Goal: Information Seeking & Learning: Learn about a topic

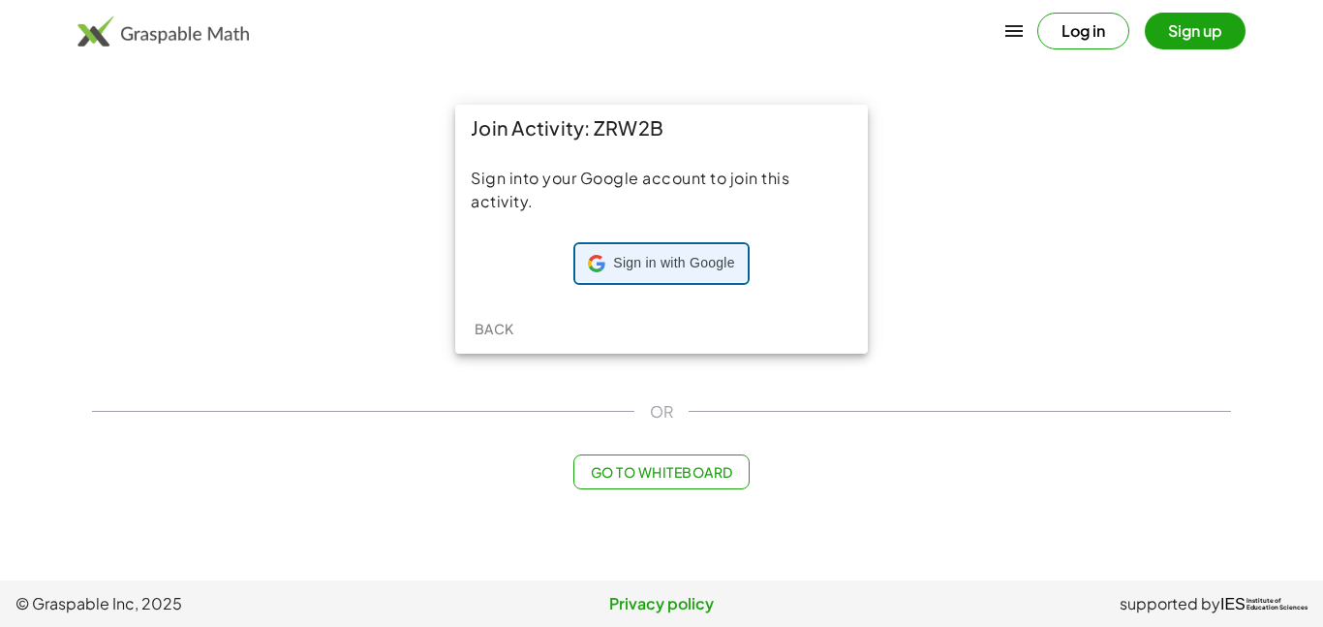
click at [621, 271] on span "Sign in with Google" at bounding box center [673, 263] width 121 height 19
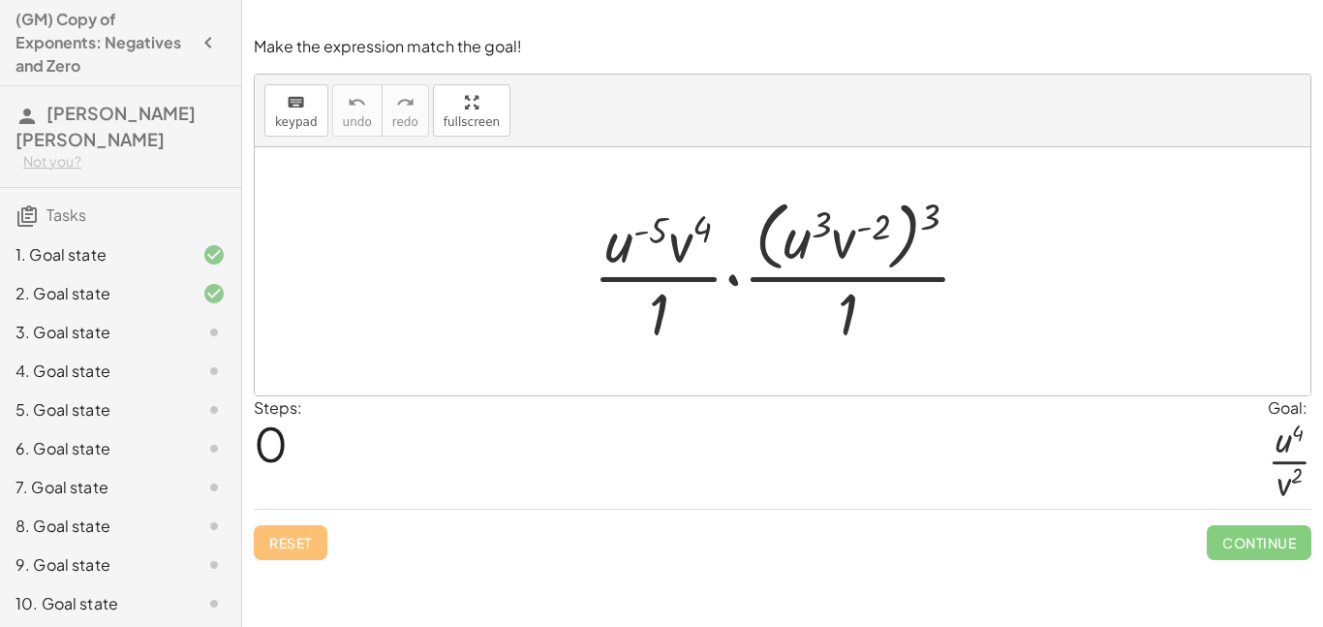
click at [86, 343] on div "3. Goal state" at bounding box center [93, 332] width 156 height 23
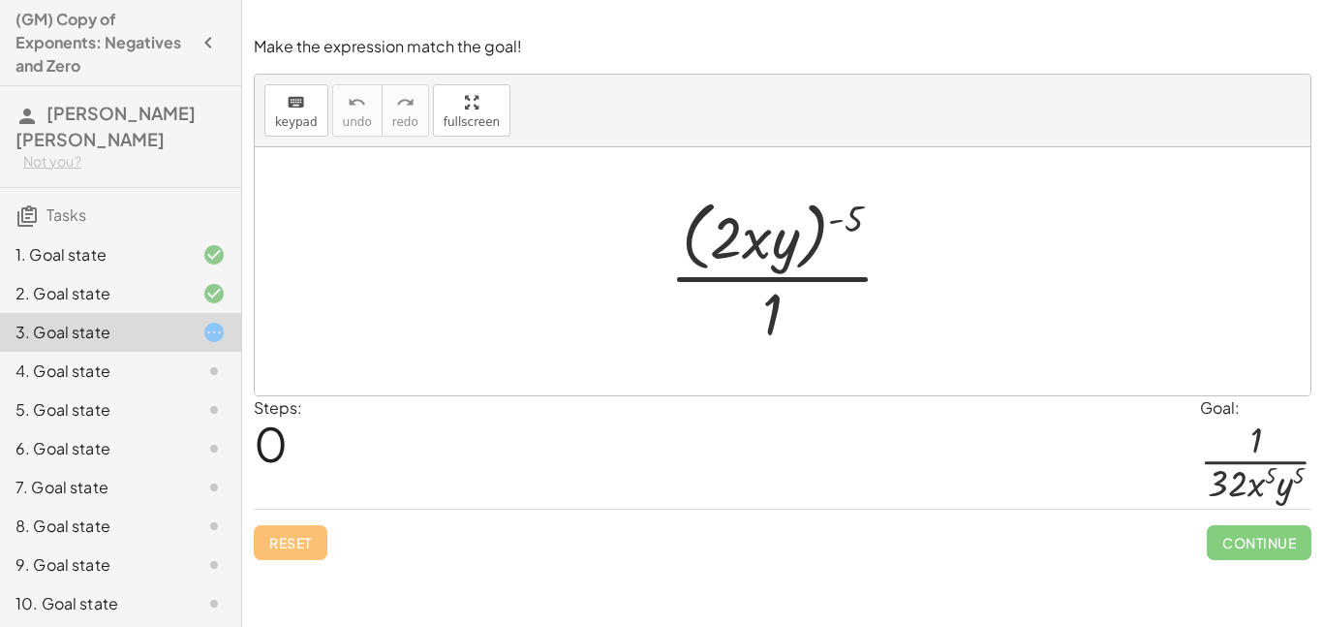
click at [848, 201] on div at bounding box center [789, 271] width 260 height 158
click at [837, 225] on div at bounding box center [789, 271] width 260 height 158
drag, startPoint x: 854, startPoint y: 210, endPoint x: 773, endPoint y: 212, distance: 81.4
click at [773, 212] on div at bounding box center [789, 271] width 260 height 158
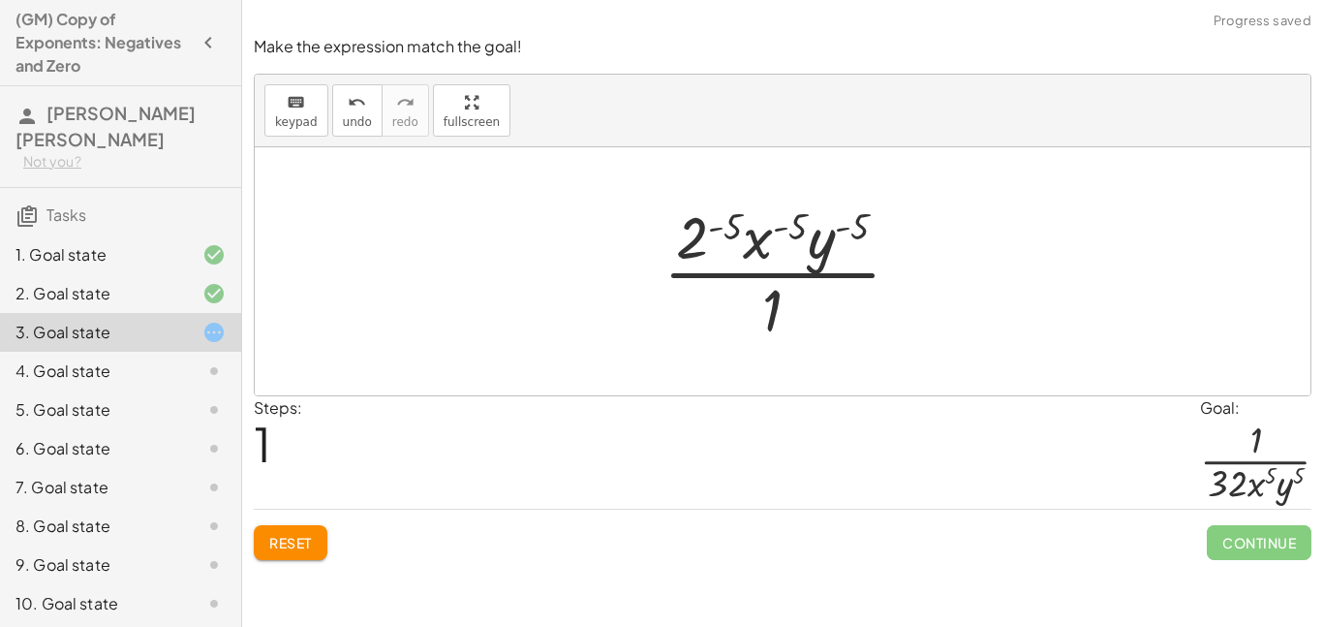
click at [783, 315] on div at bounding box center [790, 271] width 272 height 149
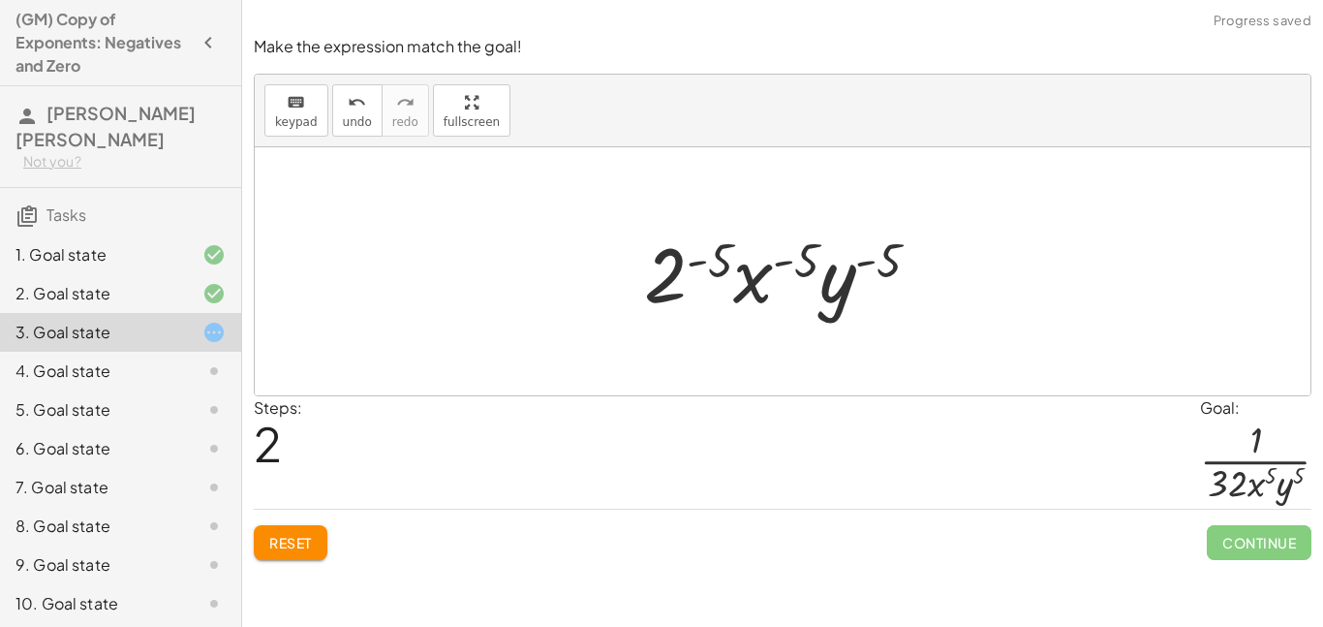
click at [699, 267] on div at bounding box center [789, 272] width 311 height 100
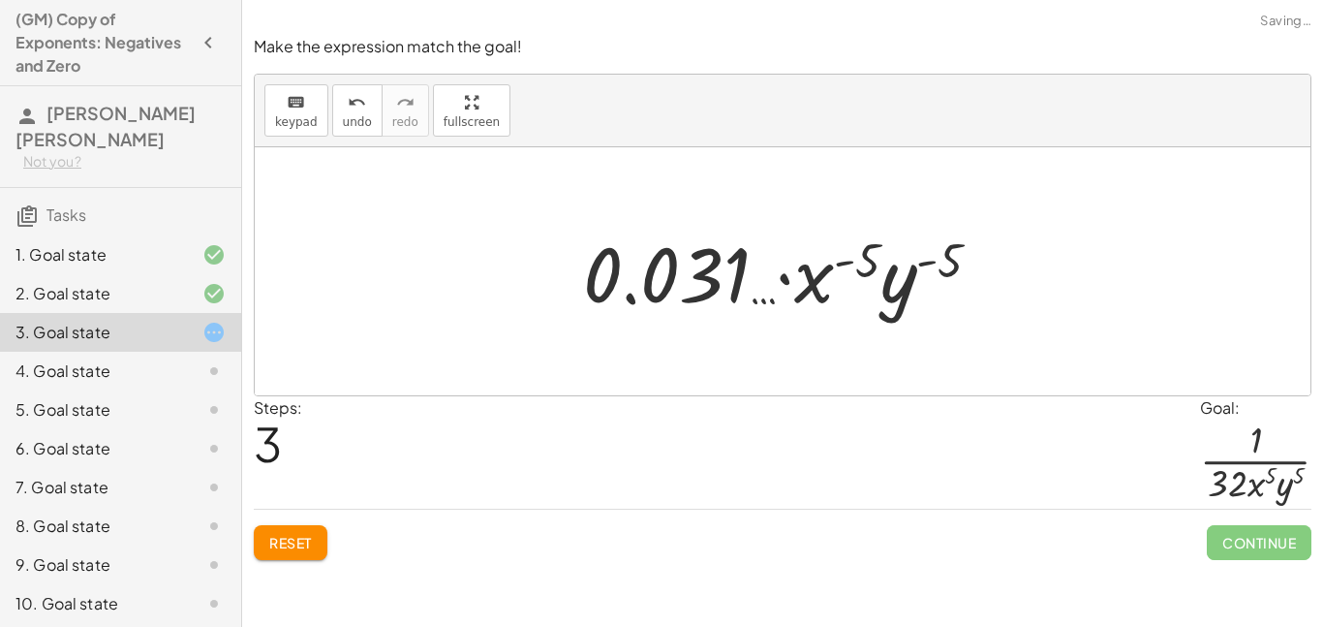
click at [846, 253] on div at bounding box center [789, 272] width 433 height 100
click at [852, 260] on div at bounding box center [789, 272] width 433 height 100
click at [357, 123] on span "undo" at bounding box center [357, 122] width 29 height 14
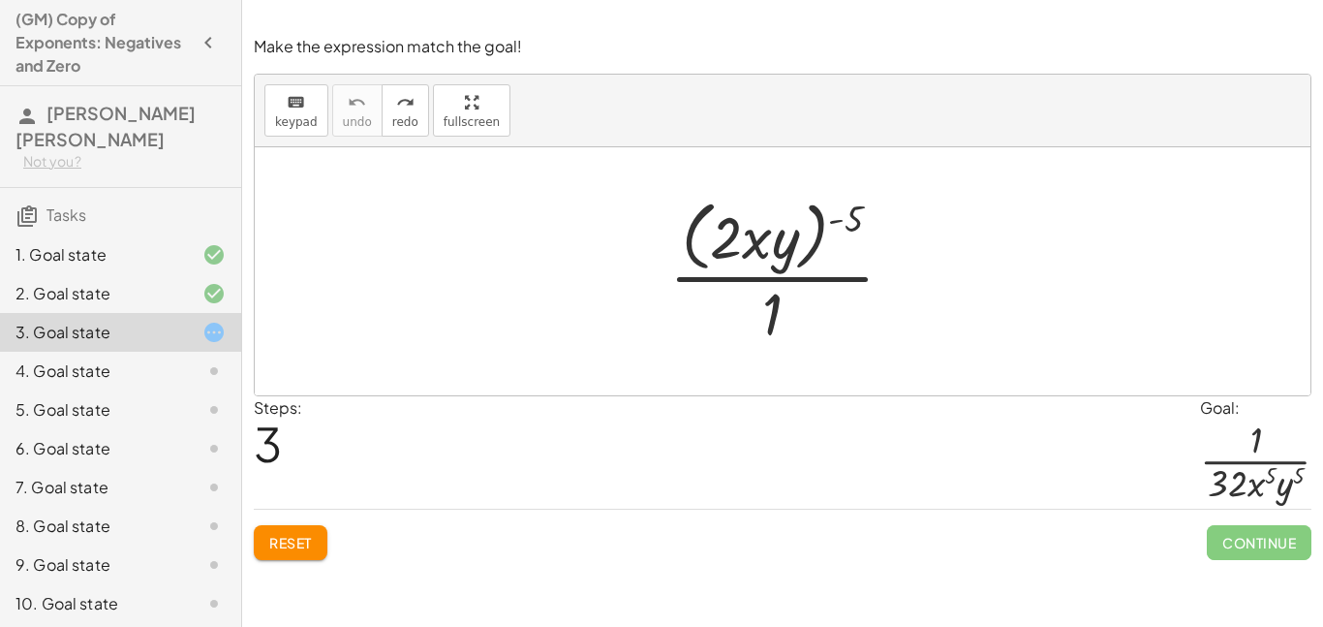
click at [840, 226] on div at bounding box center [789, 271] width 260 height 158
drag, startPoint x: 853, startPoint y: 210, endPoint x: 756, endPoint y: 234, distance: 99.8
click at [756, 234] on div at bounding box center [789, 271] width 260 height 158
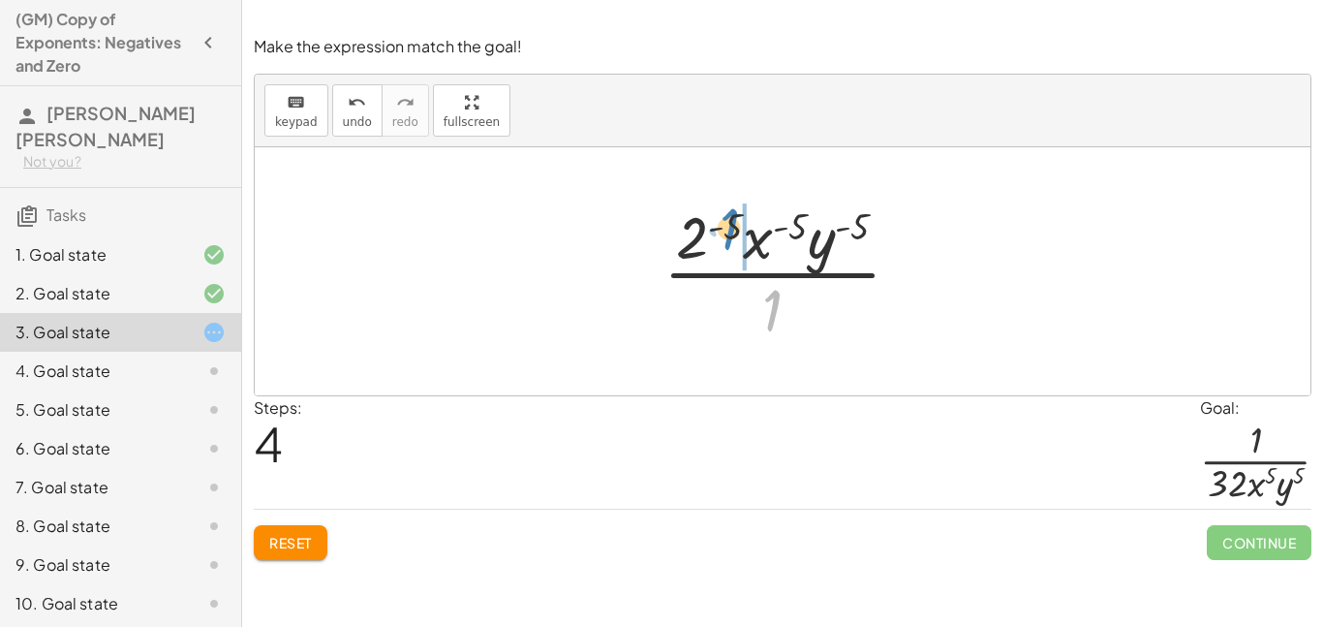
drag, startPoint x: 768, startPoint y: 304, endPoint x: 725, endPoint y: 223, distance: 91.8
click at [725, 223] on div at bounding box center [790, 271] width 272 height 149
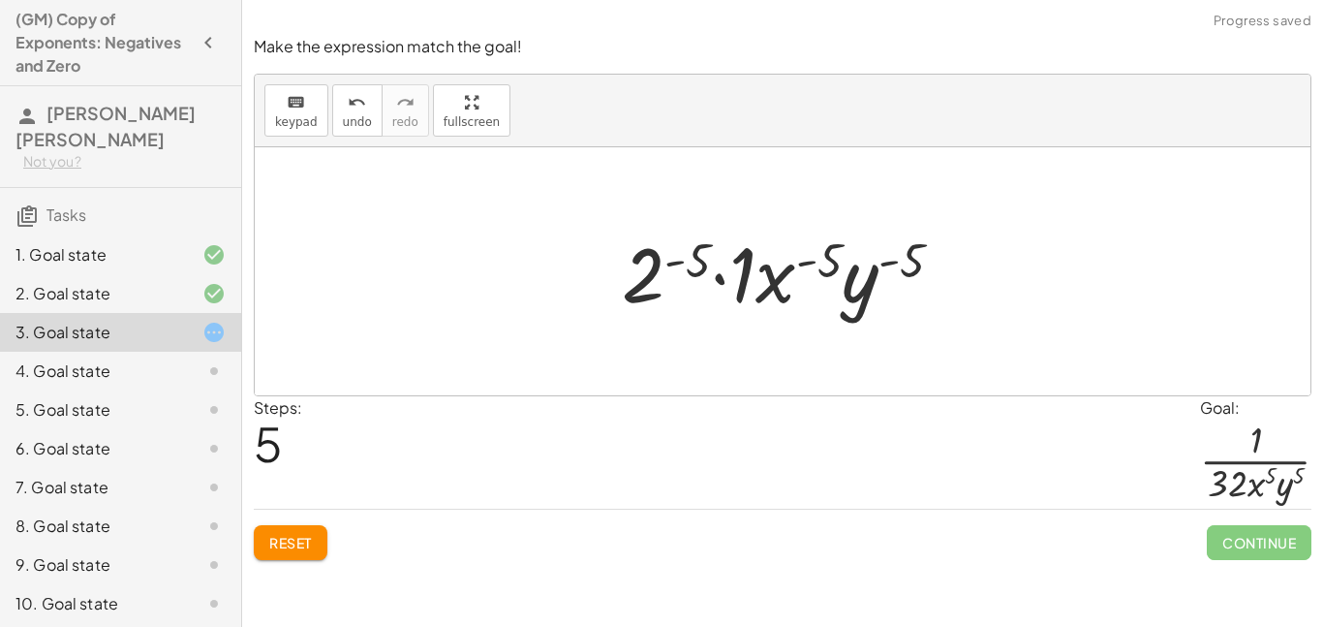
click at [718, 283] on div at bounding box center [790, 272] width 356 height 100
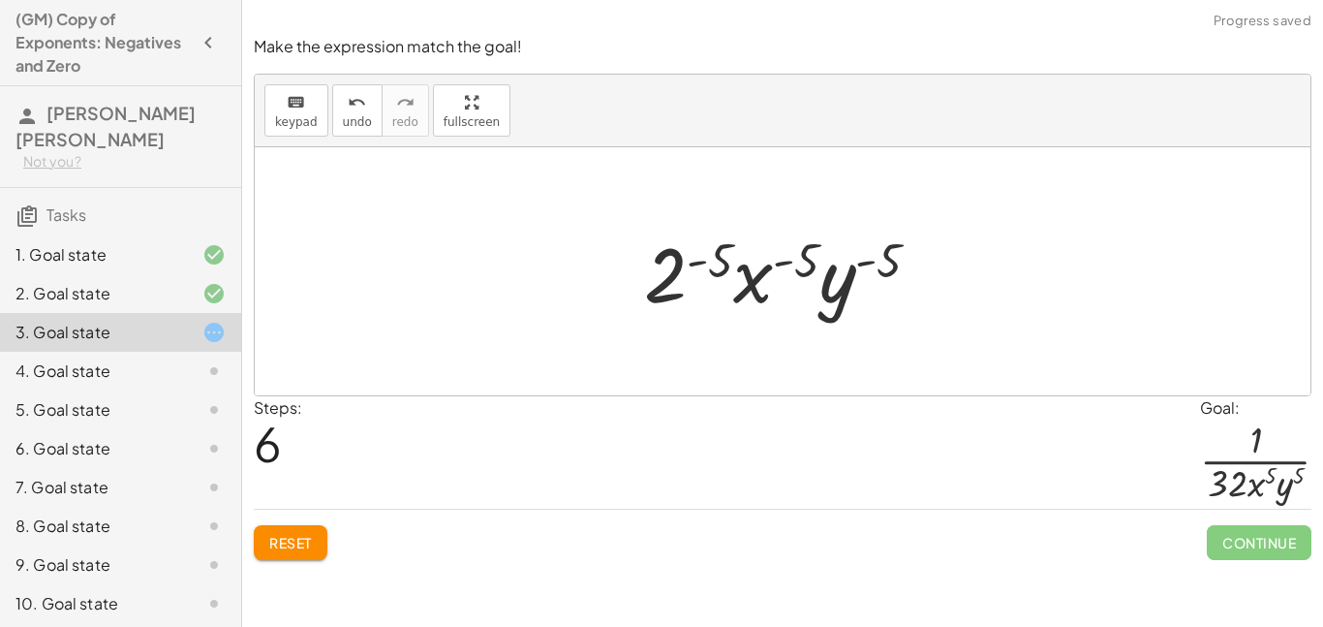
click at [717, 259] on div at bounding box center [789, 272] width 311 height 100
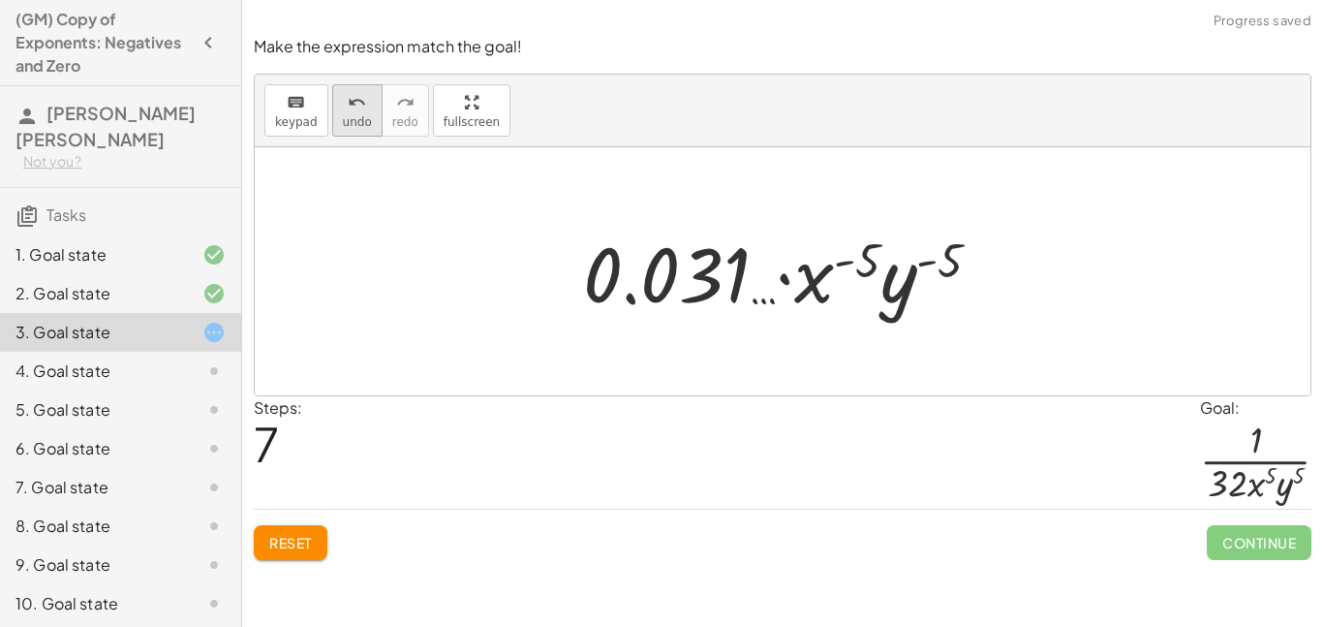
click at [368, 102] on button "undo undo" at bounding box center [357, 110] width 50 height 52
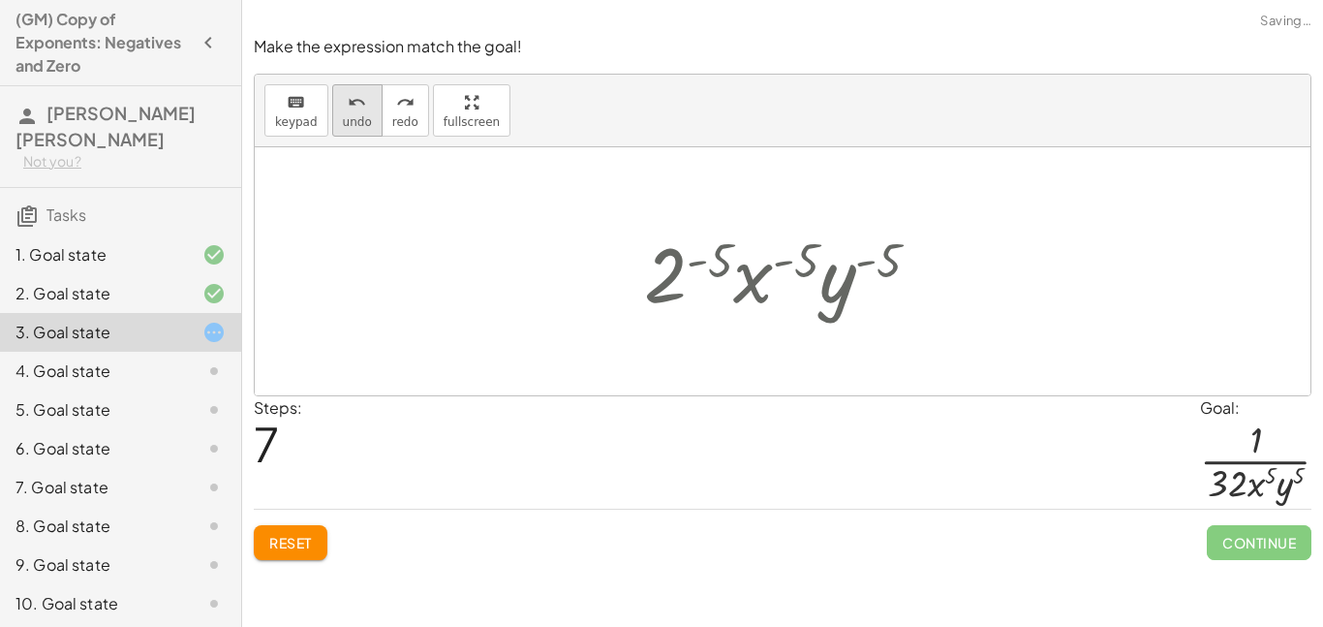
click at [368, 102] on button "undo undo" at bounding box center [357, 110] width 50 height 52
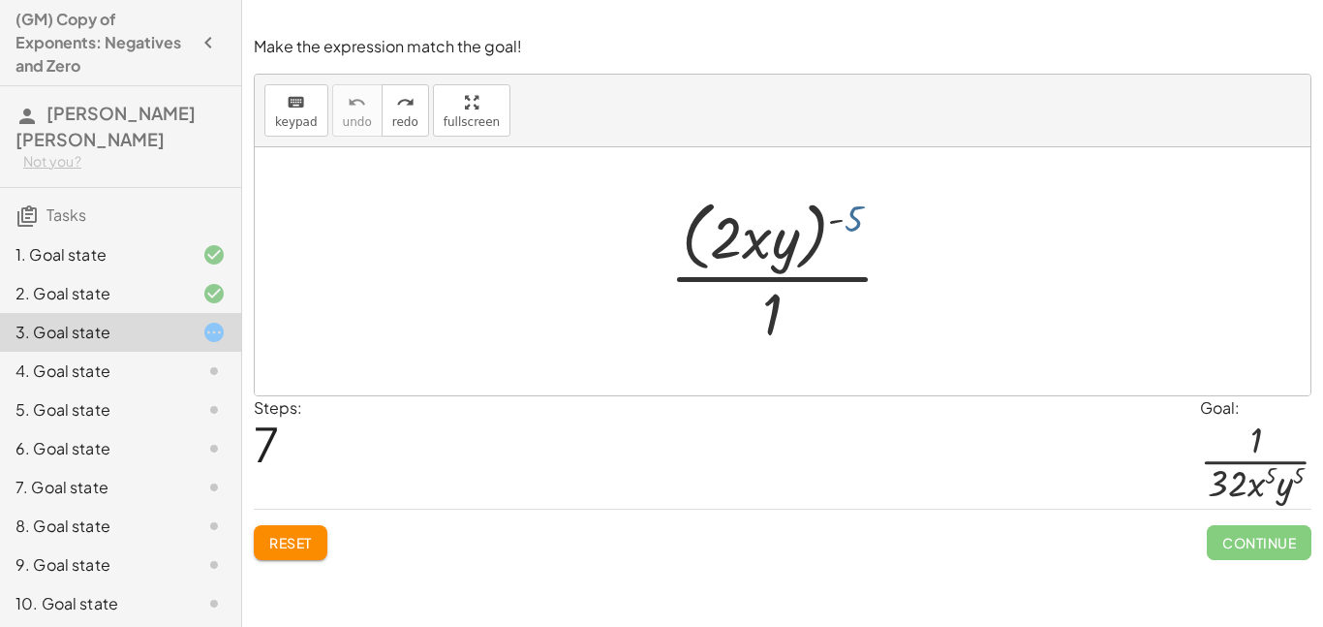
click at [846, 218] on div at bounding box center [789, 271] width 260 height 158
drag, startPoint x: 772, startPoint y: 306, endPoint x: 651, endPoint y: 233, distance: 141.2
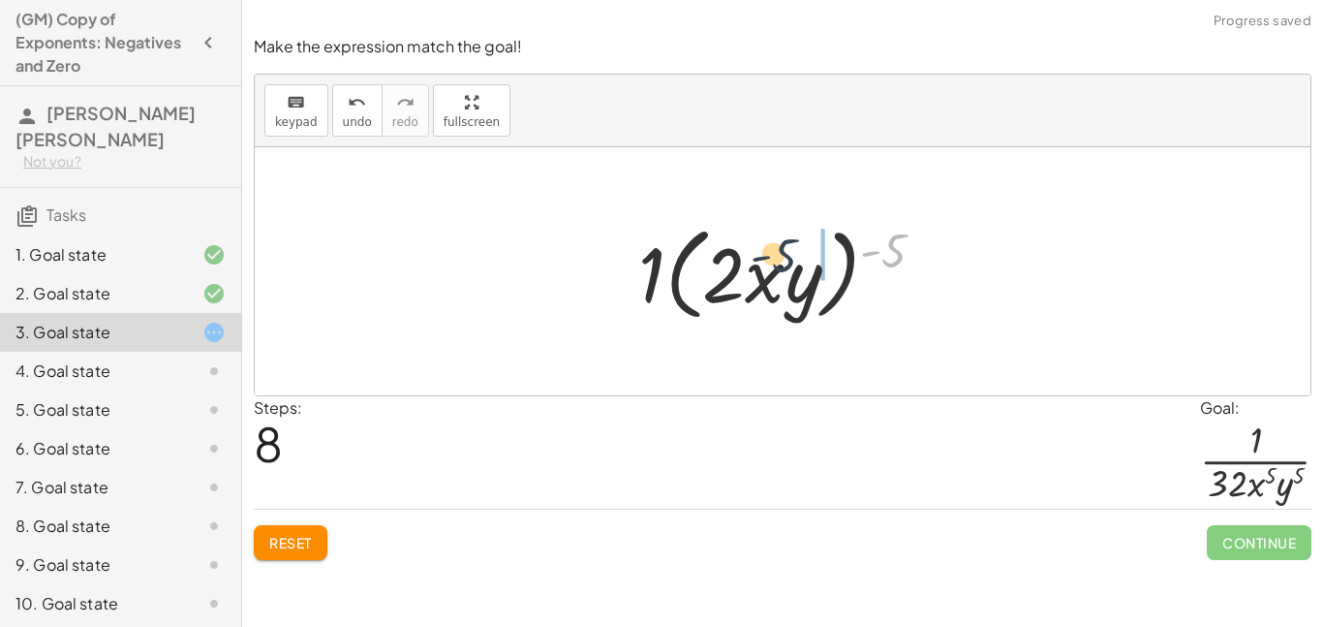
drag, startPoint x: 887, startPoint y: 247, endPoint x: 736, endPoint y: 262, distance: 151.9
click at [736, 262] on div at bounding box center [788, 271] width 321 height 111
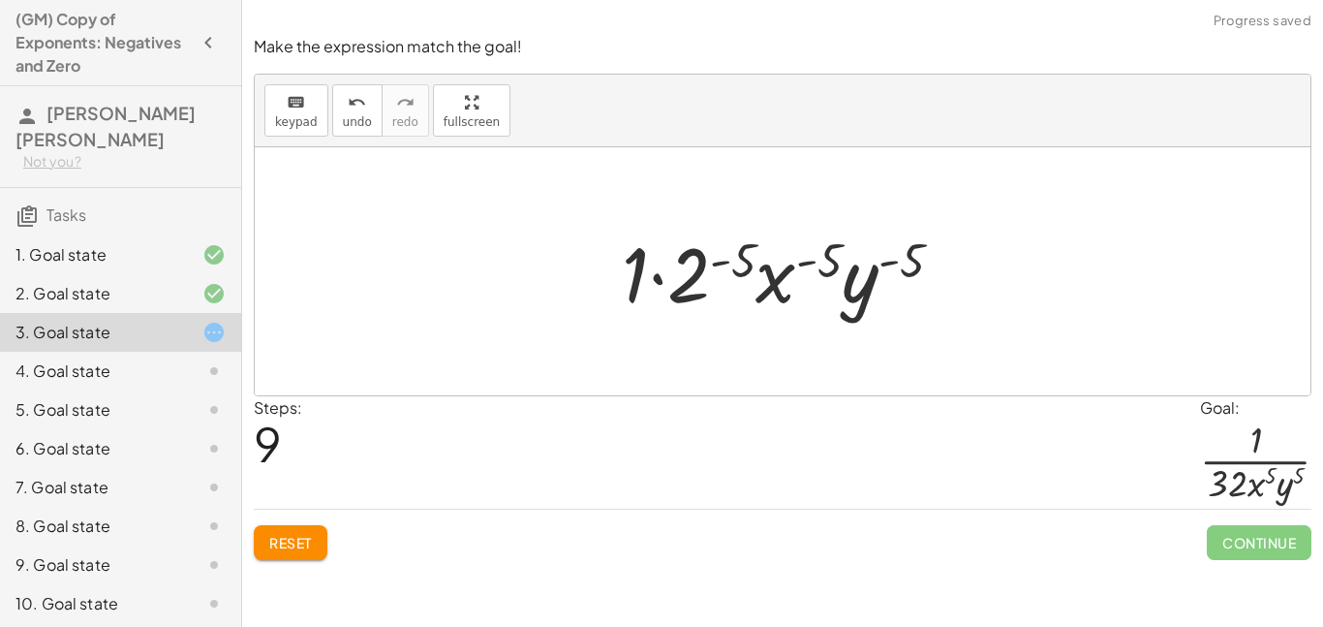
click at [723, 259] on div at bounding box center [790, 272] width 356 height 100
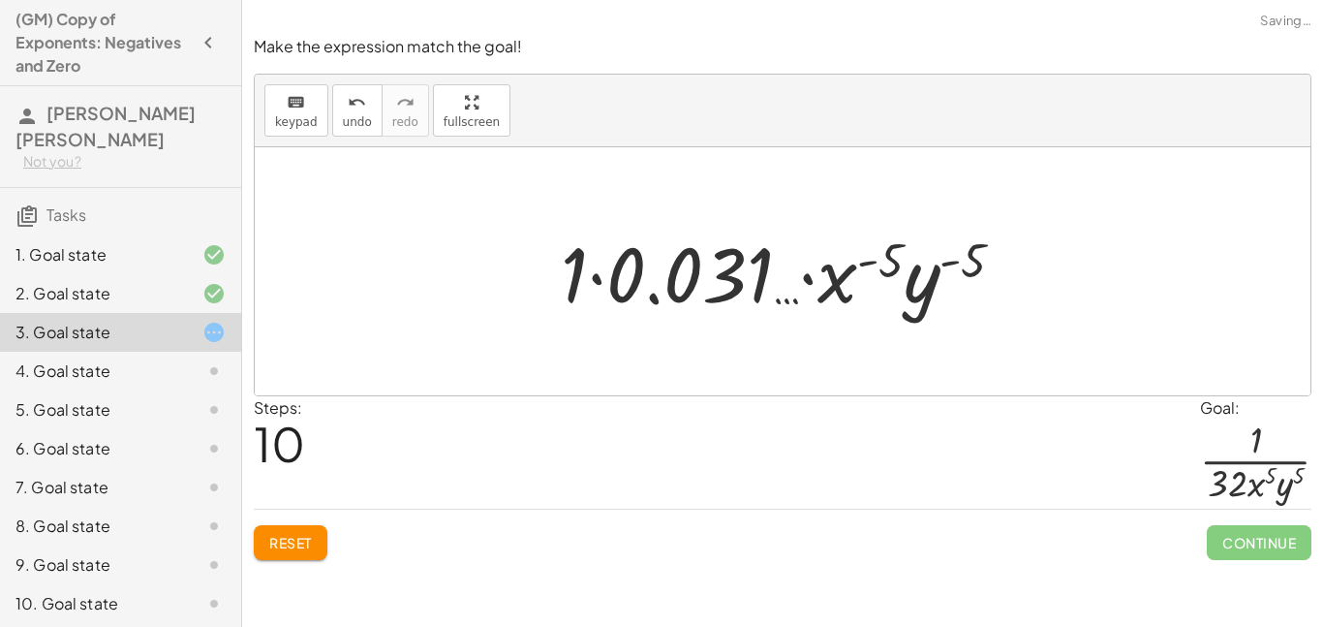
click at [597, 275] on div at bounding box center [790, 272] width 478 height 100
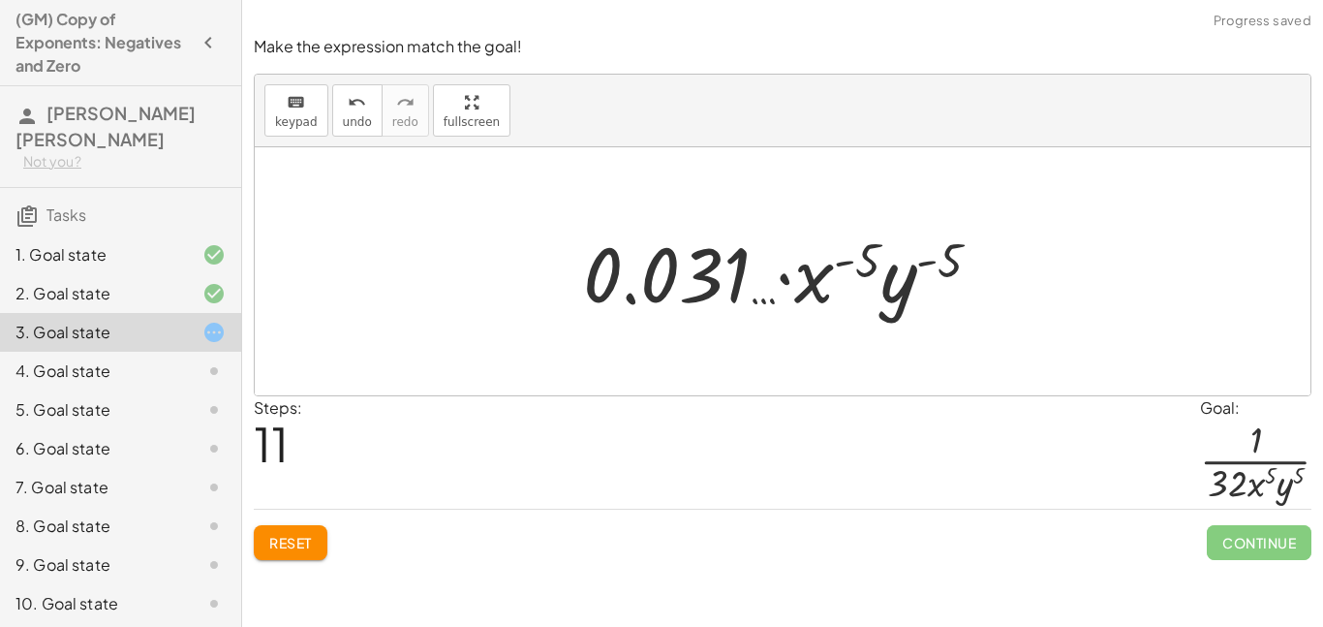
click at [628, 297] on div at bounding box center [789, 272] width 433 height 100
click at [372, 119] on button "undo undo" at bounding box center [357, 110] width 50 height 52
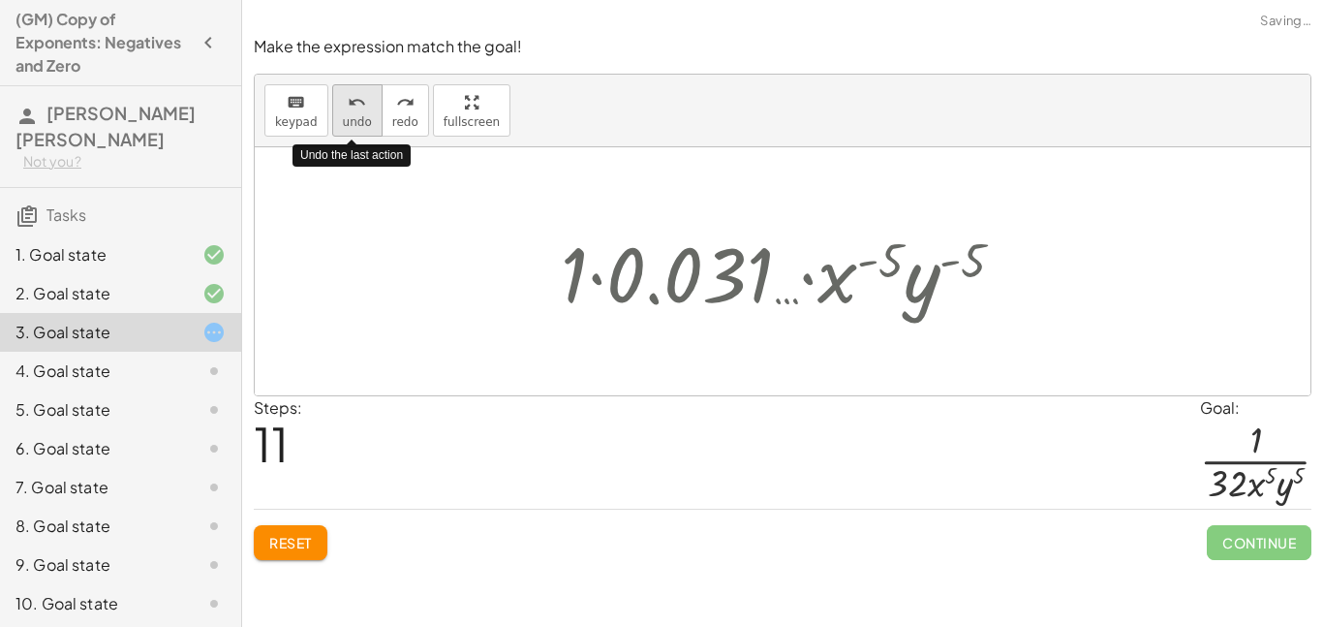
click at [372, 119] on button "undo undo" at bounding box center [357, 110] width 50 height 52
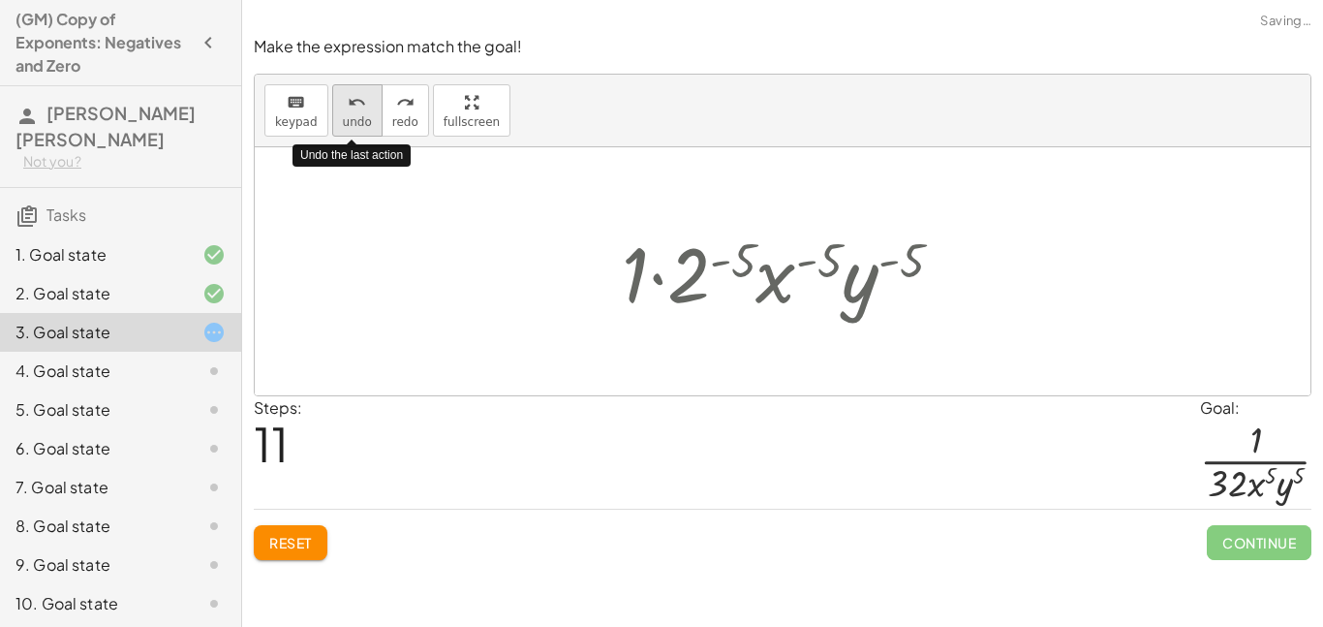
click at [372, 119] on button "undo undo" at bounding box center [357, 110] width 50 height 52
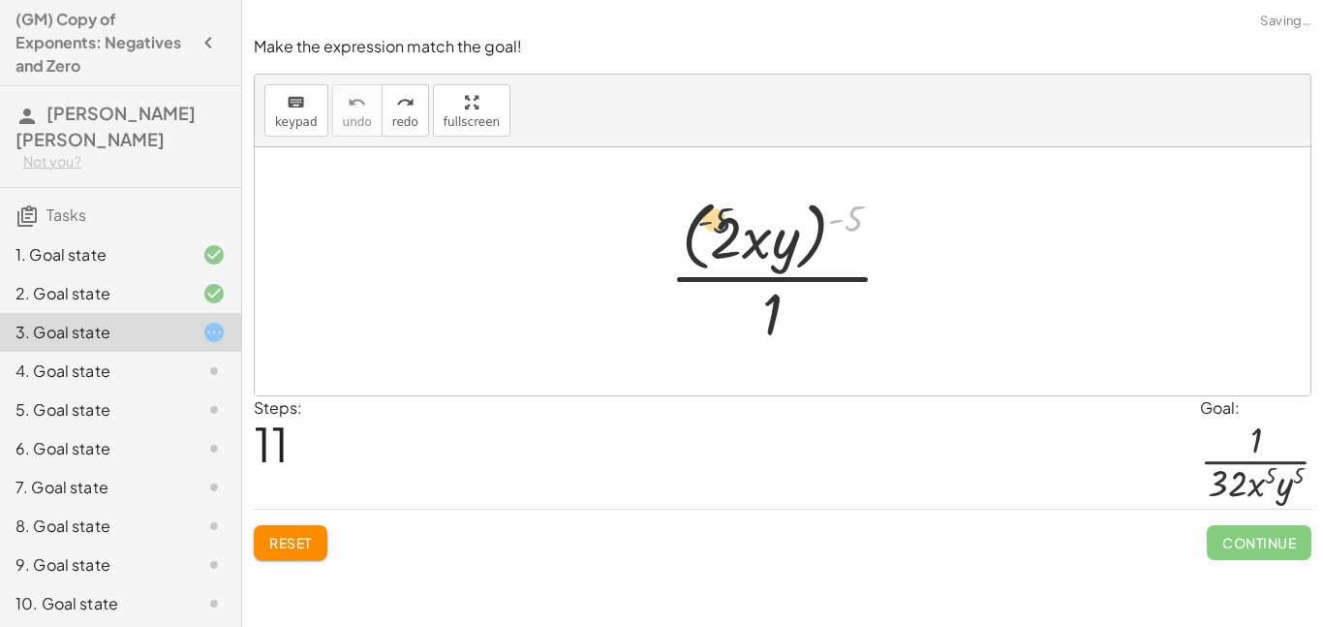
drag, startPoint x: 841, startPoint y: 209, endPoint x: 677, endPoint y: 218, distance: 163.9
click at [677, 218] on div at bounding box center [789, 271] width 260 height 158
drag, startPoint x: 863, startPoint y: 210, endPoint x: 739, endPoint y: 246, distance: 129.0
click at [739, 246] on div at bounding box center [789, 271] width 260 height 158
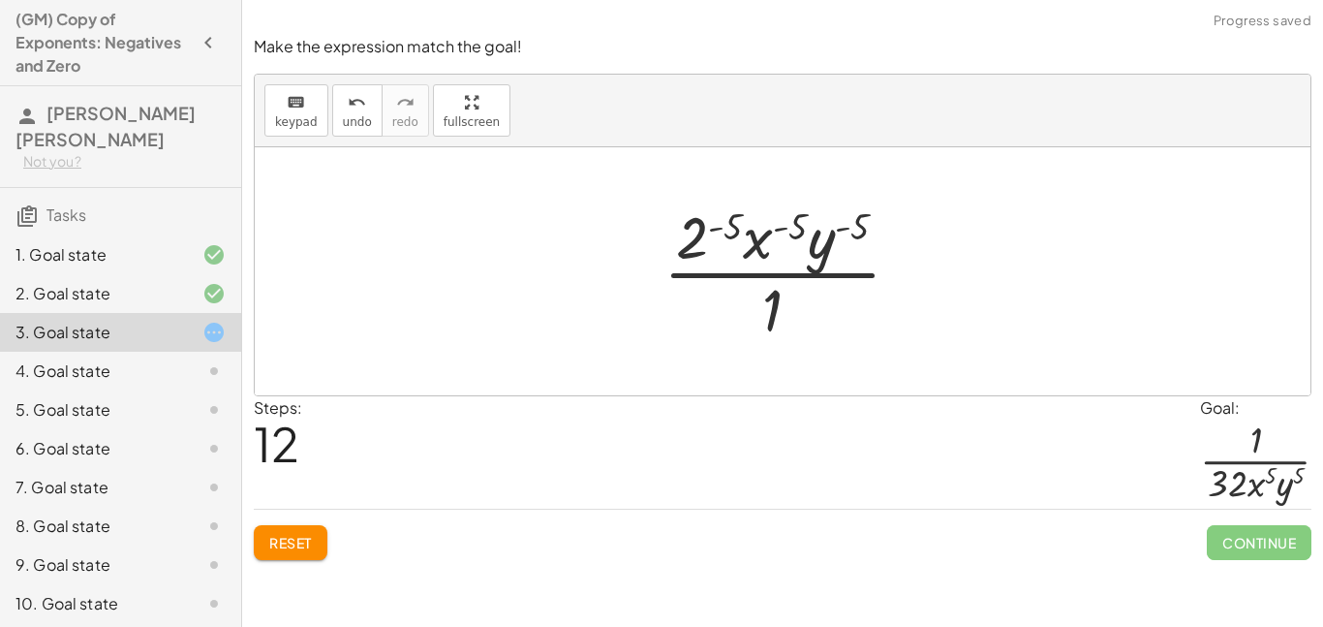
click at [729, 229] on div at bounding box center [790, 271] width 272 height 149
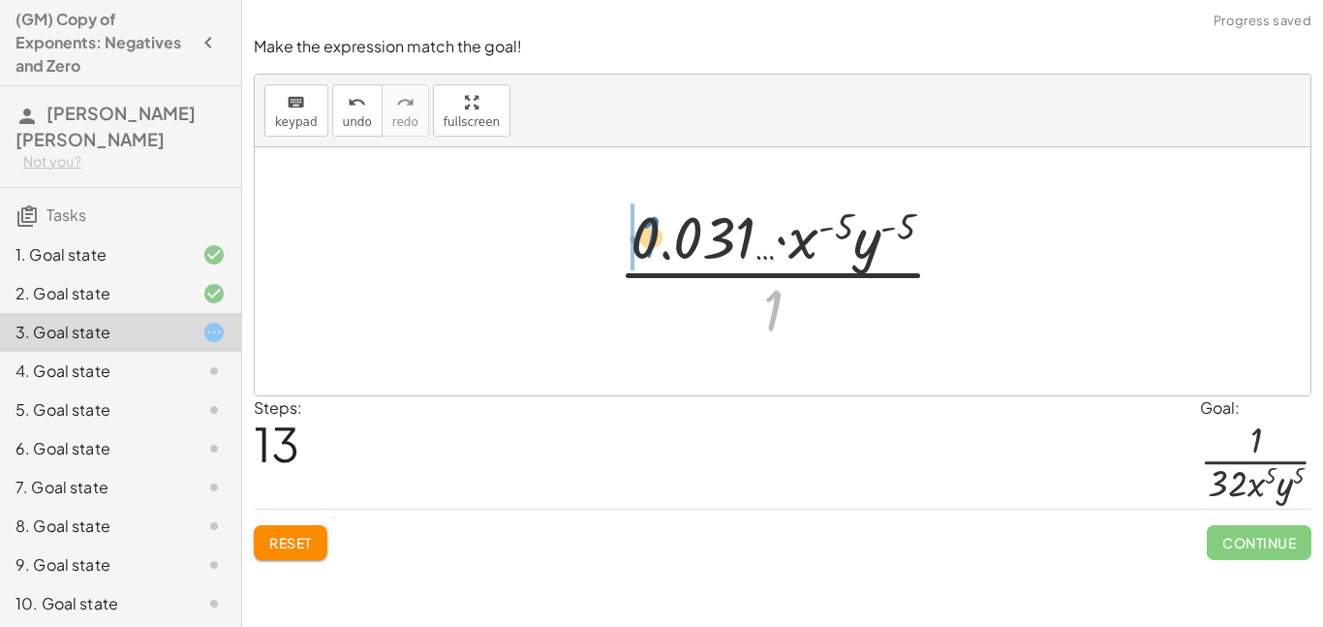
drag, startPoint x: 774, startPoint y: 303, endPoint x: 658, endPoint y: 229, distance: 137.5
click at [658, 229] on div at bounding box center [789, 271] width 363 height 149
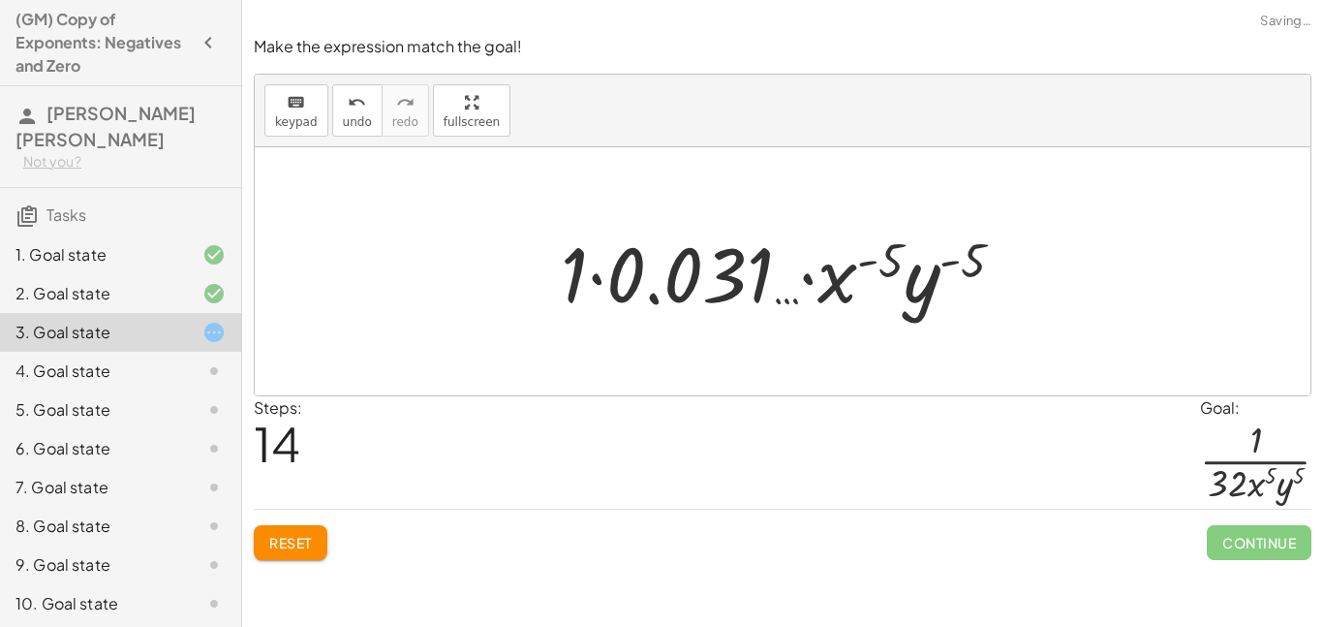
click at [598, 276] on div at bounding box center [790, 272] width 478 height 100
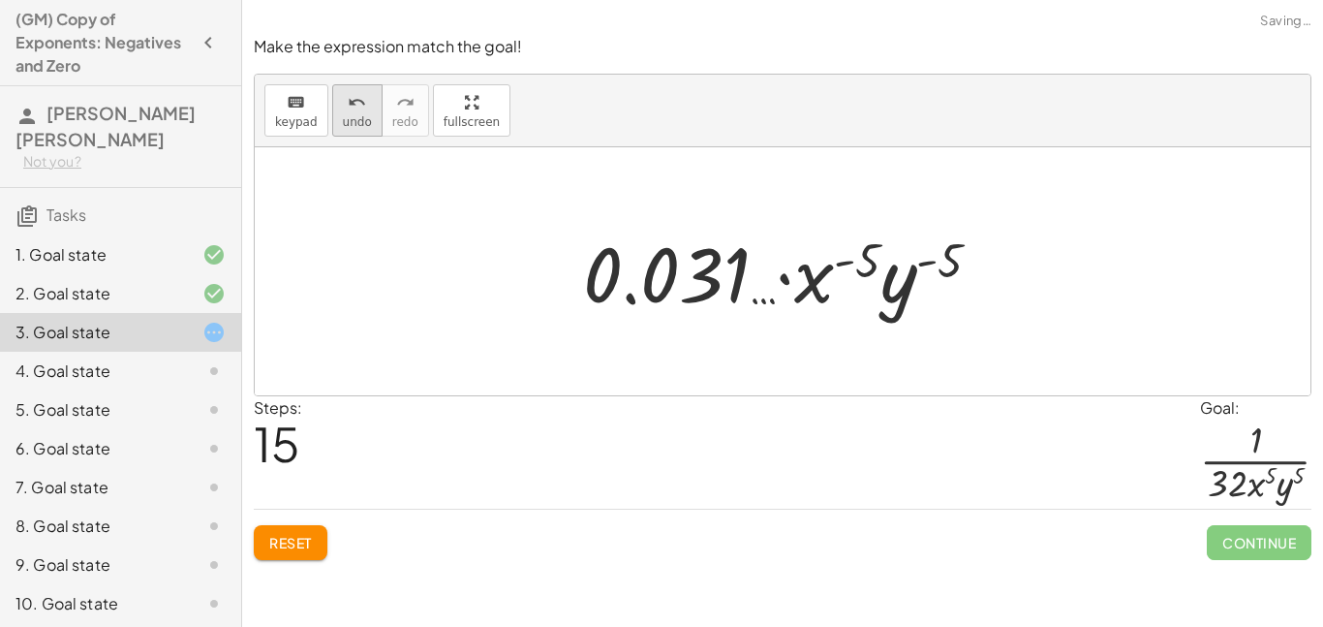
click at [345, 131] on button "undo undo" at bounding box center [357, 110] width 50 height 52
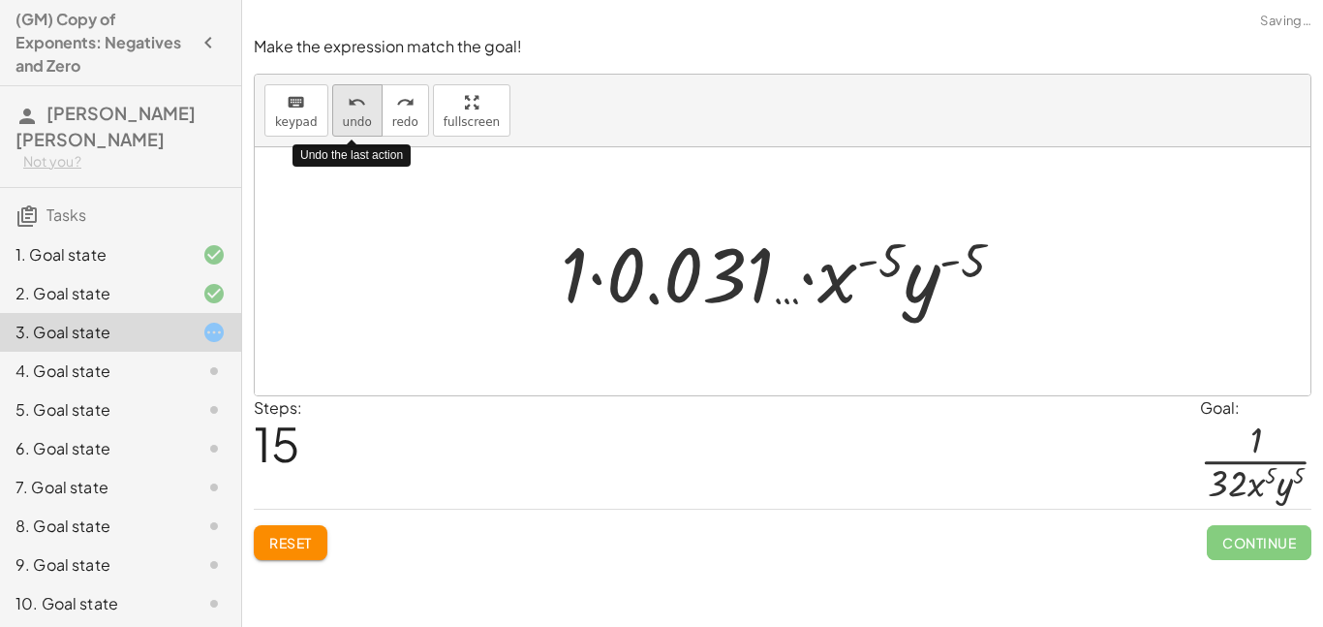
click at [345, 131] on button "undo undo" at bounding box center [357, 110] width 50 height 52
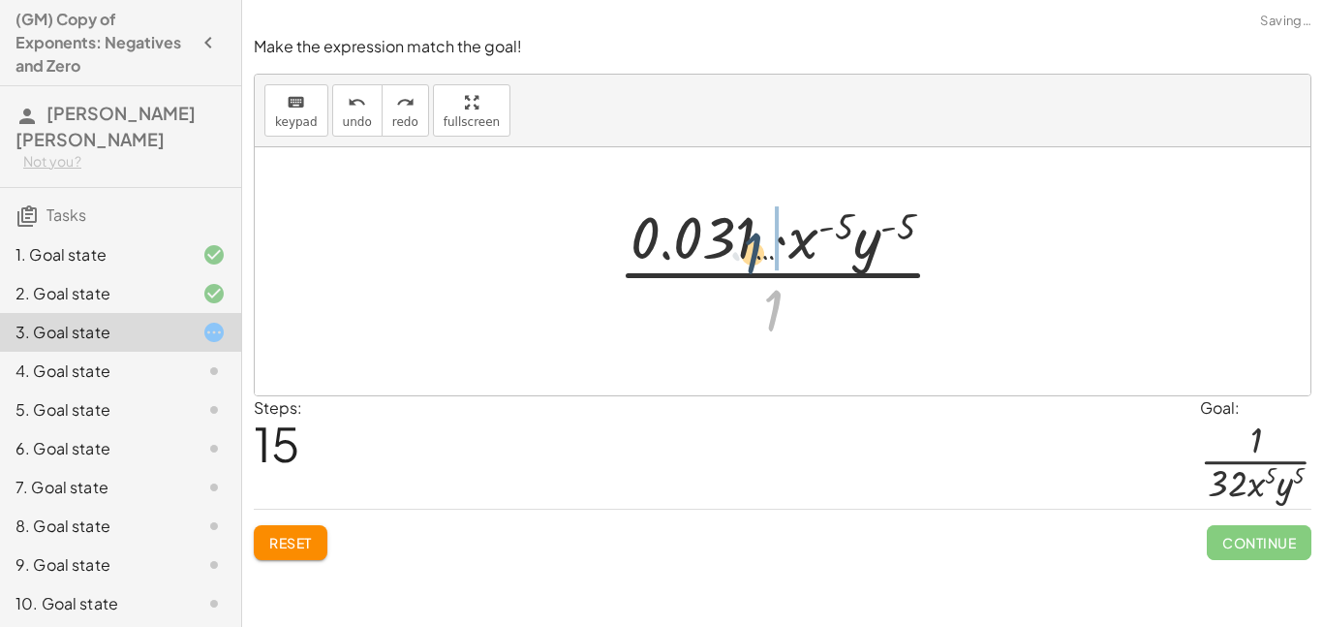
drag, startPoint x: 770, startPoint y: 301, endPoint x: 749, endPoint y: 244, distance: 60.6
click at [749, 244] on div at bounding box center [789, 271] width 363 height 149
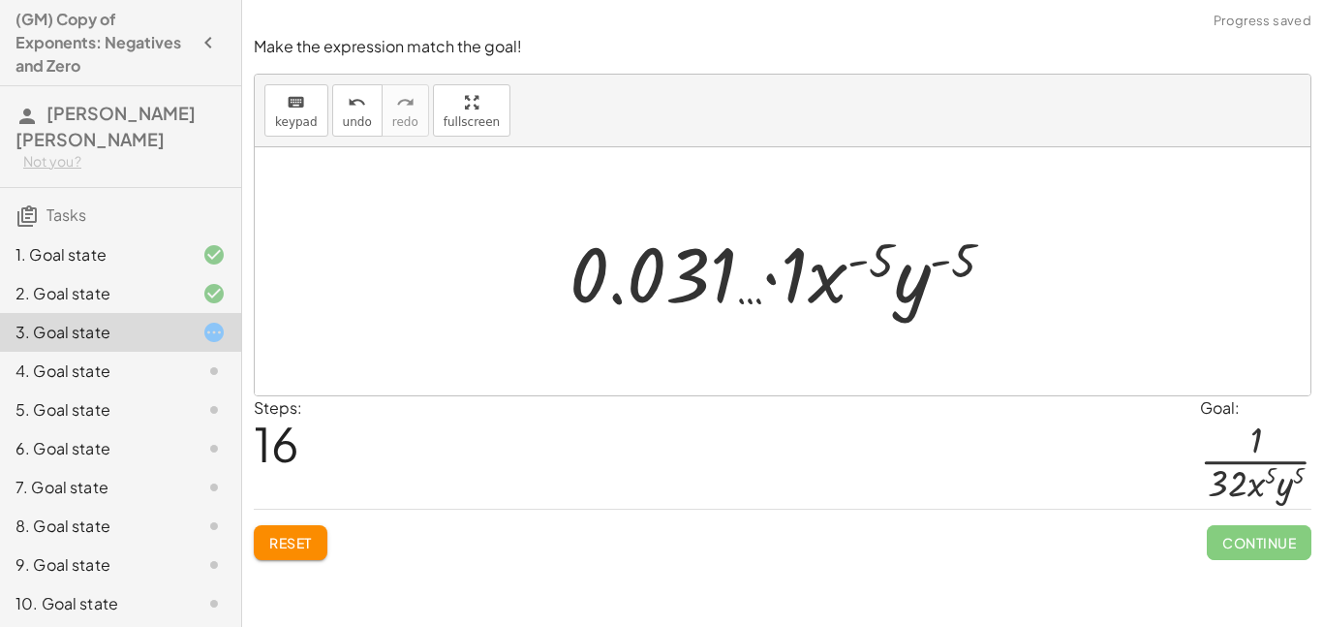
click at [766, 280] on div at bounding box center [790, 272] width 460 height 100
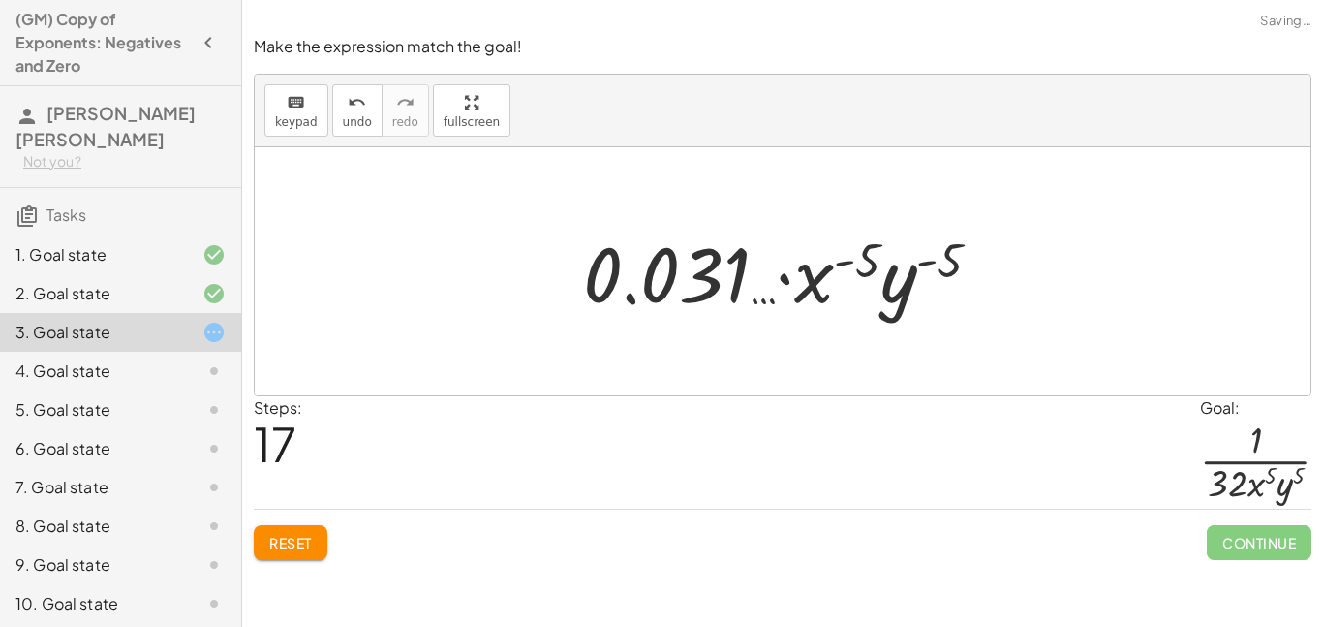
click at [796, 267] on div at bounding box center [789, 272] width 433 height 100
click at [780, 278] on div at bounding box center [789, 272] width 433 height 100
click at [348, 110] on icon "undo" at bounding box center [357, 102] width 18 height 23
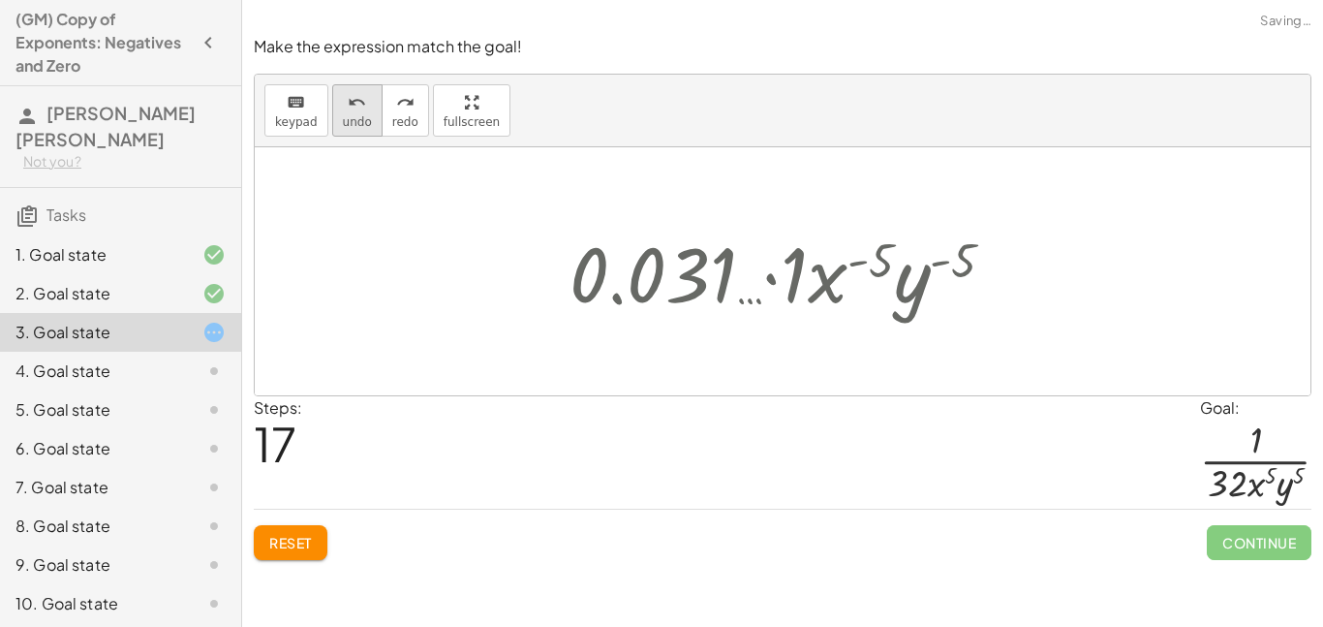
click at [348, 110] on icon "undo" at bounding box center [357, 102] width 18 height 23
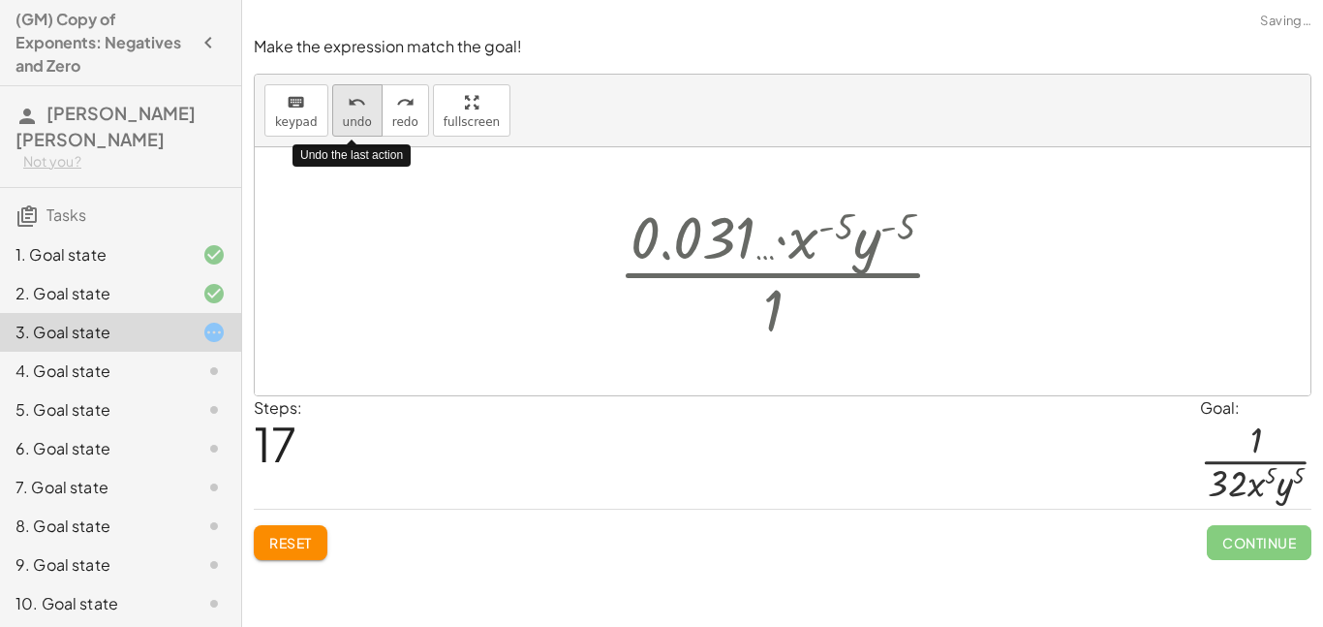
click at [348, 110] on icon "undo" at bounding box center [357, 102] width 18 height 23
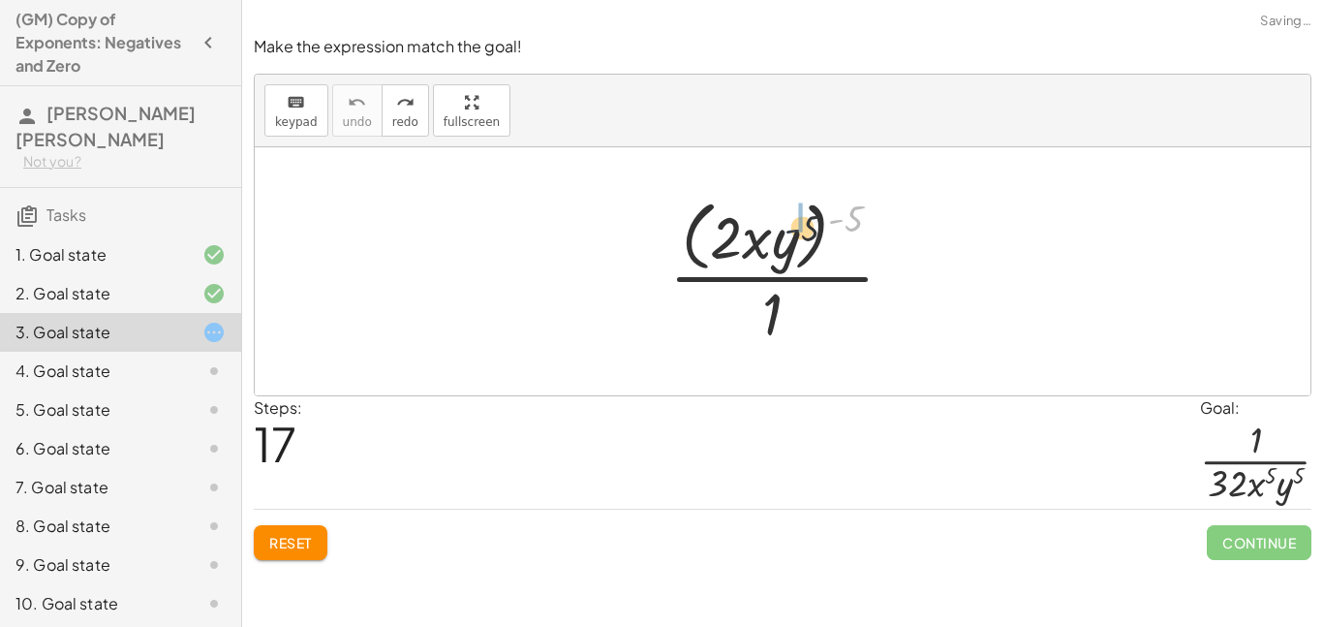
drag, startPoint x: 841, startPoint y: 228, endPoint x: 776, endPoint y: 248, distance: 68.0
click at [776, 248] on div at bounding box center [789, 271] width 260 height 158
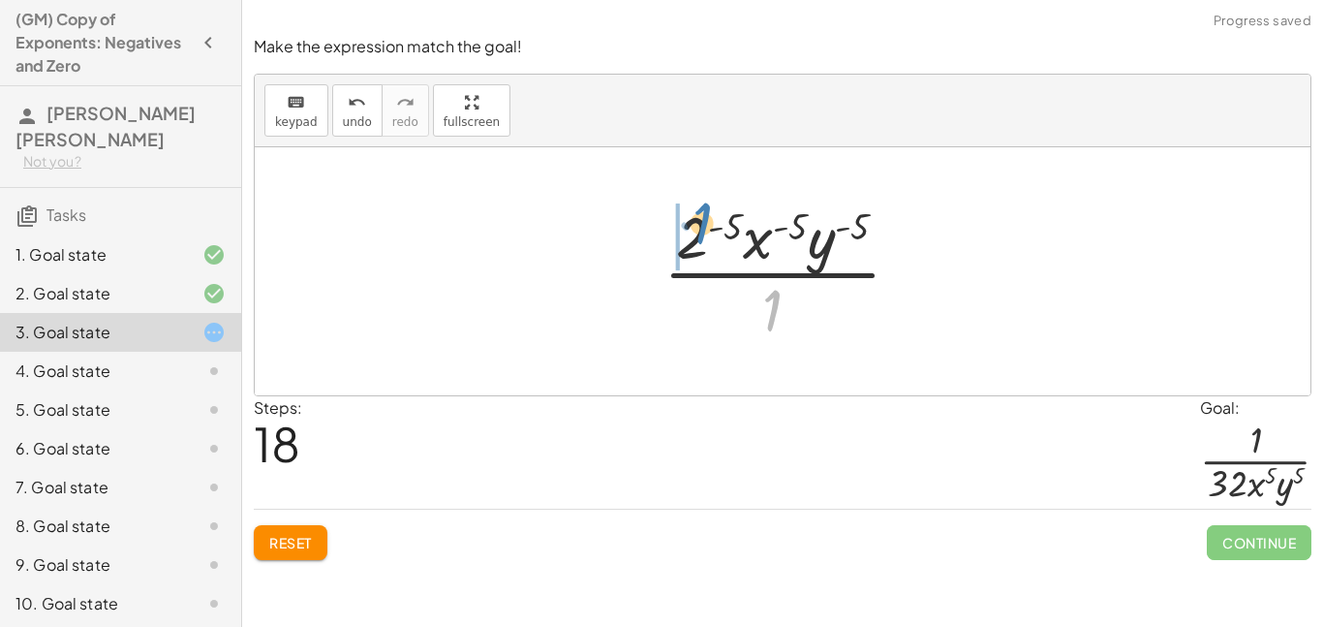
drag, startPoint x: 769, startPoint y: 301, endPoint x: 684, endPoint y: 217, distance: 119.8
click at [684, 217] on div at bounding box center [790, 271] width 272 height 149
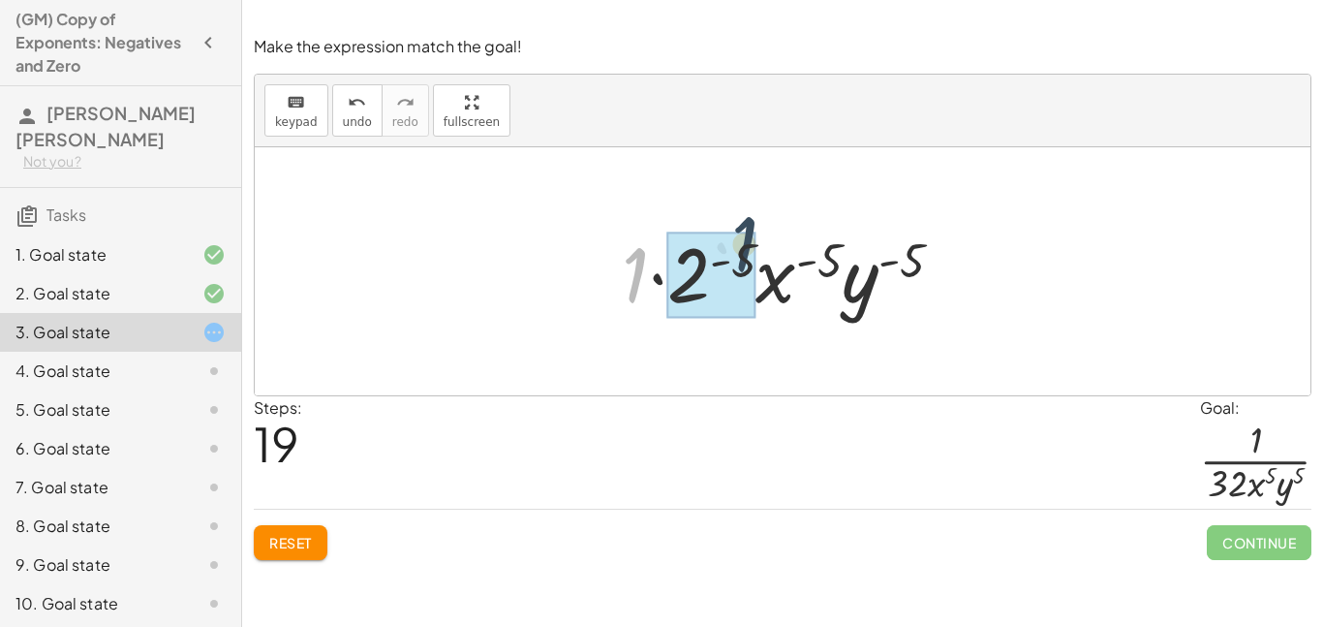
drag, startPoint x: 632, startPoint y: 282, endPoint x: 743, endPoint y: 251, distance: 114.7
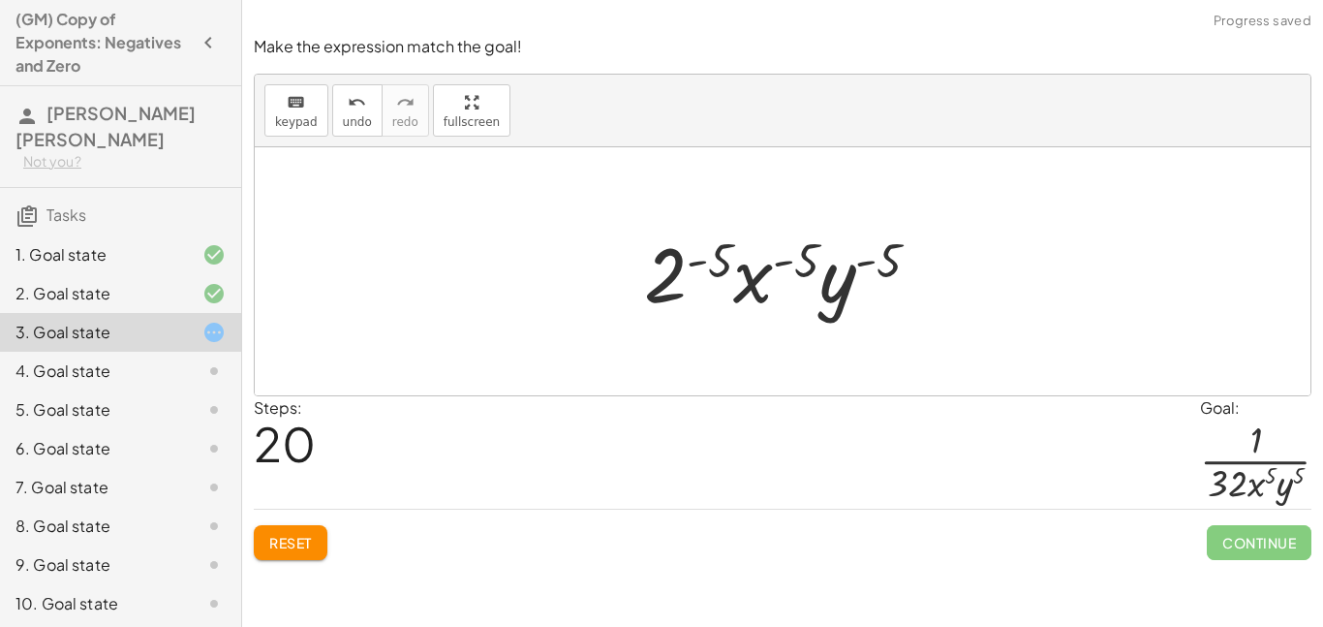
click at [697, 266] on div at bounding box center [789, 272] width 311 height 100
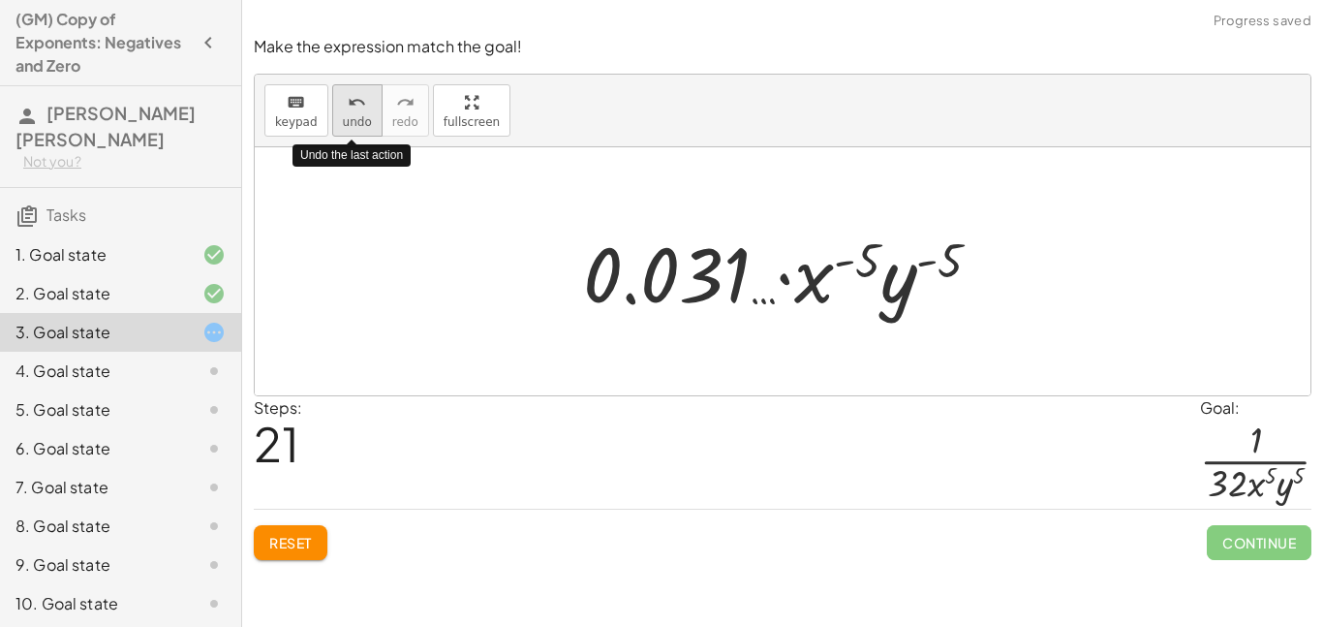
click at [343, 118] on span "undo" at bounding box center [357, 122] width 29 height 14
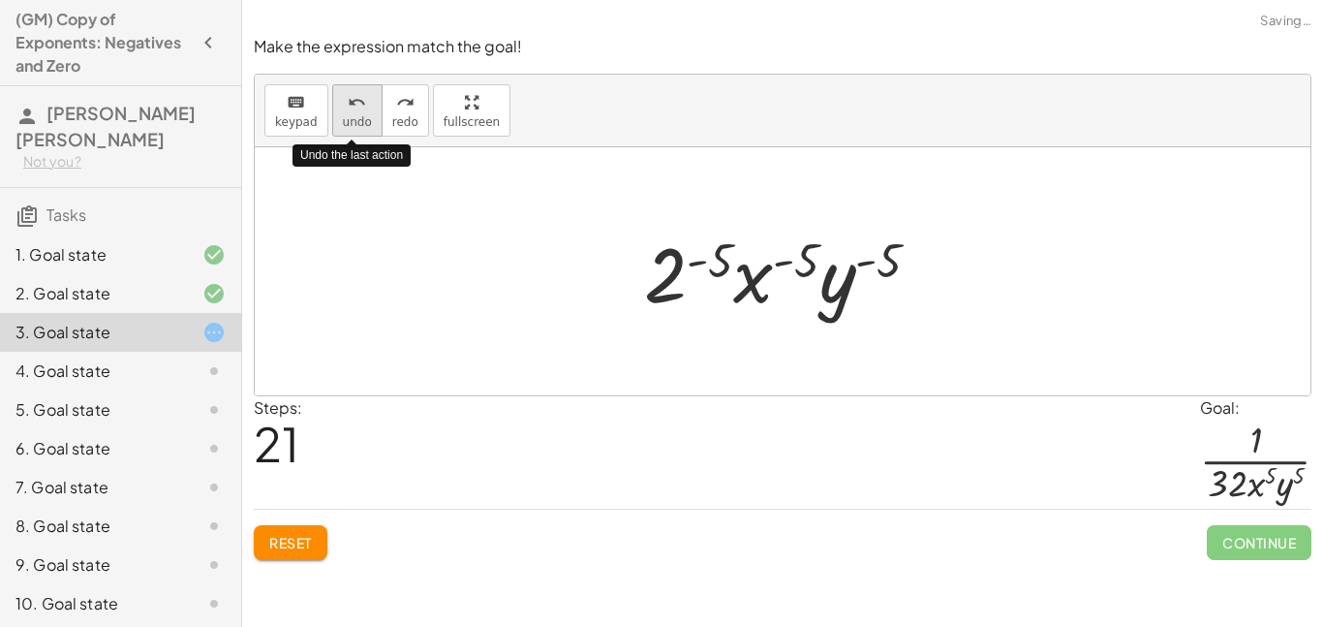
click at [343, 118] on span "undo" at bounding box center [357, 122] width 29 height 14
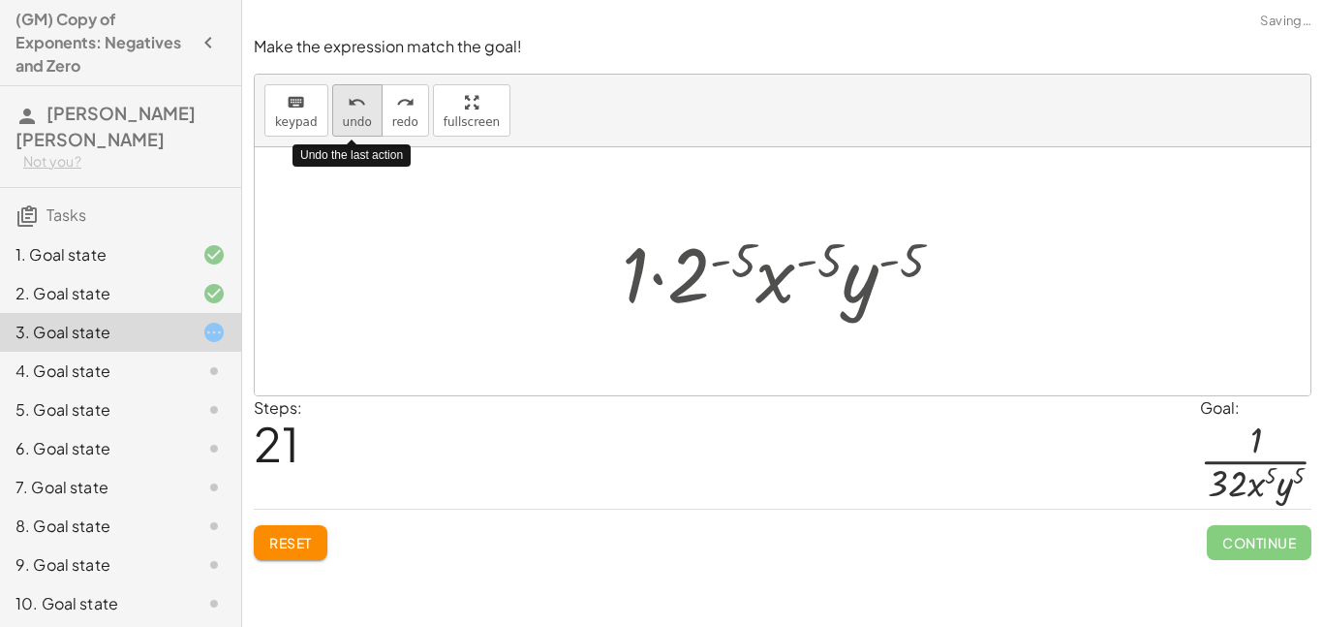
click at [343, 118] on span "undo" at bounding box center [357, 122] width 29 height 14
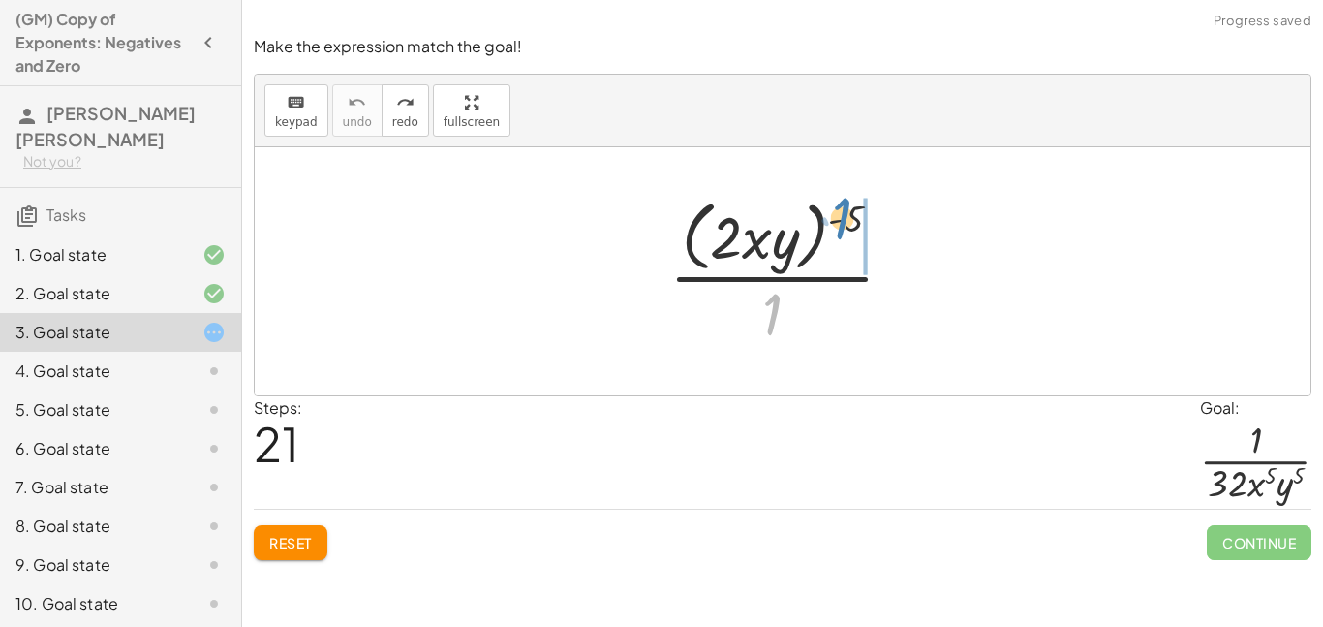
drag, startPoint x: 770, startPoint y: 306, endPoint x: 839, endPoint y: 209, distance: 118.8
click at [839, 209] on div at bounding box center [789, 271] width 260 height 158
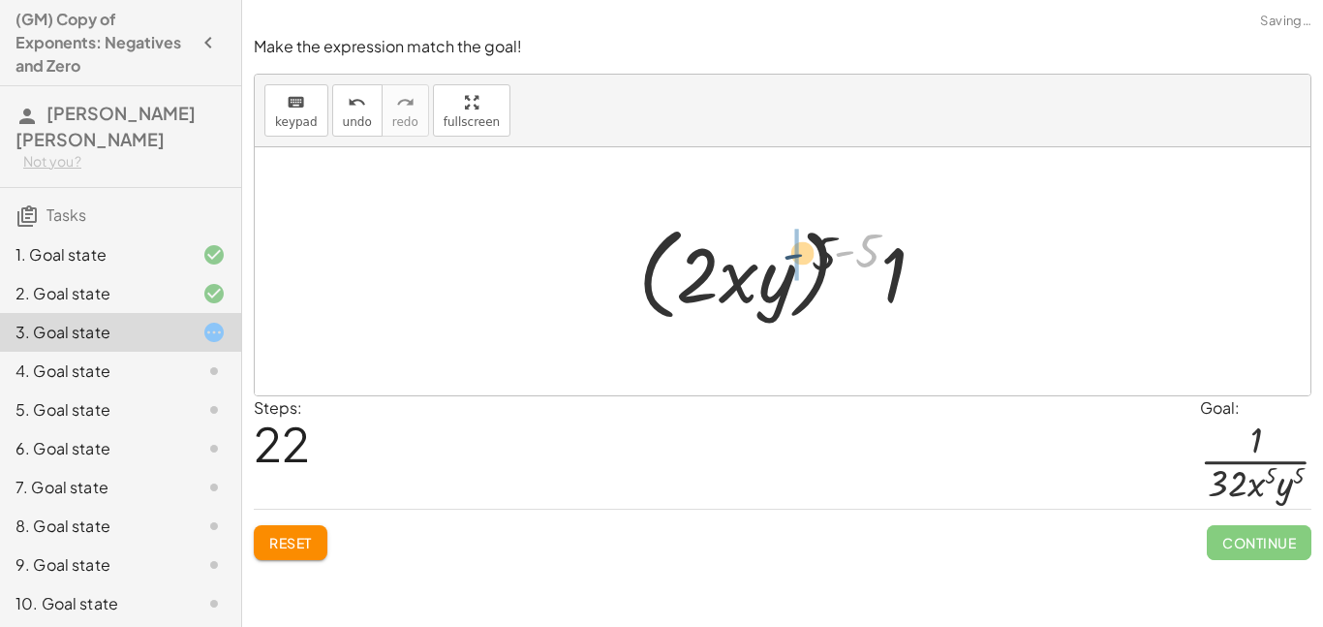
drag, startPoint x: 850, startPoint y: 257, endPoint x: 771, endPoint y: 266, distance: 80.0
click at [771, 266] on div at bounding box center [788, 271] width 321 height 111
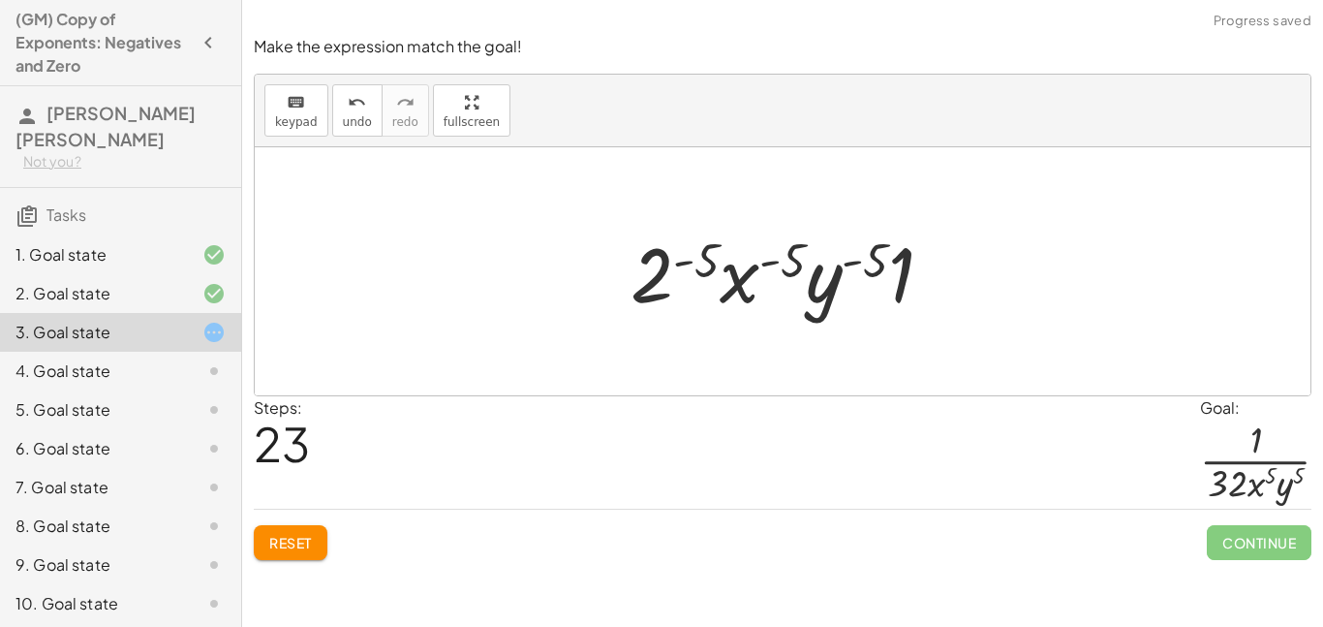
click at [899, 274] on div at bounding box center [790, 272] width 338 height 100
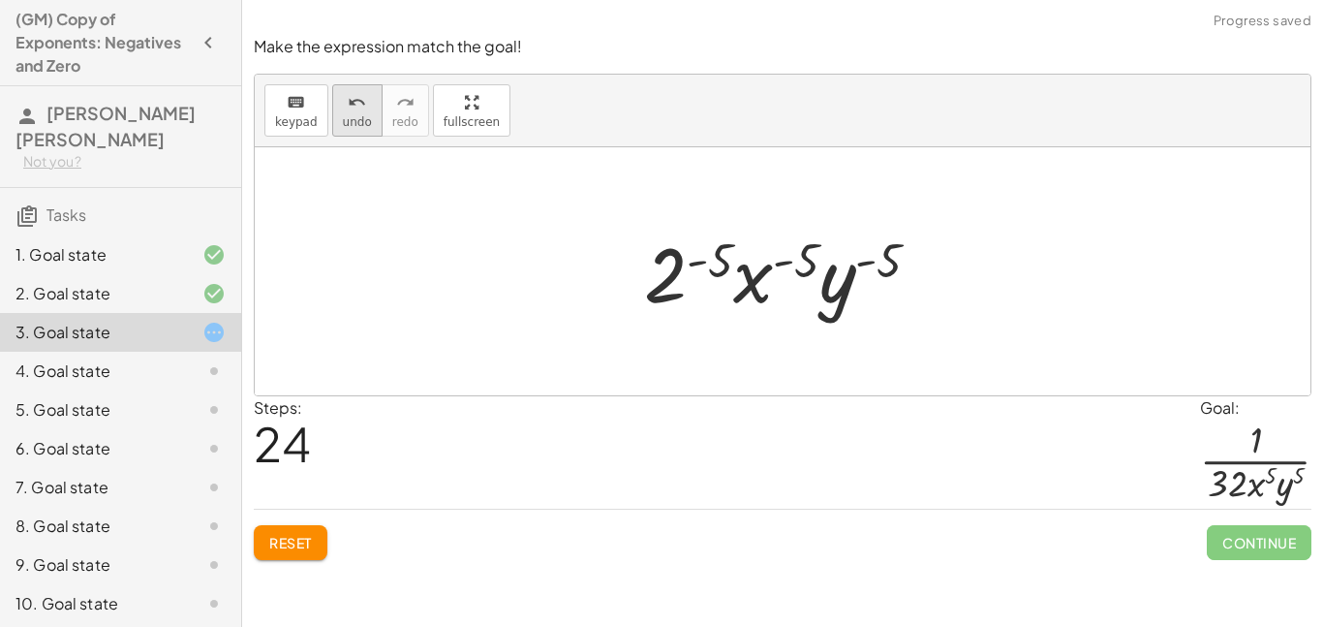
click at [351, 132] on button "undo undo" at bounding box center [357, 110] width 50 height 52
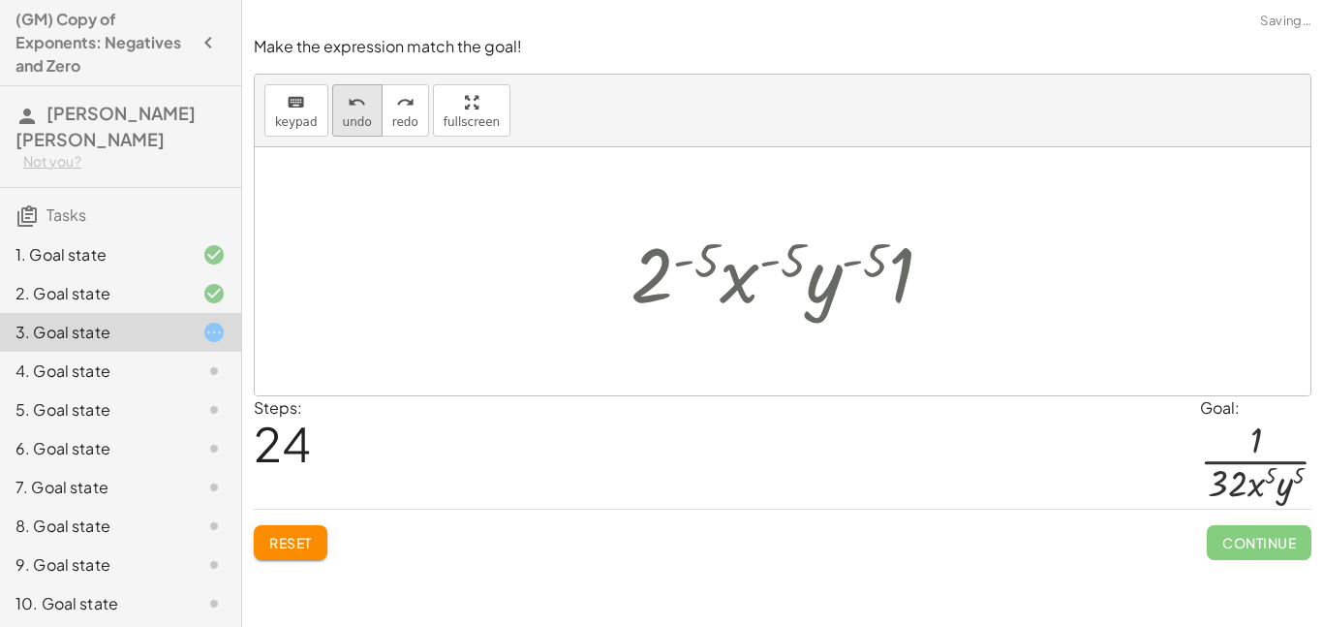
click at [351, 132] on button "undo undo" at bounding box center [357, 110] width 50 height 52
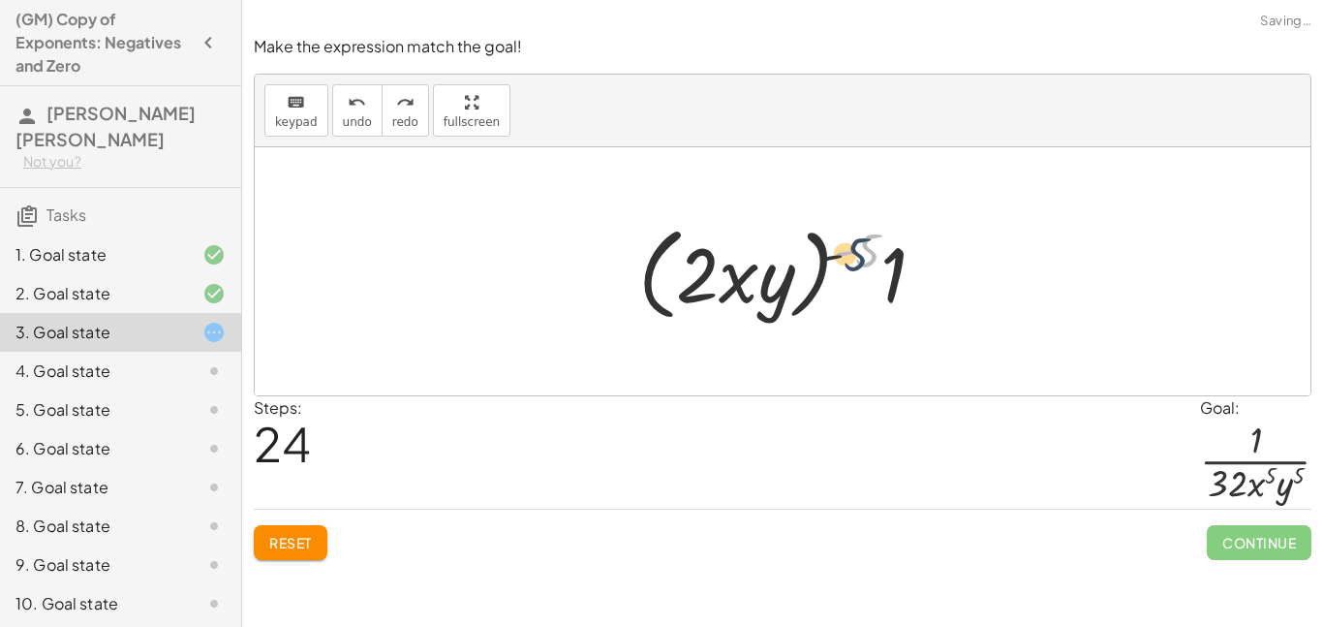
drag, startPoint x: 863, startPoint y: 247, endPoint x: 848, endPoint y: 252, distance: 15.3
click at [848, 252] on div at bounding box center [788, 271] width 321 height 111
click at [894, 288] on div at bounding box center [788, 271] width 321 height 111
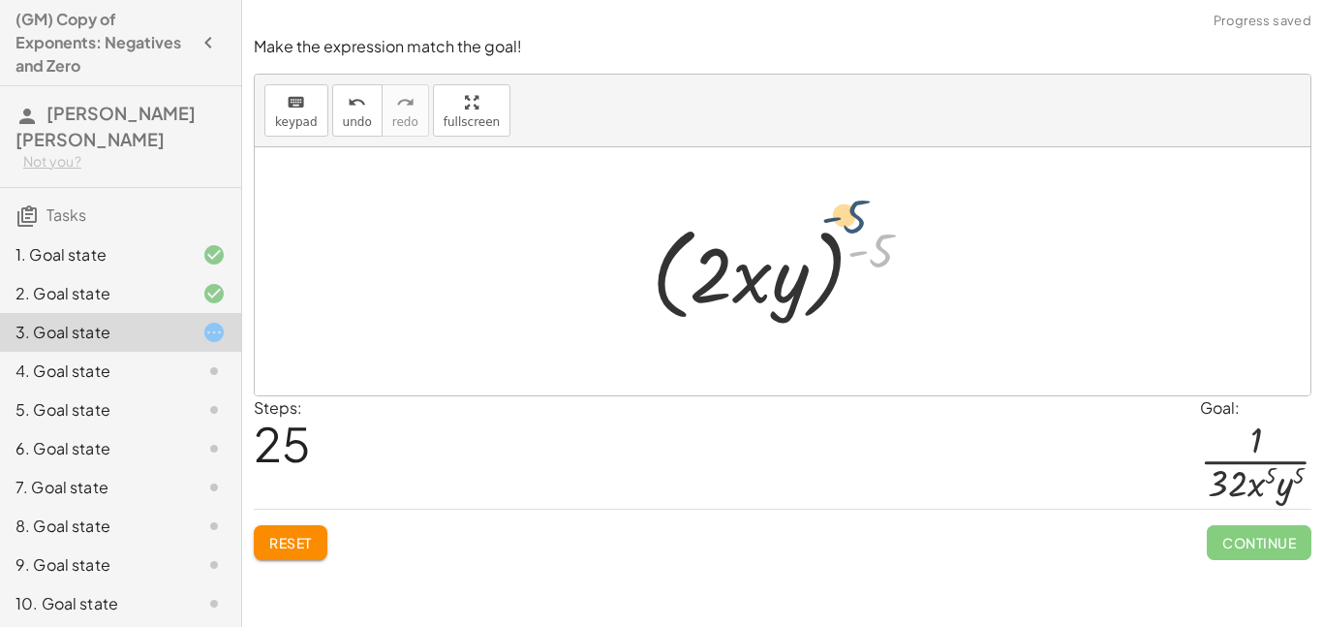
click at [888, 281] on div at bounding box center [789, 271] width 295 height 111
drag, startPoint x: 885, startPoint y: 255, endPoint x: 779, endPoint y: 276, distance: 108.6
click at [779, 276] on div at bounding box center [789, 271] width 295 height 111
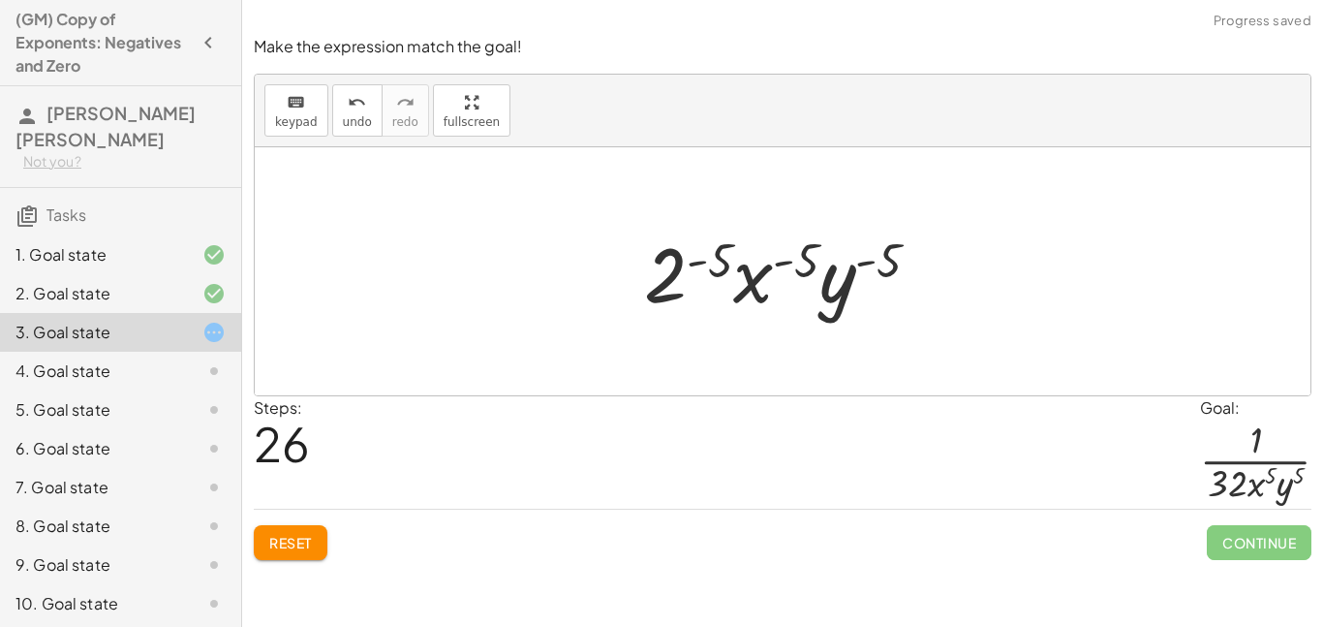
click at [697, 270] on div at bounding box center [789, 272] width 311 height 100
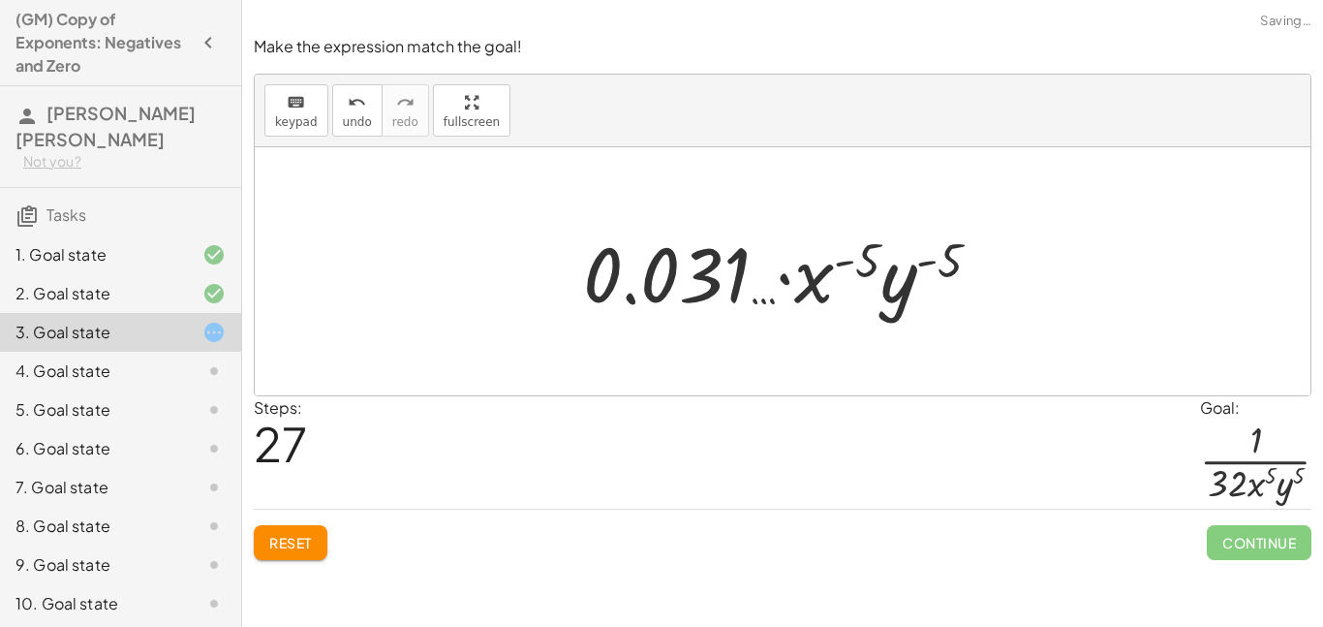
click at [340, 79] on div "keyboard keypad undo [PERSON_NAME] redo fullscreen" at bounding box center [782, 111] width 1055 height 73
click at [340, 88] on button "undo undo" at bounding box center [357, 110] width 50 height 52
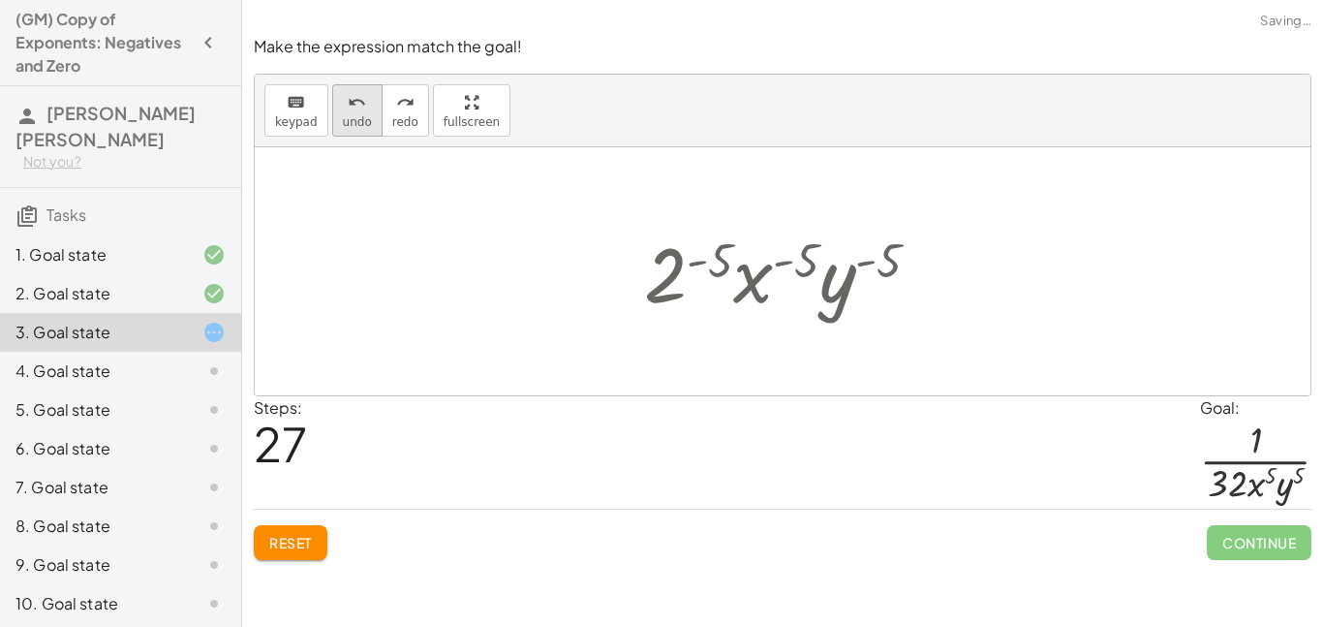
click at [340, 88] on button "undo undo" at bounding box center [357, 110] width 50 height 52
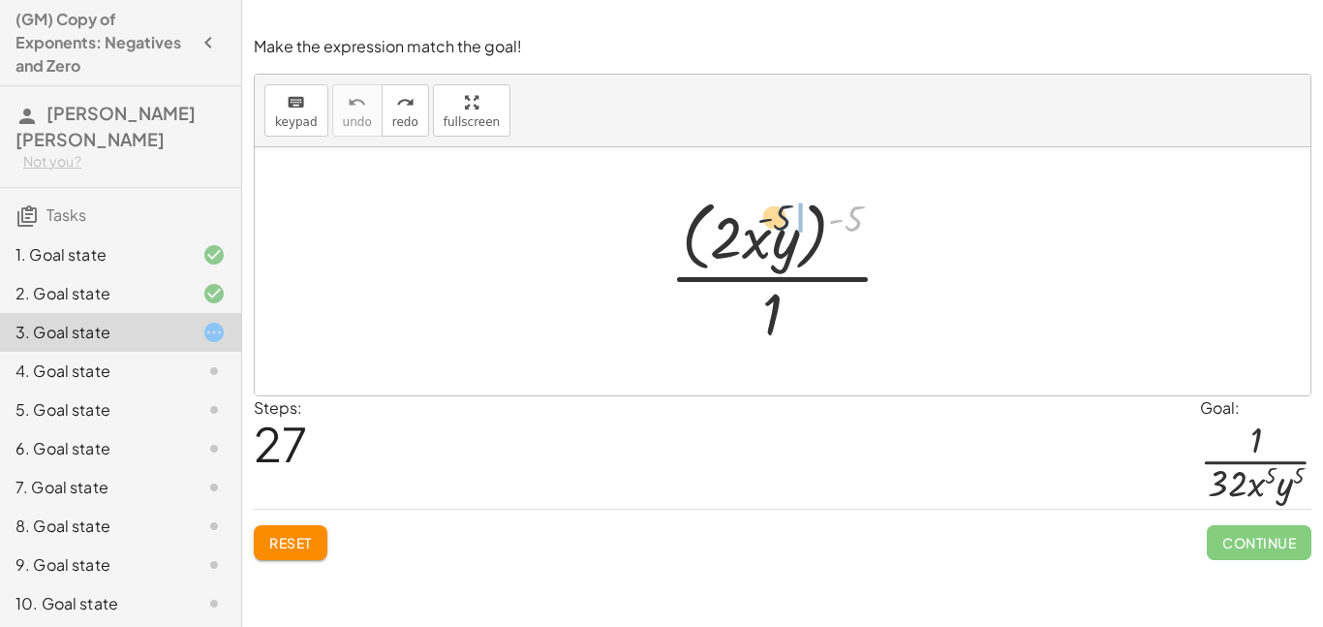
drag, startPoint x: 857, startPoint y: 216, endPoint x: 774, endPoint y: 217, distance: 83.3
click at [774, 217] on div at bounding box center [789, 271] width 260 height 158
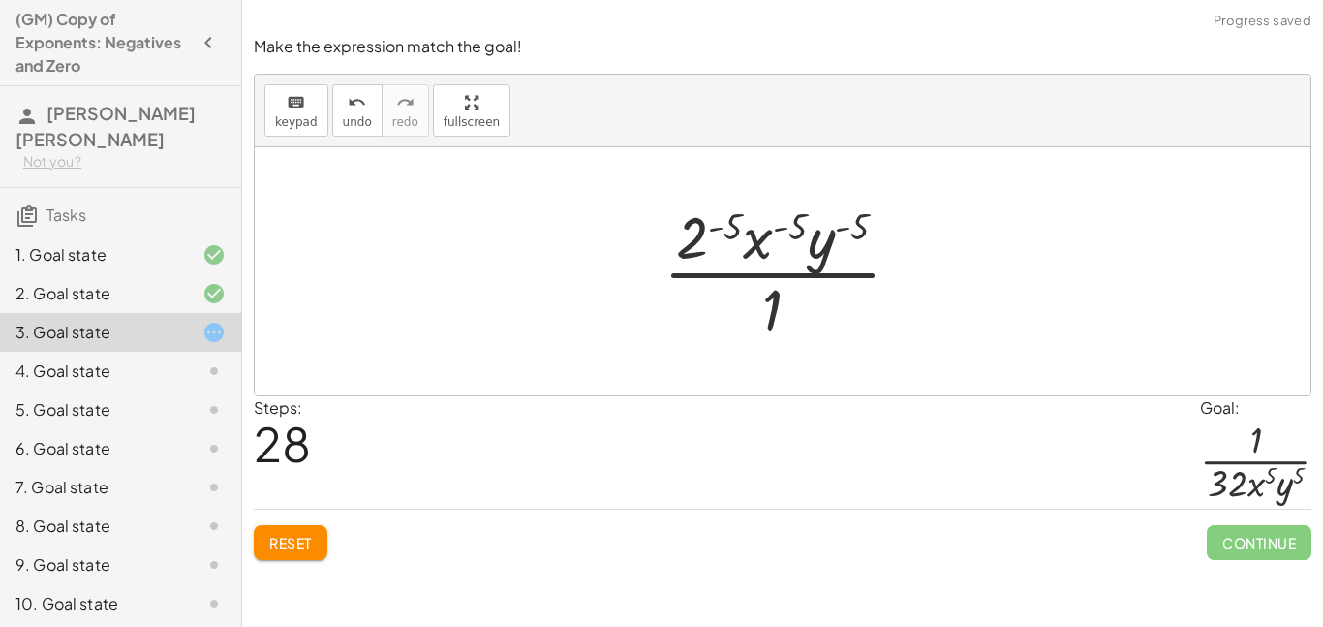
click at [732, 236] on div at bounding box center [790, 271] width 272 height 149
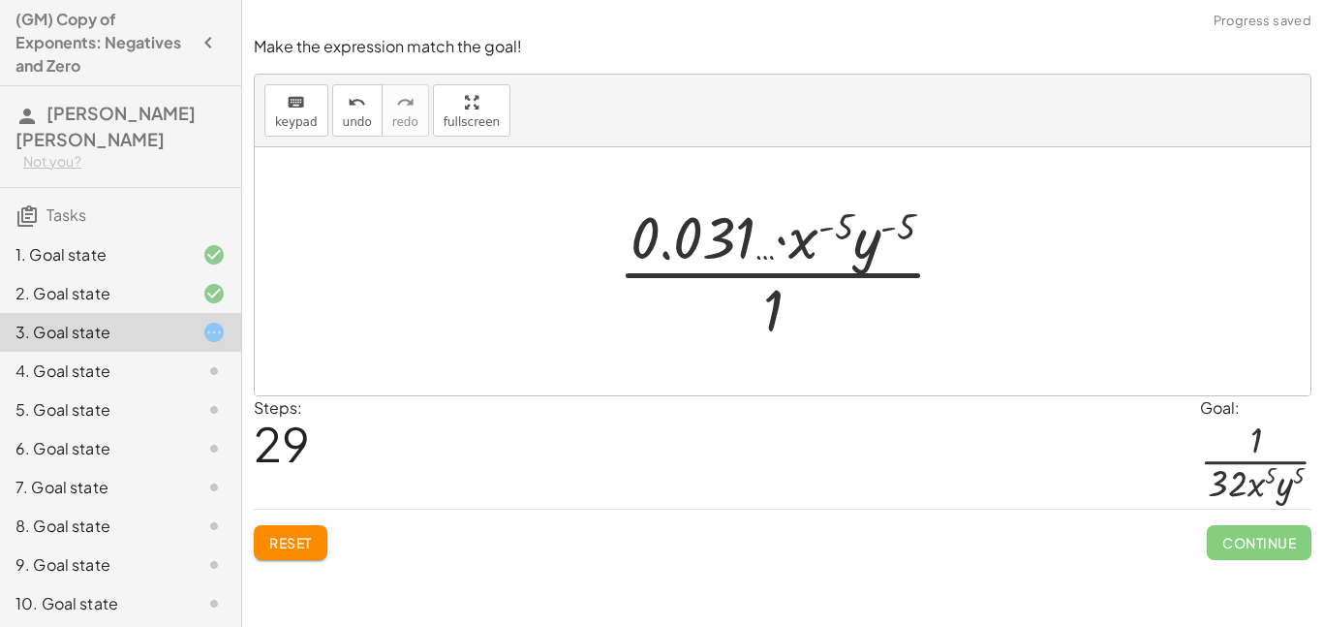
click at [827, 232] on div at bounding box center [789, 271] width 363 height 149
click at [884, 230] on div at bounding box center [789, 271] width 363 height 149
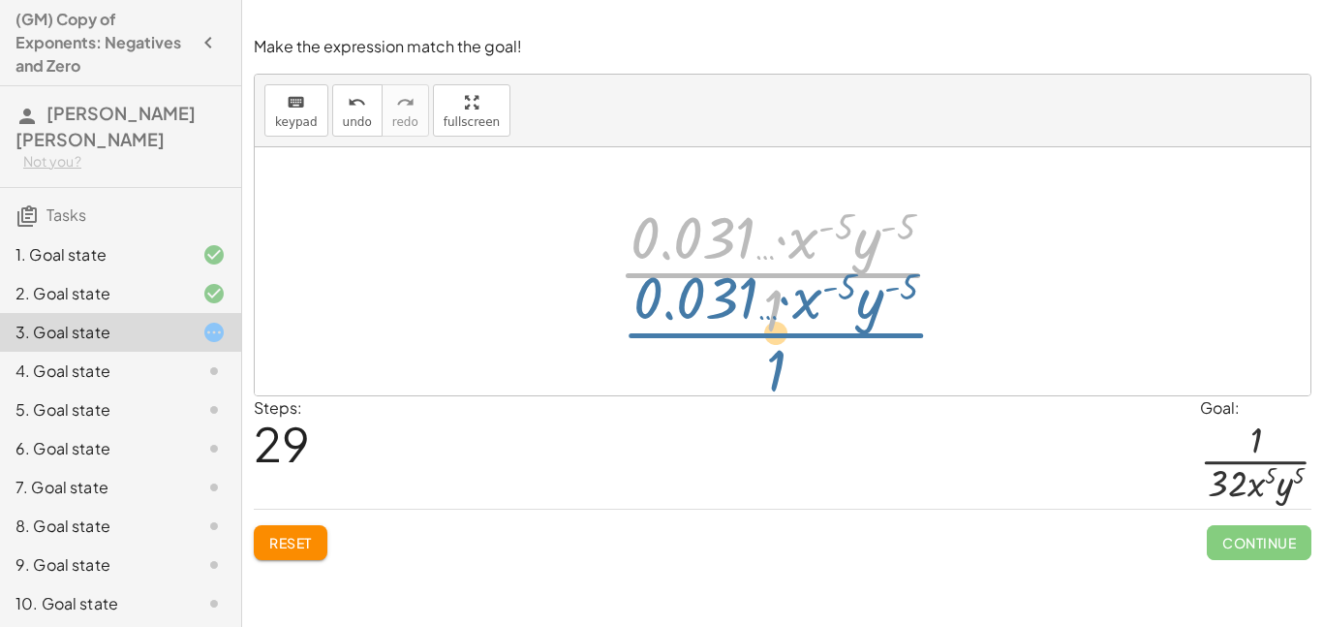
drag, startPoint x: 765, startPoint y: 272, endPoint x: 768, endPoint y: 335, distance: 63.0
click at [768, 335] on div at bounding box center [789, 271] width 363 height 149
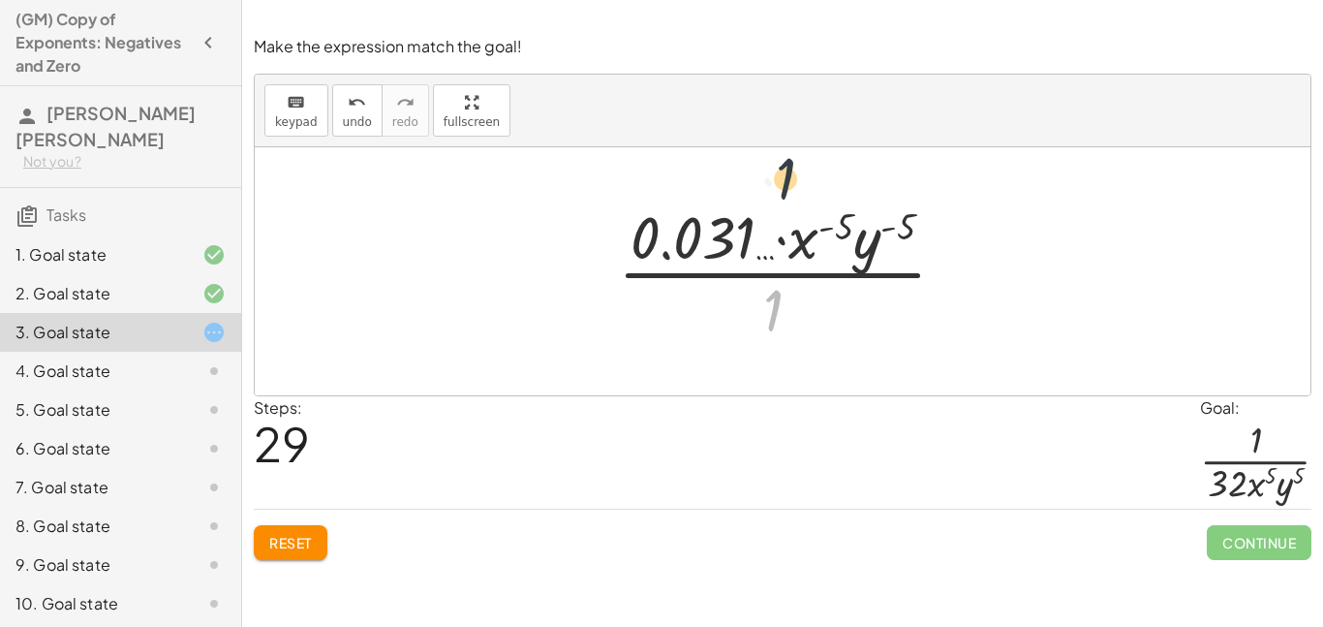
drag, startPoint x: 768, startPoint y: 311, endPoint x: 780, endPoint y: 167, distance: 144.7
drag, startPoint x: 772, startPoint y: 307, endPoint x: 589, endPoint y: 224, distance: 201.1
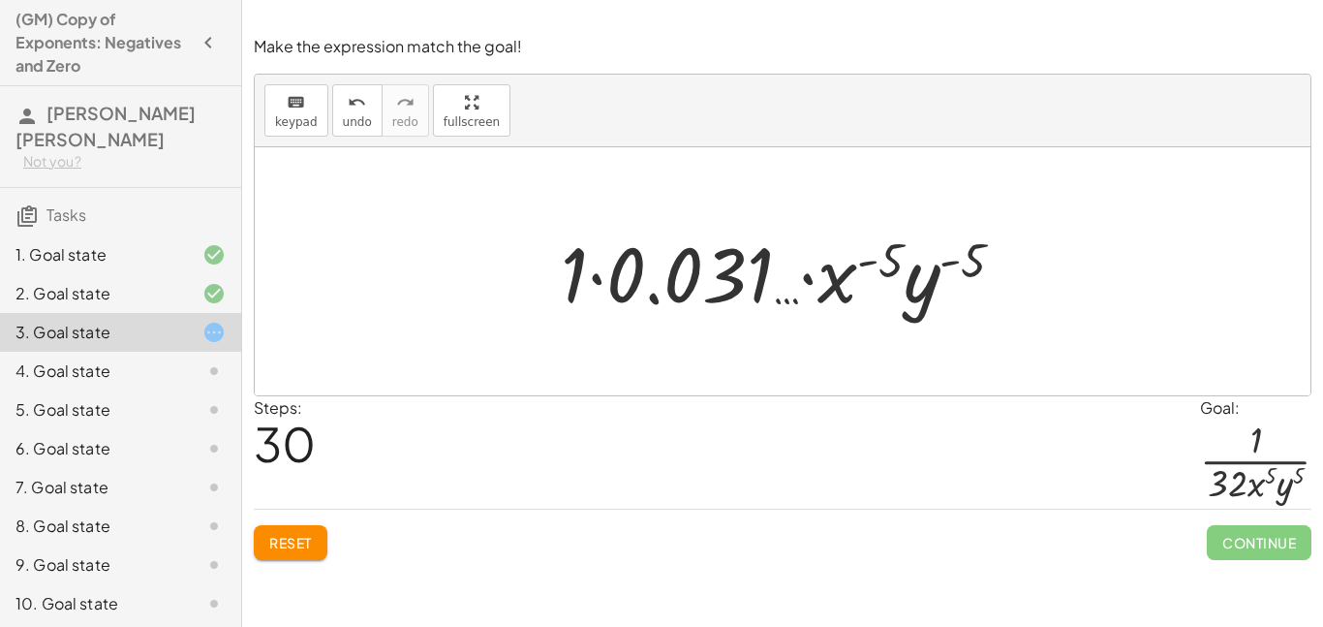
click at [324, 107] on div "keyboard keypad undo [PERSON_NAME] redo fullscreen" at bounding box center [782, 111] width 1055 height 73
click at [326, 107] on div "keyboard keypad undo [PERSON_NAME] redo fullscreen" at bounding box center [782, 111] width 1055 height 73
click at [332, 108] on button "undo undo" at bounding box center [357, 110] width 50 height 52
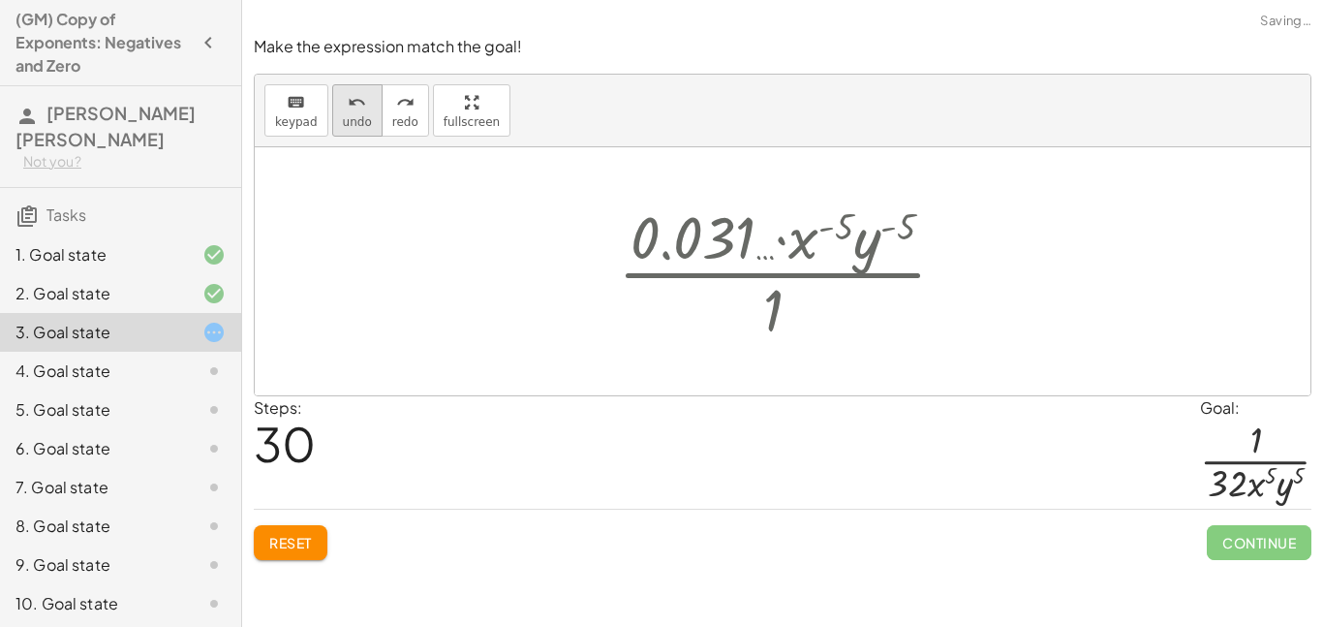
click at [332, 108] on button "undo undo" at bounding box center [357, 110] width 50 height 52
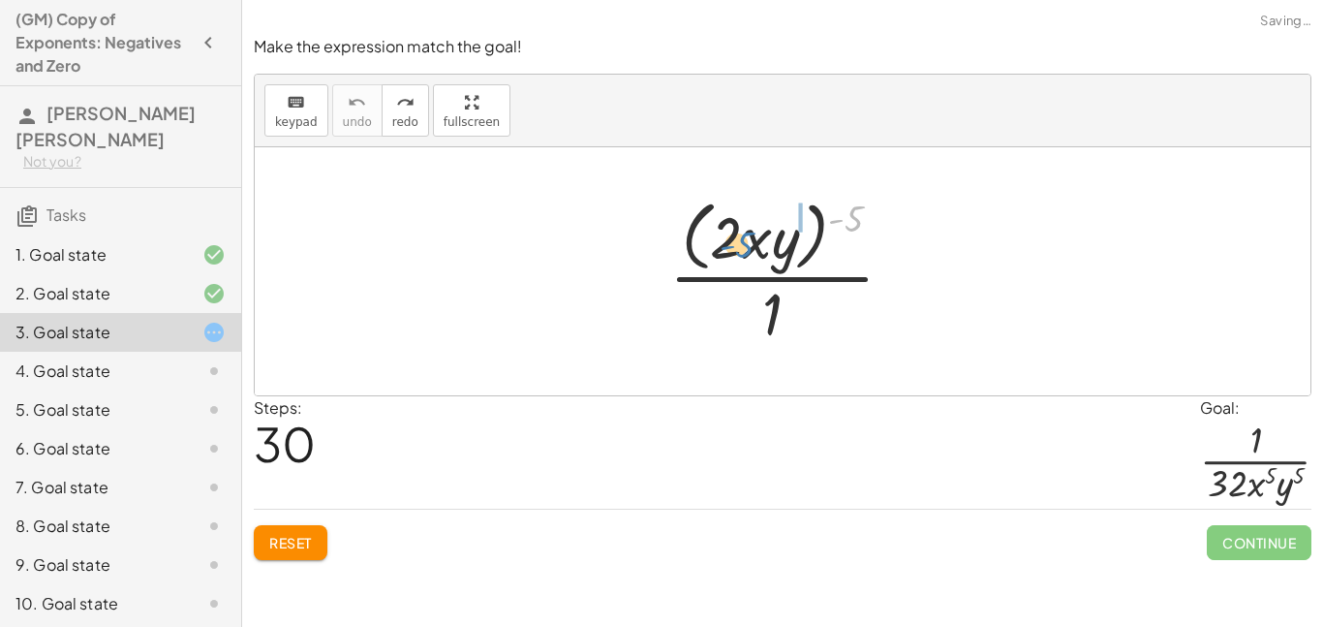
drag, startPoint x: 851, startPoint y: 225, endPoint x: 752, endPoint y: 251, distance: 102.2
click at [752, 251] on div at bounding box center [789, 271] width 260 height 158
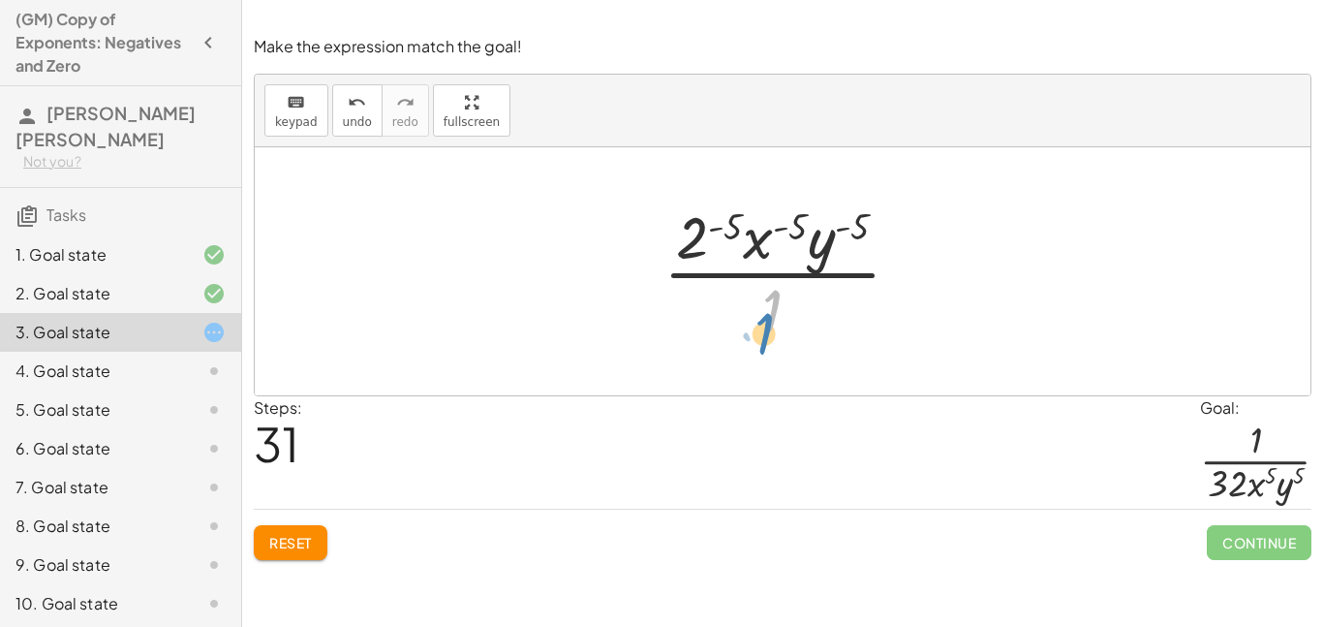
drag, startPoint x: 770, startPoint y: 316, endPoint x: 773, endPoint y: 339, distance: 23.4
click at [773, 339] on div at bounding box center [790, 271] width 272 height 149
click at [721, 229] on div at bounding box center [790, 271] width 272 height 149
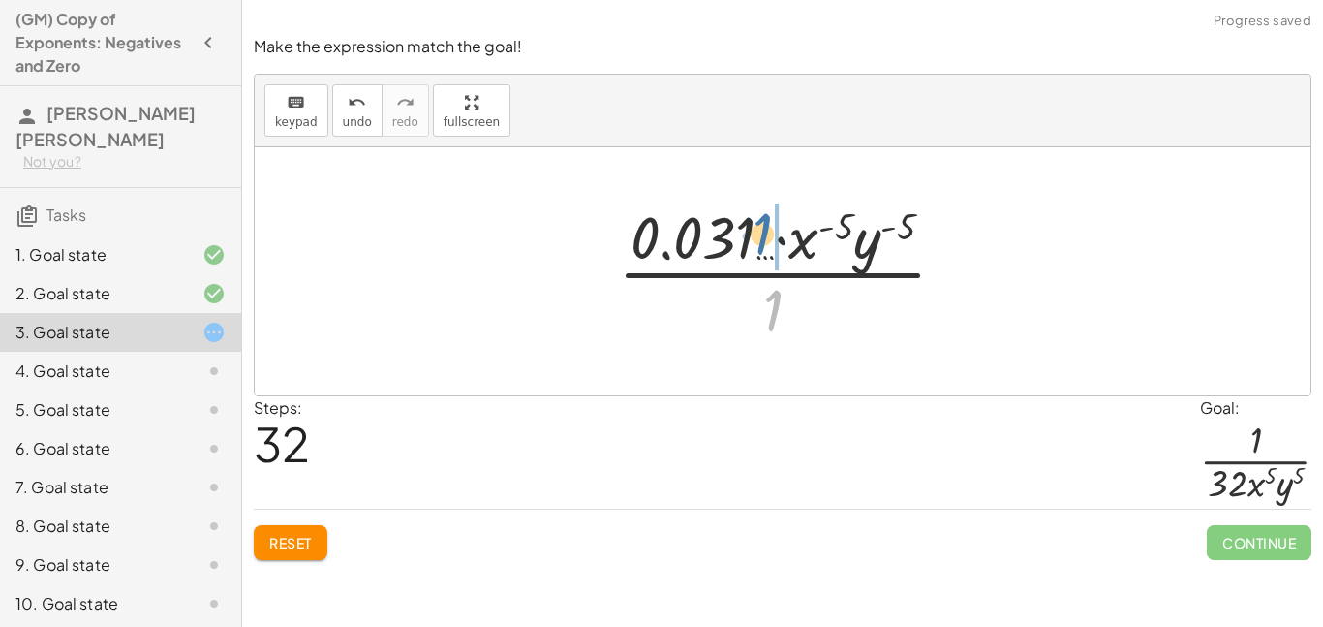
drag, startPoint x: 771, startPoint y: 309, endPoint x: 765, endPoint y: 220, distance: 89.3
click at [765, 220] on div at bounding box center [789, 271] width 363 height 149
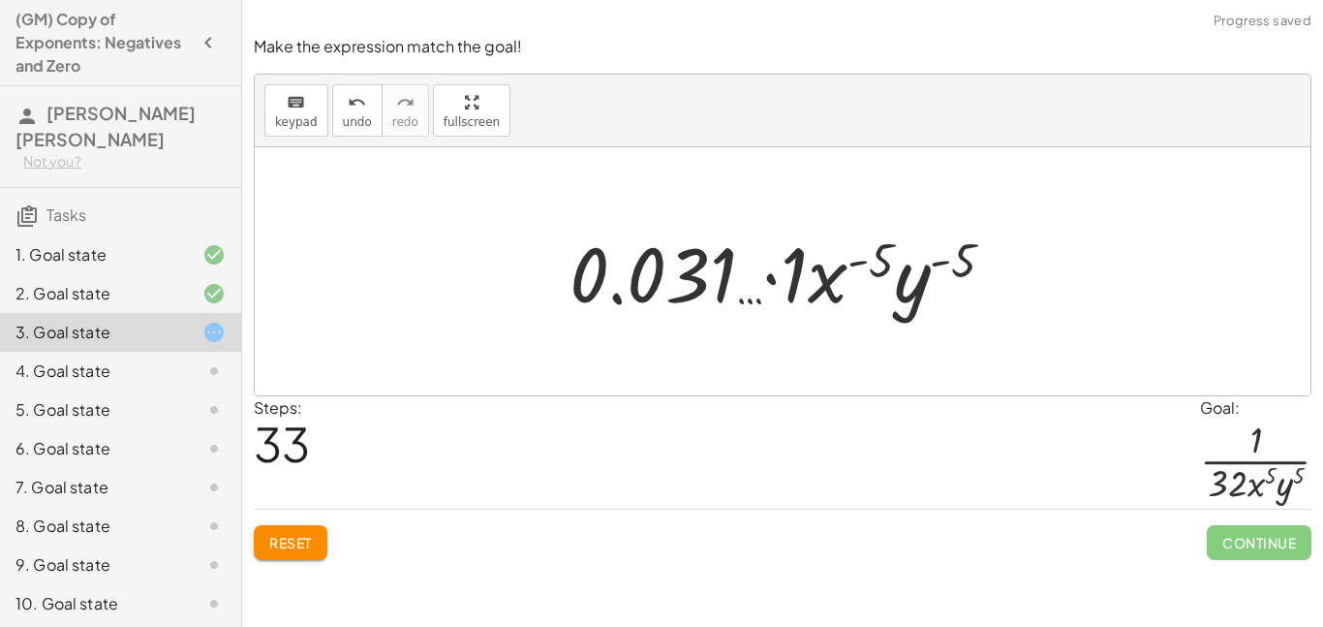
click at [867, 239] on div at bounding box center [790, 272] width 460 height 100
click at [355, 110] on icon "undo" at bounding box center [357, 102] width 18 height 23
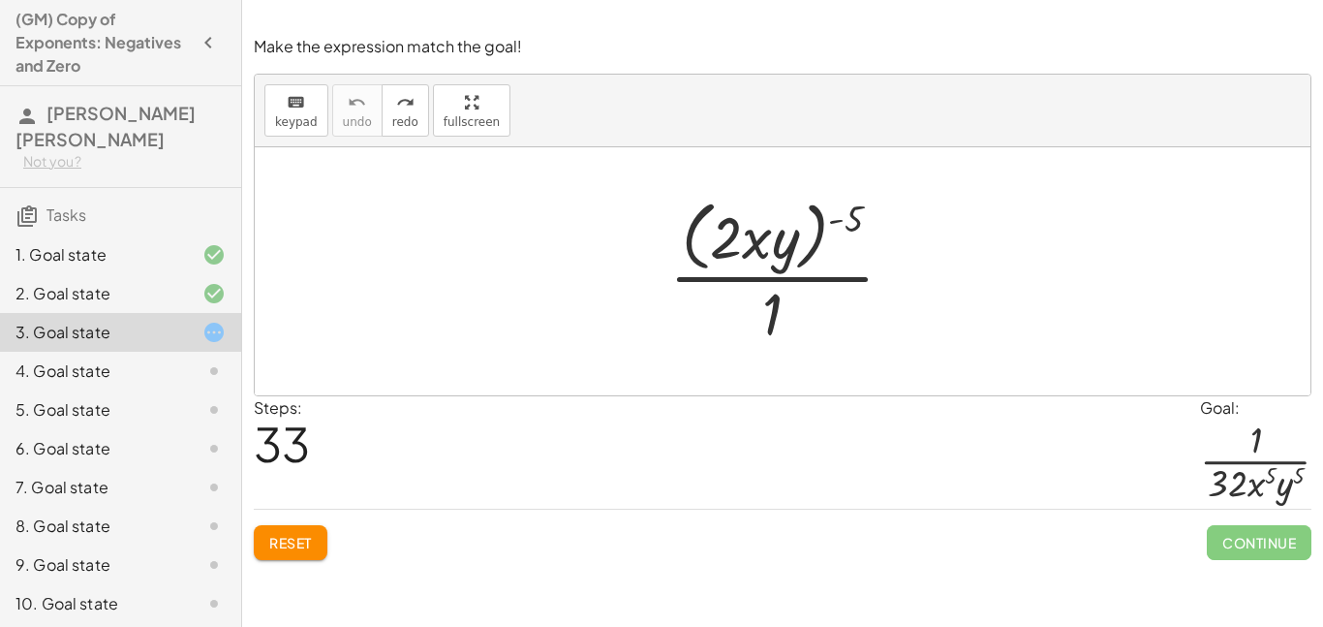
click at [165, 429] on div "4. Goal state" at bounding box center [120, 448] width 241 height 39
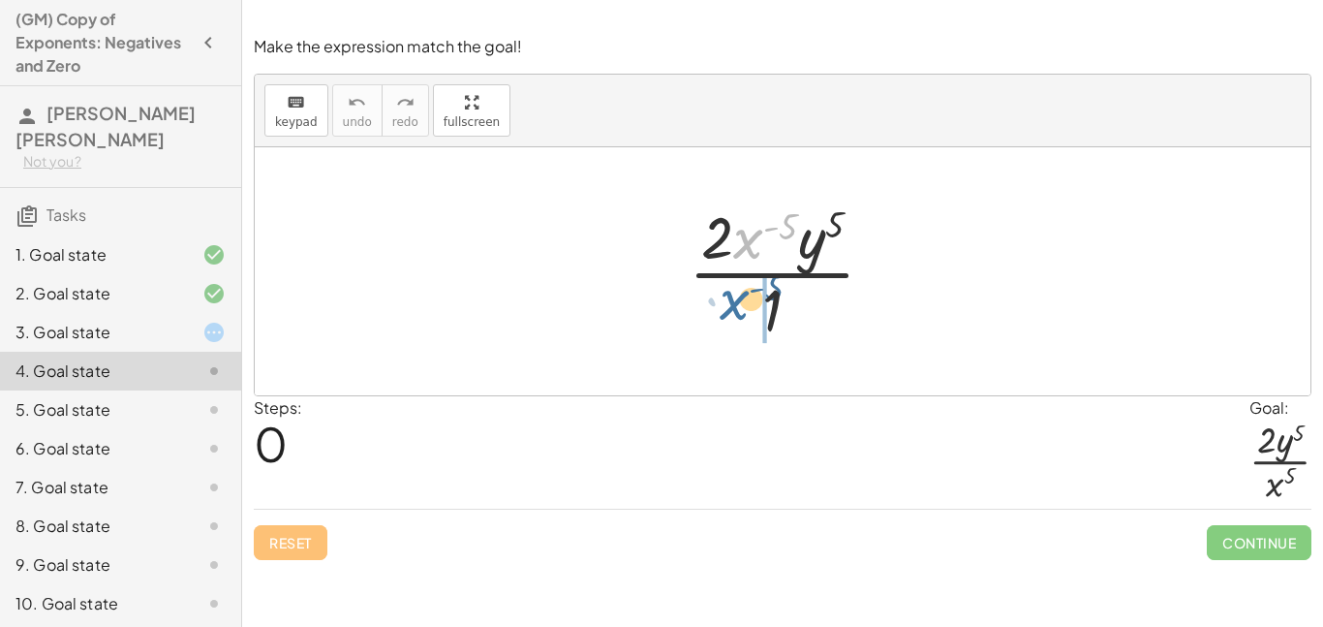
drag, startPoint x: 752, startPoint y: 229, endPoint x: 734, endPoint y: 299, distance: 72.1
click at [734, 299] on div at bounding box center [789, 271] width 221 height 149
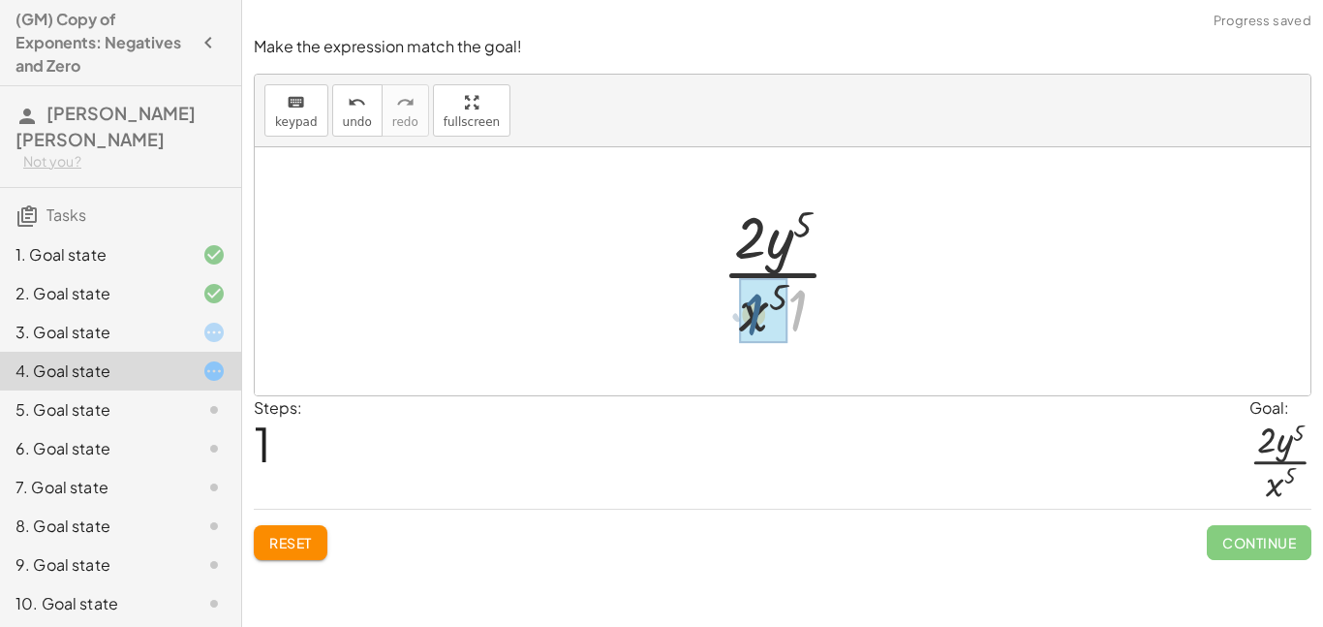
drag, startPoint x: 800, startPoint y: 306, endPoint x: 744, endPoint y: 314, distance: 56.7
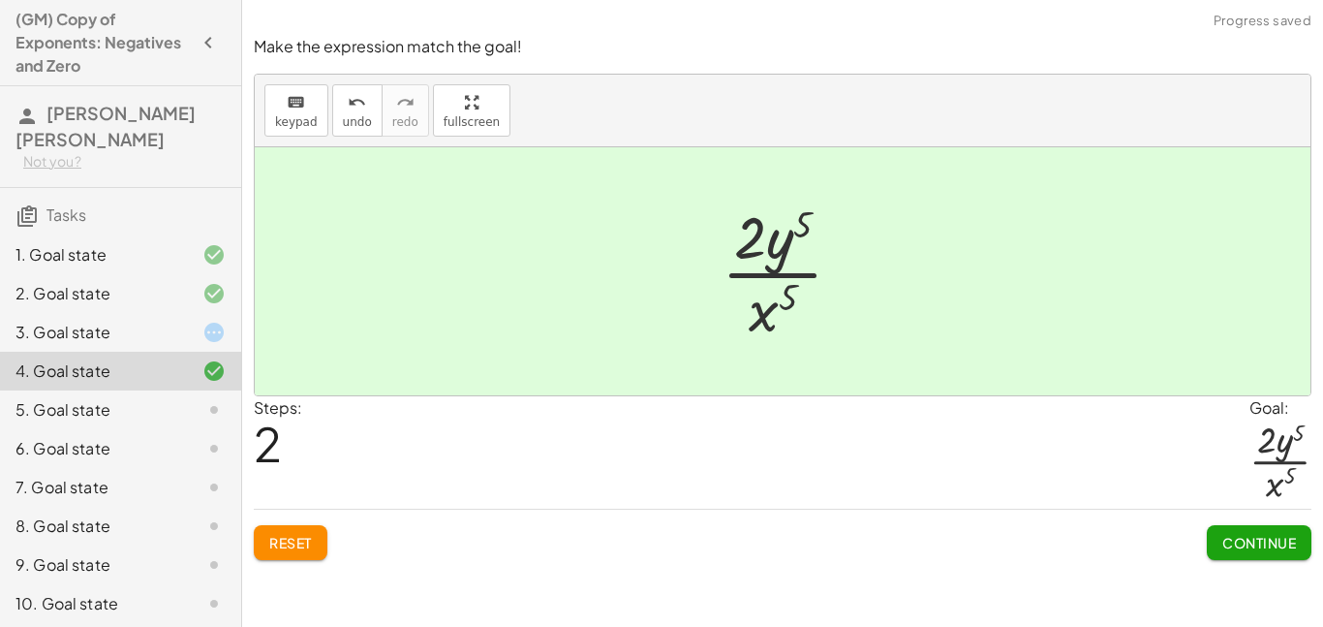
click at [1222, 534] on span "Continue" at bounding box center [1259, 542] width 74 height 17
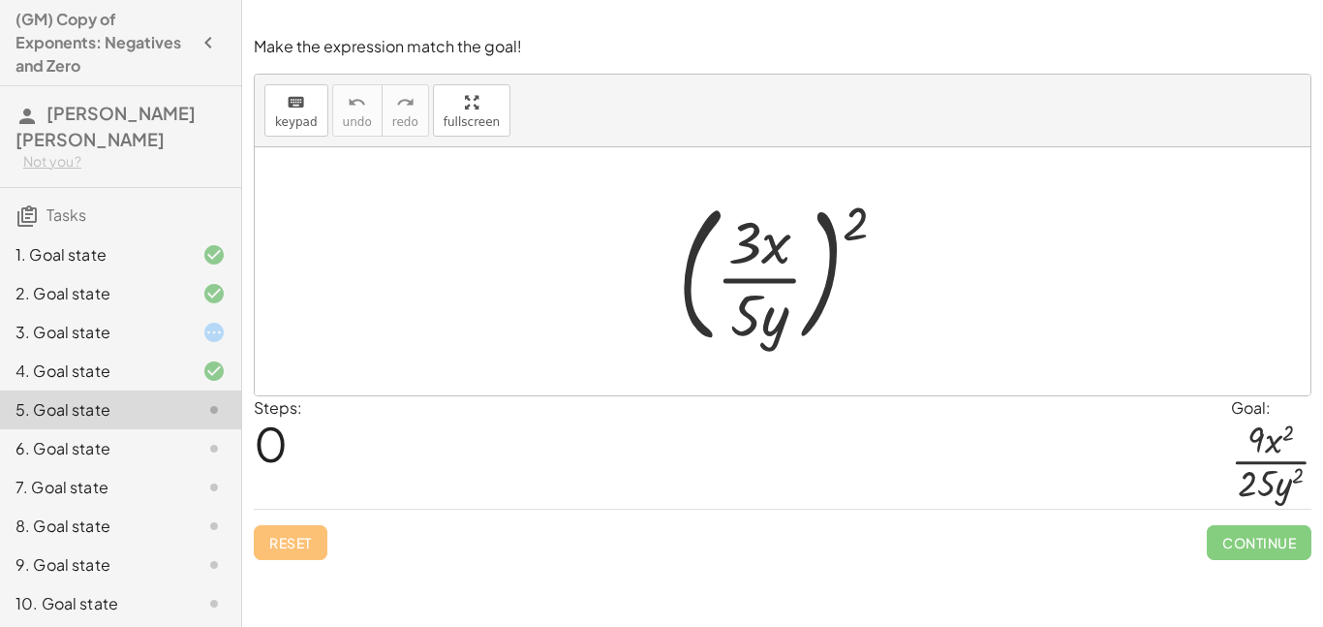
click at [179, 390] on div "3. Goal state" at bounding box center [120, 409] width 241 height 39
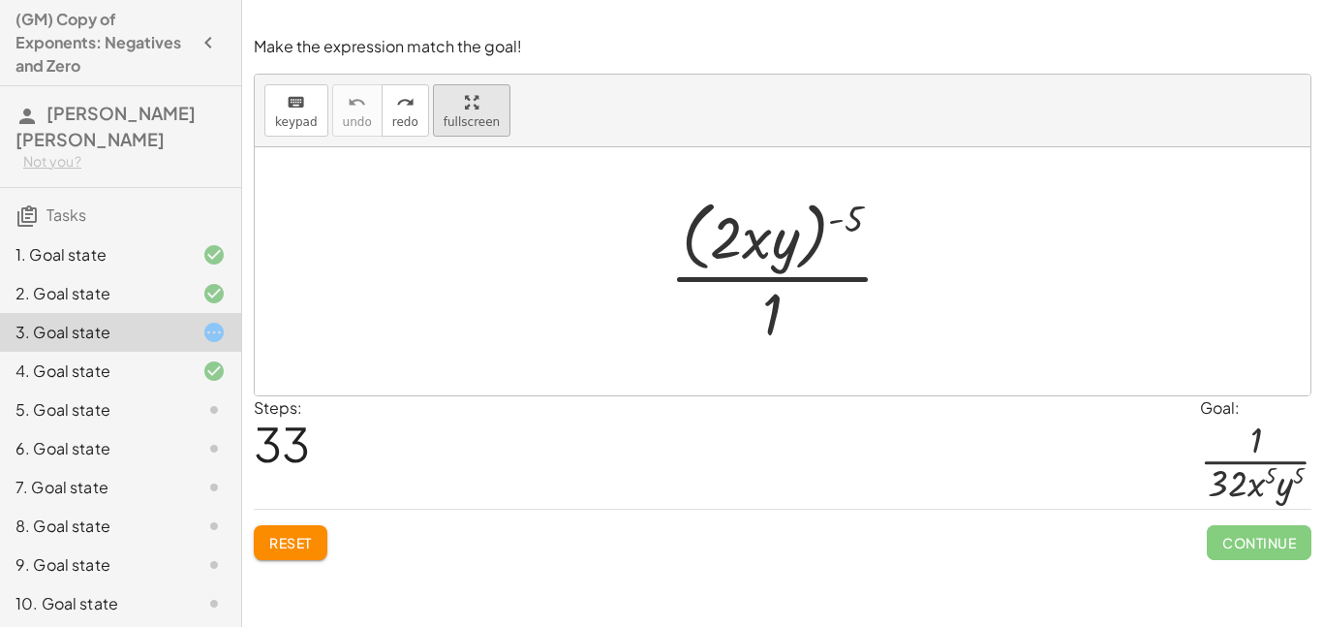
click at [447, 130] on button "fullscreen" at bounding box center [471, 110] width 77 height 52
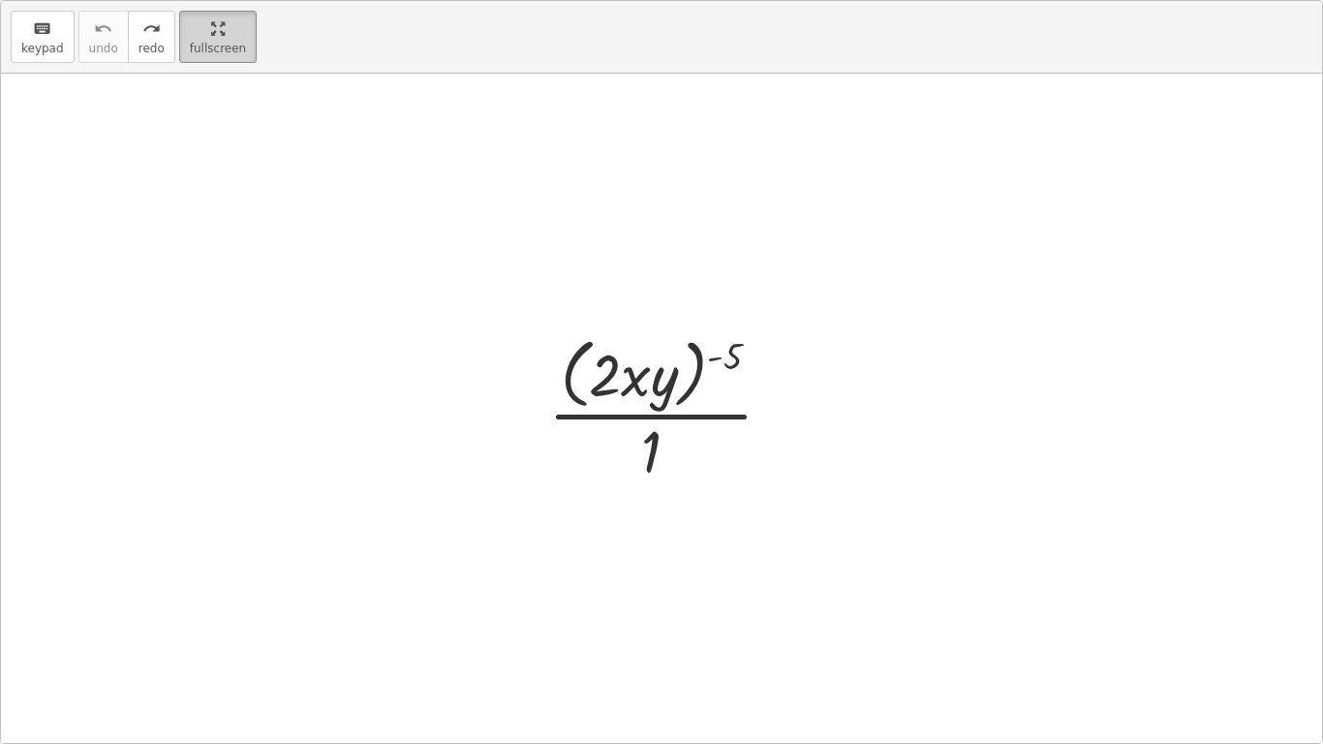
click at [211, 35] on icon "button" at bounding box center [218, 28] width 14 height 23
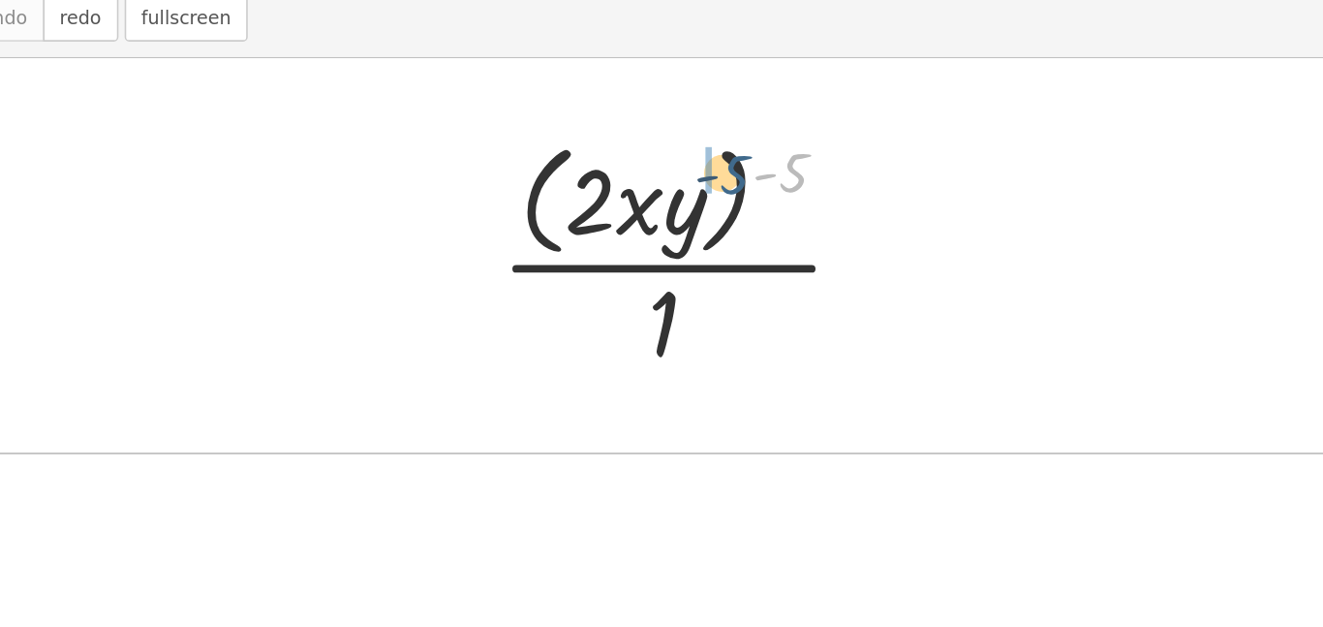
drag, startPoint x: 853, startPoint y: 234, endPoint x: 775, endPoint y: 250, distance: 80.0
click at [775, 250] on div at bounding box center [789, 271] width 260 height 158
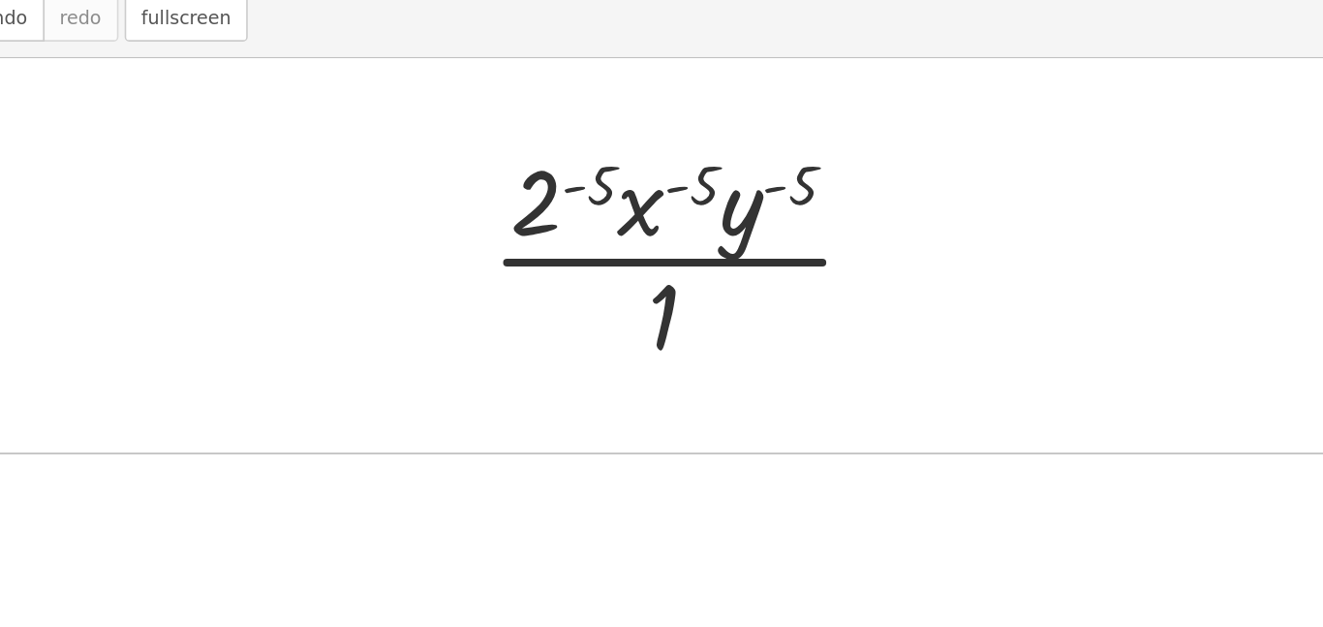
click at [717, 224] on div at bounding box center [790, 271] width 272 height 149
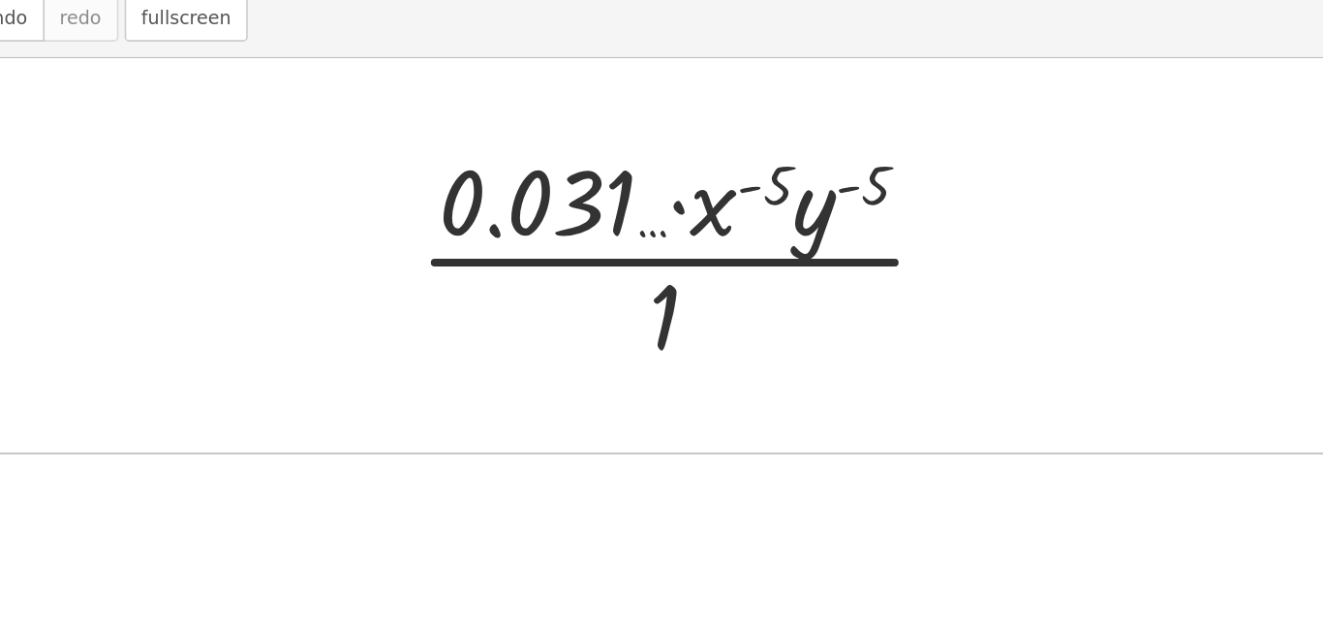
click at [777, 237] on div at bounding box center [789, 271] width 363 height 149
drag, startPoint x: 847, startPoint y: 245, endPoint x: 800, endPoint y: 244, distance: 47.5
click at [800, 244] on div at bounding box center [789, 271] width 363 height 149
drag, startPoint x: 883, startPoint y: 234, endPoint x: 830, endPoint y: 231, distance: 53.3
click at [830, 231] on div at bounding box center [789, 271] width 363 height 149
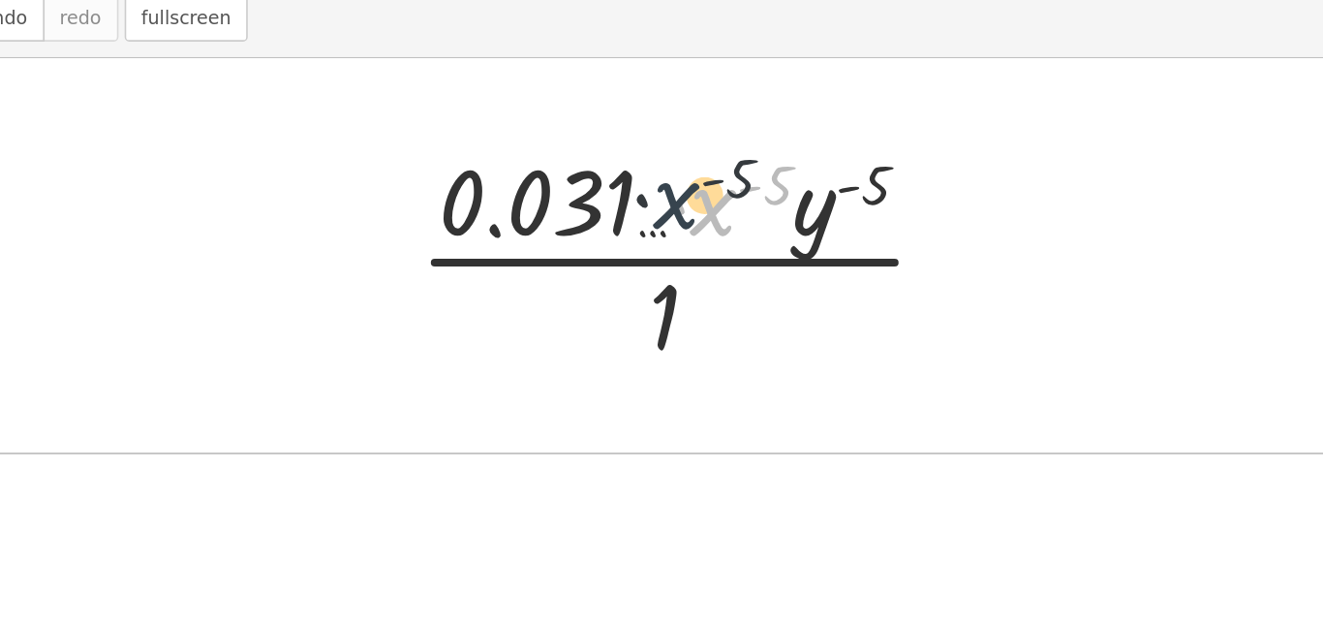
drag, startPoint x: 807, startPoint y: 246, endPoint x: 744, endPoint y: 241, distance: 63.1
click at [744, 241] on div at bounding box center [789, 271] width 363 height 149
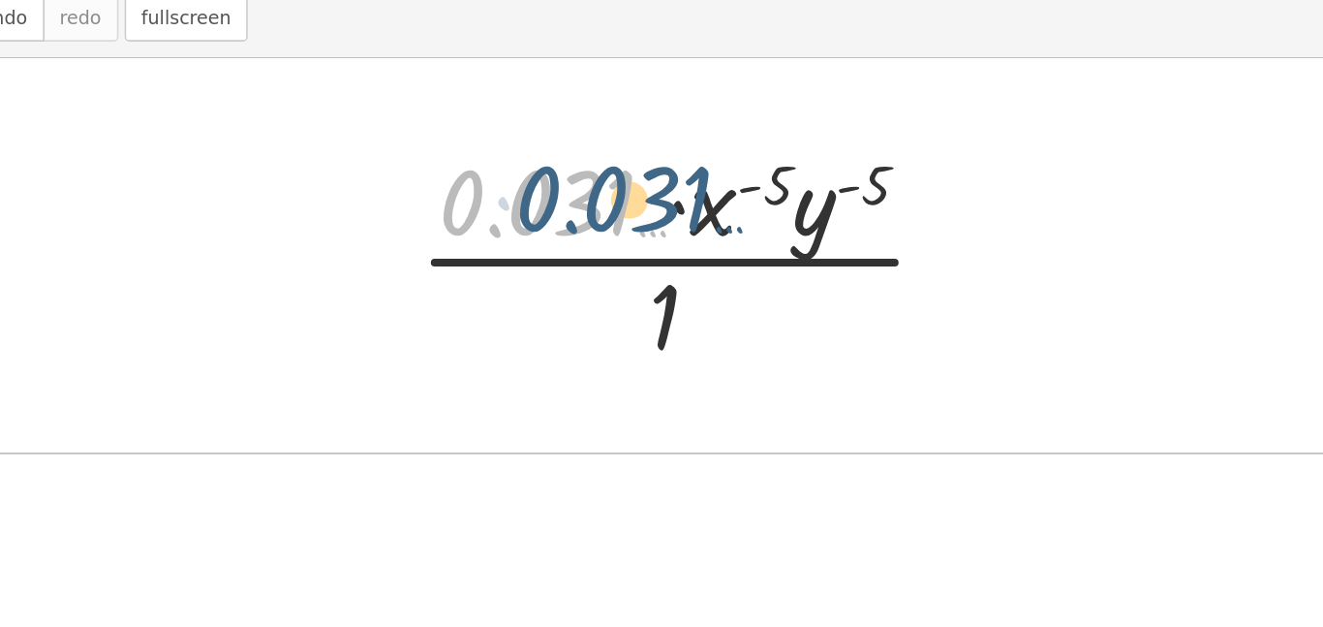
drag, startPoint x: 693, startPoint y: 239, endPoint x: 756, endPoint y: 234, distance: 63.1
click at [756, 234] on div at bounding box center [789, 271] width 363 height 149
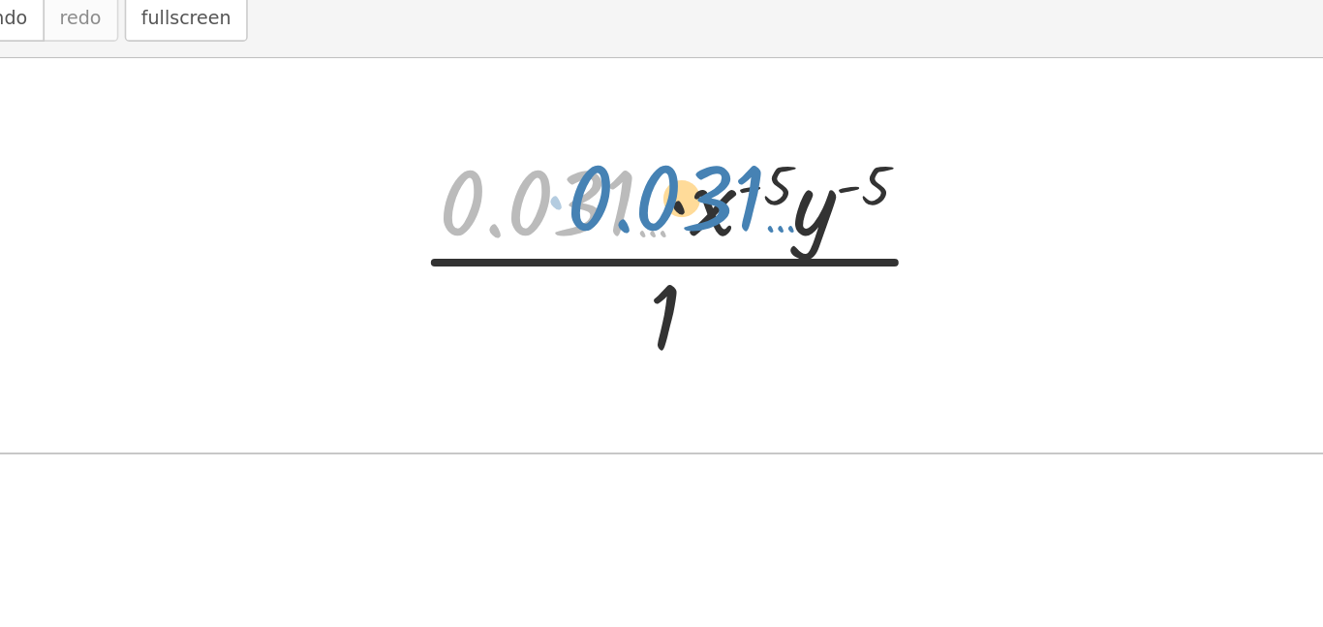
drag, startPoint x: 720, startPoint y: 236, endPoint x: 795, endPoint y: 235, distance: 74.6
click at [795, 235] on div at bounding box center [789, 271] width 363 height 149
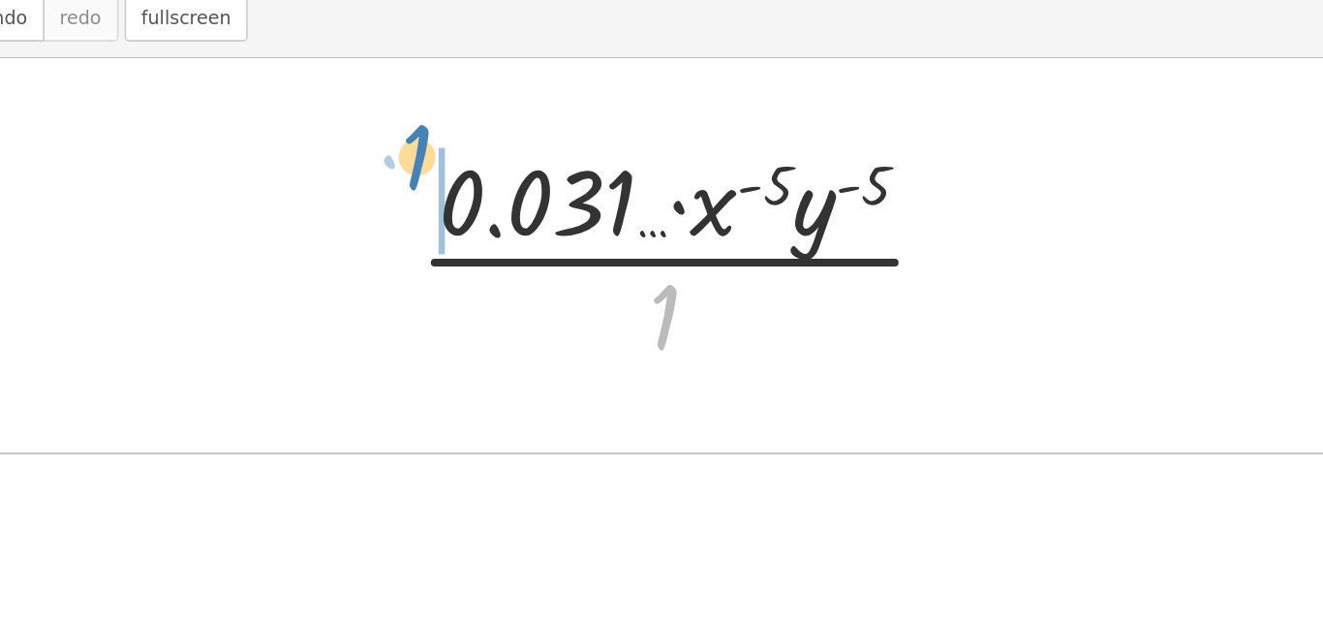
drag, startPoint x: 771, startPoint y: 313, endPoint x: 616, endPoint y: 212, distance: 184.8
click at [616, 212] on div at bounding box center [789, 271] width 363 height 149
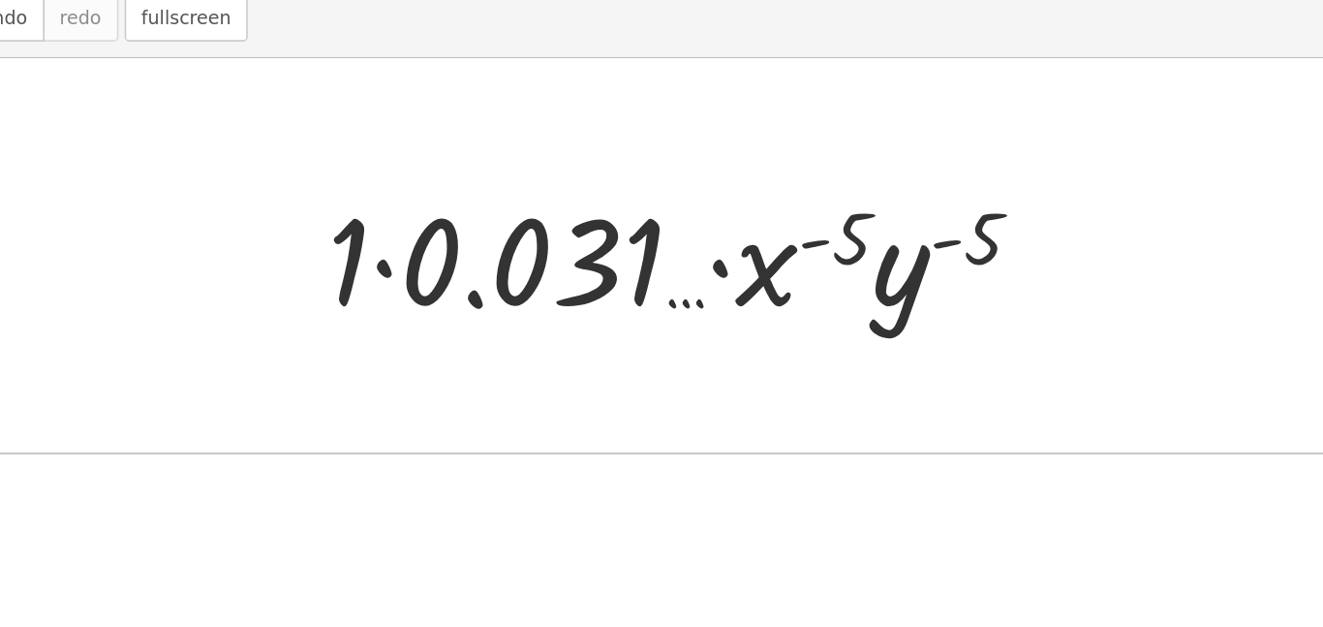
click at [679, 268] on div at bounding box center [790, 272] width 478 height 100
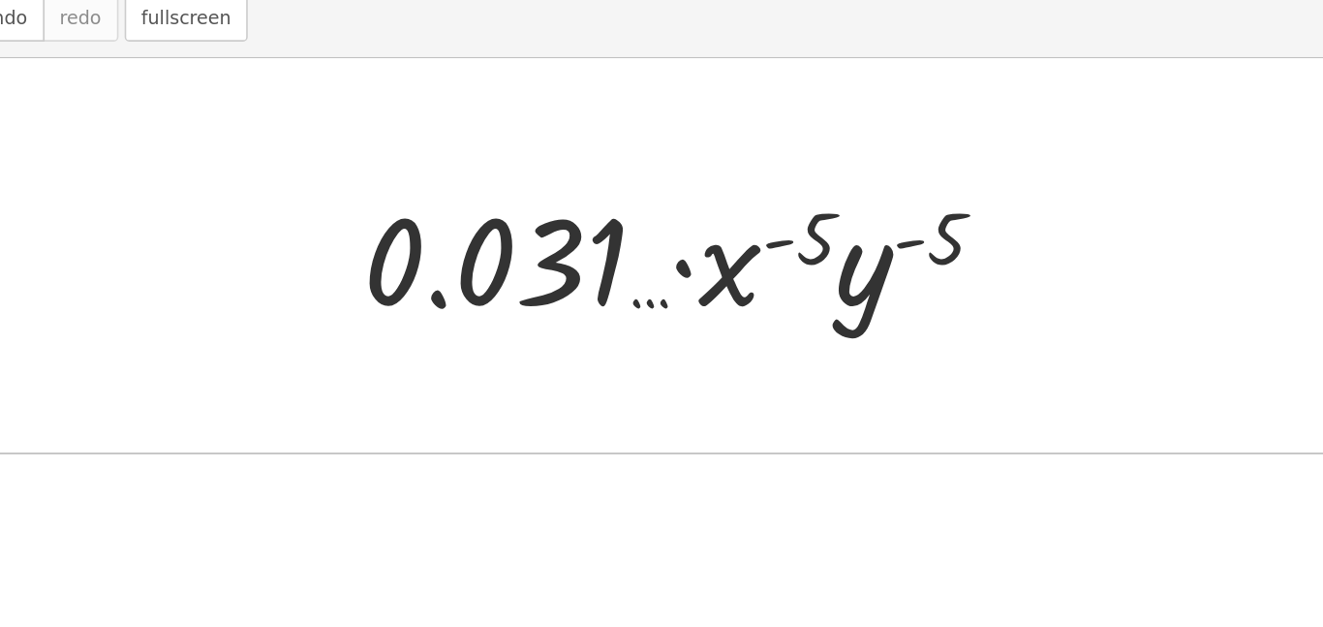
click at [679, 268] on div at bounding box center [789, 272] width 433 height 100
click at [781, 282] on div at bounding box center [789, 272] width 433 height 100
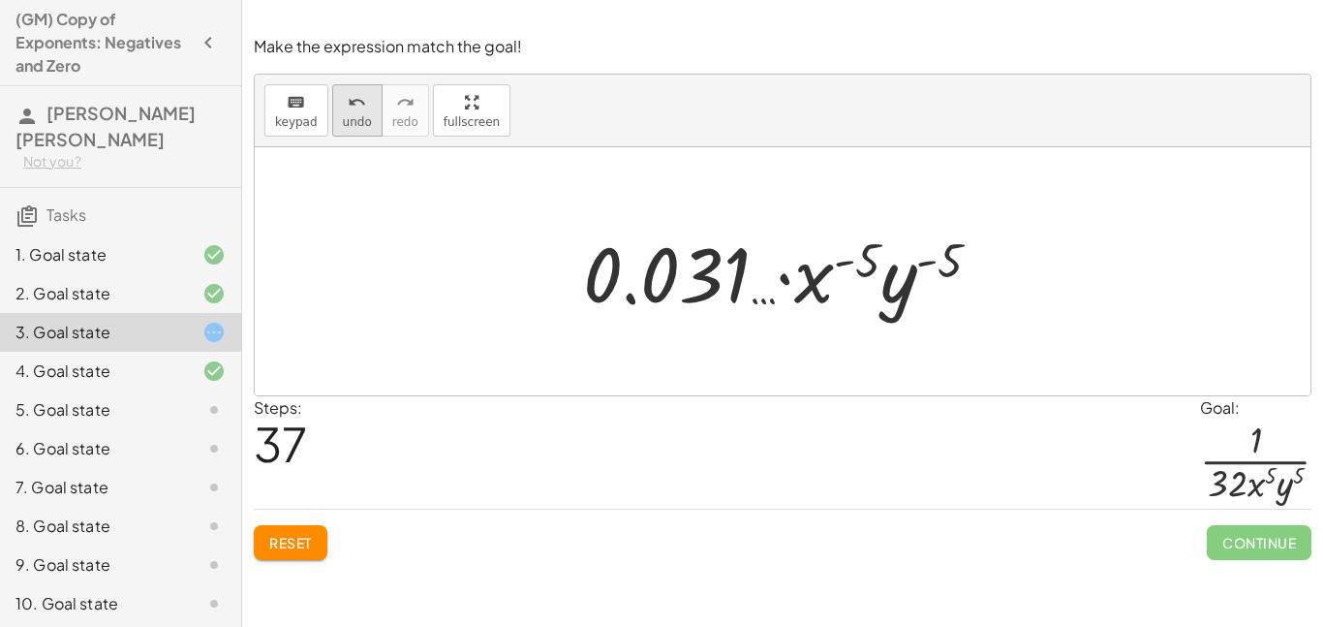
click at [352, 111] on icon "undo" at bounding box center [357, 102] width 18 height 23
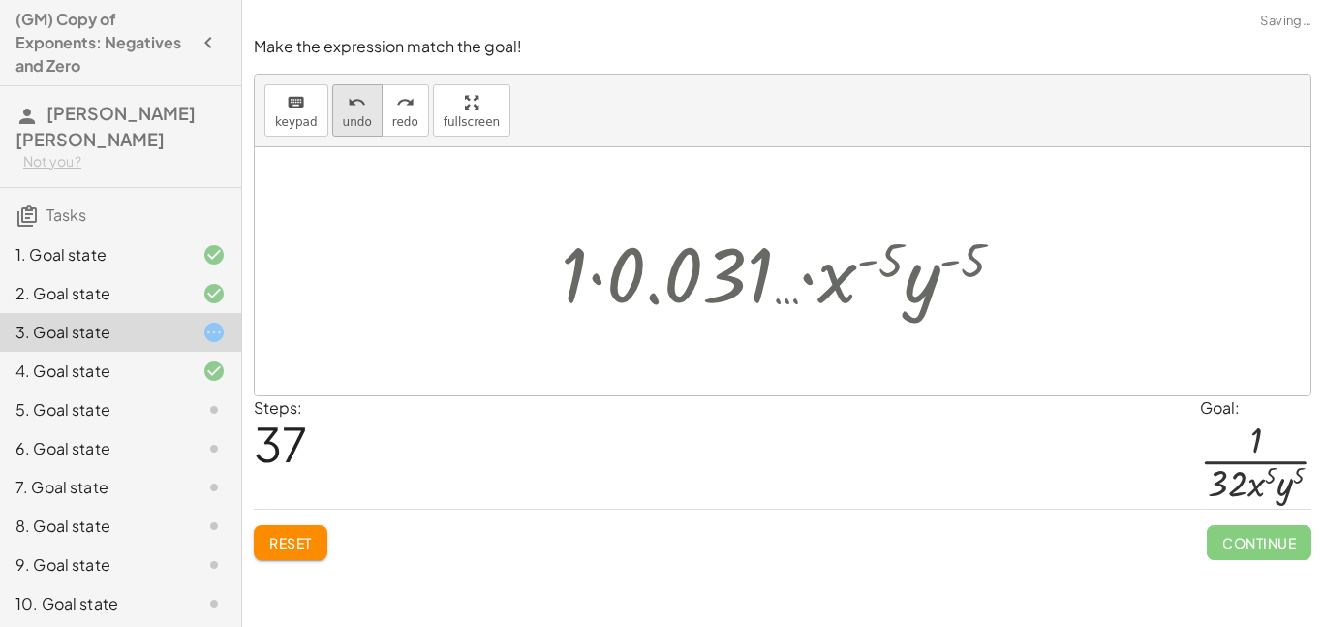
click at [352, 111] on icon "undo" at bounding box center [357, 102] width 18 height 23
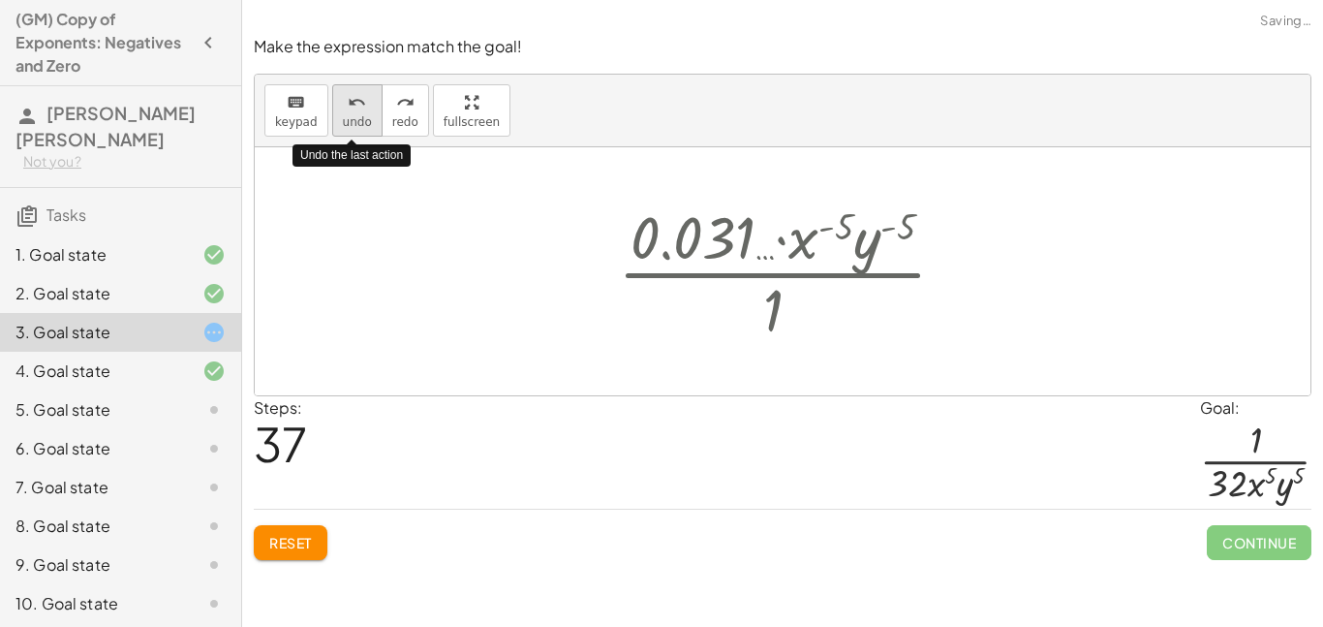
click at [352, 111] on icon "undo" at bounding box center [357, 102] width 18 height 23
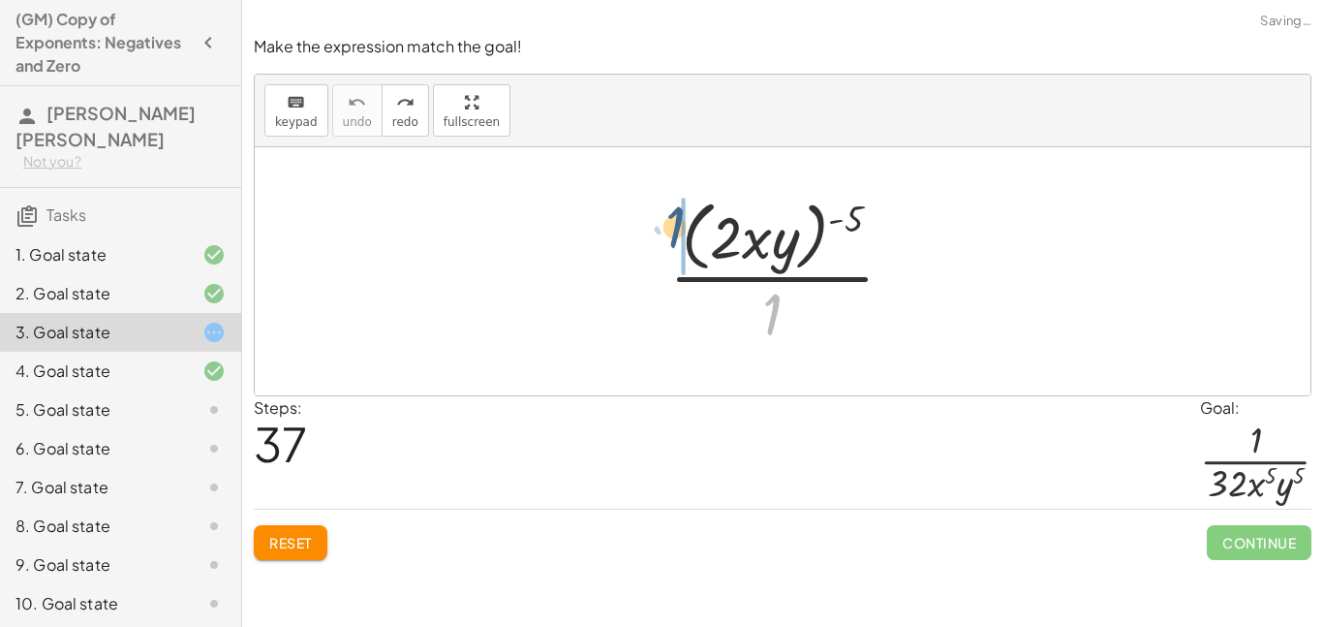
drag, startPoint x: 778, startPoint y: 300, endPoint x: 679, endPoint y: 213, distance: 131.7
click at [679, 213] on div at bounding box center [789, 271] width 260 height 158
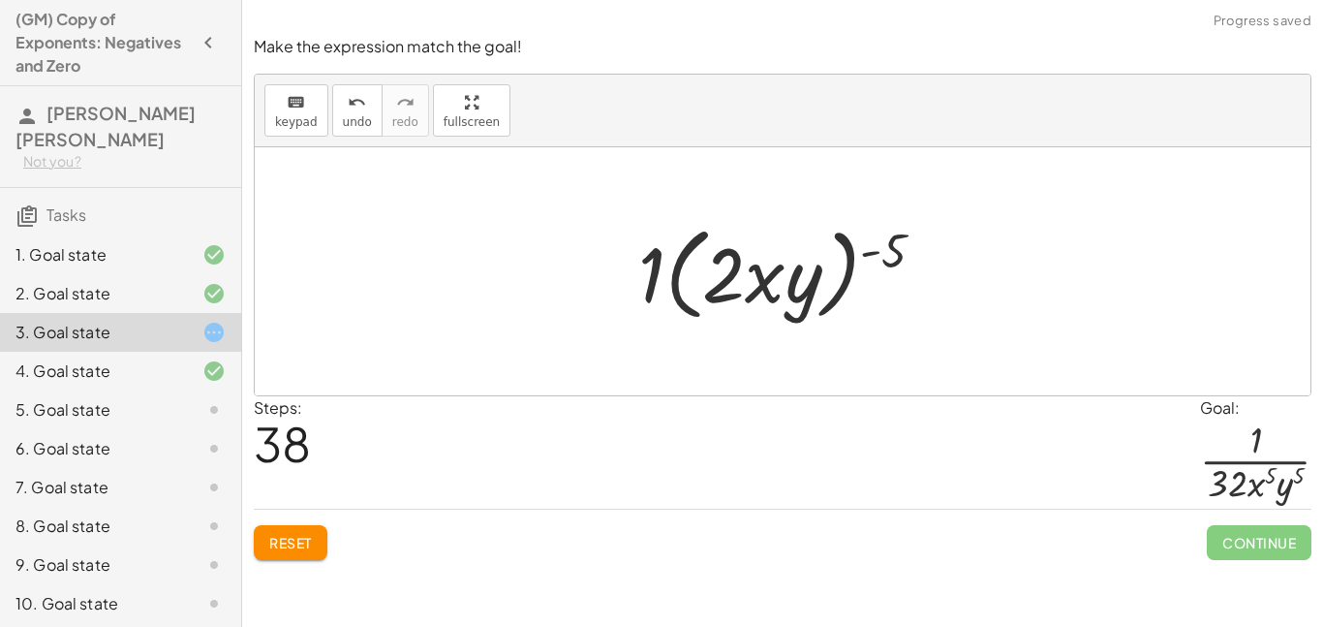
click at [98, 412] on div "5. Goal state" at bounding box center [93, 409] width 156 height 23
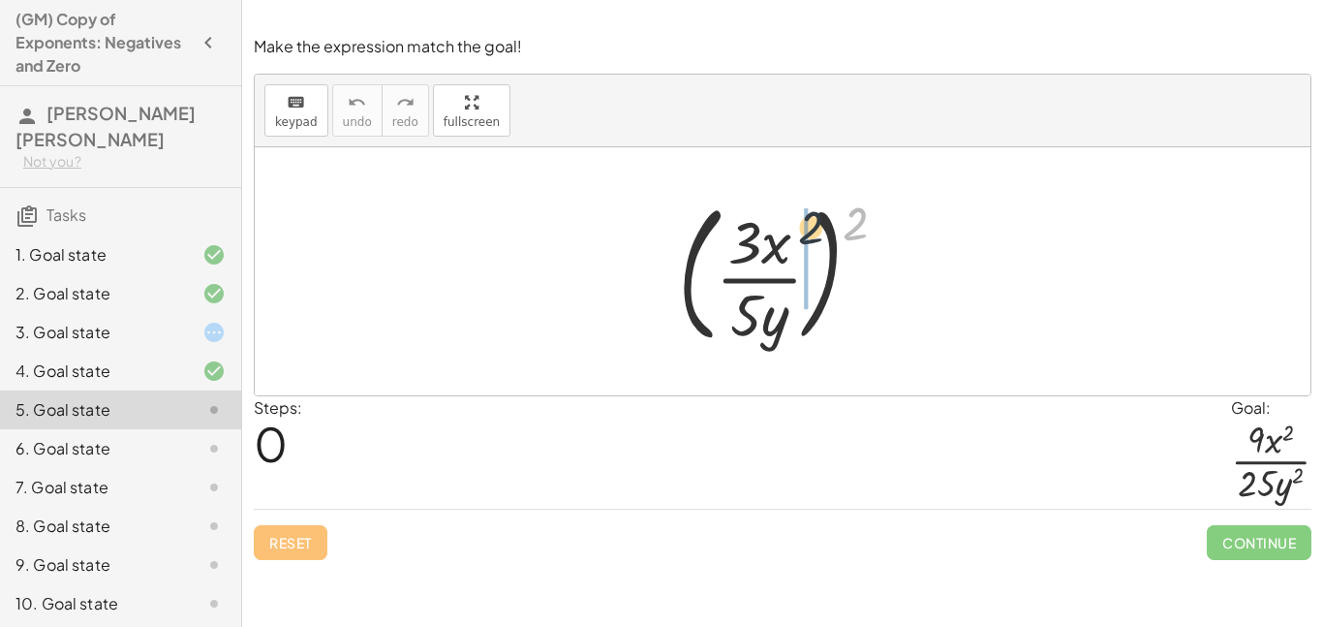
drag, startPoint x: 846, startPoint y: 231, endPoint x: 745, endPoint y: 245, distance: 102.6
click at [745, 245] on div at bounding box center [790, 271] width 244 height 161
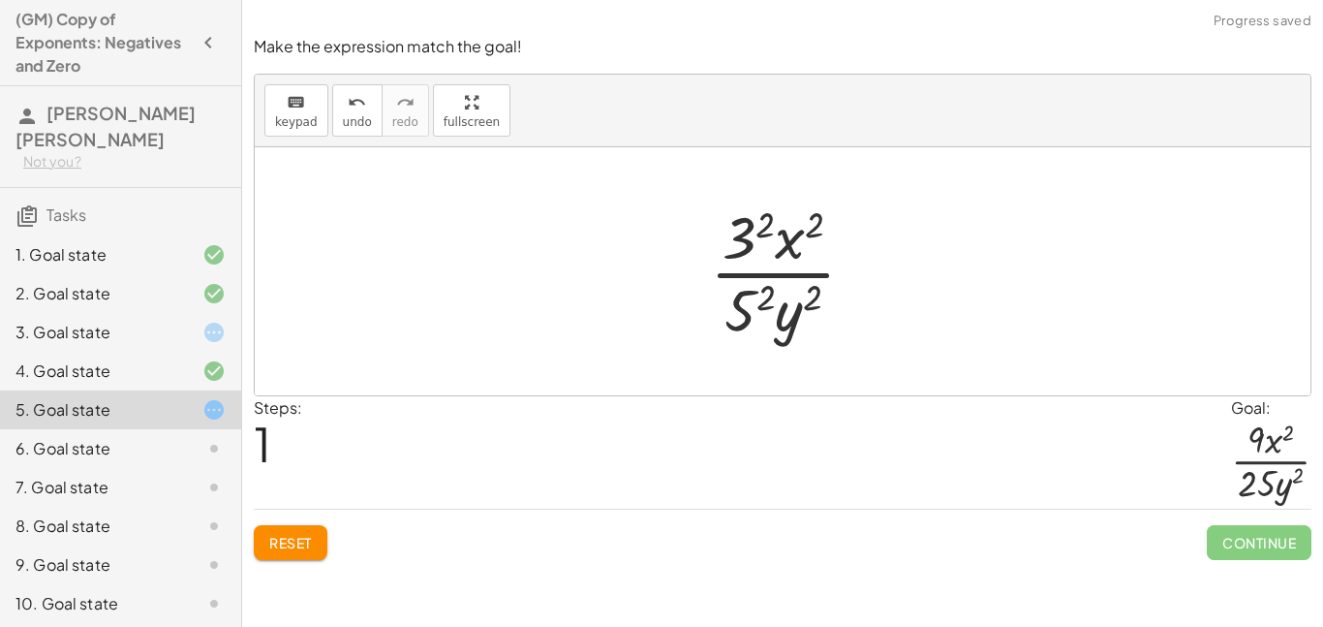
click at [757, 209] on div at bounding box center [790, 271] width 180 height 149
click at [738, 323] on div at bounding box center [789, 271] width 175 height 149
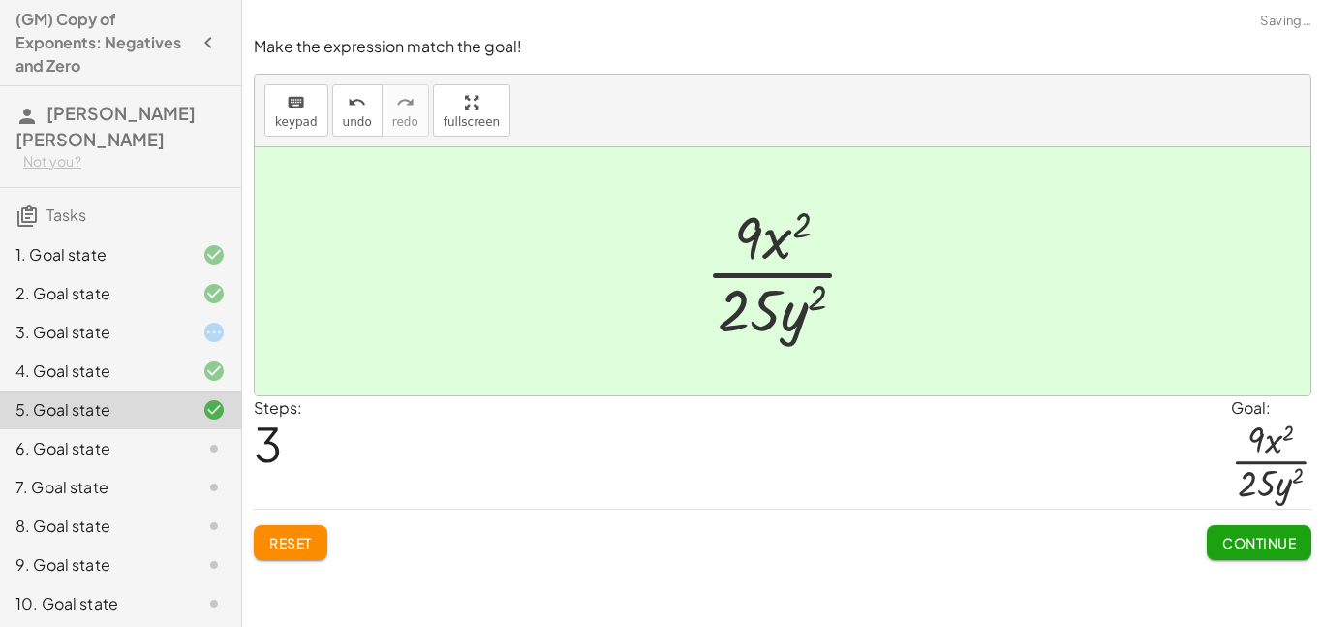
click at [810, 297] on div at bounding box center [789, 271] width 188 height 149
click at [1251, 531] on button "Continue" at bounding box center [1259, 542] width 105 height 35
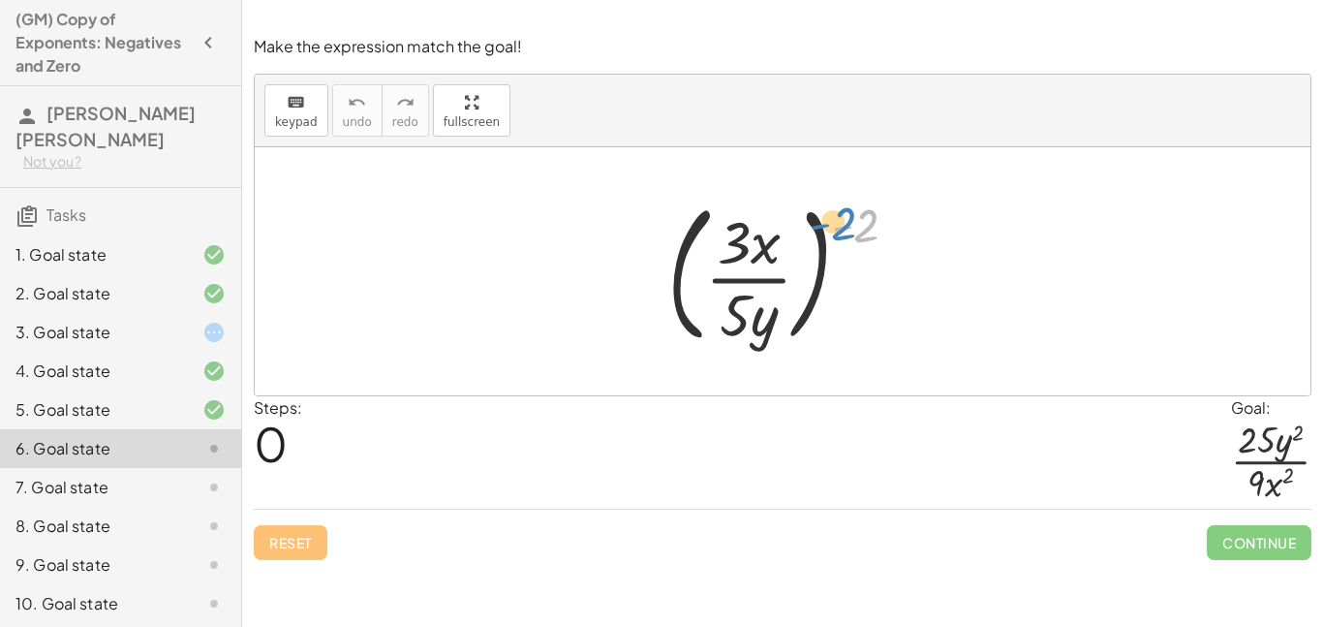
drag, startPoint x: 868, startPoint y: 231, endPoint x: 902, endPoint y: 218, distance: 36.5
click at [902, 218] on div at bounding box center [790, 271] width 265 height 161
click at [728, 251] on div at bounding box center [790, 271] width 265 height 161
click at [739, 305] on div at bounding box center [790, 271] width 265 height 161
drag, startPoint x: 731, startPoint y: 251, endPoint x: 709, endPoint y: 345, distance: 96.5
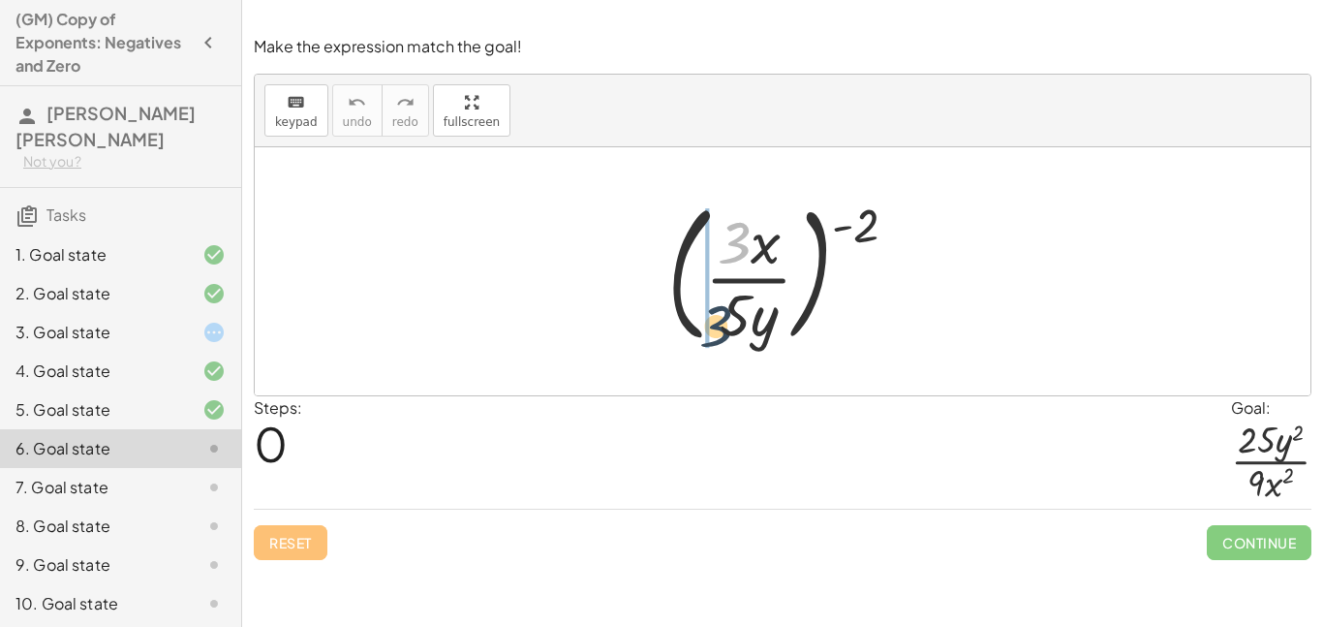
click at [709, 345] on div at bounding box center [790, 271] width 265 height 161
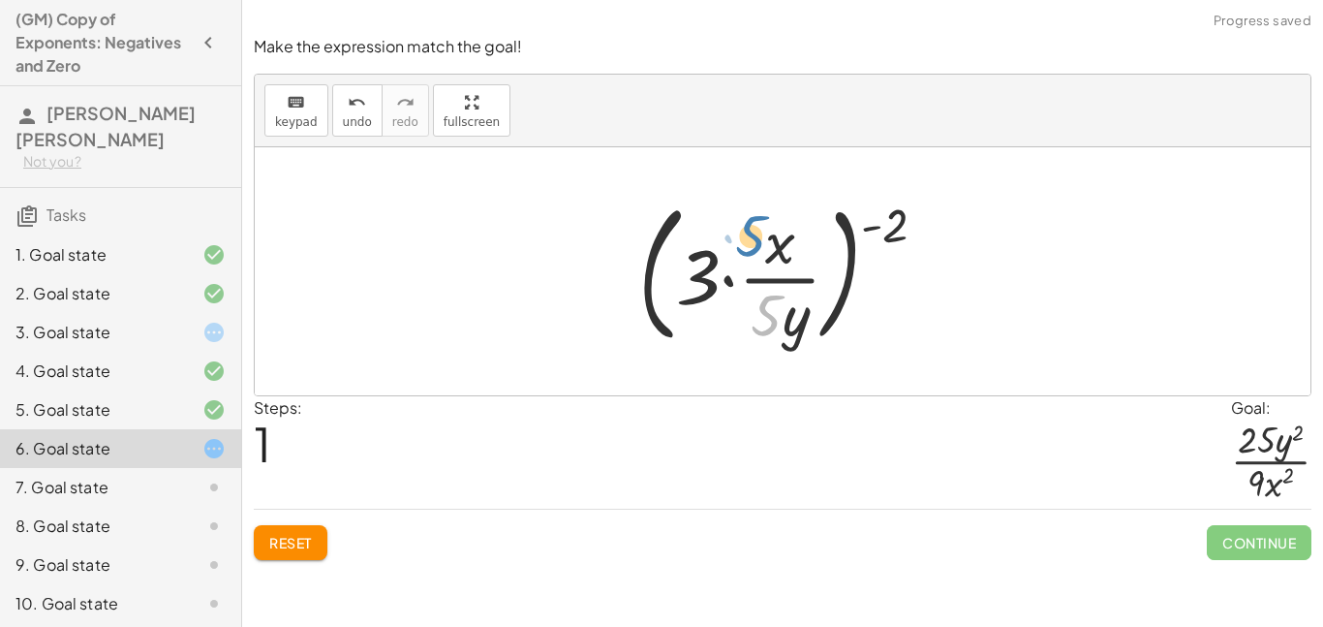
drag, startPoint x: 763, startPoint y: 311, endPoint x: 747, endPoint y: 229, distance: 83.0
click at [747, 229] on div at bounding box center [789, 271] width 323 height 161
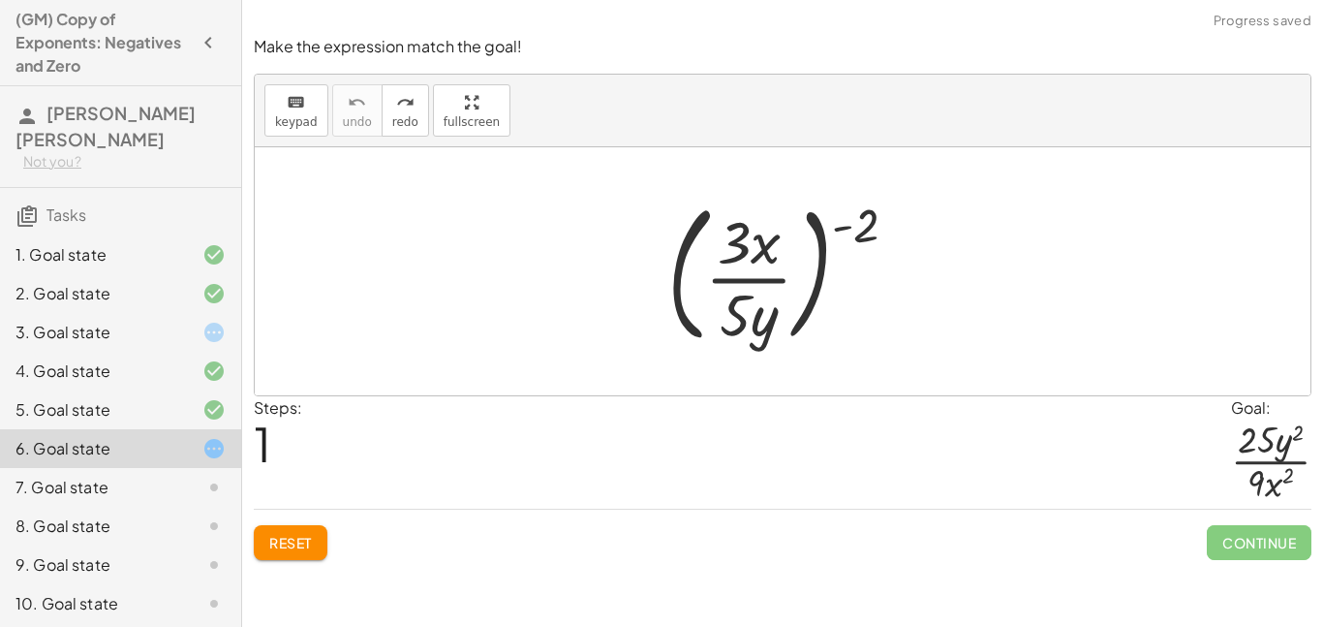
click at [853, 229] on div at bounding box center [790, 271] width 265 height 161
drag, startPoint x: 858, startPoint y: 229, endPoint x: 778, endPoint y: 243, distance: 81.7
click at [778, 243] on div at bounding box center [790, 271] width 265 height 161
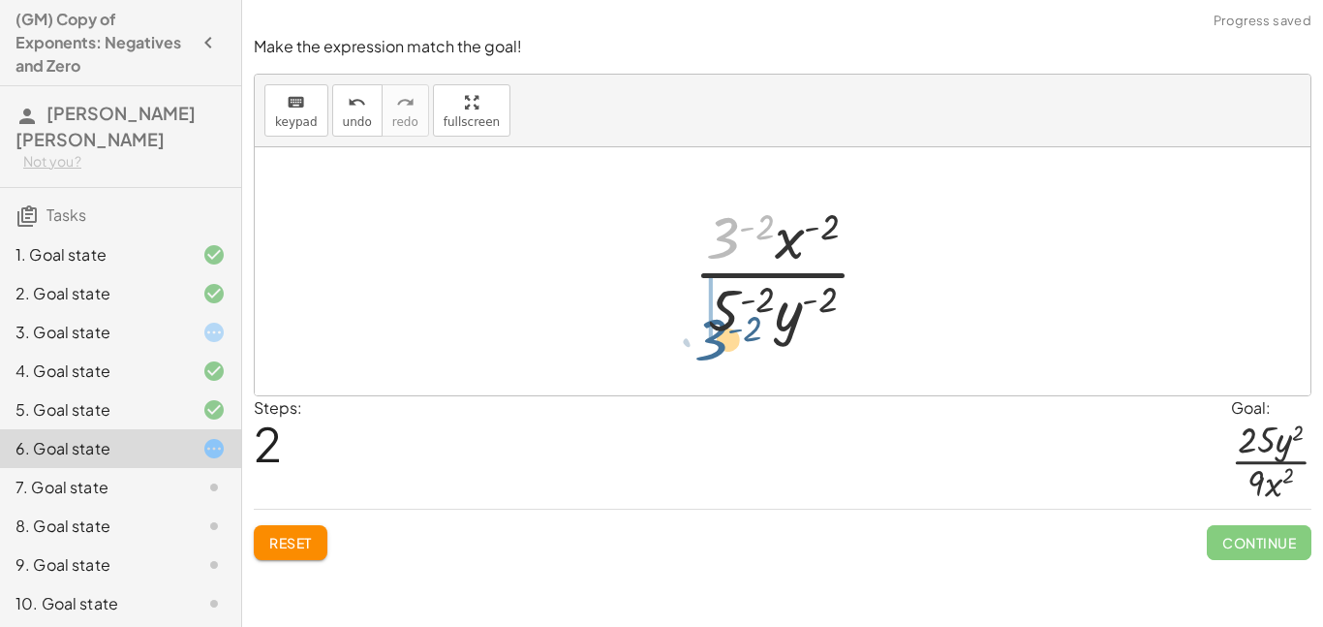
drag, startPoint x: 732, startPoint y: 226, endPoint x: 718, endPoint y: 335, distance: 110.4
click at [718, 335] on div at bounding box center [790, 271] width 212 height 149
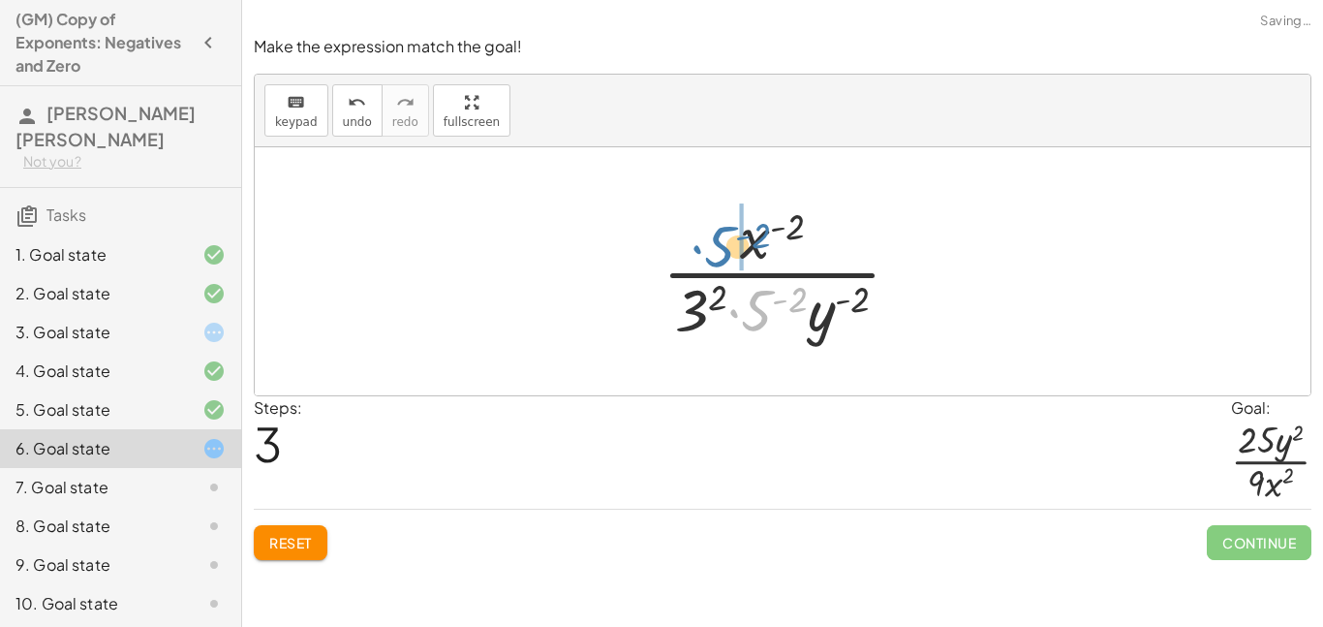
drag, startPoint x: 763, startPoint y: 320, endPoint x: 719, endPoint y: 251, distance: 81.4
click at [719, 251] on div at bounding box center [789, 271] width 273 height 149
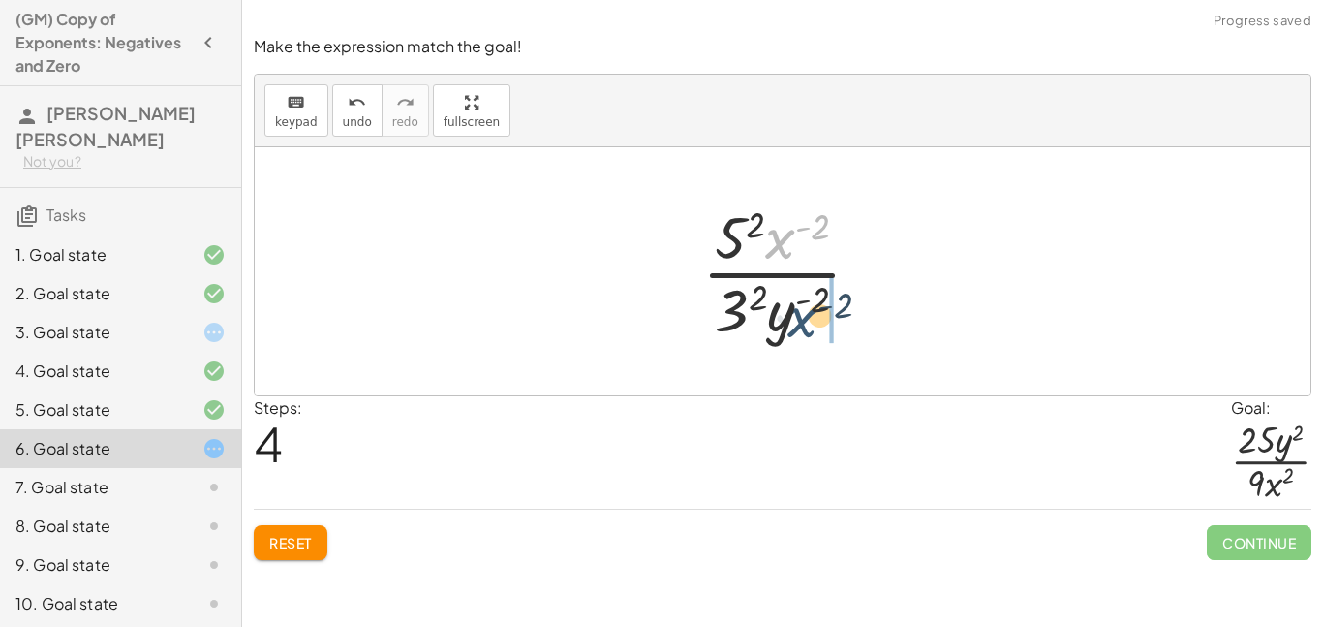
drag, startPoint x: 780, startPoint y: 241, endPoint x: 804, endPoint y: 322, distance: 84.9
click at [804, 322] on div at bounding box center [789, 271] width 194 height 149
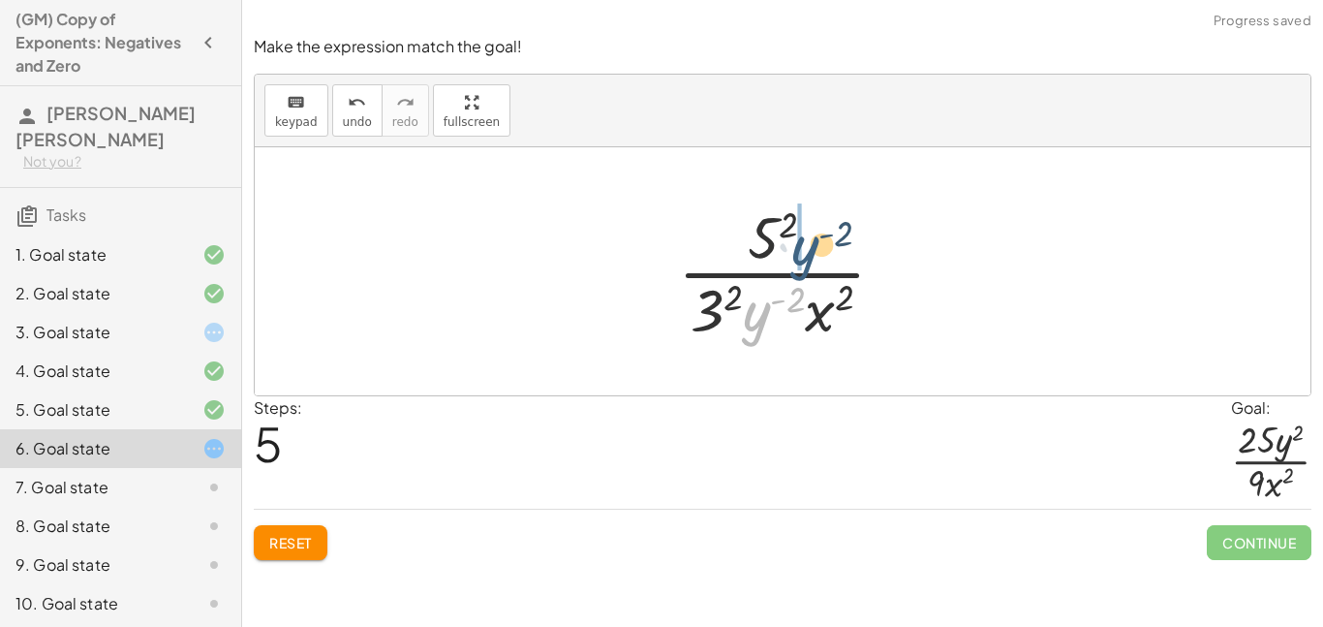
drag, startPoint x: 753, startPoint y: 325, endPoint x: 806, endPoint y: 252, distance: 90.3
click at [806, 252] on div at bounding box center [789, 271] width 242 height 149
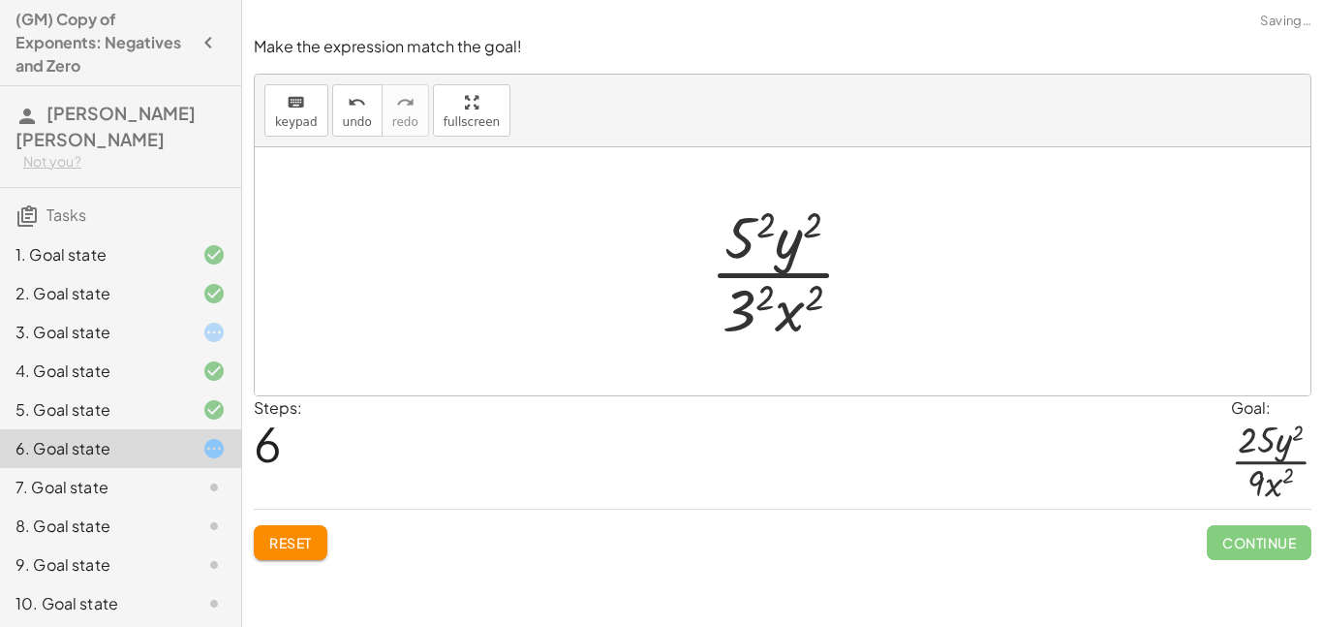
click at [761, 227] on div at bounding box center [790, 271] width 180 height 149
click at [749, 303] on div at bounding box center [789, 271] width 188 height 149
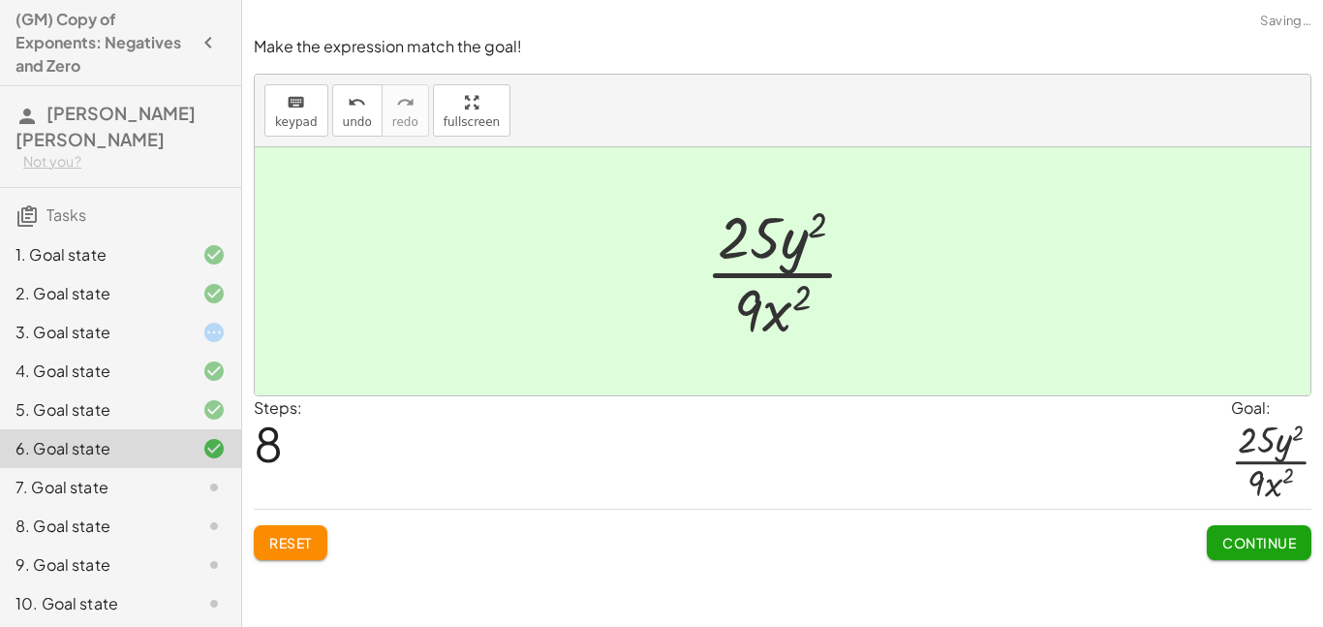
click at [809, 240] on div at bounding box center [789, 271] width 188 height 149
click at [1209, 545] on button "Continue" at bounding box center [1259, 542] width 105 height 35
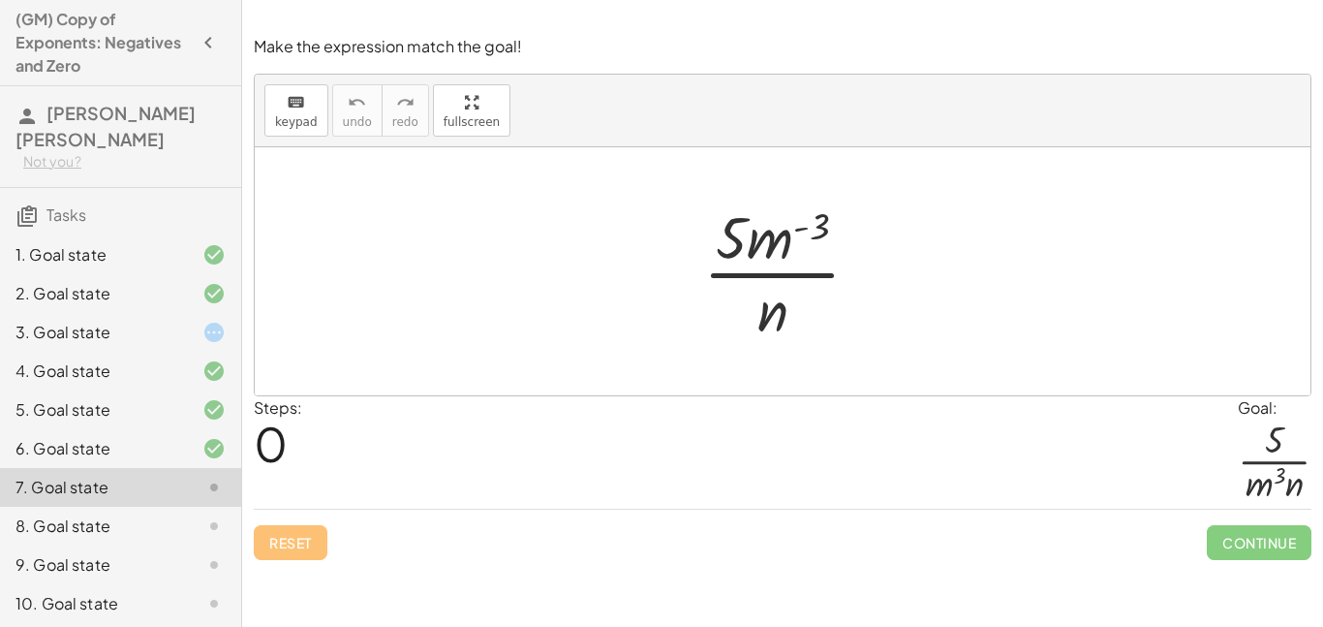
click at [55, 328] on div "3. Goal state" at bounding box center [93, 332] width 156 height 23
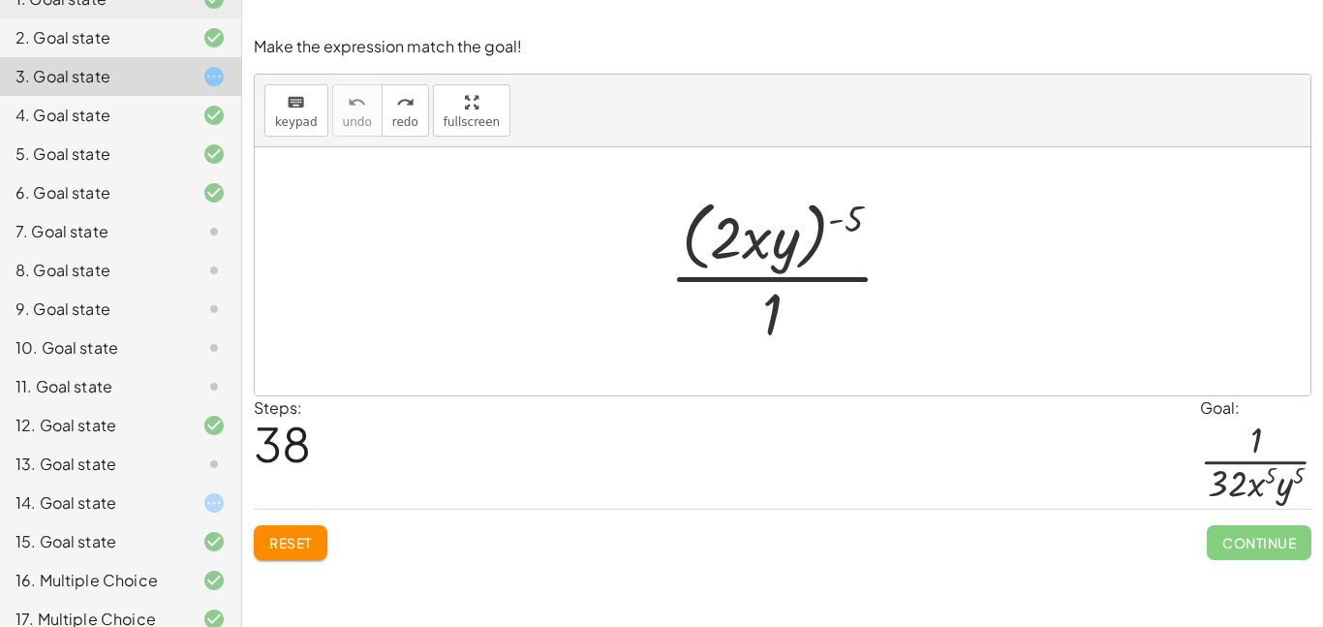
scroll to position [314, 0]
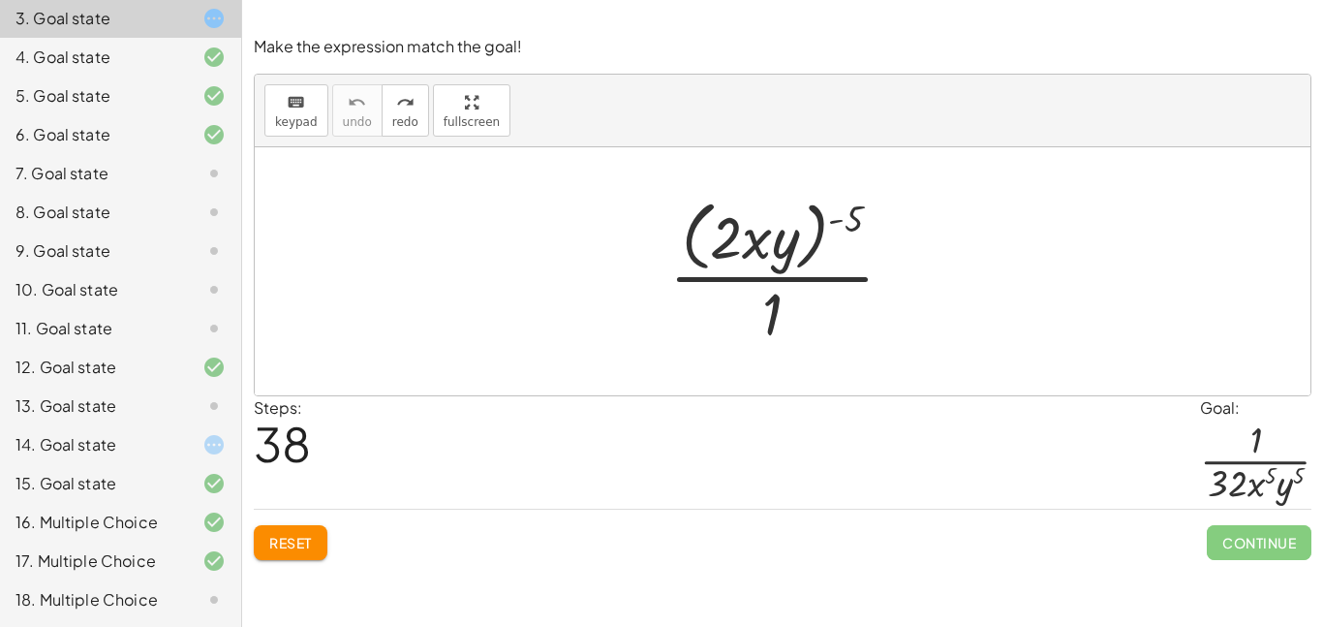
click at [127, 170] on div "7. Goal state" at bounding box center [93, 173] width 156 height 23
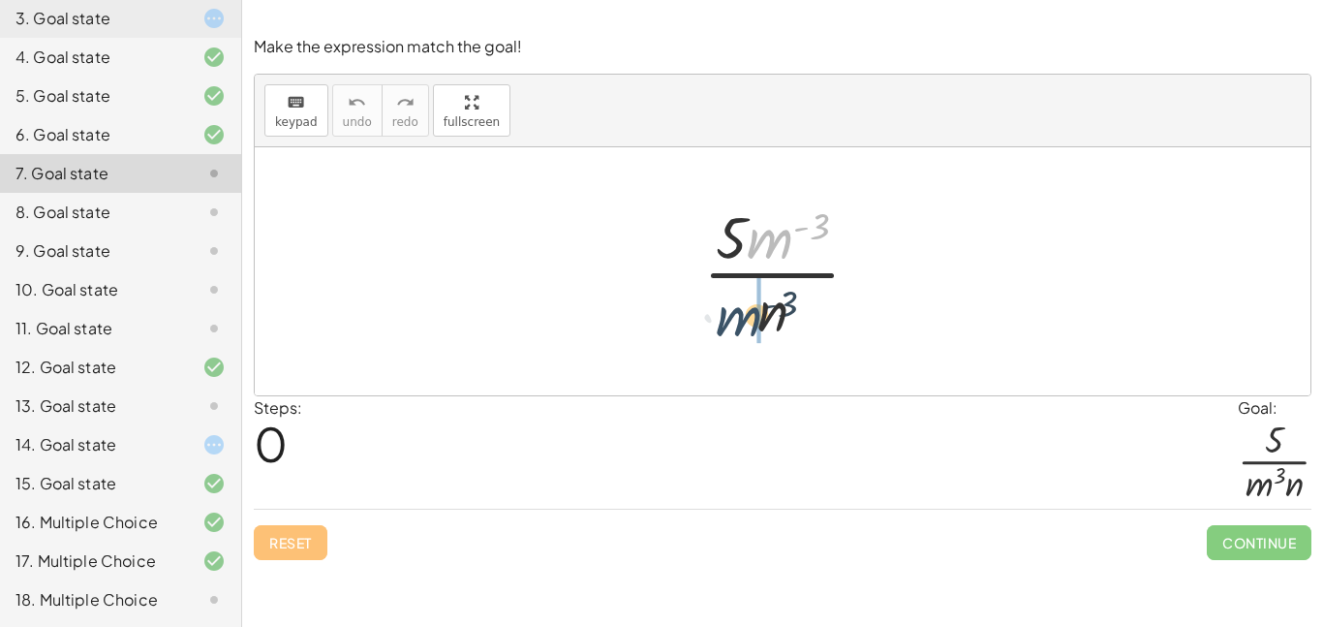
drag, startPoint x: 774, startPoint y: 232, endPoint x: 737, endPoint y: 310, distance: 85.8
click at [737, 310] on div at bounding box center [789, 271] width 192 height 149
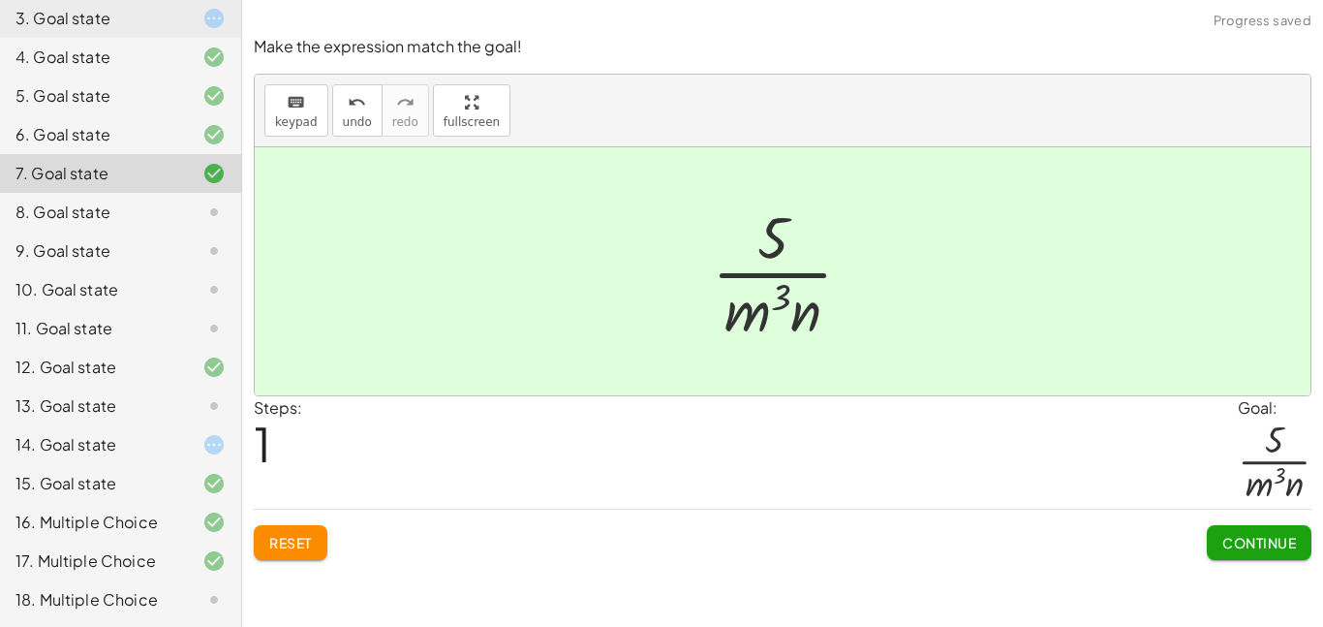
click at [1258, 539] on span "Continue" at bounding box center [1259, 542] width 74 height 17
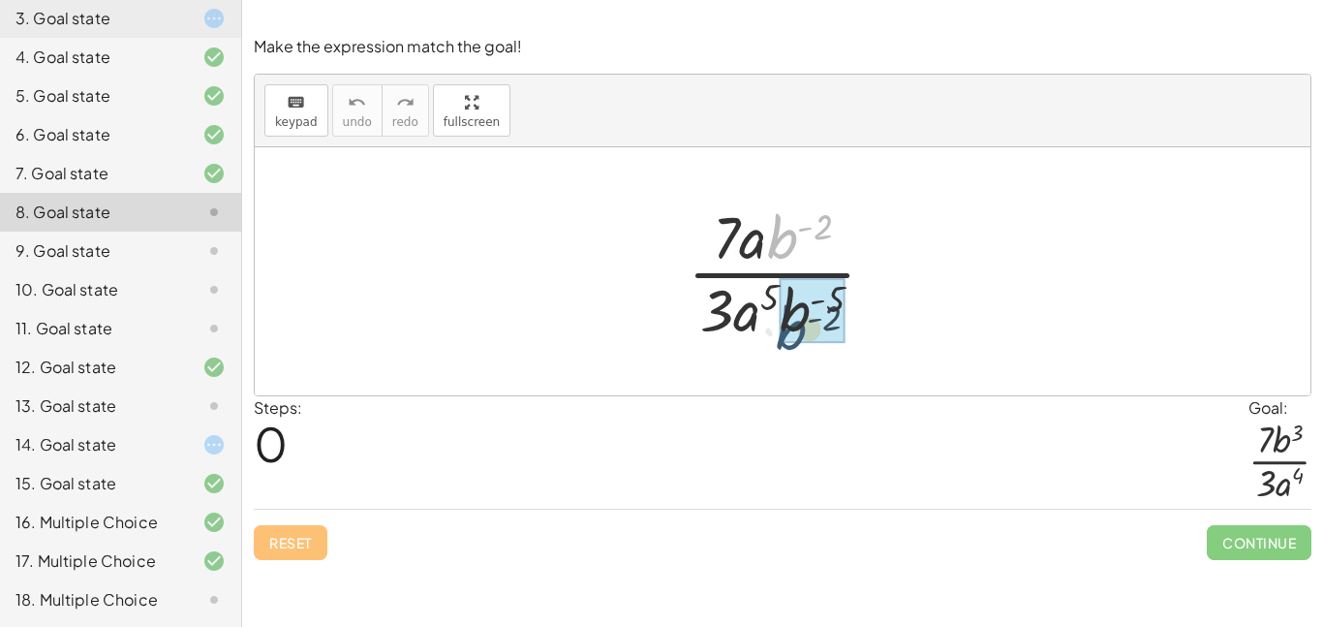
drag, startPoint x: 776, startPoint y: 229, endPoint x: 783, endPoint y: 325, distance: 96.2
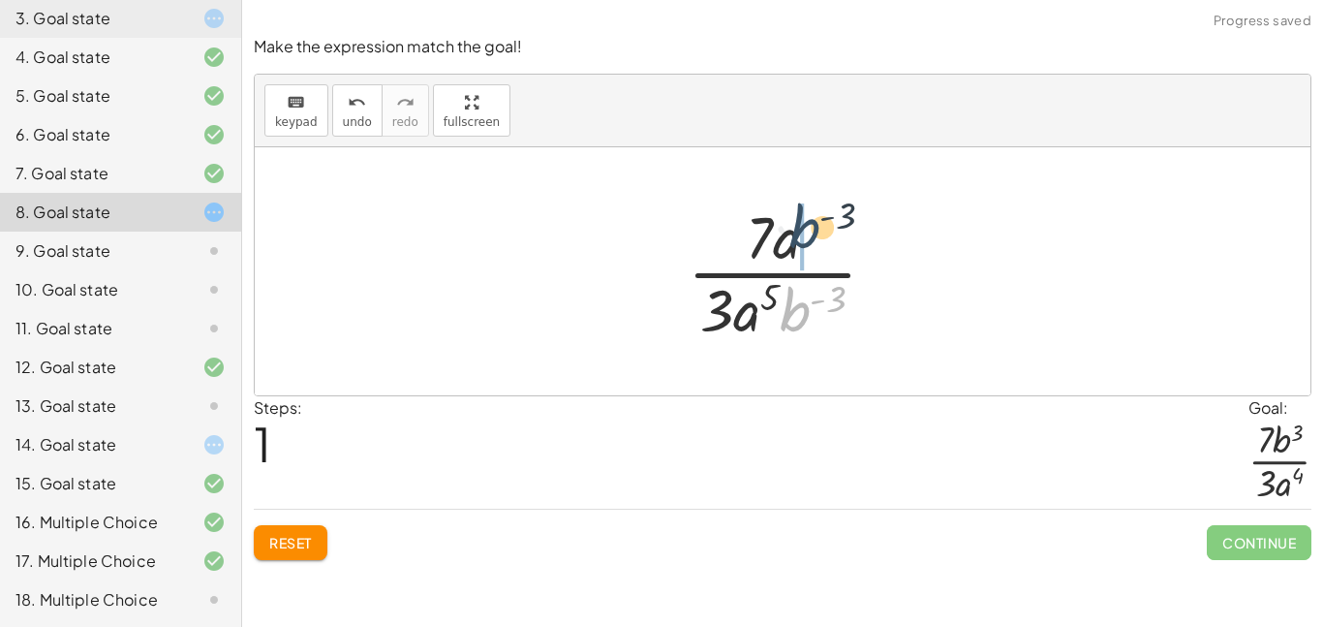
drag, startPoint x: 796, startPoint y: 320, endPoint x: 806, endPoint y: 233, distance: 86.7
click at [806, 233] on div at bounding box center [790, 271] width 224 height 149
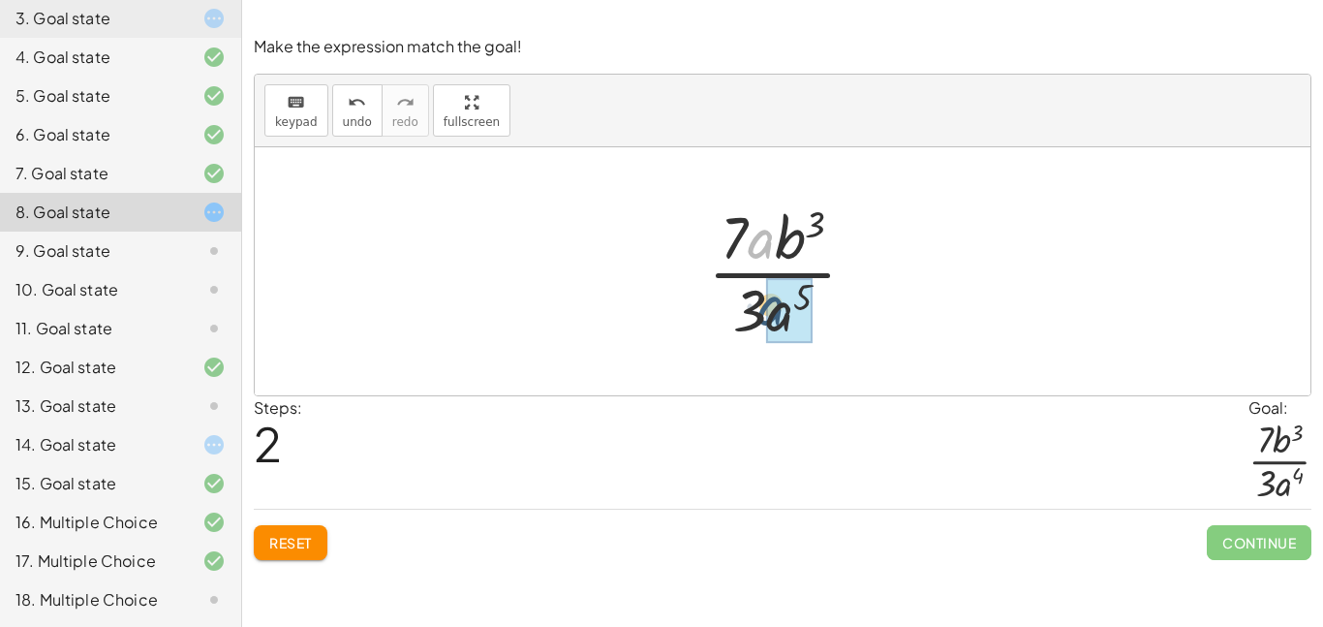
drag, startPoint x: 770, startPoint y: 253, endPoint x: 779, endPoint y: 319, distance: 66.4
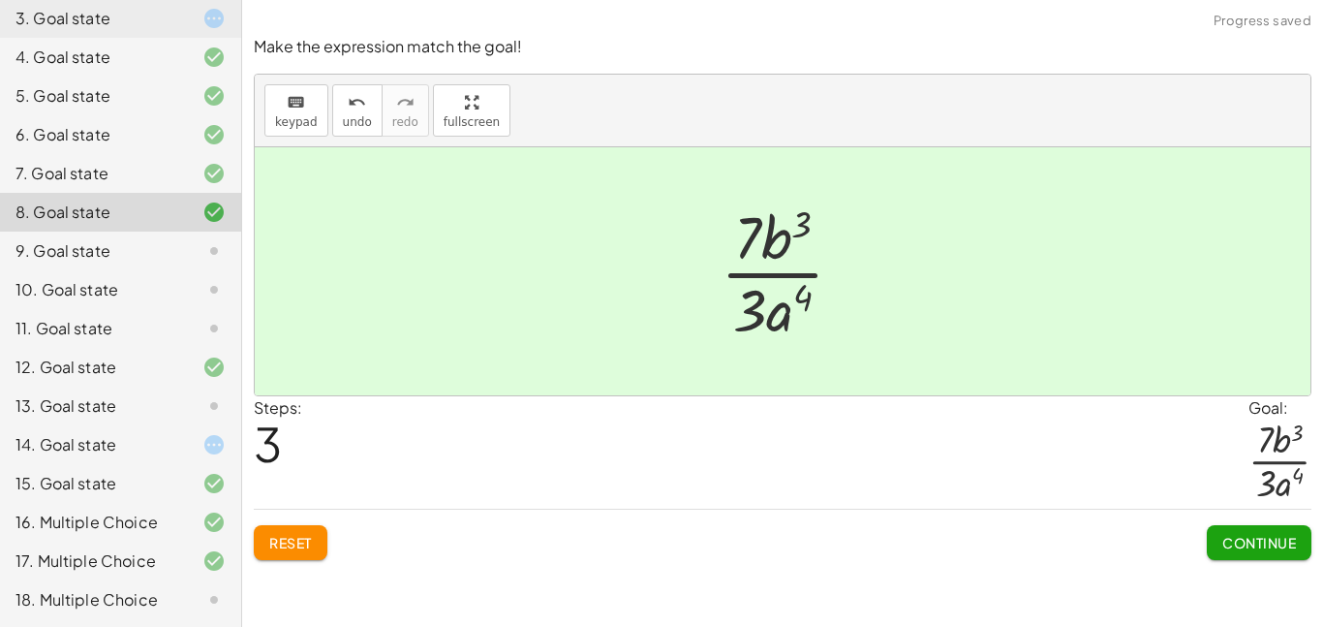
click at [1215, 541] on button "Continue" at bounding box center [1259, 542] width 105 height 35
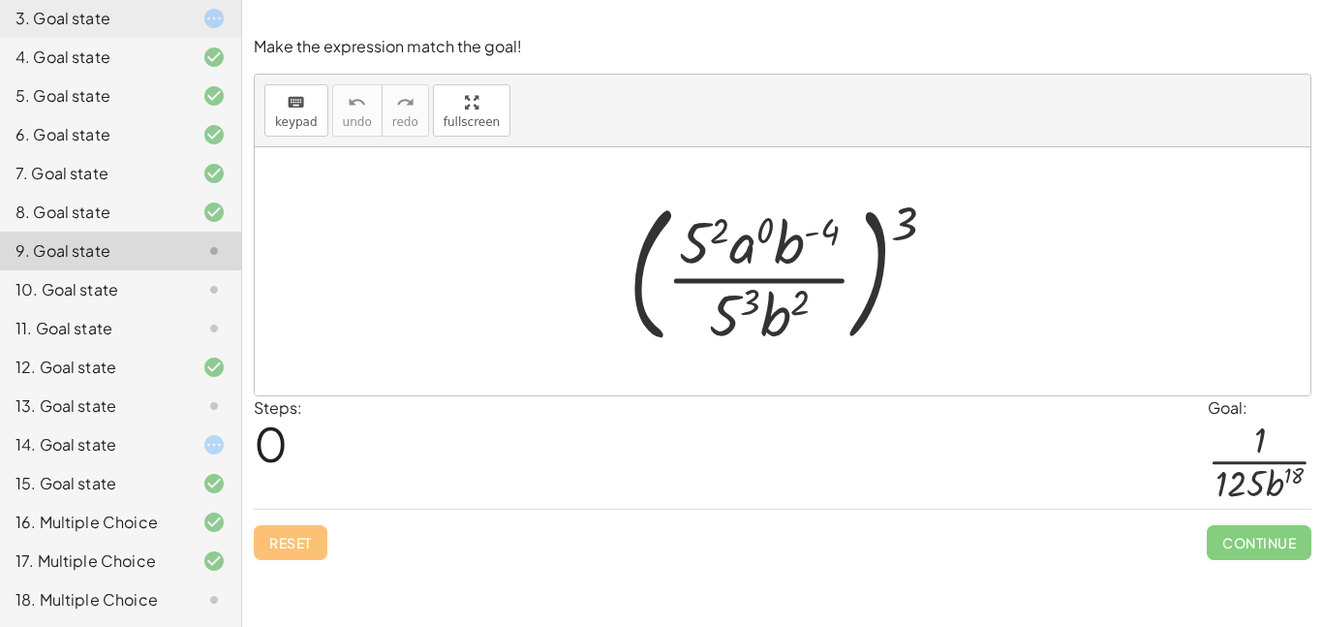
click at [700, 239] on div at bounding box center [790, 271] width 343 height 161
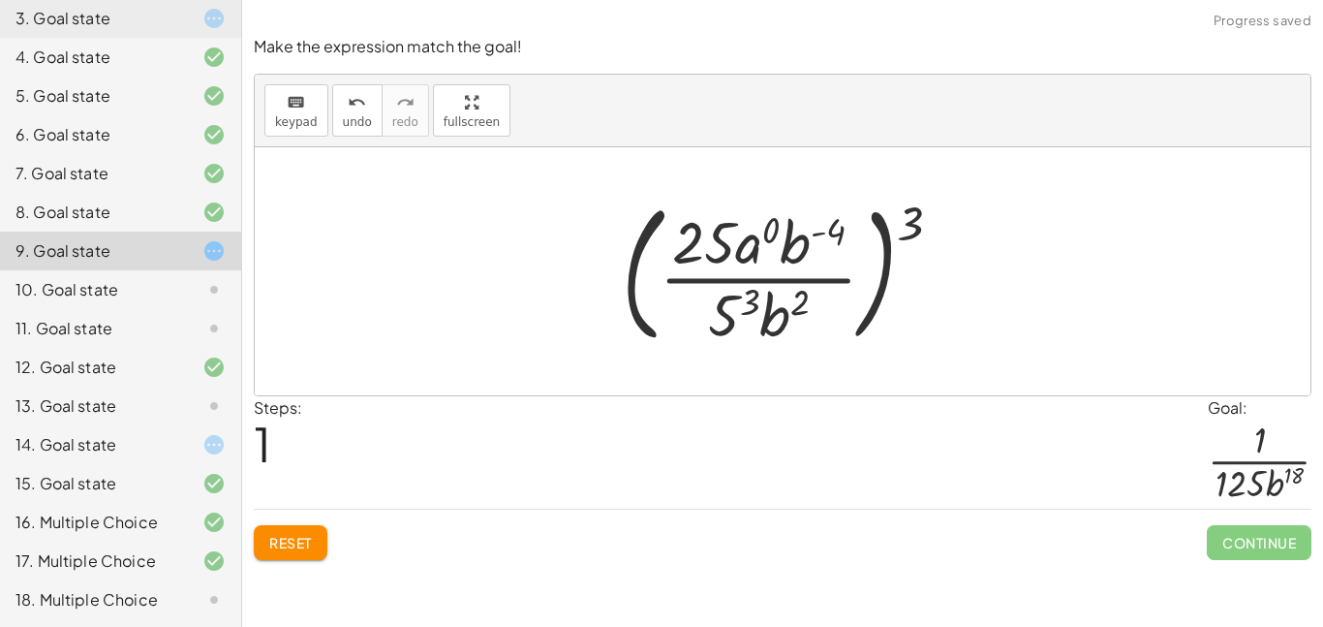
click at [734, 312] on div at bounding box center [789, 271] width 355 height 161
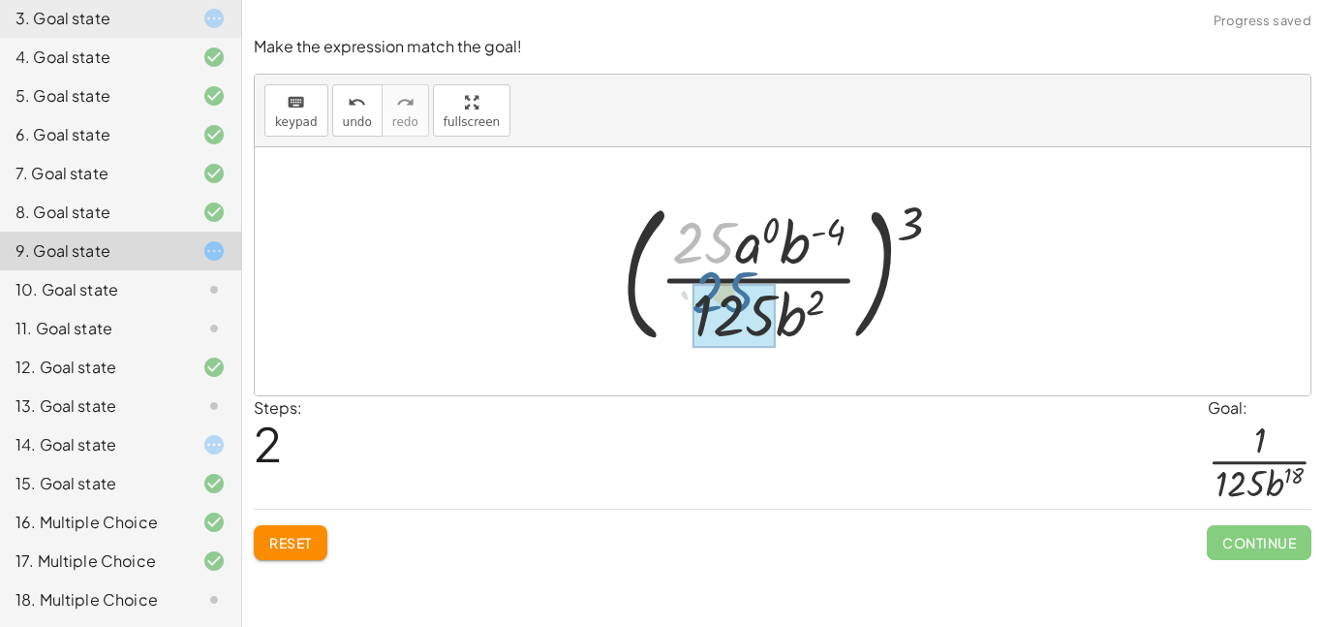
drag, startPoint x: 699, startPoint y: 243, endPoint x: 720, endPoint y: 298, distance: 59.2
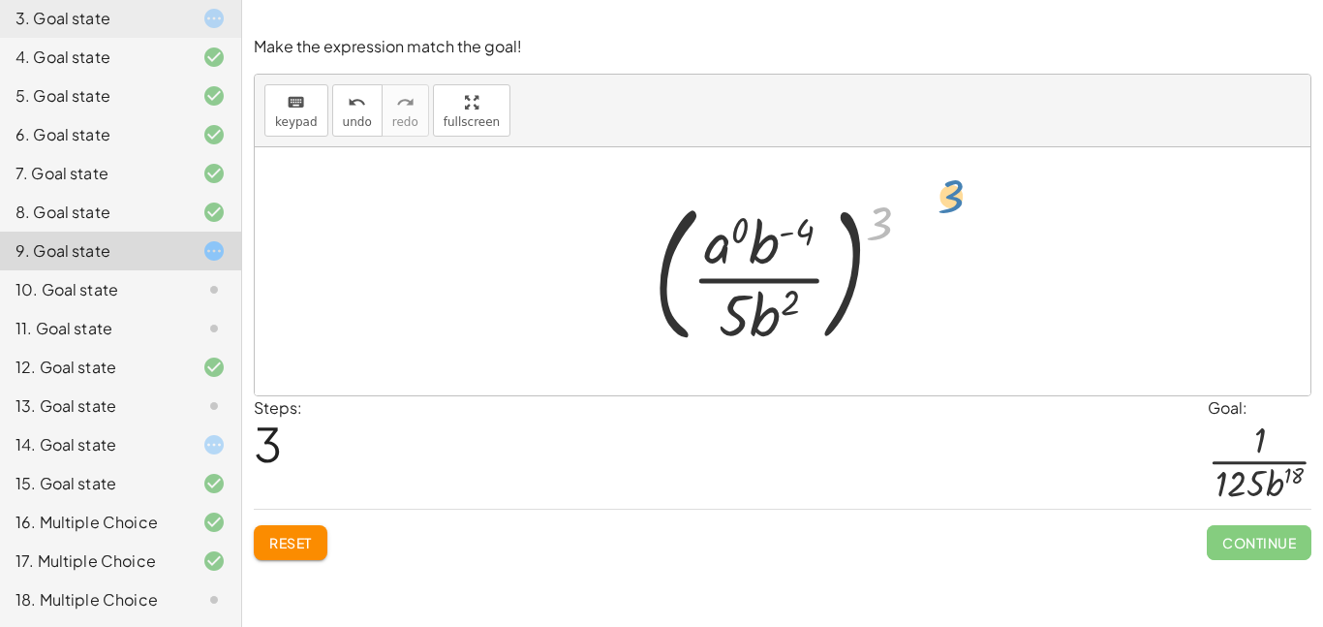
drag, startPoint x: 885, startPoint y: 221, endPoint x: 948, endPoint y: 200, distance: 66.1
click at [360, 115] on span "undo" at bounding box center [357, 122] width 29 height 14
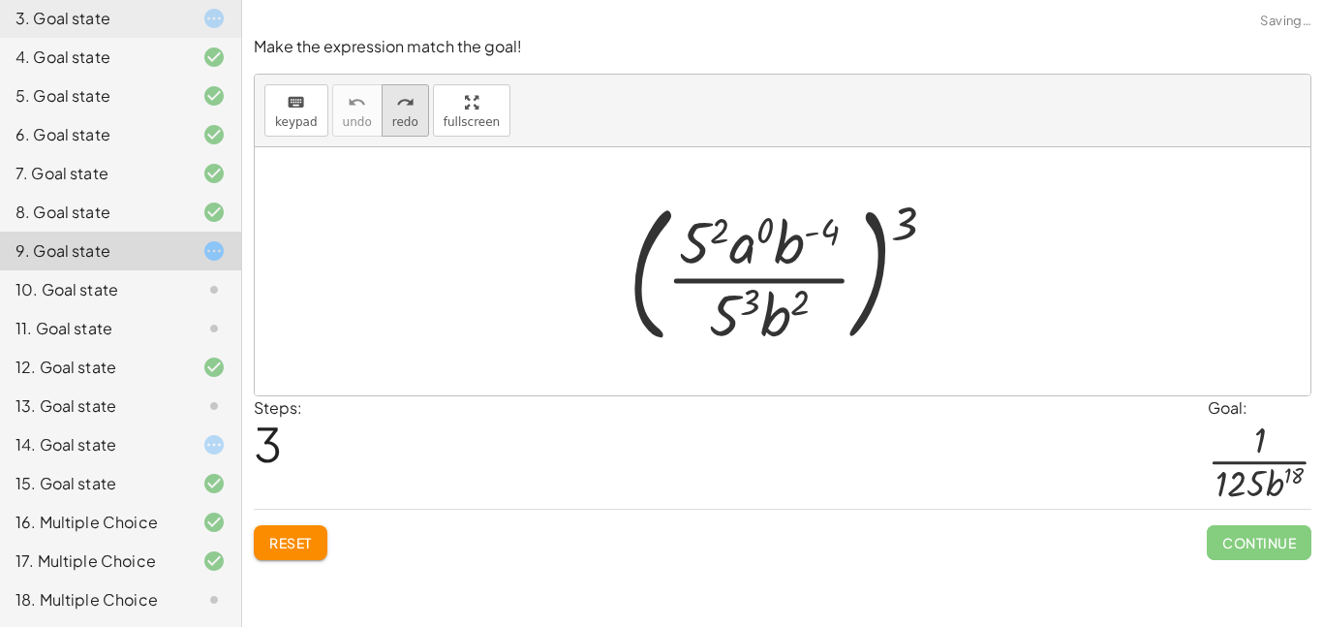
click at [392, 115] on span "redo" at bounding box center [405, 122] width 26 height 14
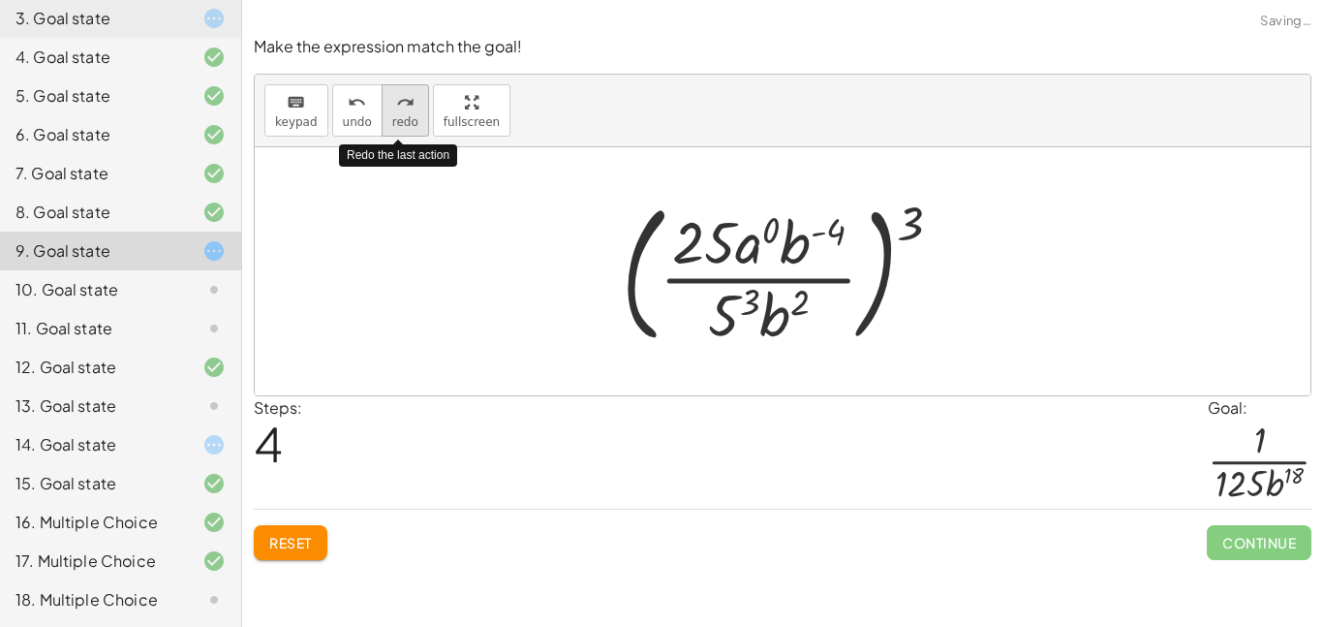
click at [392, 115] on span "redo" at bounding box center [405, 122] width 26 height 14
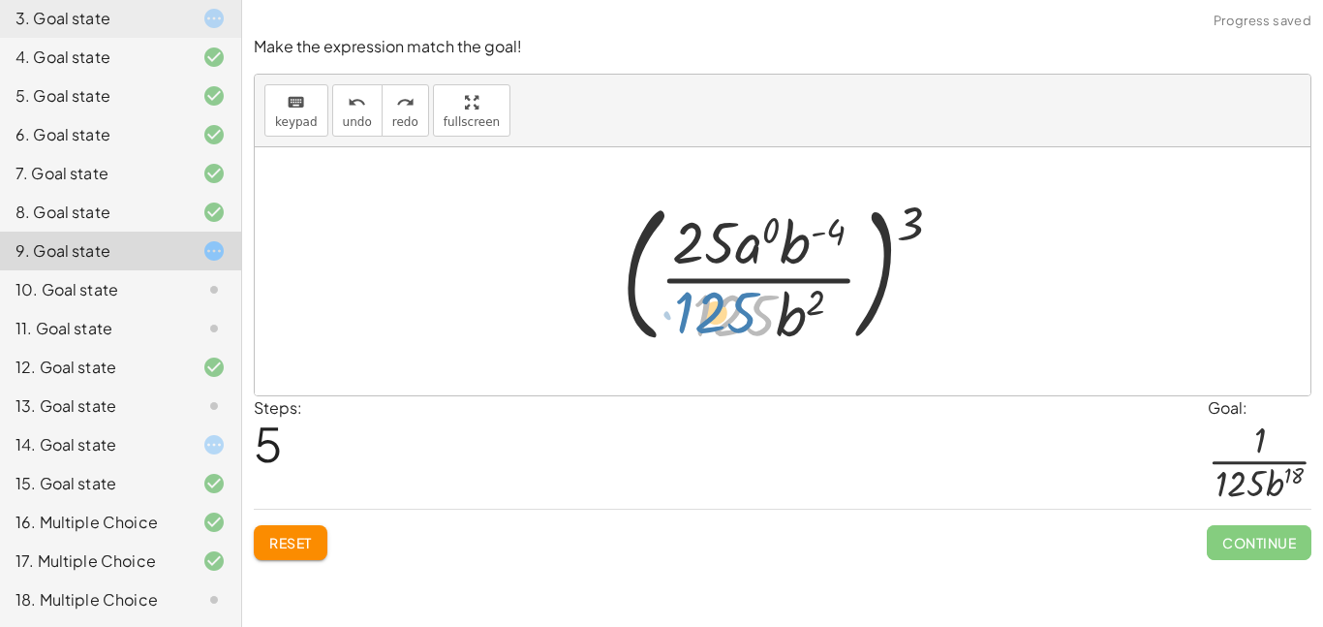
drag, startPoint x: 721, startPoint y: 298, endPoint x: 703, endPoint y: 295, distance: 18.6
click at [703, 295] on div at bounding box center [789, 271] width 355 height 161
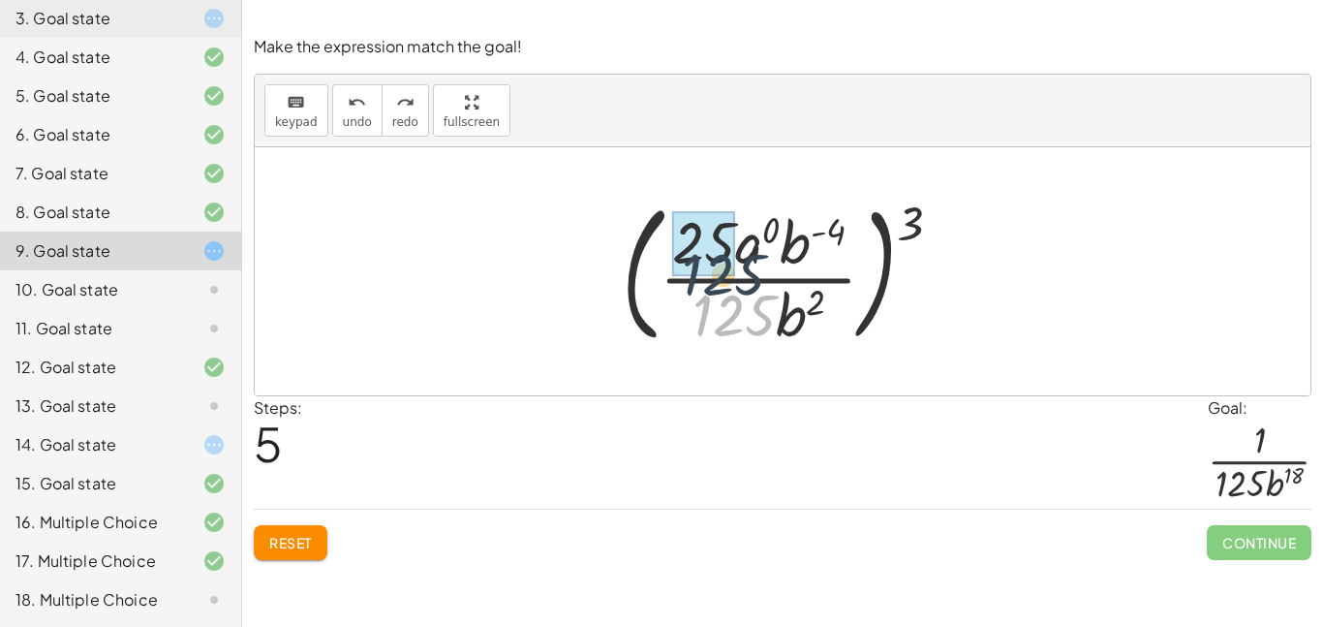
drag, startPoint x: 717, startPoint y: 313, endPoint x: 706, endPoint y: 260, distance: 53.4
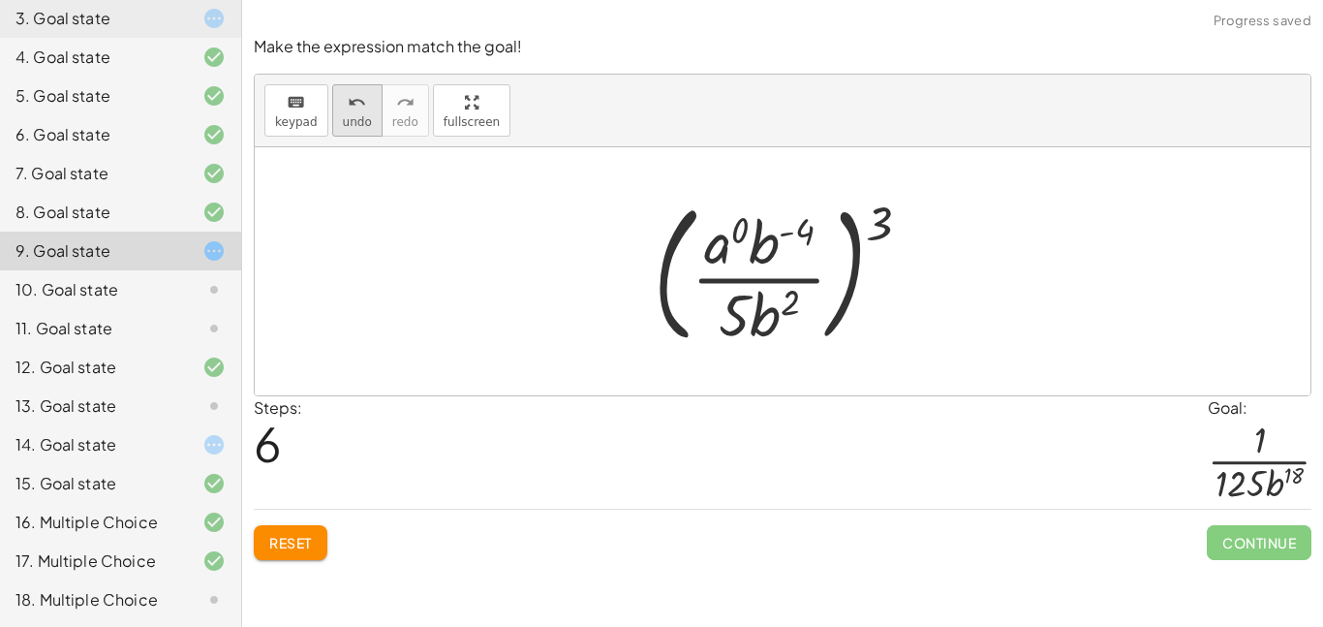
click at [346, 120] on span "undo" at bounding box center [357, 122] width 29 height 14
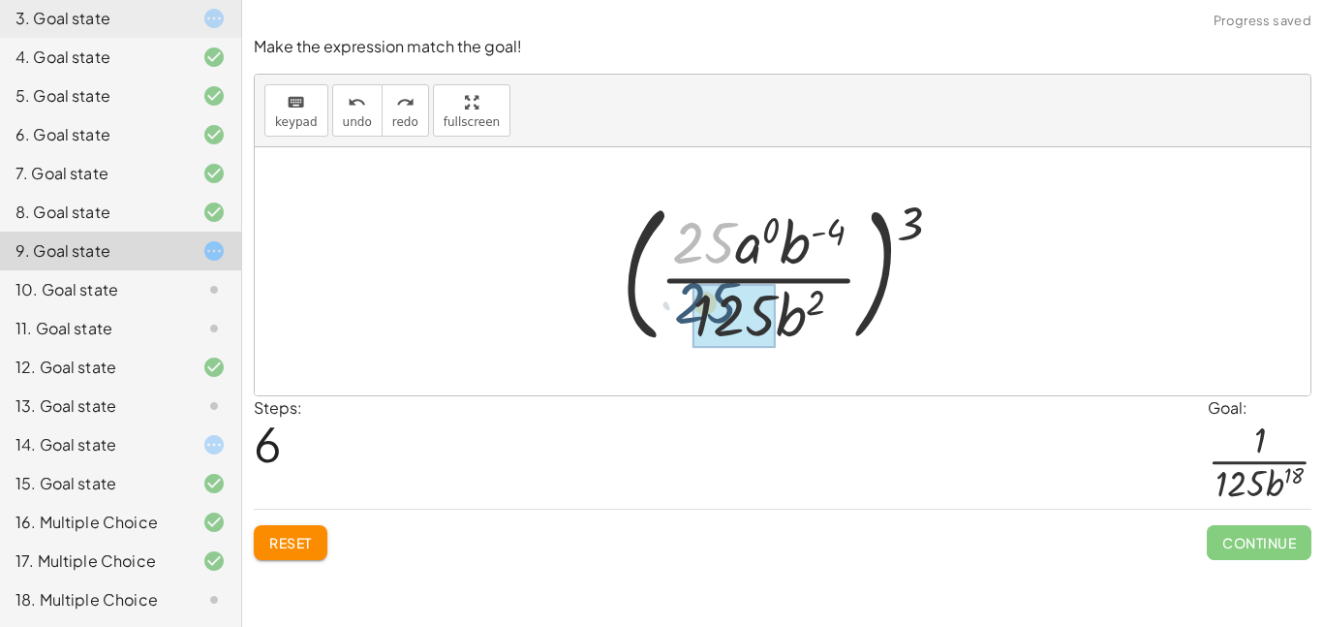
drag, startPoint x: 709, startPoint y: 247, endPoint x: 711, endPoint y: 310, distance: 63.0
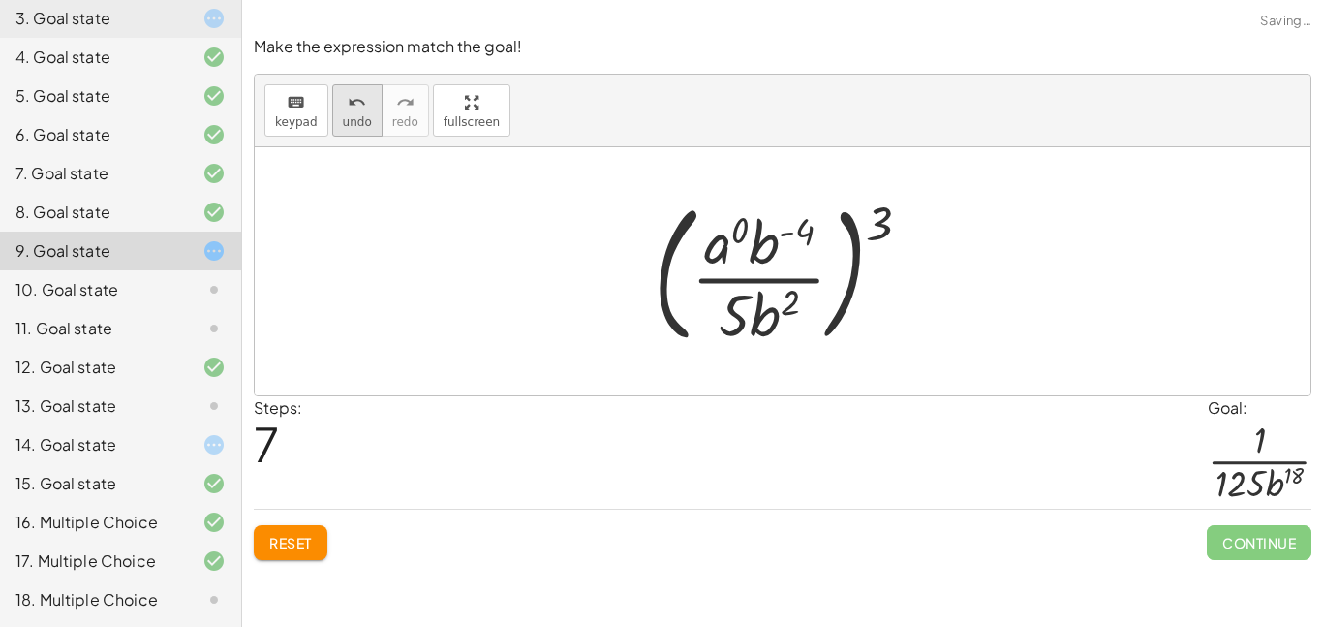
click at [360, 109] on icon "undo" at bounding box center [357, 102] width 18 height 23
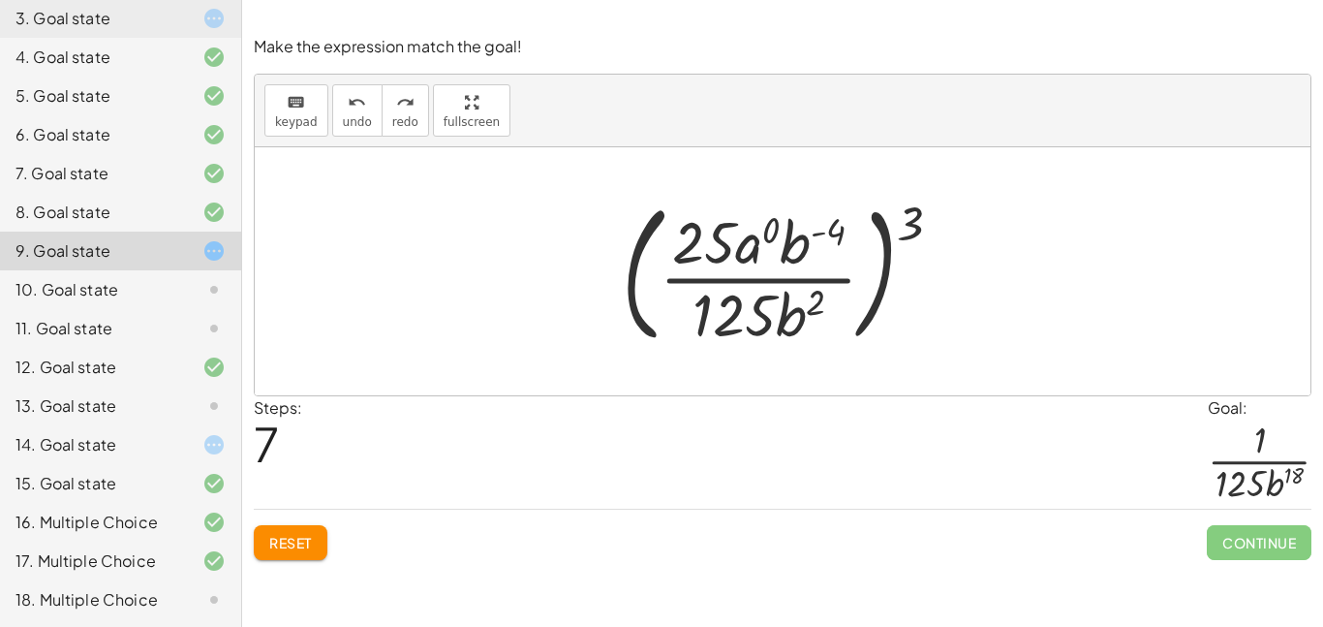
click at [769, 224] on div at bounding box center [789, 271] width 355 height 161
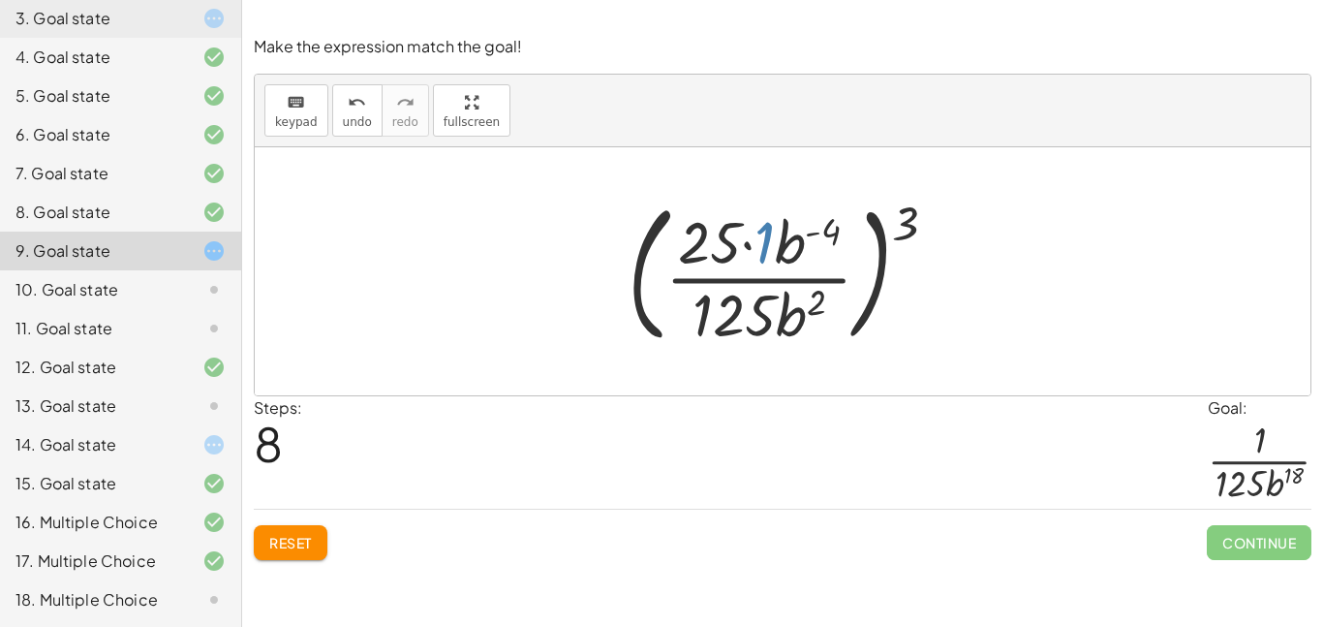
click at [754, 245] on div at bounding box center [790, 271] width 345 height 161
drag, startPoint x: 707, startPoint y: 258, endPoint x: 686, endPoint y: 218, distance: 45.1
click at [686, 218] on div at bounding box center [790, 271] width 345 height 161
drag, startPoint x: 795, startPoint y: 237, endPoint x: 799, endPoint y: 290, distance: 52.4
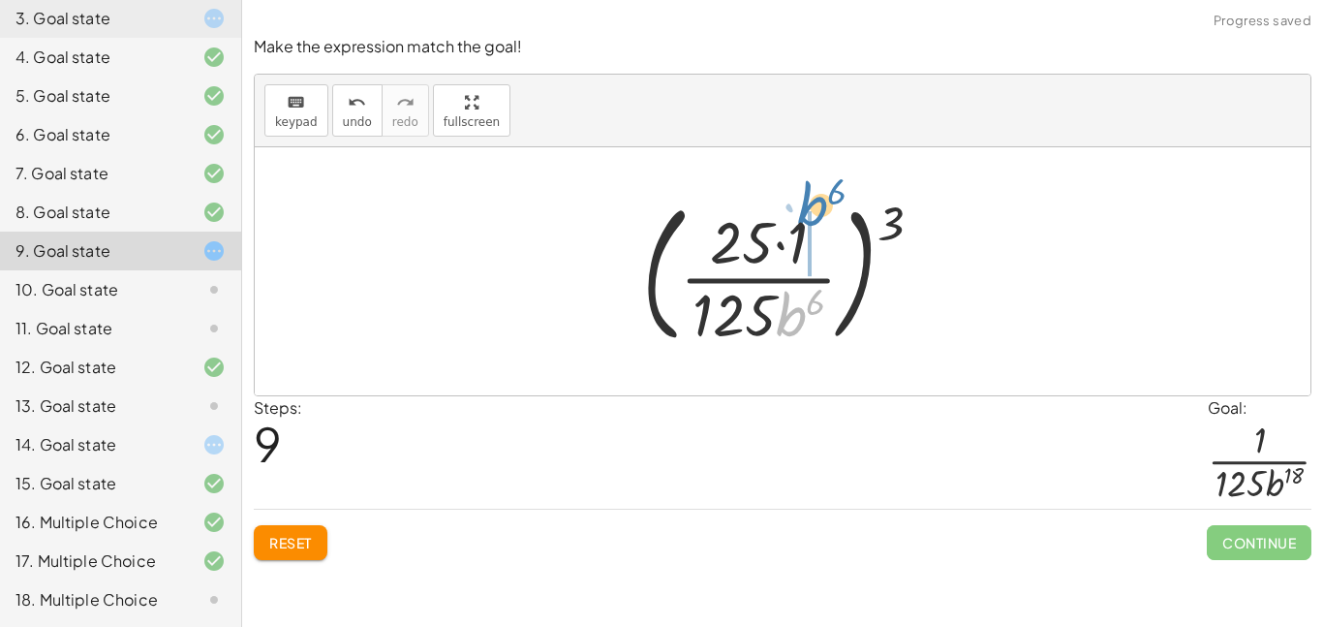
drag, startPoint x: 783, startPoint y: 317, endPoint x: 805, endPoint y: 211, distance: 107.7
click at [805, 211] on div at bounding box center [789, 271] width 315 height 161
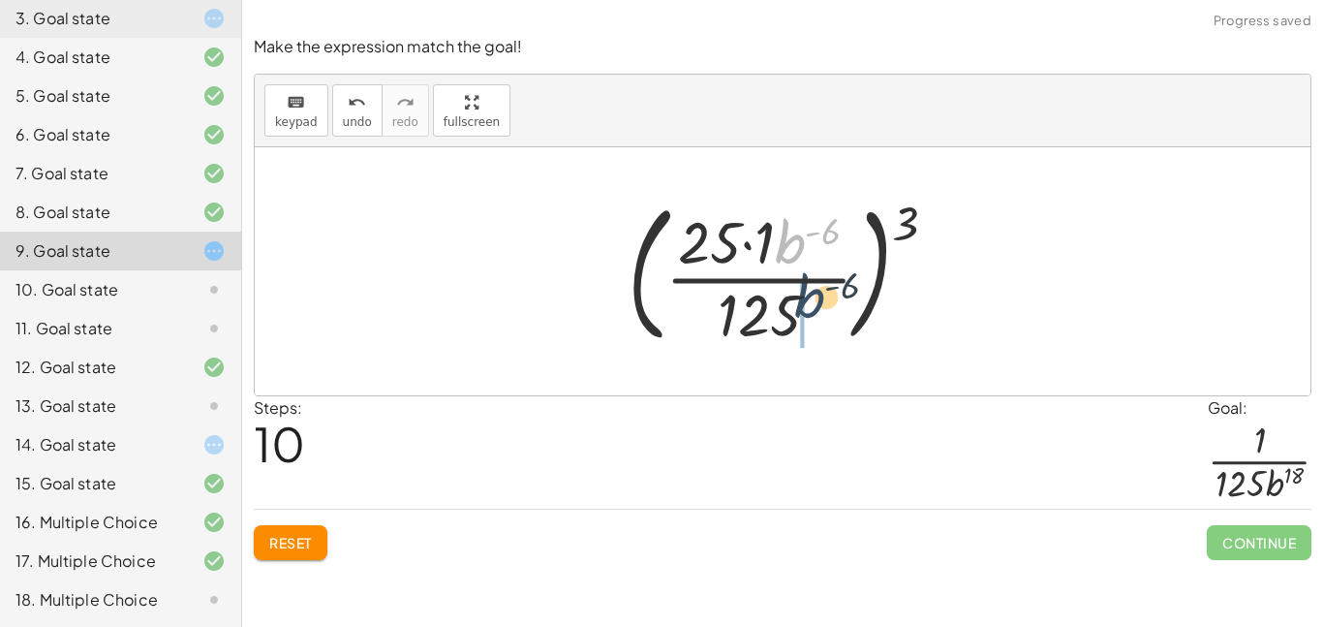
drag, startPoint x: 790, startPoint y: 242, endPoint x: 810, endPoint y: 300, distance: 61.6
click at [810, 300] on div at bounding box center [790, 271] width 345 height 161
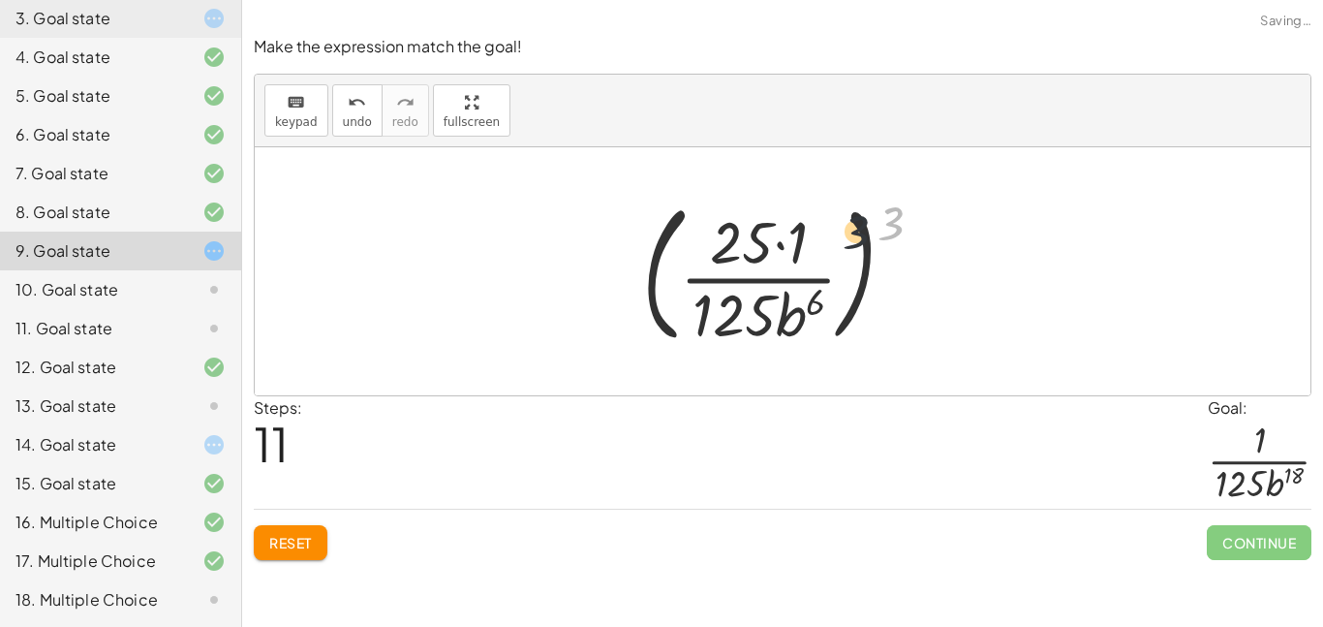
drag, startPoint x: 887, startPoint y: 229, endPoint x: 841, endPoint y: 241, distance: 47.9
click at [841, 241] on div at bounding box center [789, 271] width 315 height 161
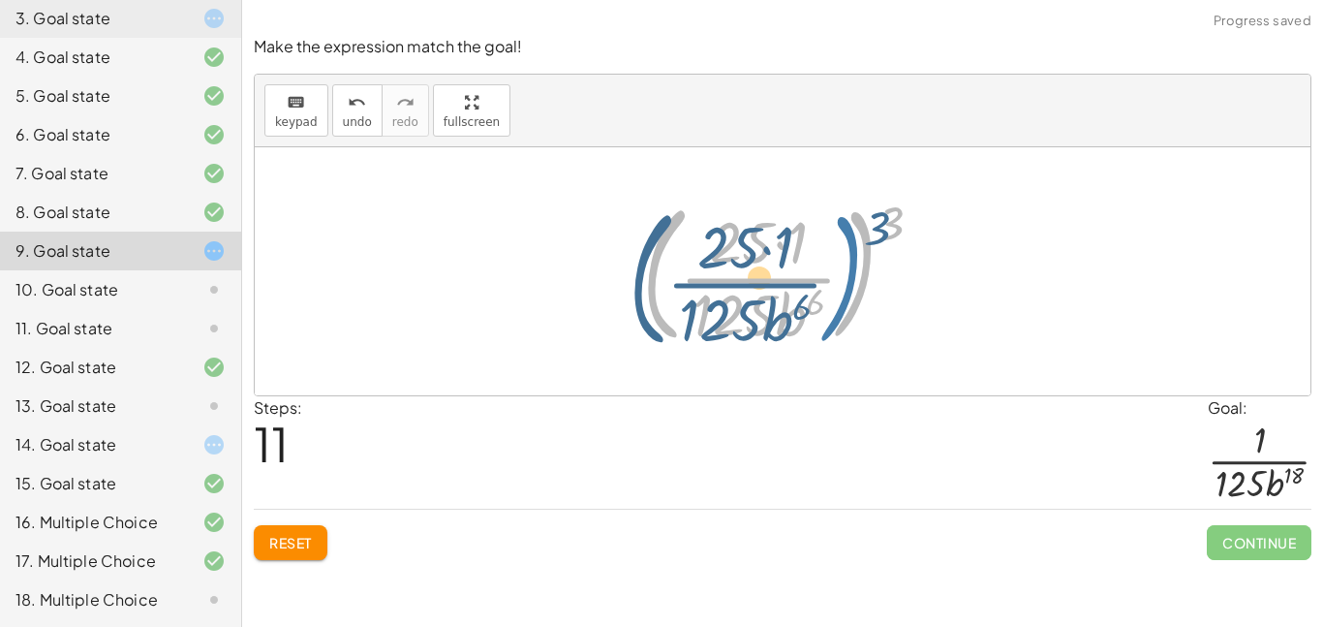
drag, startPoint x: 875, startPoint y: 228, endPoint x: 862, endPoint y: 232, distance: 14.4
click at [862, 232] on div at bounding box center [789, 271] width 315 height 161
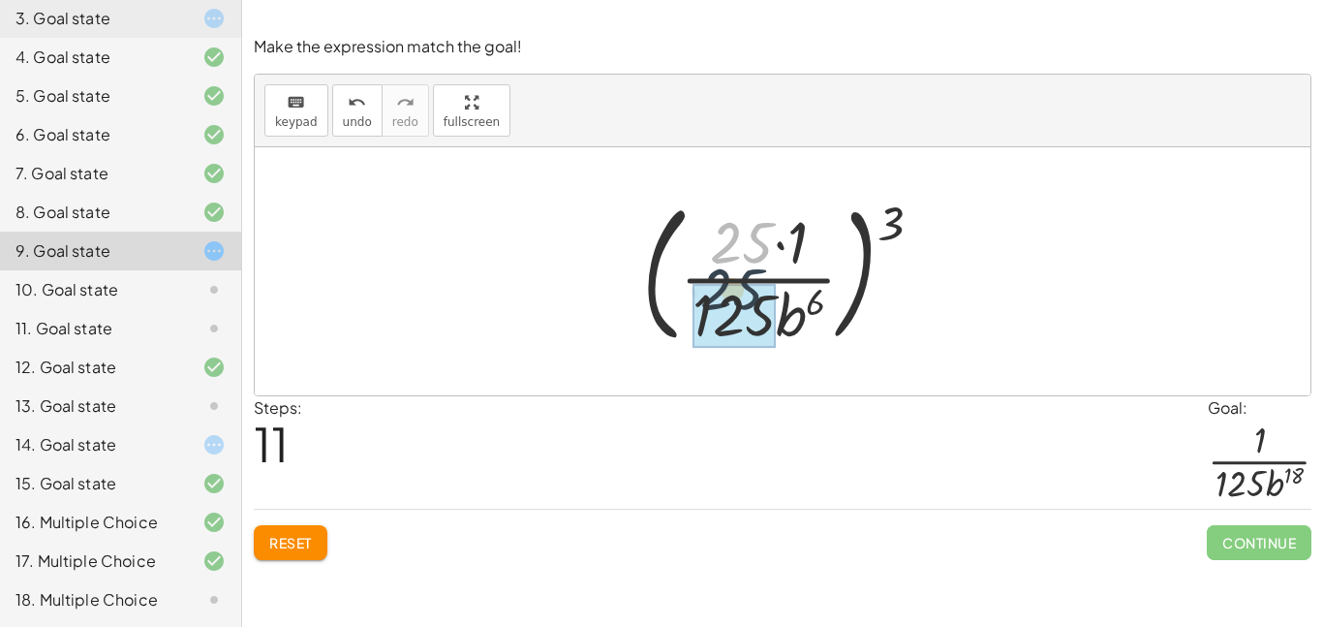
drag, startPoint x: 753, startPoint y: 251, endPoint x: 742, endPoint y: 301, distance: 51.7
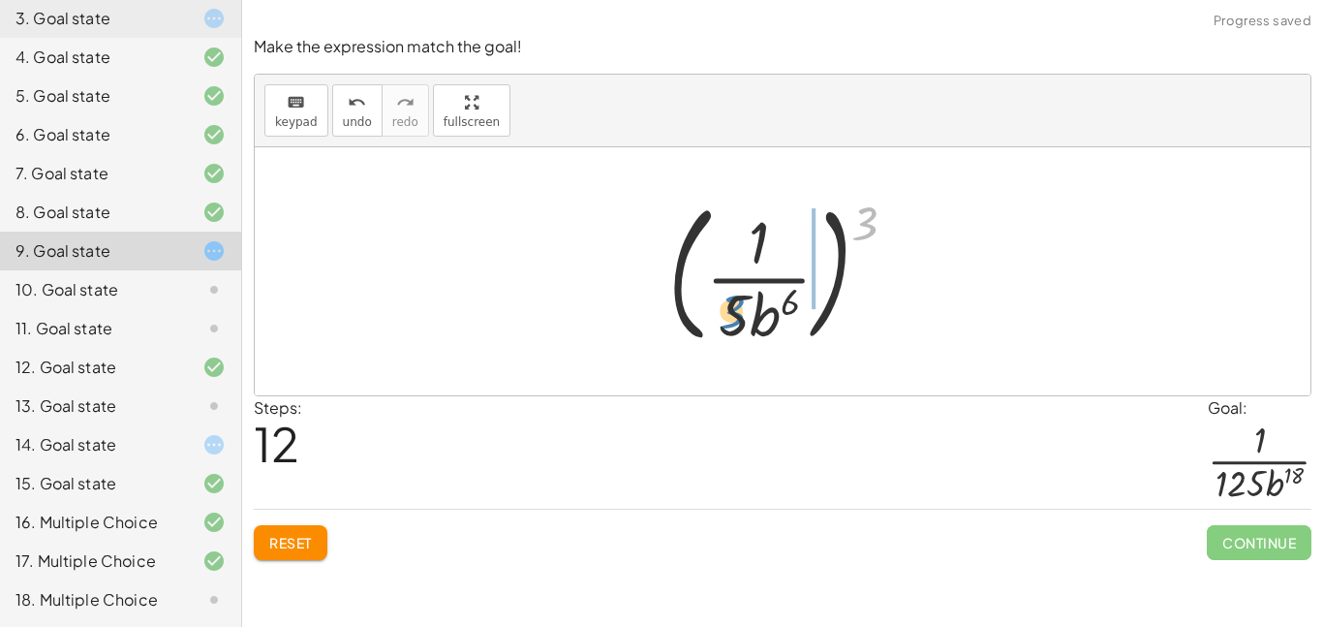
drag, startPoint x: 865, startPoint y: 214, endPoint x: 730, endPoint y: 303, distance: 161.4
click at [730, 303] on div at bounding box center [789, 271] width 262 height 161
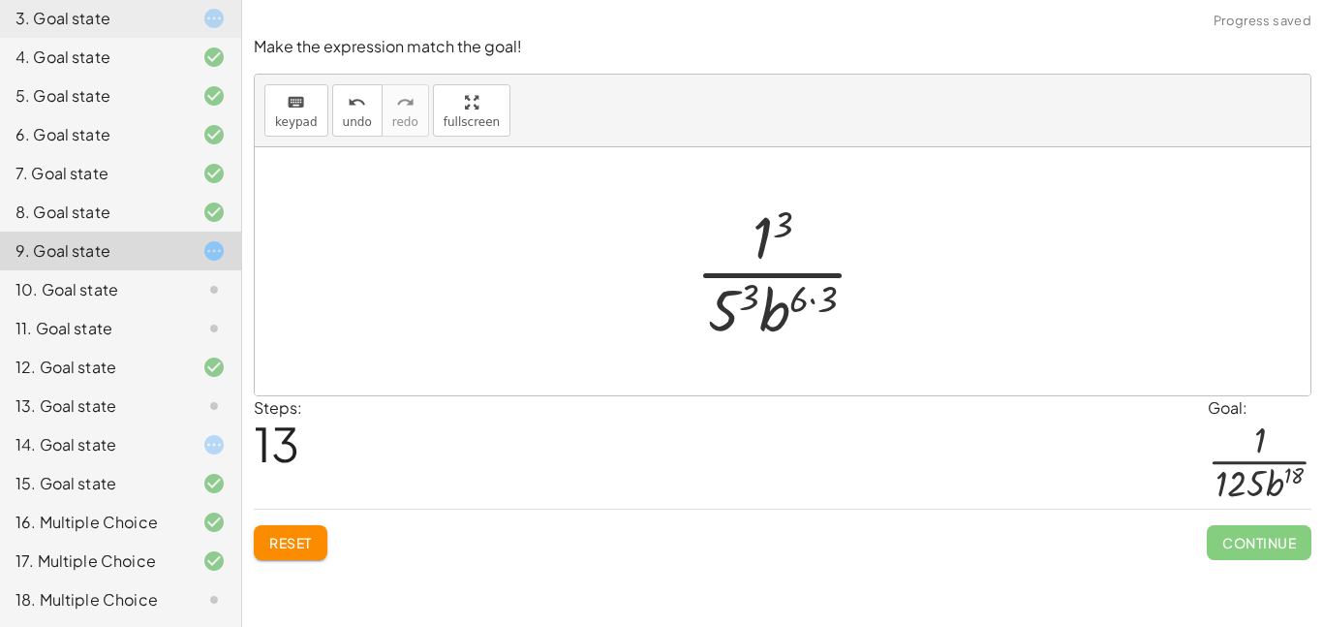
click at [784, 237] on div at bounding box center [789, 271] width 207 height 149
click at [751, 295] on div at bounding box center [789, 271] width 207 height 149
click at [824, 298] on div at bounding box center [790, 271] width 240 height 149
click at [831, 305] on div at bounding box center [790, 271] width 240 height 149
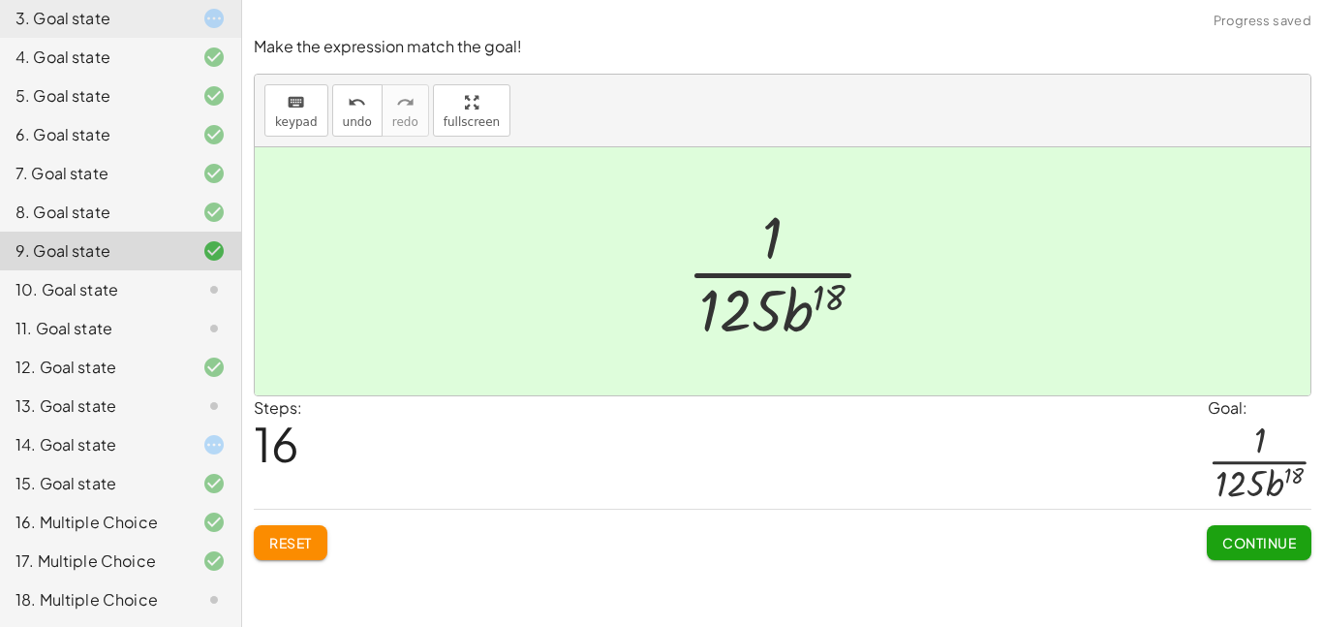
click at [1227, 548] on span "Continue" at bounding box center [1259, 542] width 74 height 17
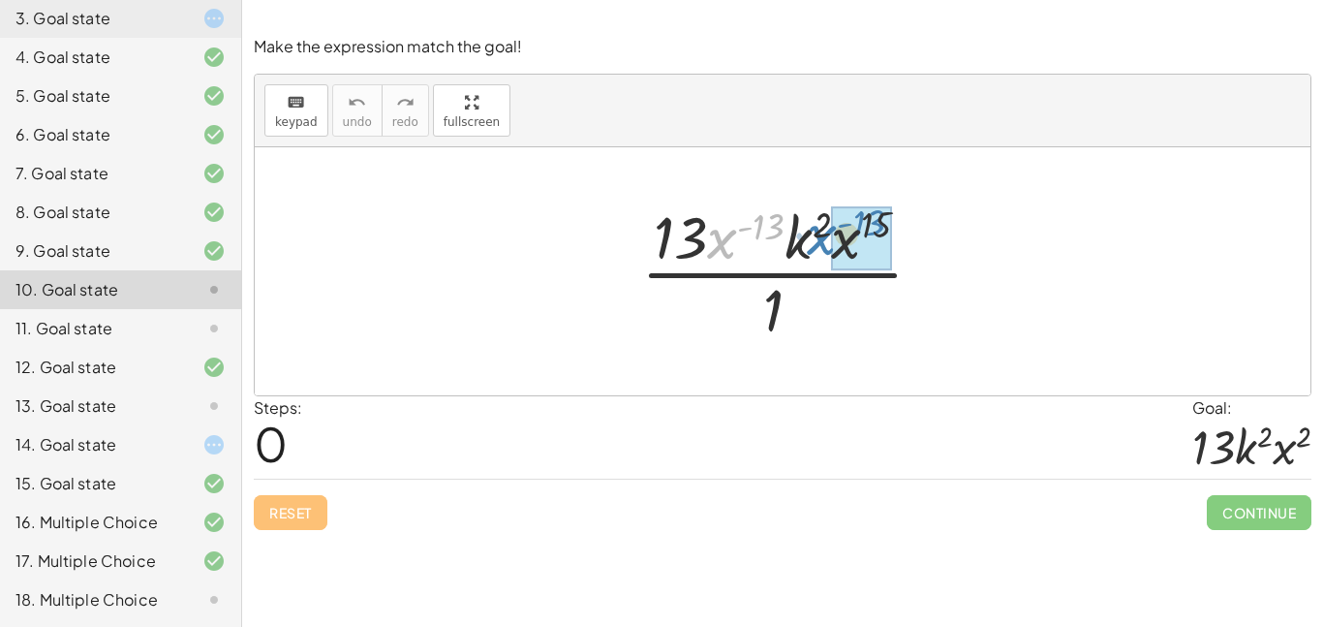
drag, startPoint x: 725, startPoint y: 237, endPoint x: 827, endPoint y: 233, distance: 101.7
click at [827, 233] on div at bounding box center [789, 271] width 317 height 149
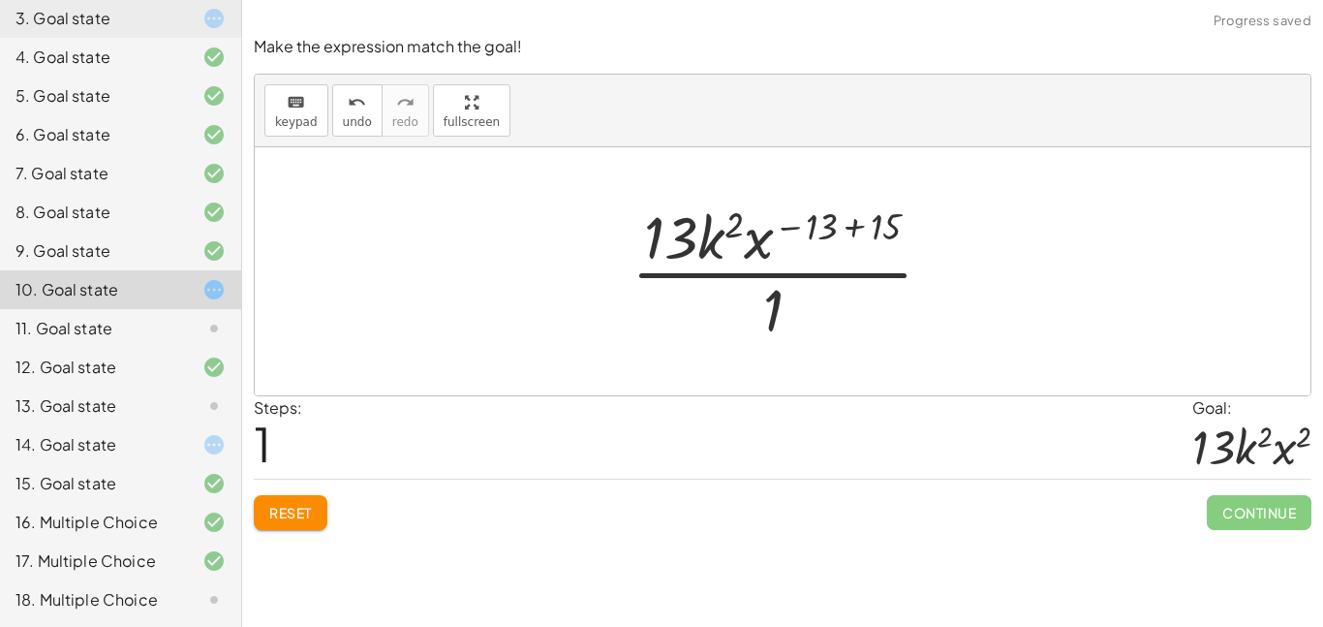
click at [827, 231] on div at bounding box center [790, 271] width 336 height 149
click at [851, 224] on div at bounding box center [790, 271] width 336 height 149
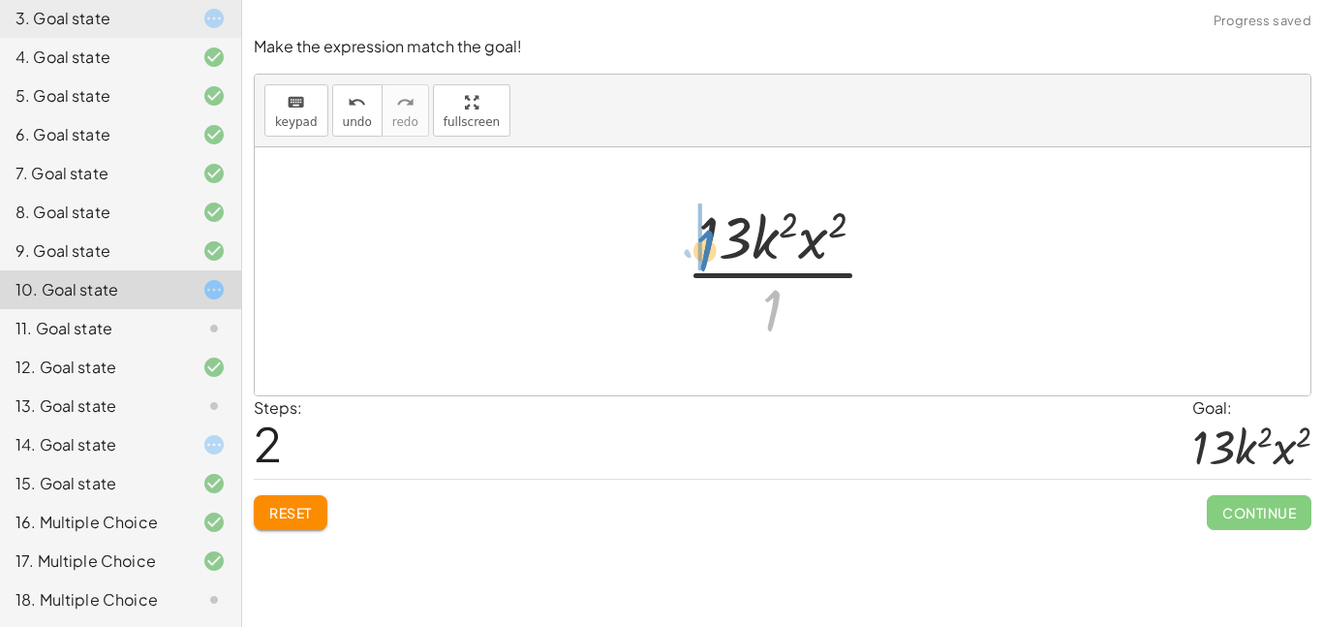
drag, startPoint x: 766, startPoint y: 306, endPoint x: 696, endPoint y: 245, distance: 92.6
click at [696, 245] on div at bounding box center [790, 271] width 228 height 149
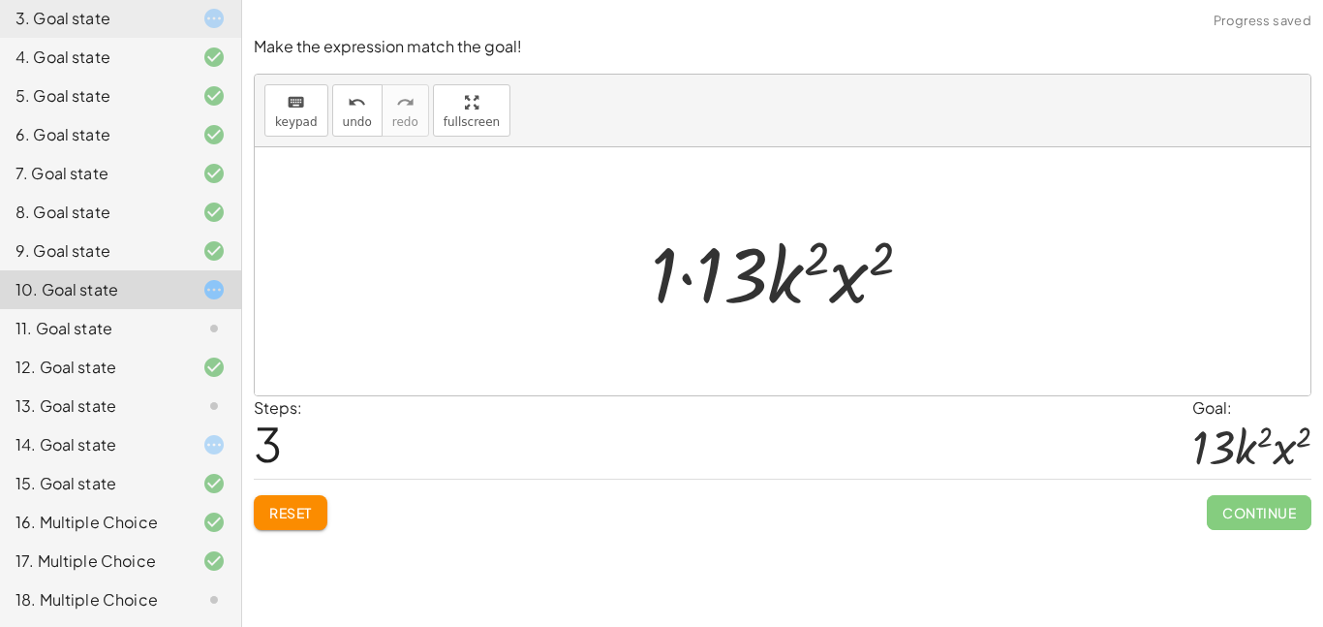
click at [688, 274] on div at bounding box center [789, 272] width 296 height 100
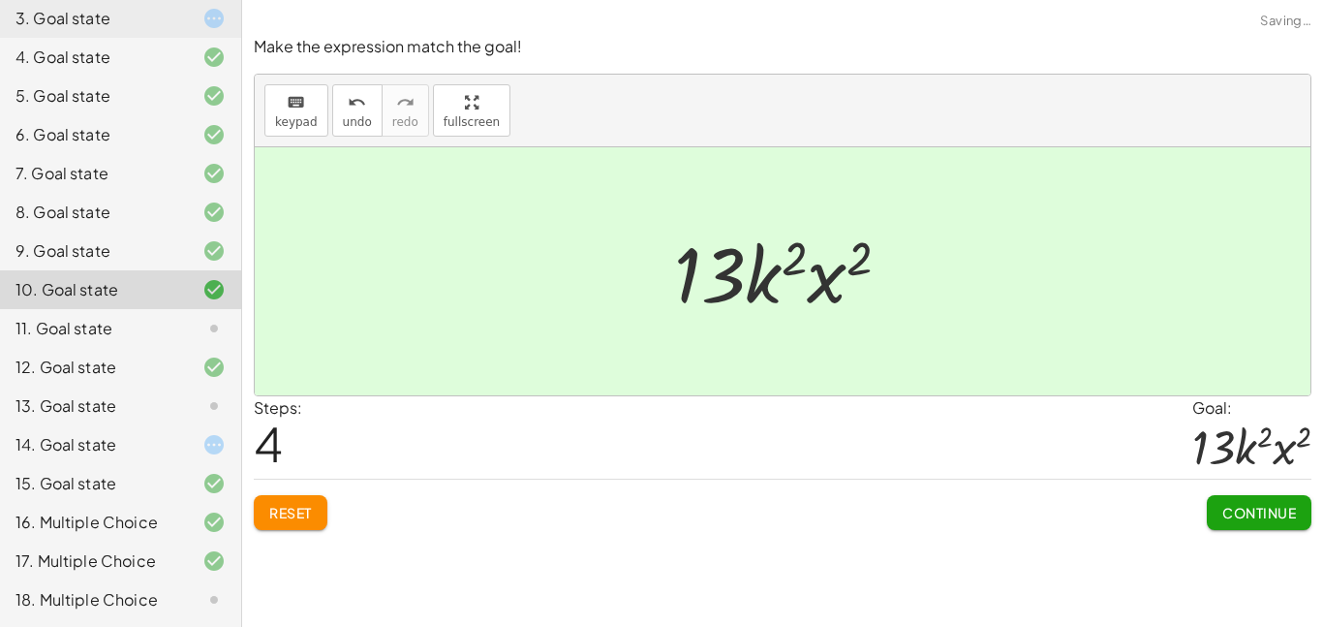
click at [1268, 511] on span "Continue" at bounding box center [1259, 512] width 74 height 17
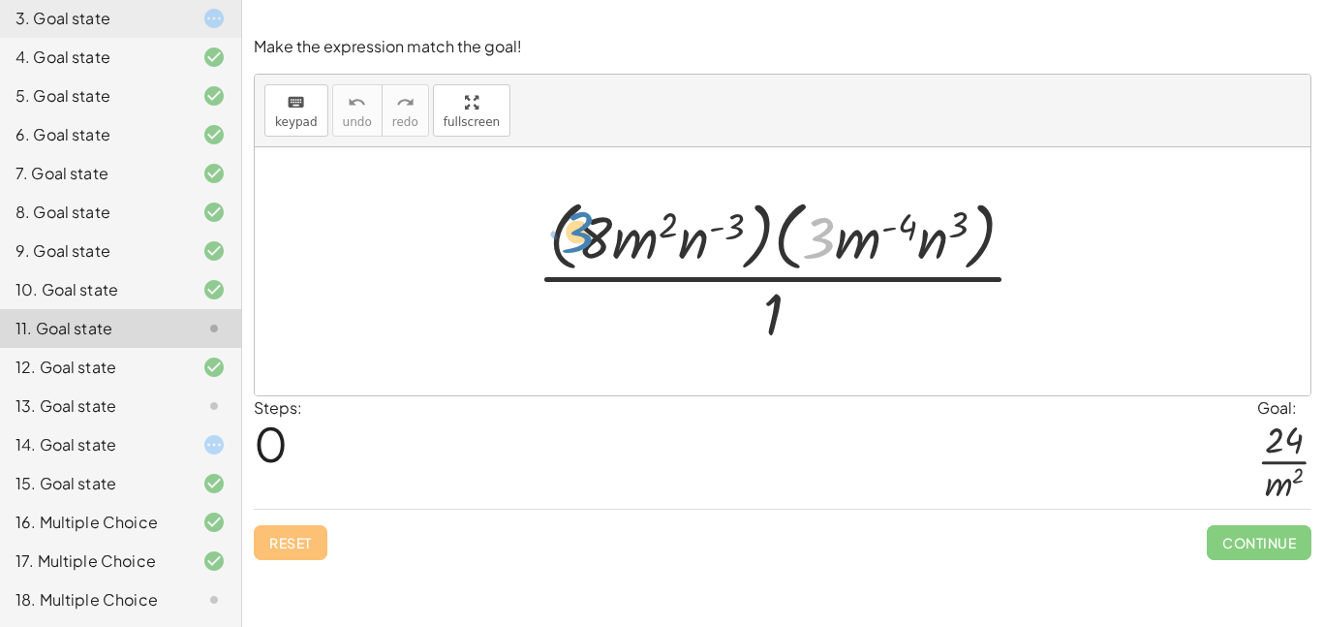
drag, startPoint x: 821, startPoint y: 231, endPoint x: 586, endPoint y: 226, distance: 235.4
click at [586, 226] on div at bounding box center [790, 271] width 526 height 158
drag, startPoint x: 683, startPoint y: 233, endPoint x: 941, endPoint y: 223, distance: 258.8
click at [941, 223] on div at bounding box center [790, 271] width 526 height 158
drag, startPoint x: 698, startPoint y: 233, endPoint x: 693, endPoint y: 286, distance: 52.5
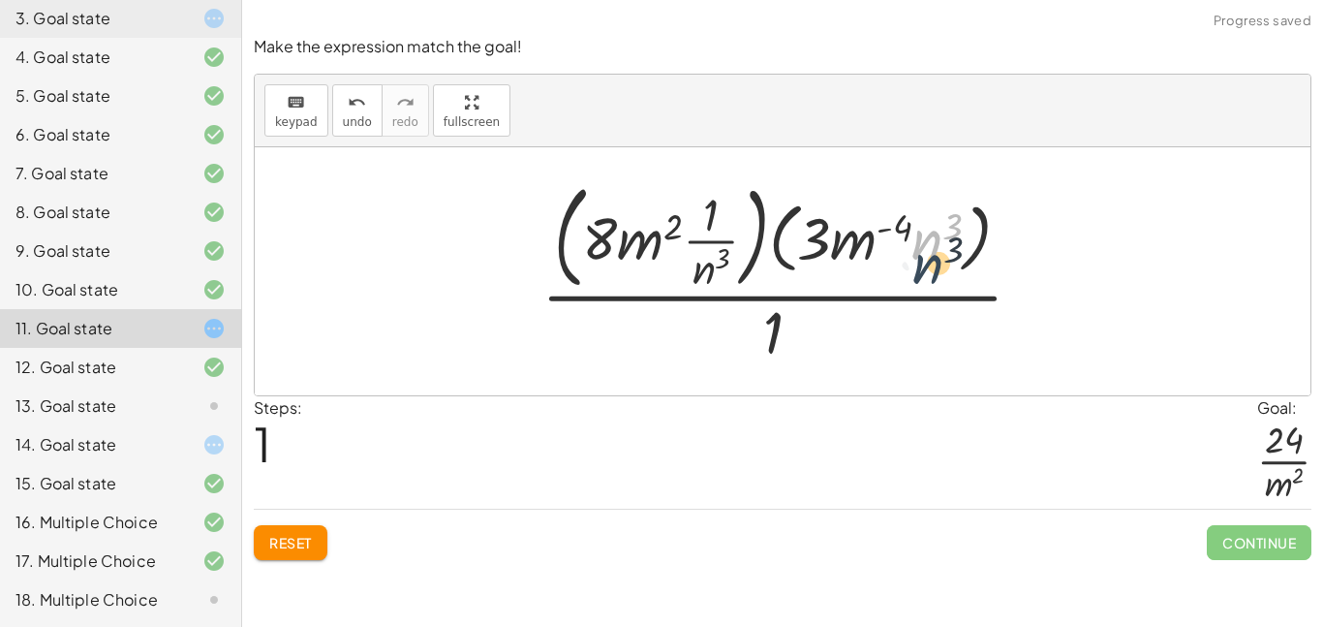
drag, startPoint x: 912, startPoint y: 237, endPoint x: 911, endPoint y: 414, distance: 177.2
click at [0, 0] on div "Make the expression match the goal! keyboard keypad undo undo redo redo fullscr…" at bounding box center [0, 0] width 0 height 0
drag, startPoint x: 933, startPoint y: 234, endPoint x: 918, endPoint y: 360, distance: 126.7
click at [918, 360] on div at bounding box center [790, 271] width 516 height 196
drag, startPoint x: 951, startPoint y: 236, endPoint x: 924, endPoint y: 269, distance: 42.7
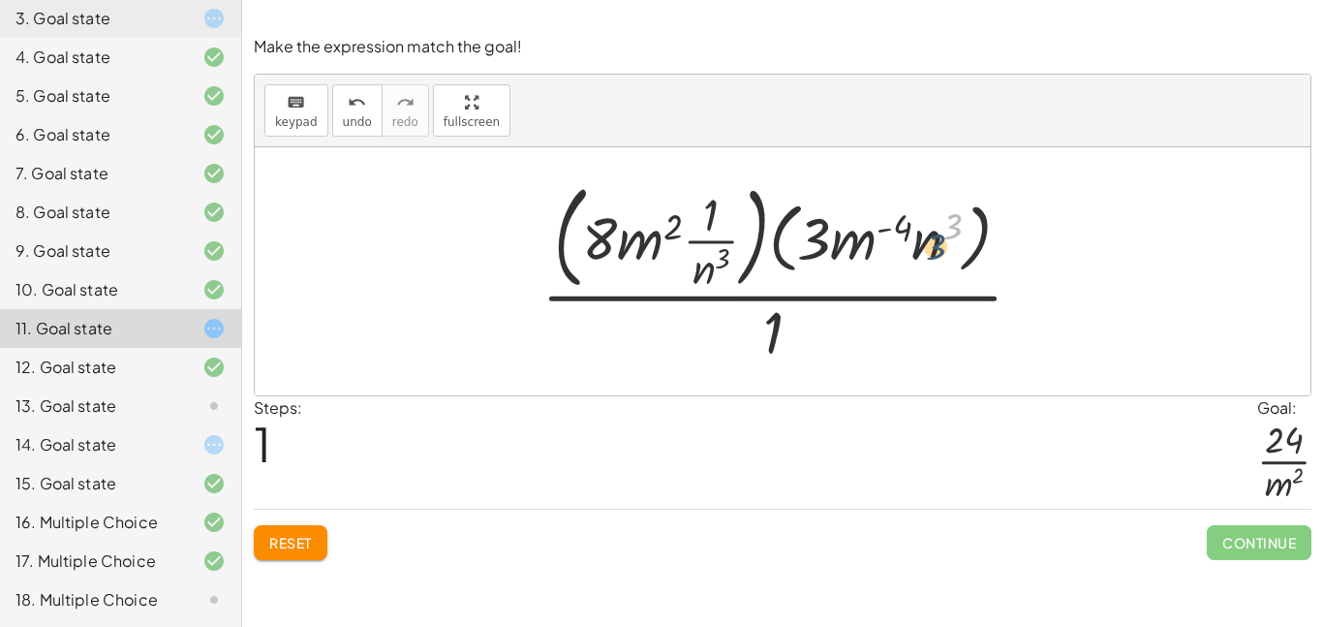
click at [924, 269] on div at bounding box center [790, 271] width 516 height 196
drag, startPoint x: 925, startPoint y: 229, endPoint x: 939, endPoint y: 271, distance: 44.1
click at [939, 271] on div at bounding box center [790, 271] width 516 height 196
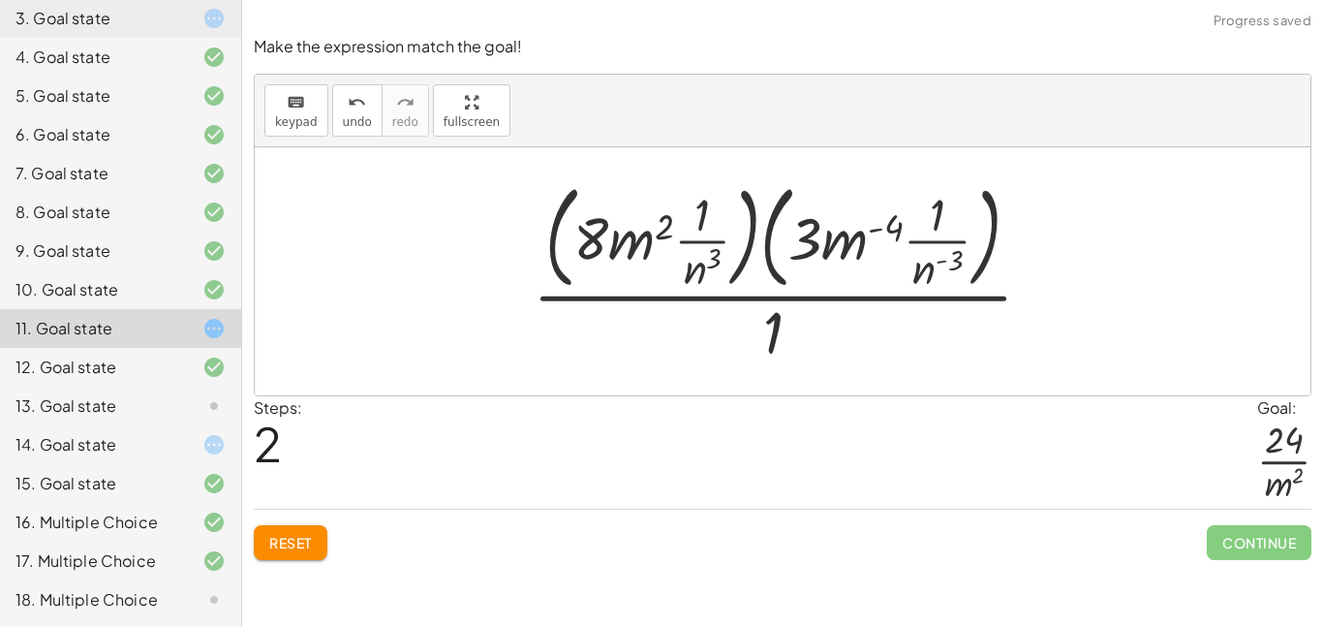
click at [944, 270] on div at bounding box center [790, 271] width 535 height 196
click at [943, 260] on div at bounding box center [790, 271] width 535 height 196
drag, startPoint x: 933, startPoint y: 227, endPoint x: 916, endPoint y: 296, distance: 71.9
click at [916, 296] on div at bounding box center [790, 271] width 535 height 196
click at [332, 112] on button "undo undo" at bounding box center [357, 110] width 50 height 52
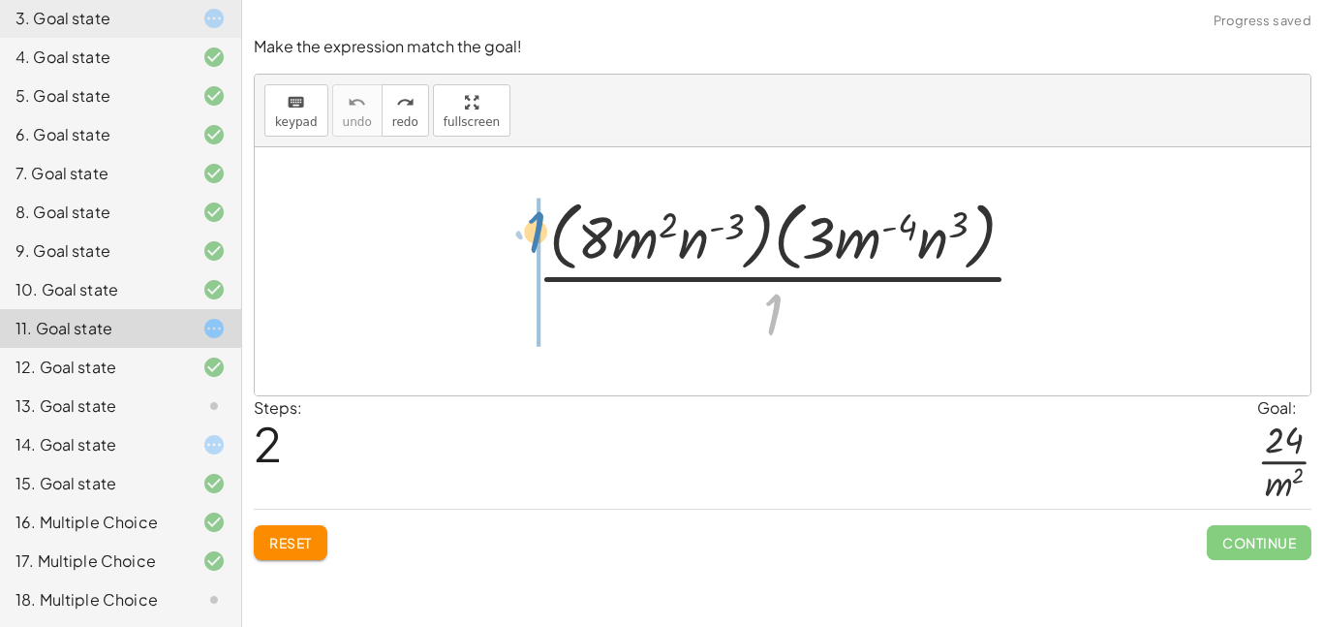
drag, startPoint x: 773, startPoint y: 308, endPoint x: 526, endPoint y: 225, distance: 260.6
click at [527, 225] on div at bounding box center [790, 271] width 526 height 158
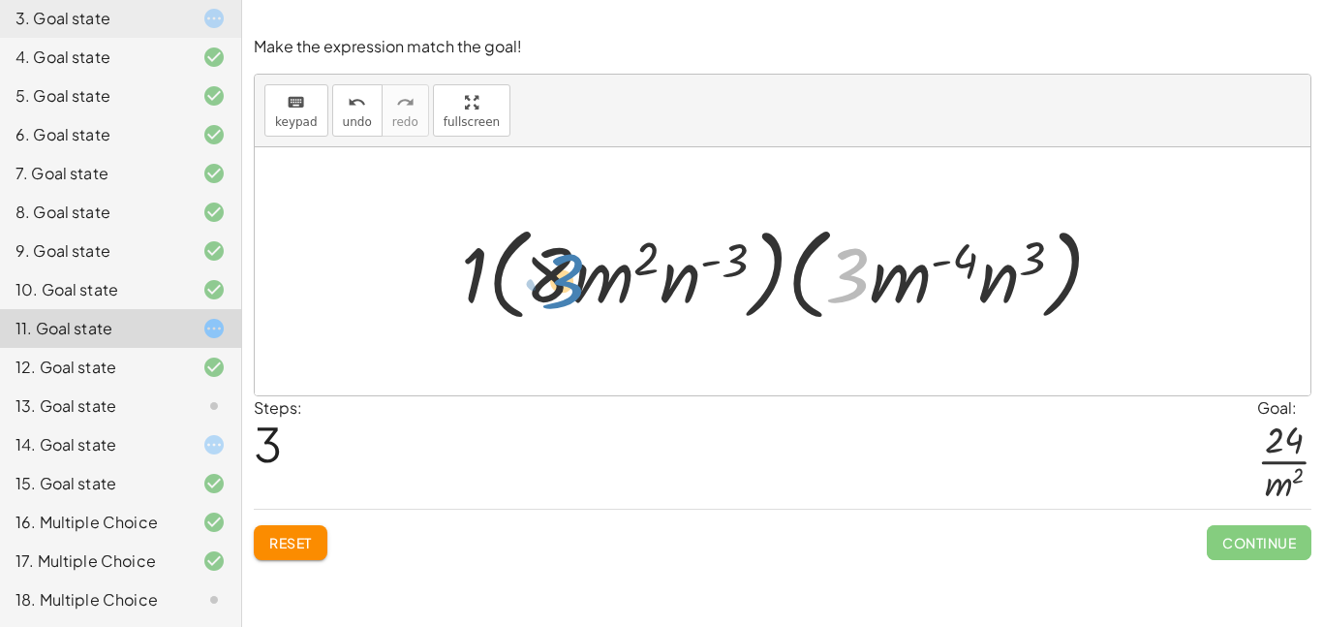
drag, startPoint x: 863, startPoint y: 270, endPoint x: 571, endPoint y: 277, distance: 291.5
click at [571, 277] on div at bounding box center [789, 271] width 677 height 111
click at [642, 249] on div at bounding box center [789, 271] width 677 height 111
click at [876, 285] on div at bounding box center [789, 271] width 677 height 111
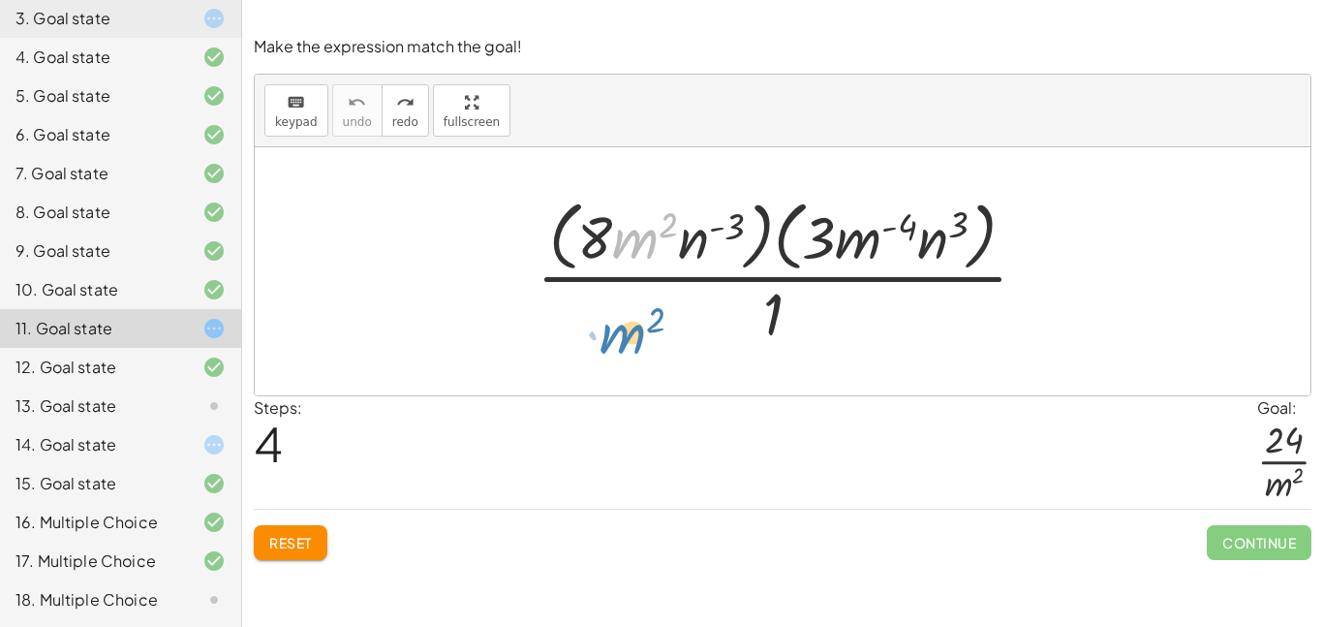
drag, startPoint x: 631, startPoint y: 235, endPoint x: 618, endPoint y: 323, distance: 89.2
click at [618, 323] on div at bounding box center [790, 271] width 526 height 158
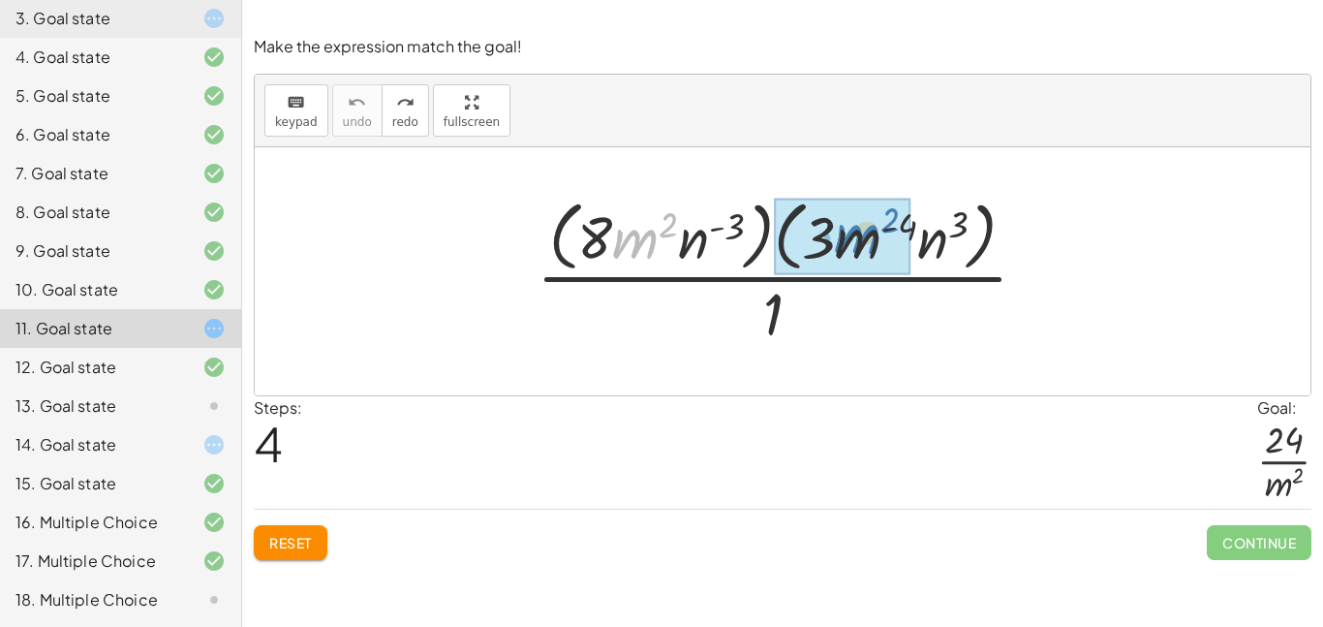
drag, startPoint x: 642, startPoint y: 230, endPoint x: 872, endPoint y: 229, distance: 229.5
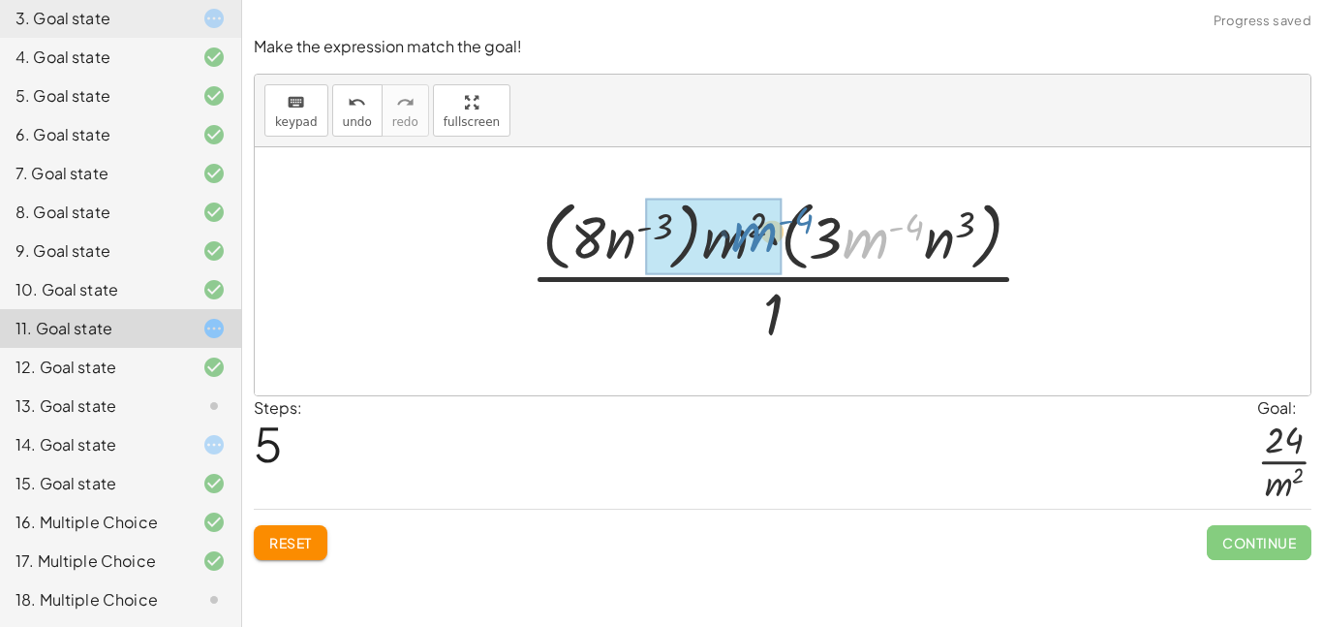
drag, startPoint x: 876, startPoint y: 235, endPoint x: 763, endPoint y: 229, distance: 113.5
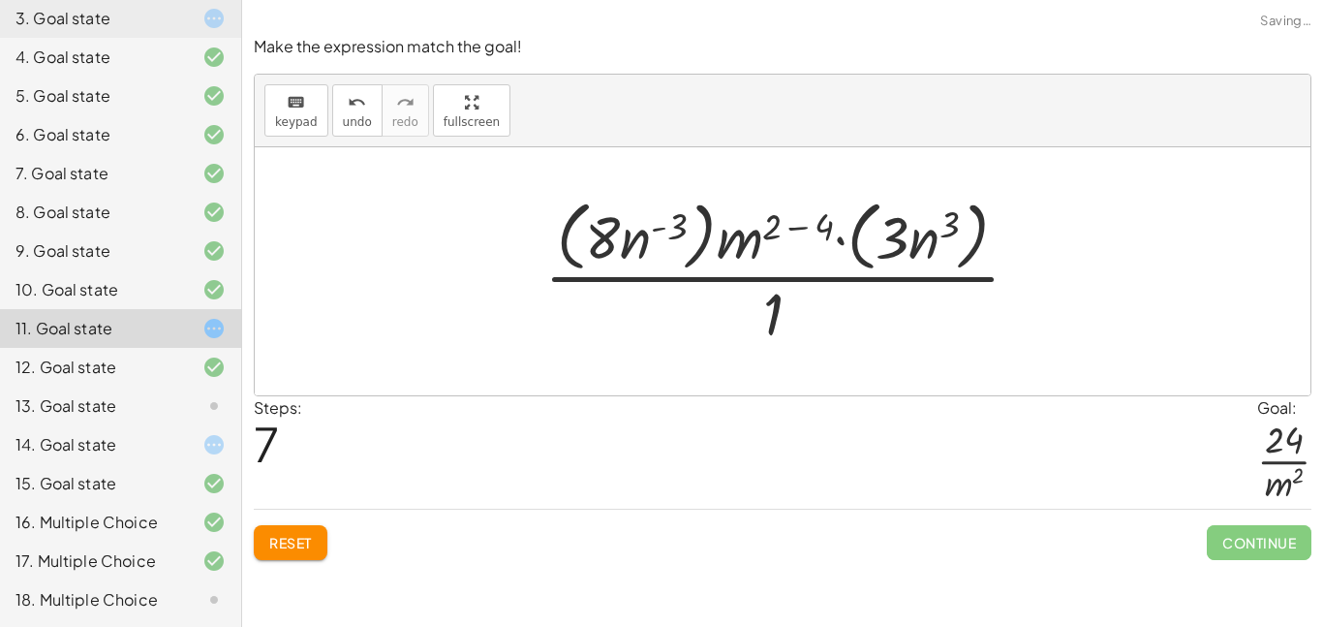
click at [790, 224] on div at bounding box center [790, 271] width 510 height 158
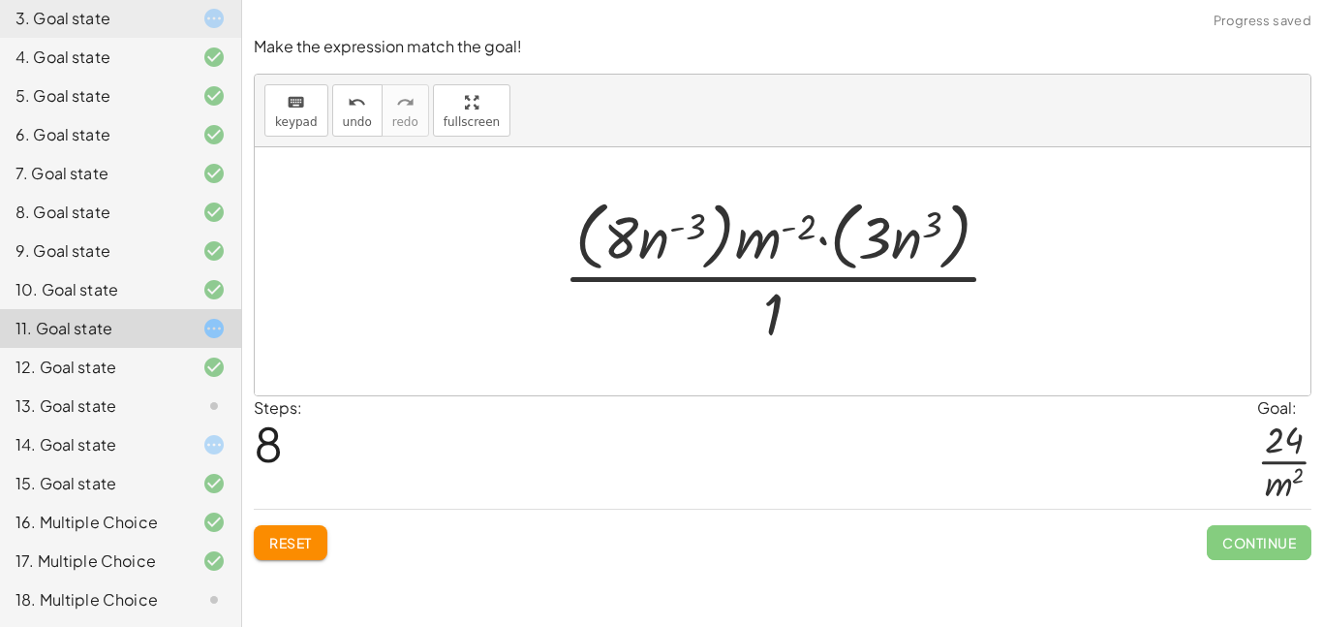
click at [799, 227] on div at bounding box center [790, 271] width 474 height 158
click at [358, 112] on button "undo undo" at bounding box center [357, 110] width 50 height 52
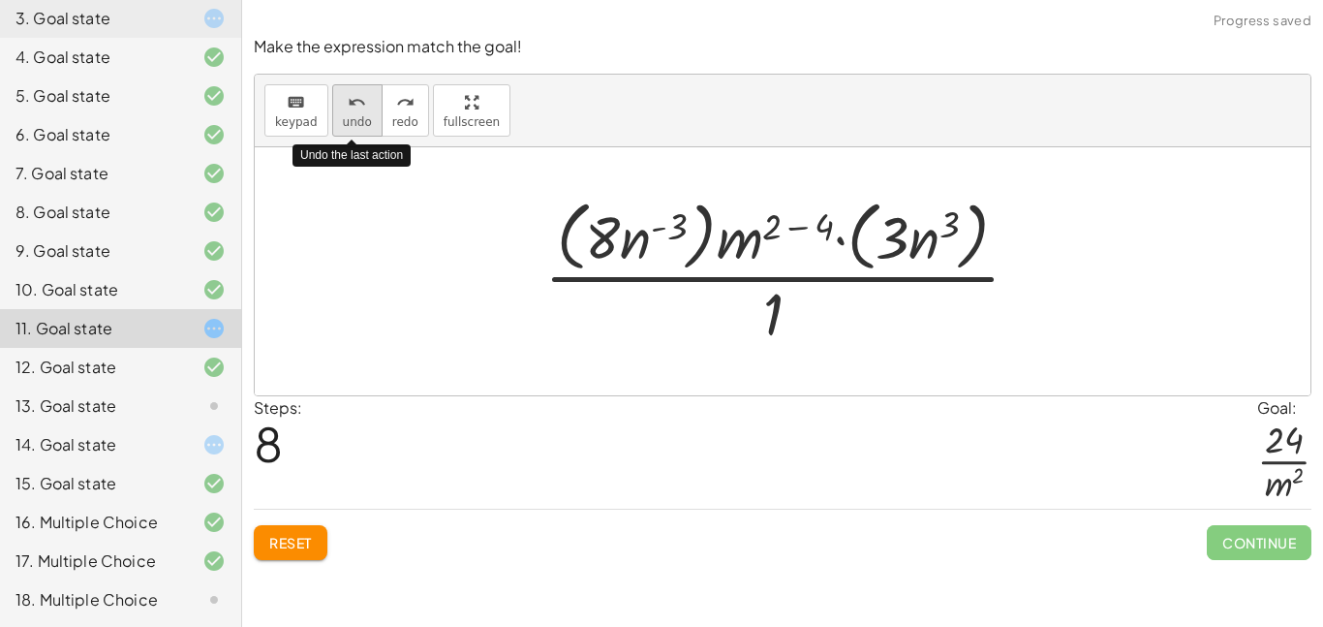
click at [358, 112] on button "undo undo" at bounding box center [357, 110] width 50 height 52
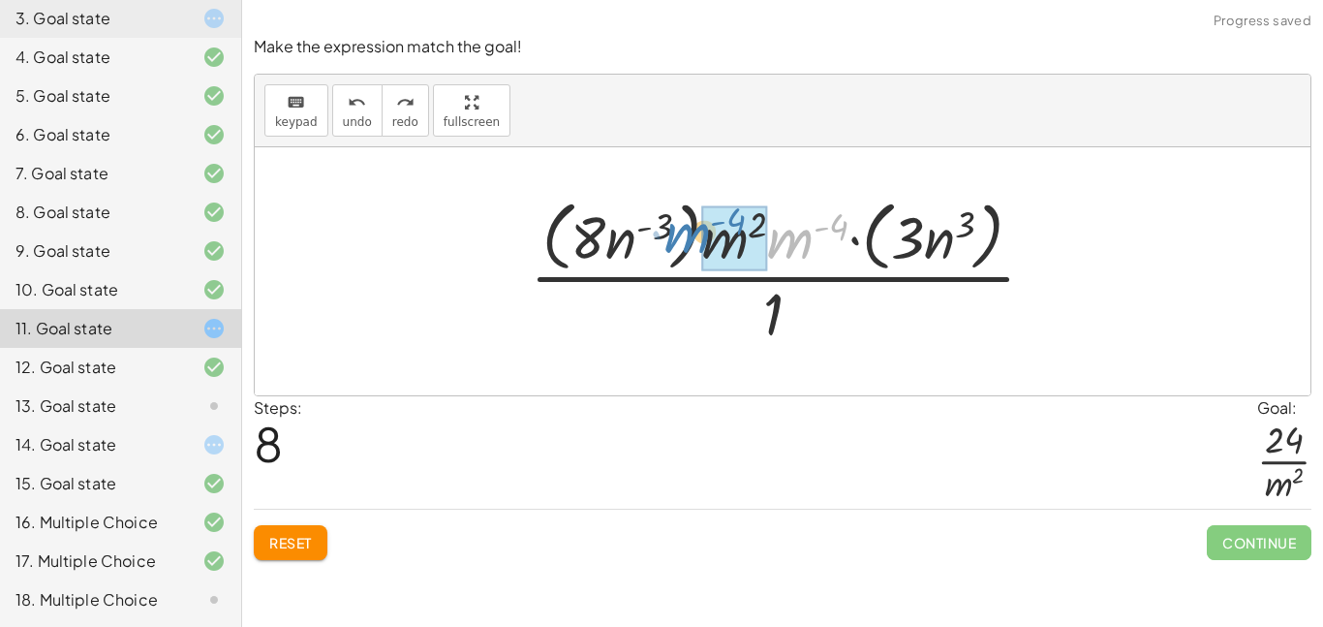
drag, startPoint x: 784, startPoint y: 239, endPoint x: 684, endPoint y: 233, distance: 100.9
click at [684, 233] on div at bounding box center [790, 271] width 540 height 158
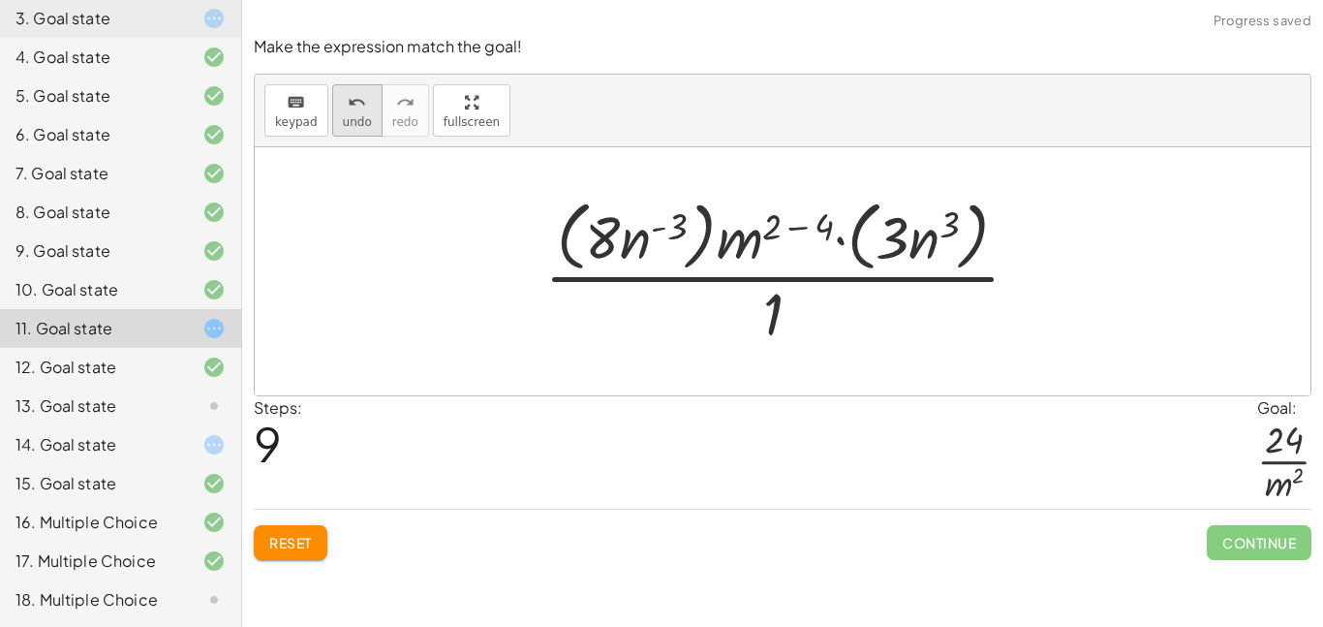
click at [362, 115] on span "undo" at bounding box center [357, 122] width 29 height 14
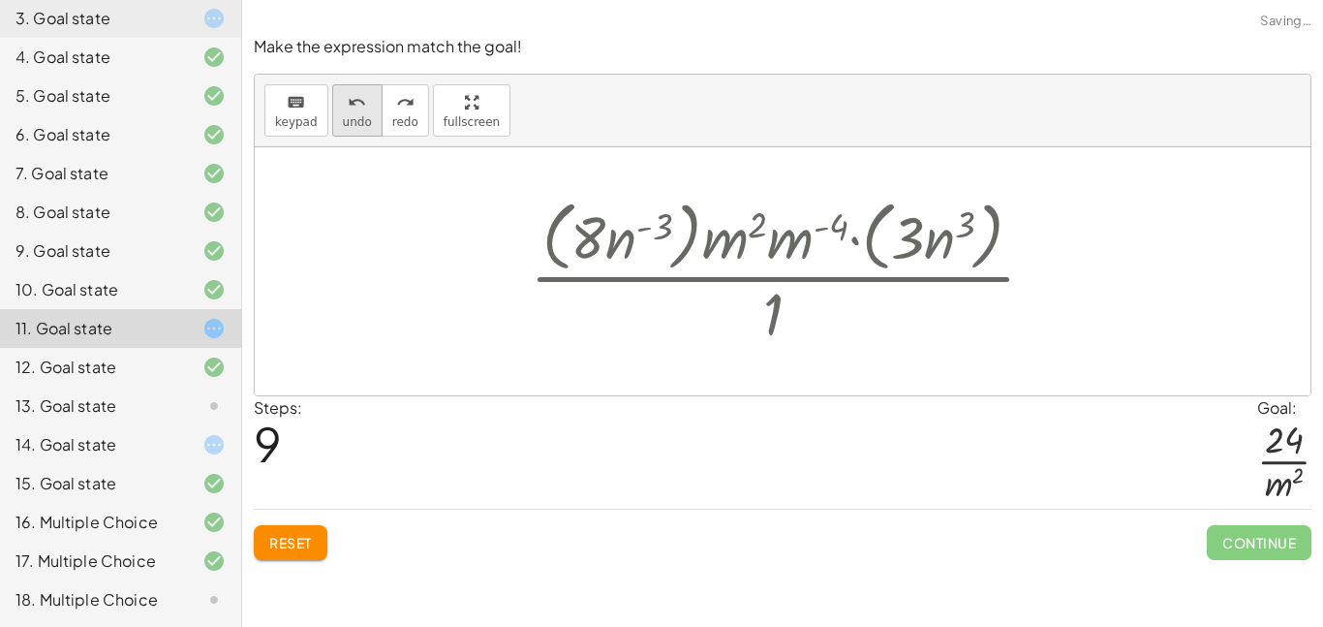
click at [362, 115] on span "undo" at bounding box center [357, 122] width 29 height 14
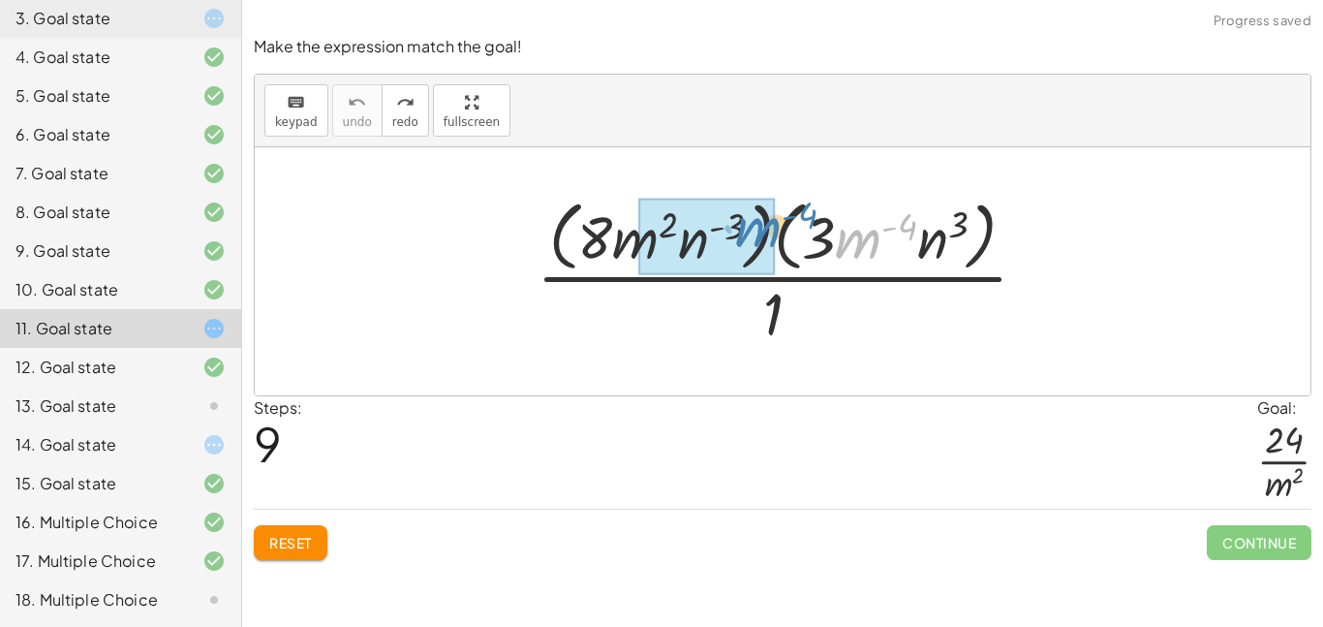
drag, startPoint x: 855, startPoint y: 250, endPoint x: 755, endPoint y: 238, distance: 100.4
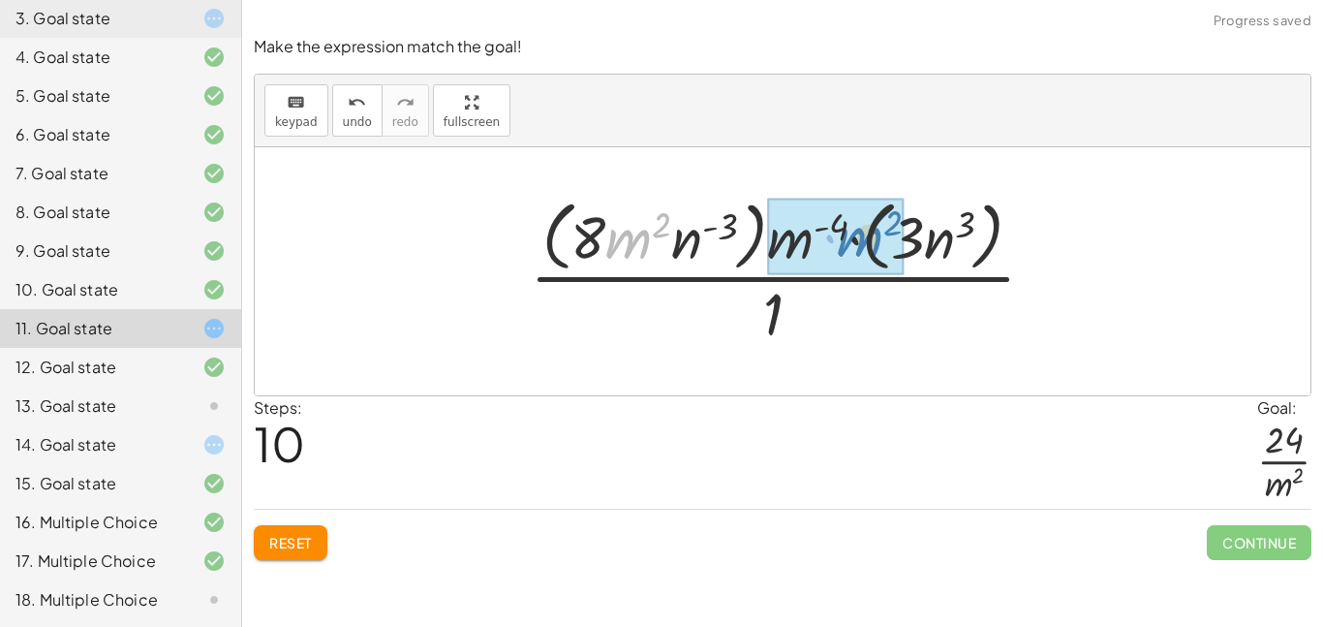
drag, startPoint x: 612, startPoint y: 233, endPoint x: 842, endPoint y: 231, distance: 230.5
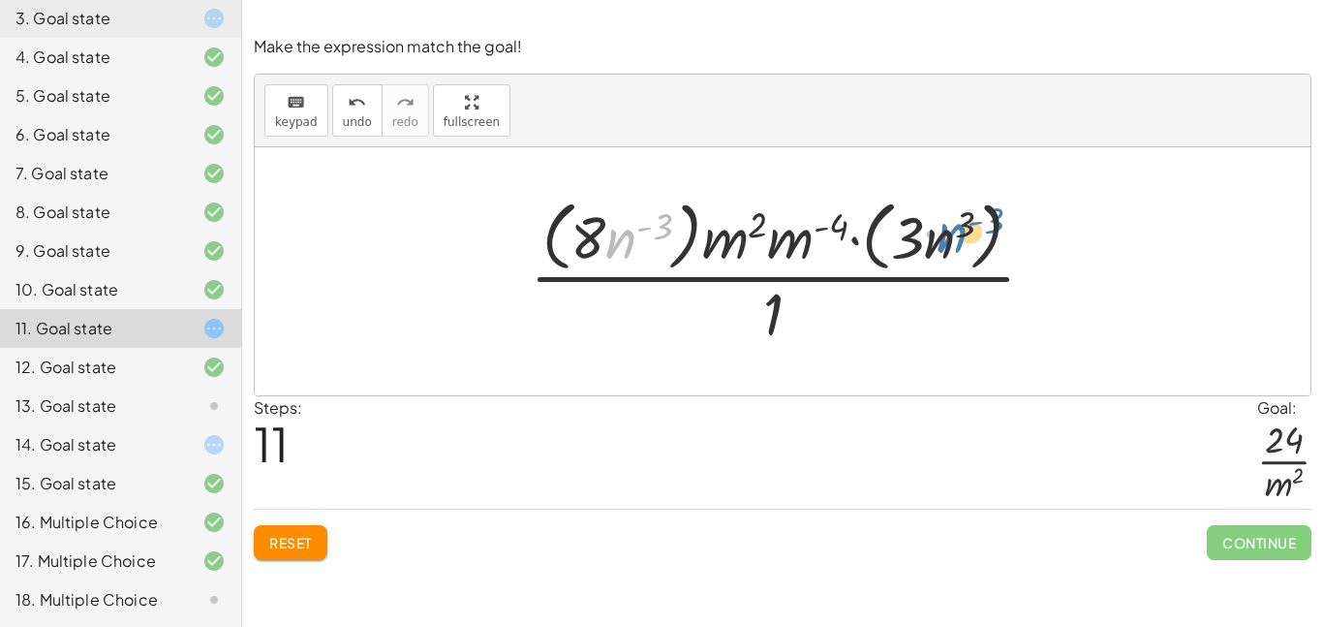
drag, startPoint x: 610, startPoint y: 234, endPoint x: 941, endPoint y: 229, distance: 331.2
click at [941, 229] on div at bounding box center [790, 271] width 540 height 158
click at [349, 101] on icon "undo" at bounding box center [357, 102] width 18 height 23
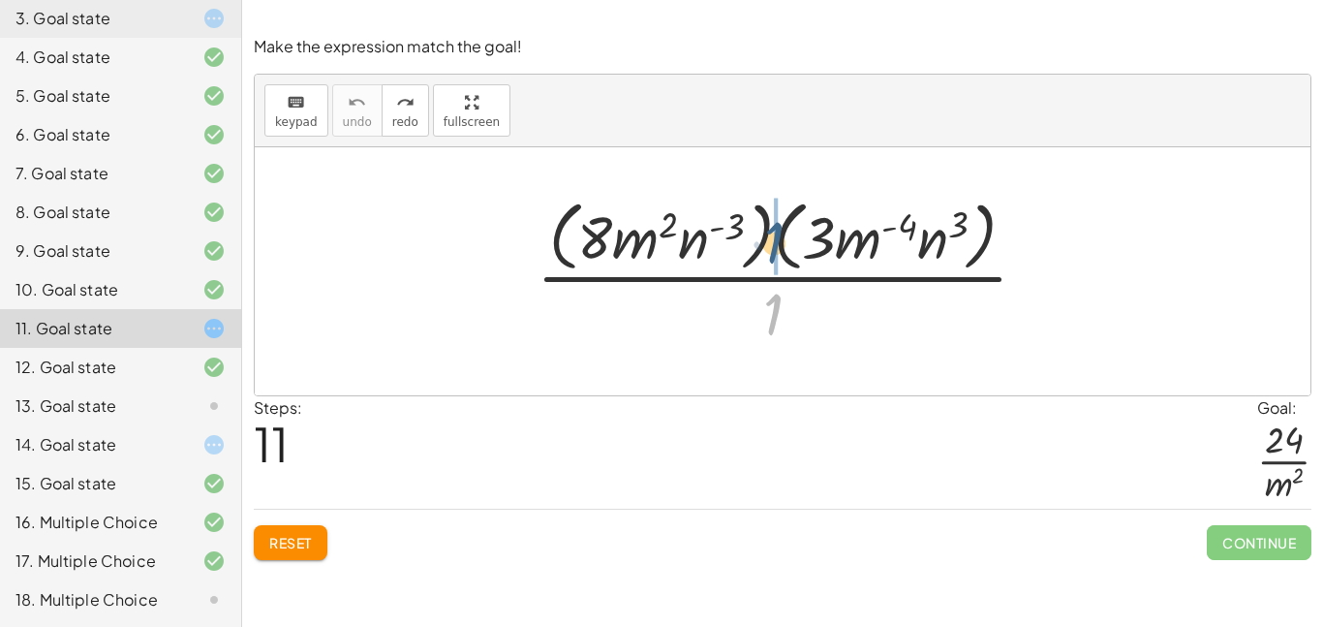
drag, startPoint x: 770, startPoint y: 308, endPoint x: 771, endPoint y: 235, distance: 72.6
click at [771, 235] on div at bounding box center [790, 271] width 526 height 158
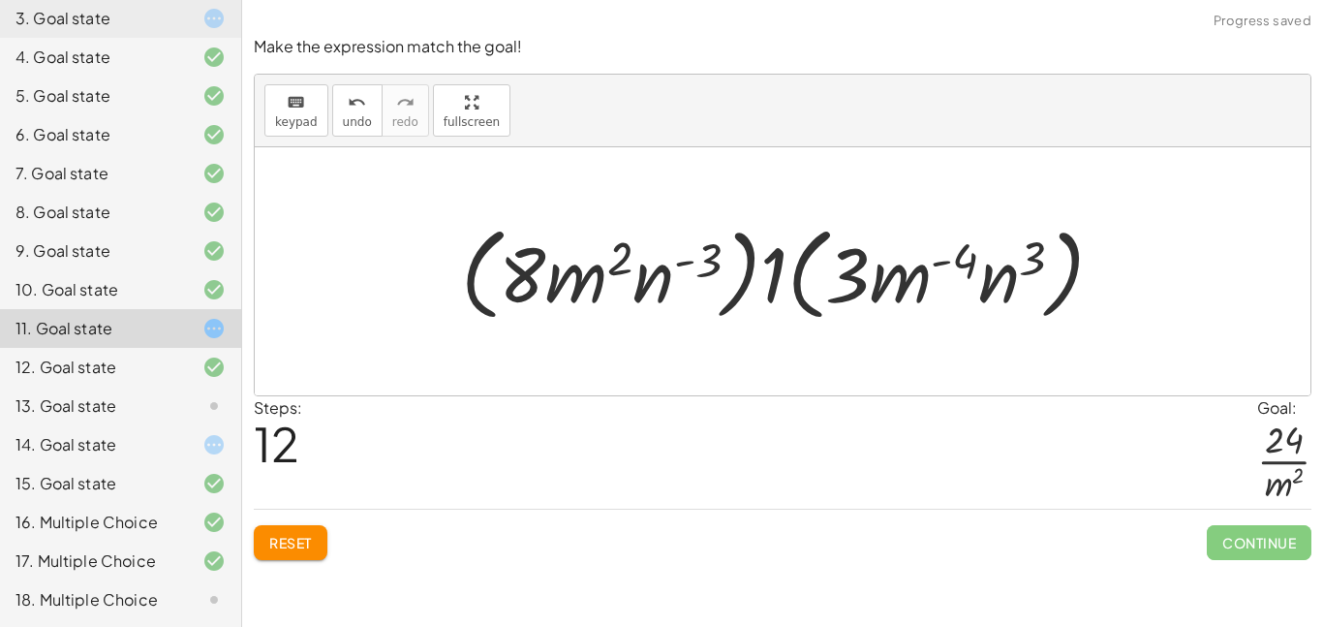
click at [766, 265] on div at bounding box center [789, 271] width 677 height 111
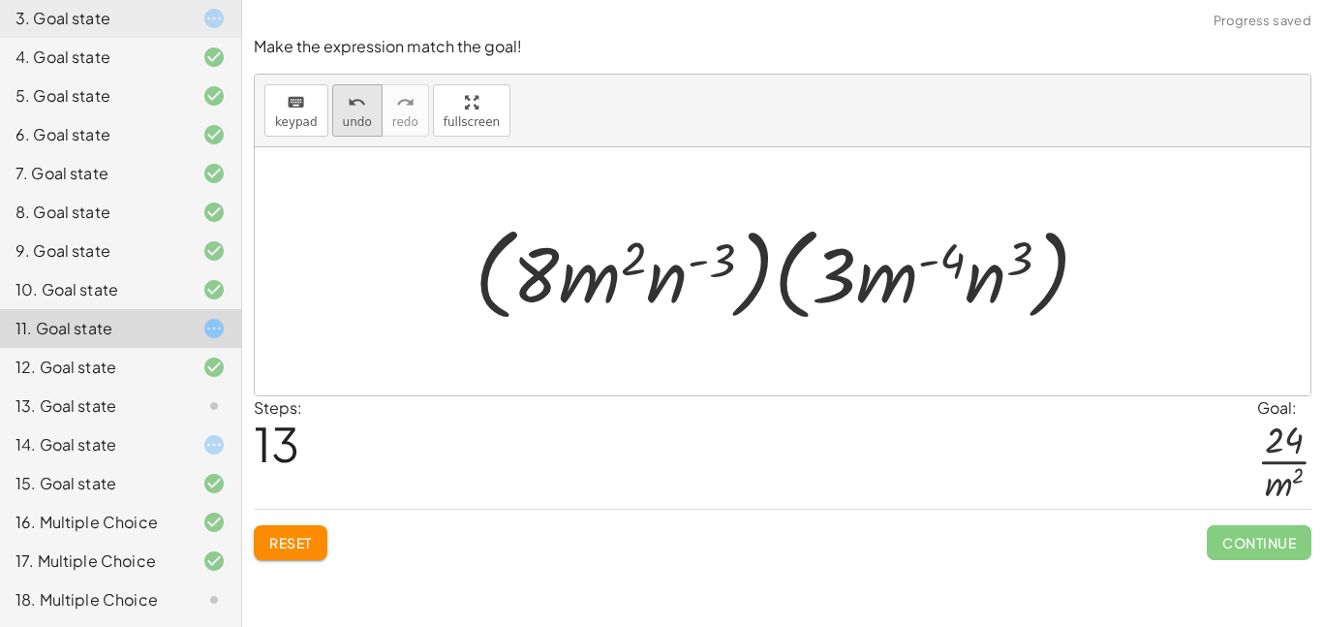
click at [360, 120] on span "undo" at bounding box center [357, 122] width 29 height 14
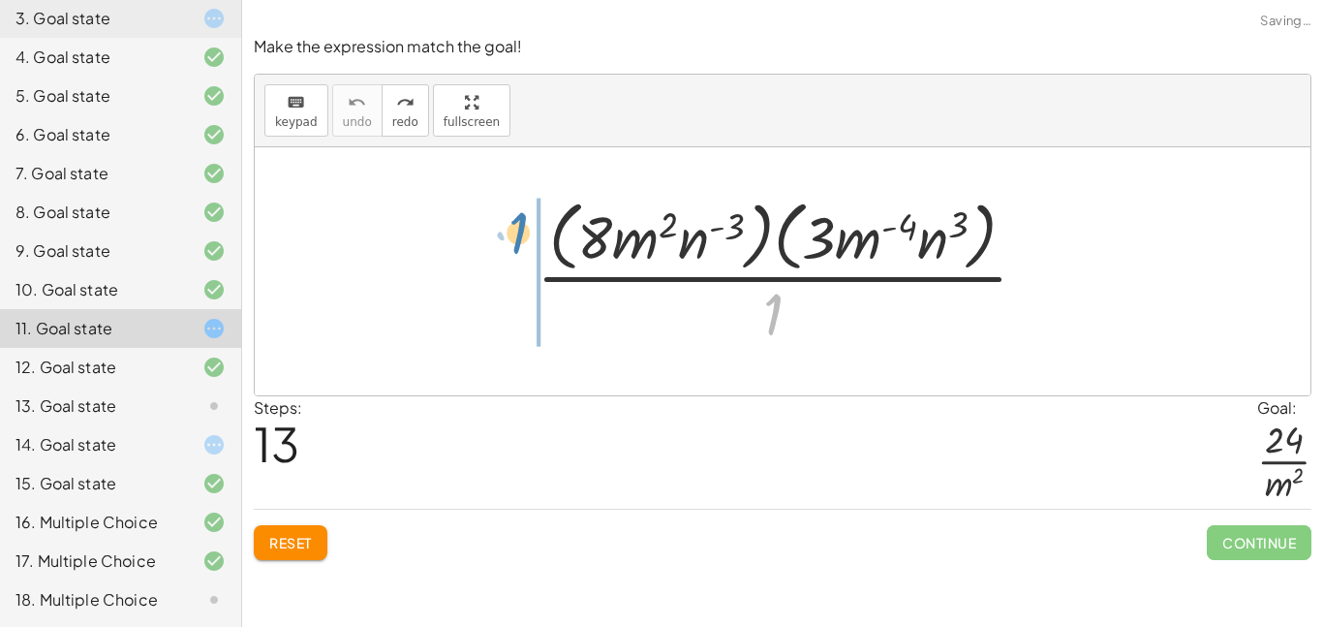
drag, startPoint x: 772, startPoint y: 329, endPoint x: 523, endPoint y: 241, distance: 264.0
click at [523, 241] on div "· 1 · ( · 8 · m 2 · n ( - 3 ) ) · ( · 3 · m ( - 4 ) · n 3 ) · 1" at bounding box center [782, 271] width 550 height 168
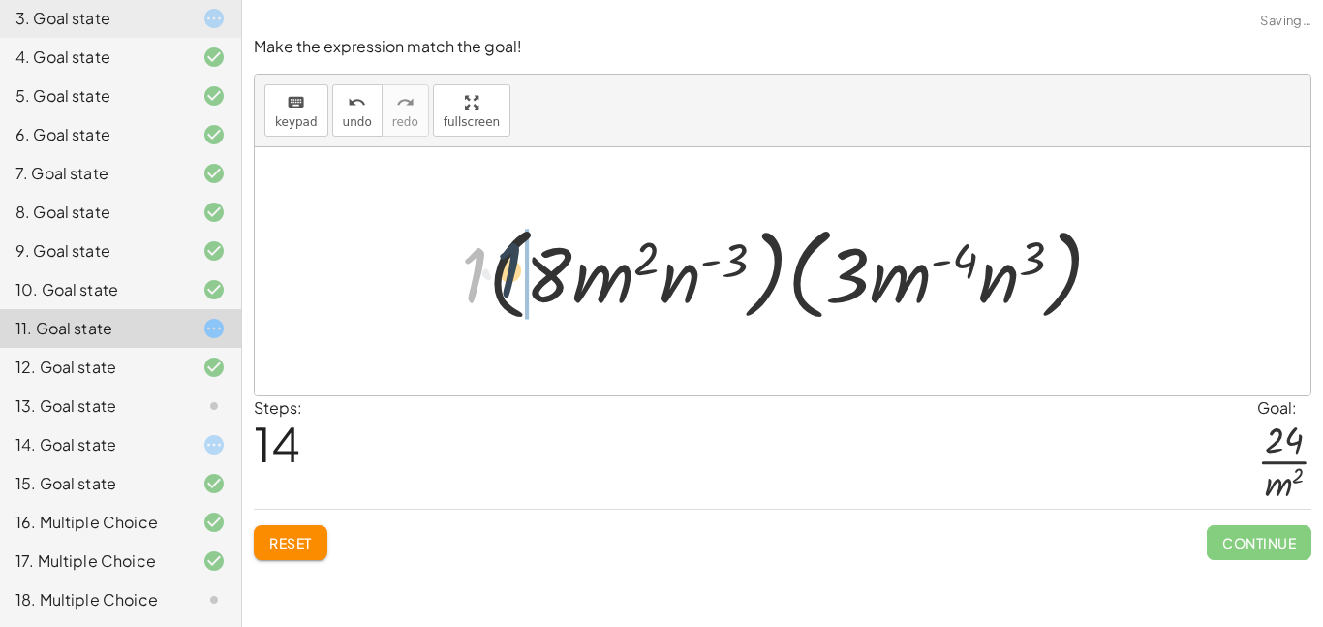
drag, startPoint x: 469, startPoint y: 263, endPoint x: 522, endPoint y: 260, distance: 53.3
click at [522, 260] on div at bounding box center [789, 271] width 677 height 111
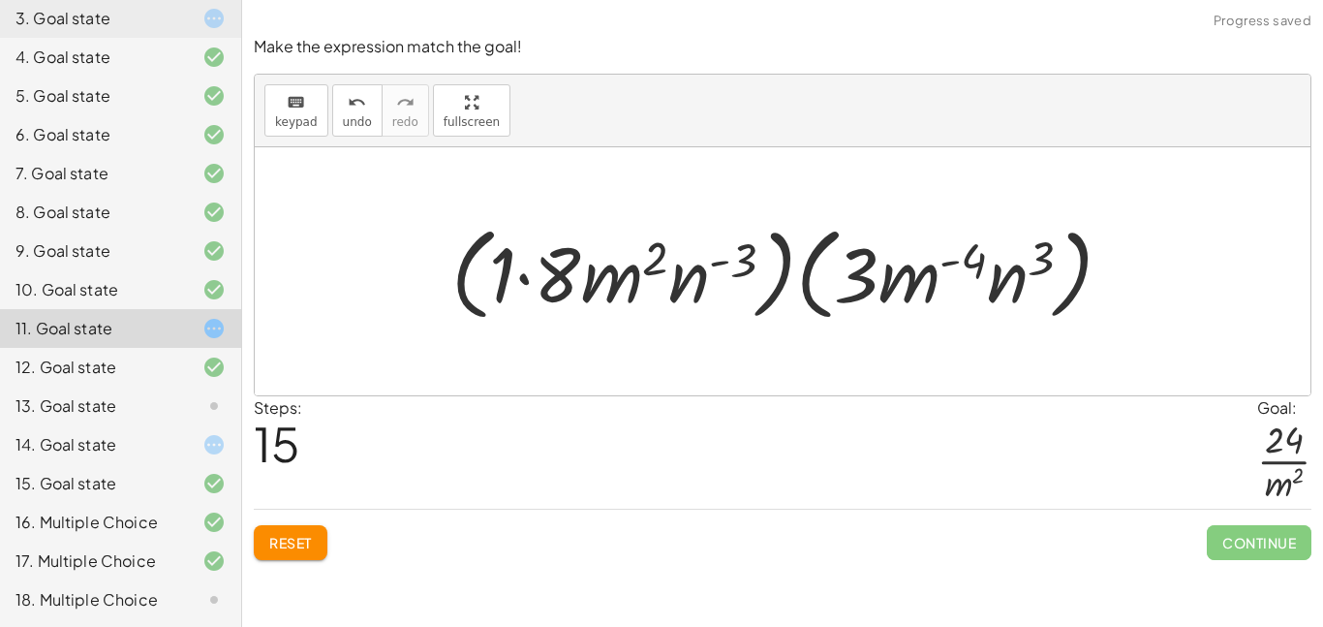
click at [518, 277] on div at bounding box center [789, 271] width 695 height 111
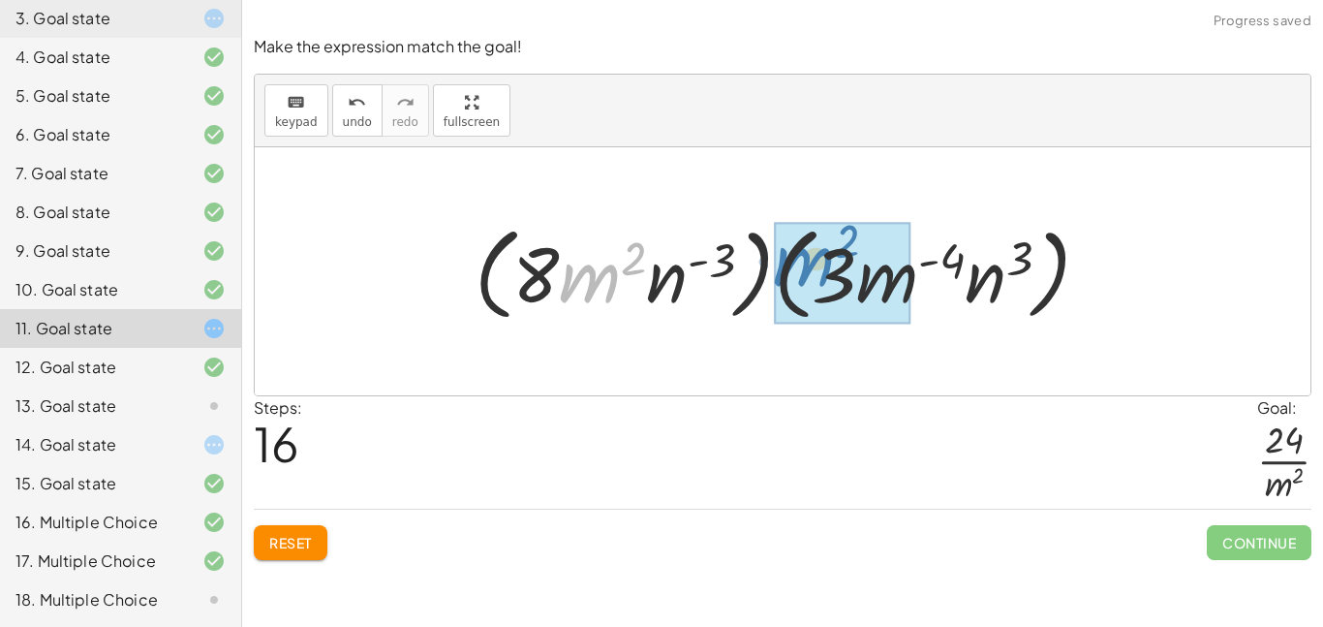
drag, startPoint x: 572, startPoint y: 281, endPoint x: 792, endPoint y: 266, distance: 220.3
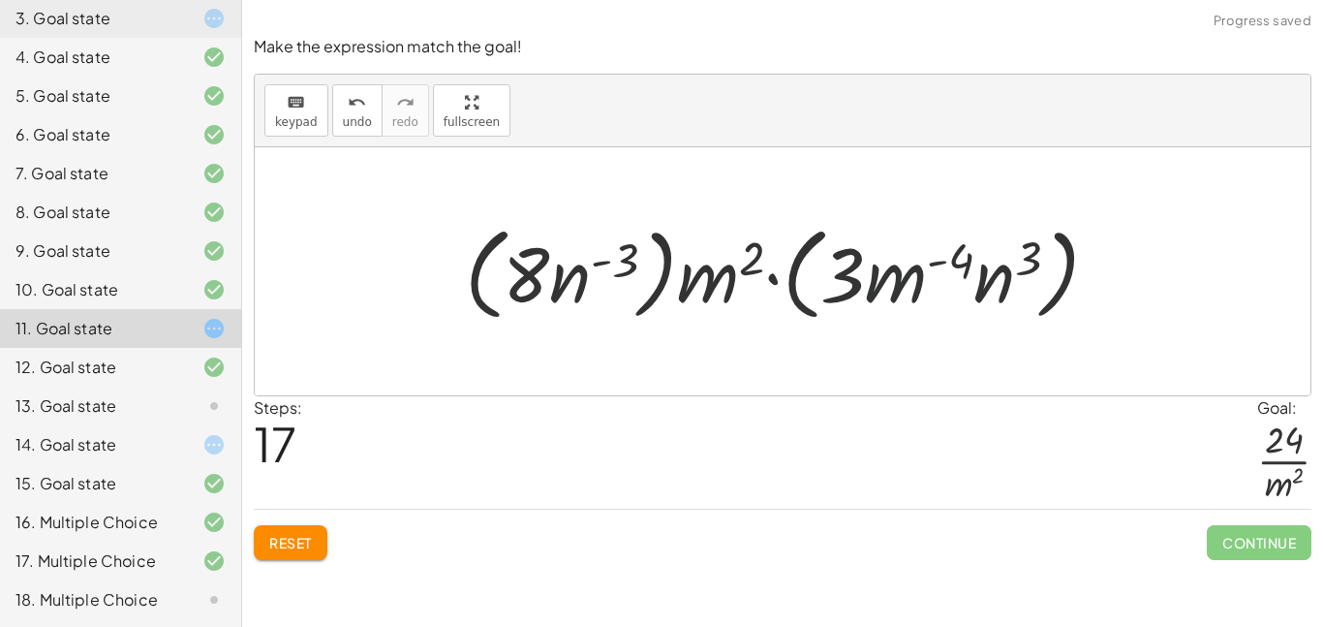
click at [876, 271] on div at bounding box center [789, 271] width 668 height 111
click at [772, 276] on div at bounding box center [789, 271] width 668 height 111
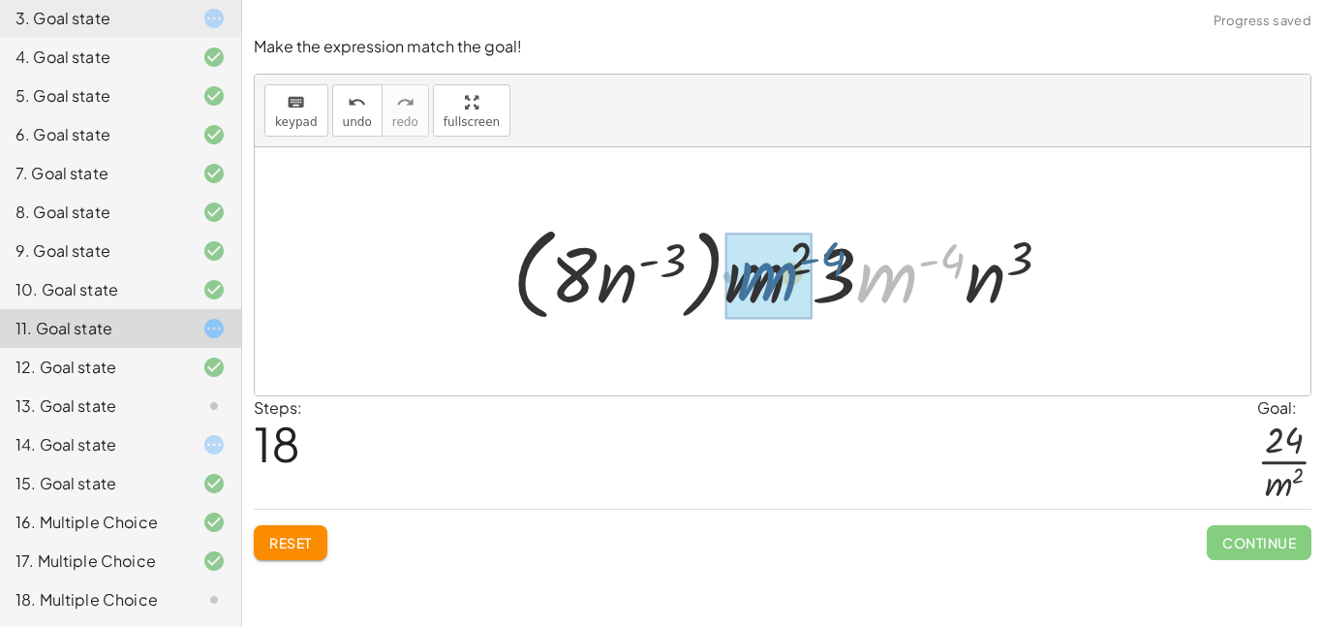
drag, startPoint x: 877, startPoint y: 286, endPoint x: 740, endPoint y: 283, distance: 137.5
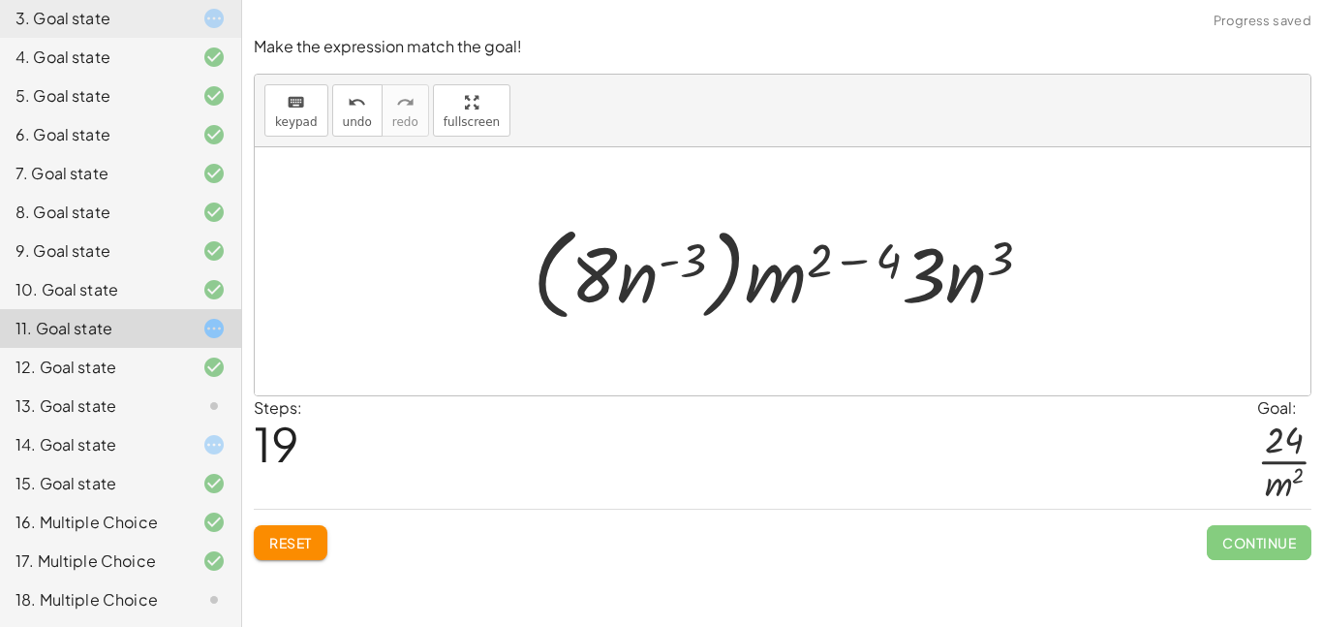
click at [835, 264] on div at bounding box center [790, 271] width 534 height 111
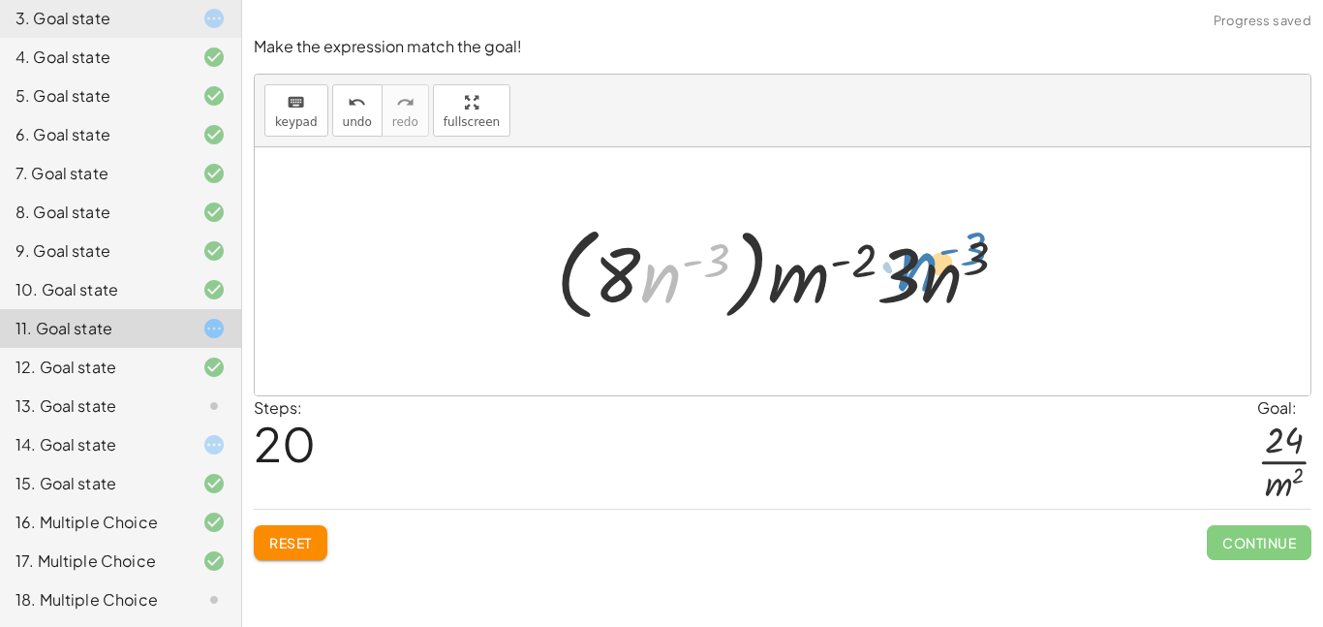
drag, startPoint x: 658, startPoint y: 278, endPoint x: 914, endPoint y: 266, distance: 255.9
click at [914, 266] on div at bounding box center [789, 271] width 486 height 111
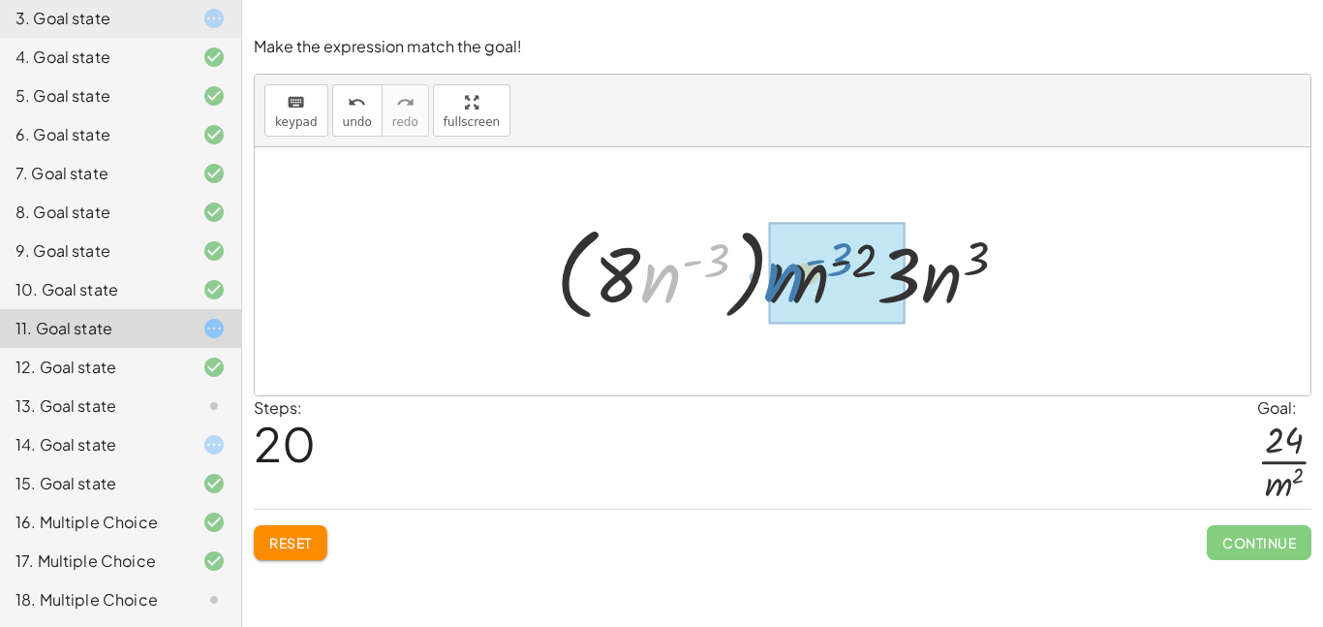
drag, startPoint x: 667, startPoint y: 272, endPoint x: 793, endPoint y: 272, distance: 125.9
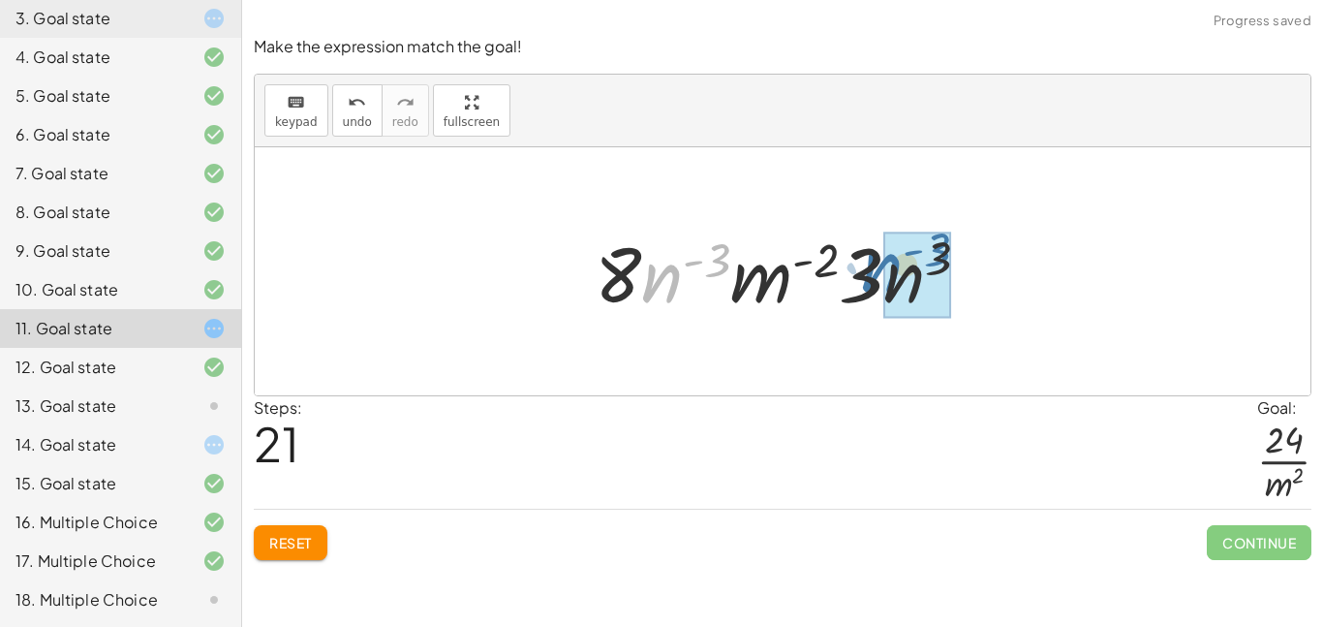
drag, startPoint x: 676, startPoint y: 272, endPoint x: 930, endPoint y: 268, distance: 253.7
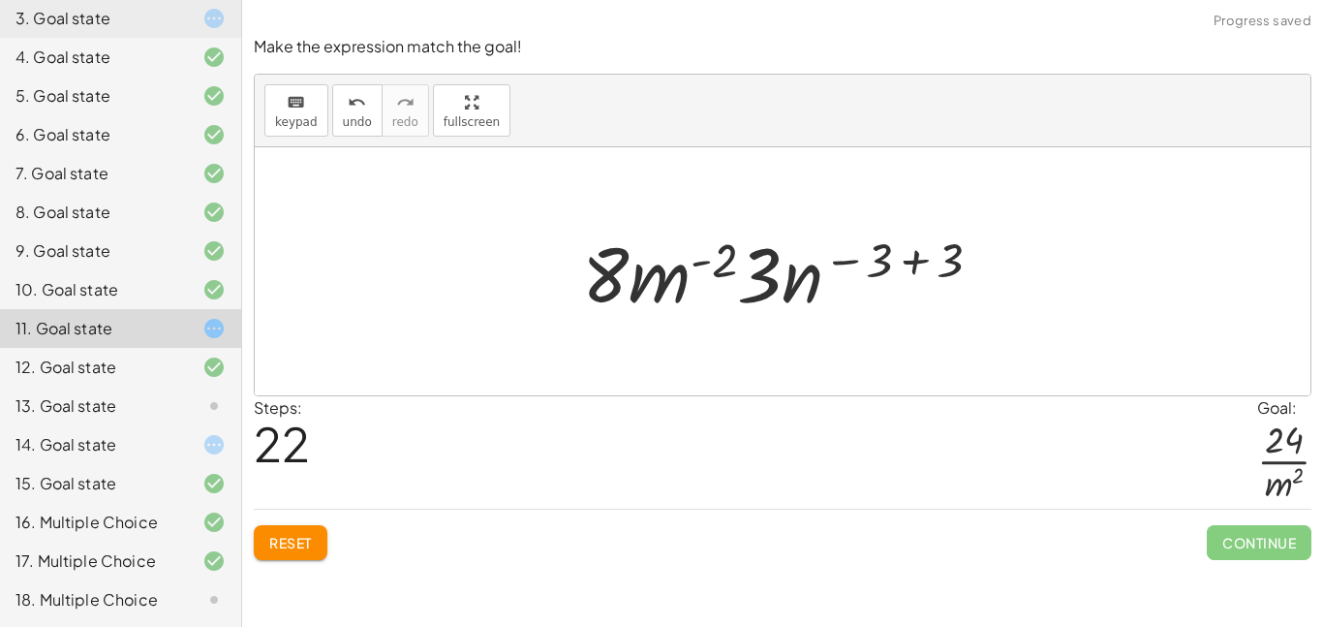
click at [924, 266] on div at bounding box center [789, 272] width 434 height 100
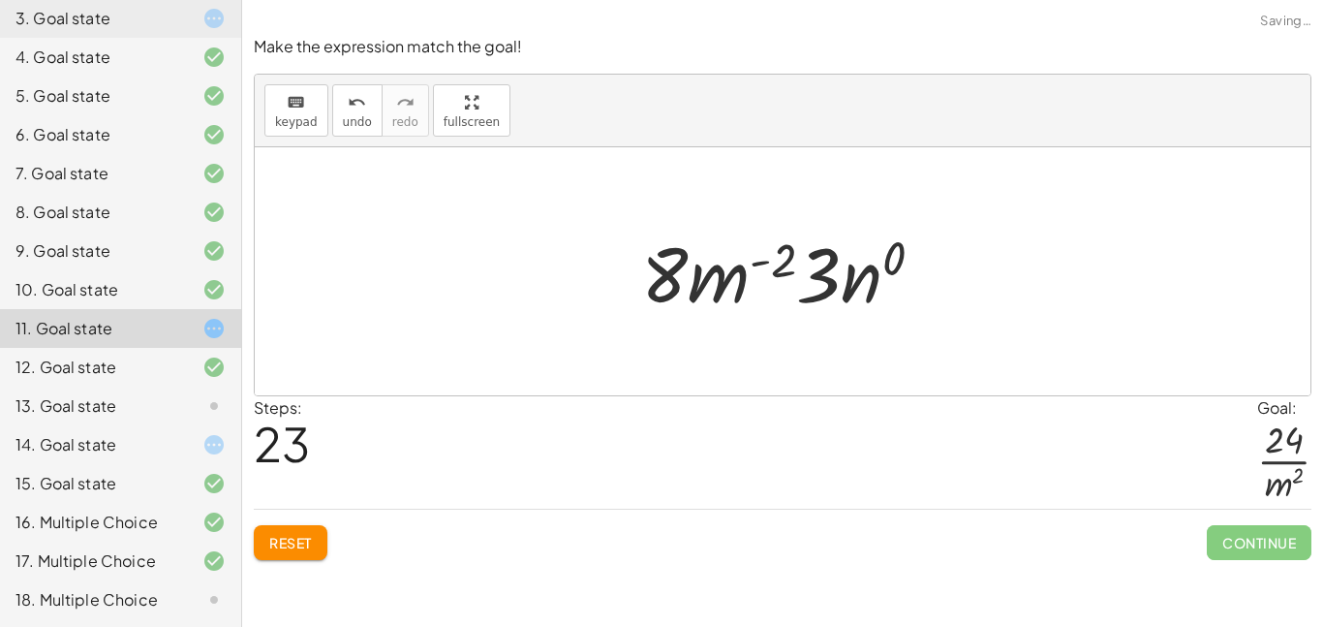
click at [889, 264] on div at bounding box center [790, 272] width 318 height 100
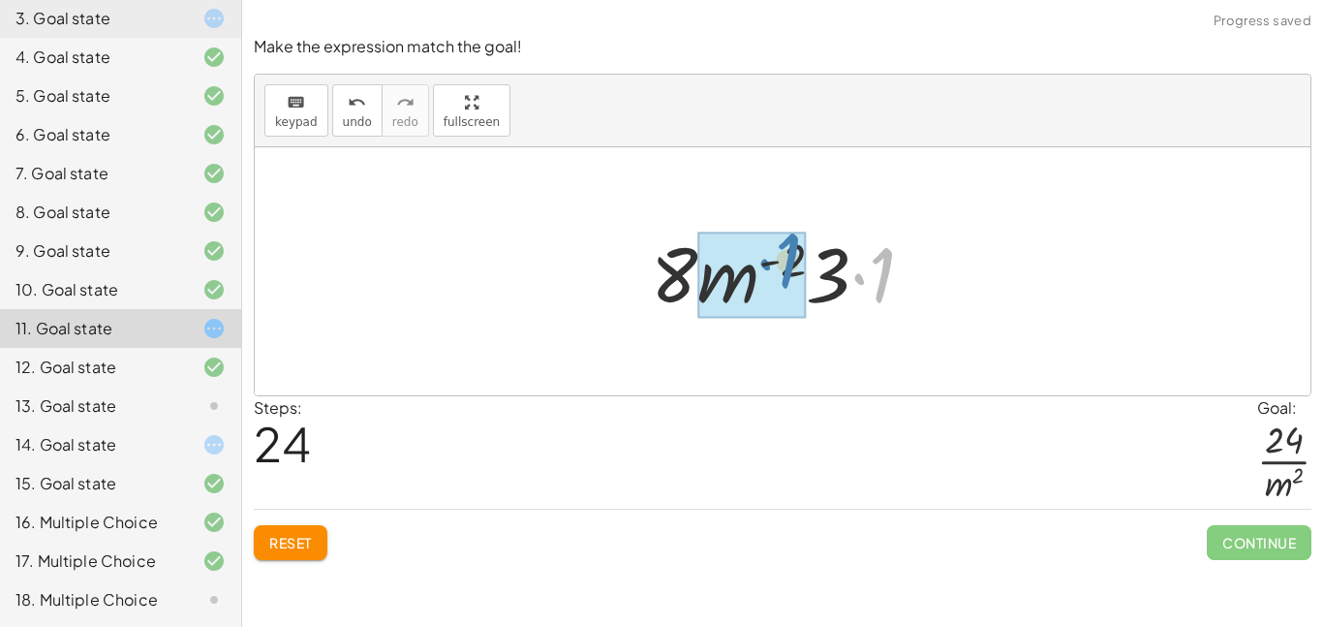
drag, startPoint x: 860, startPoint y: 278, endPoint x: 767, endPoint y: 263, distance: 94.1
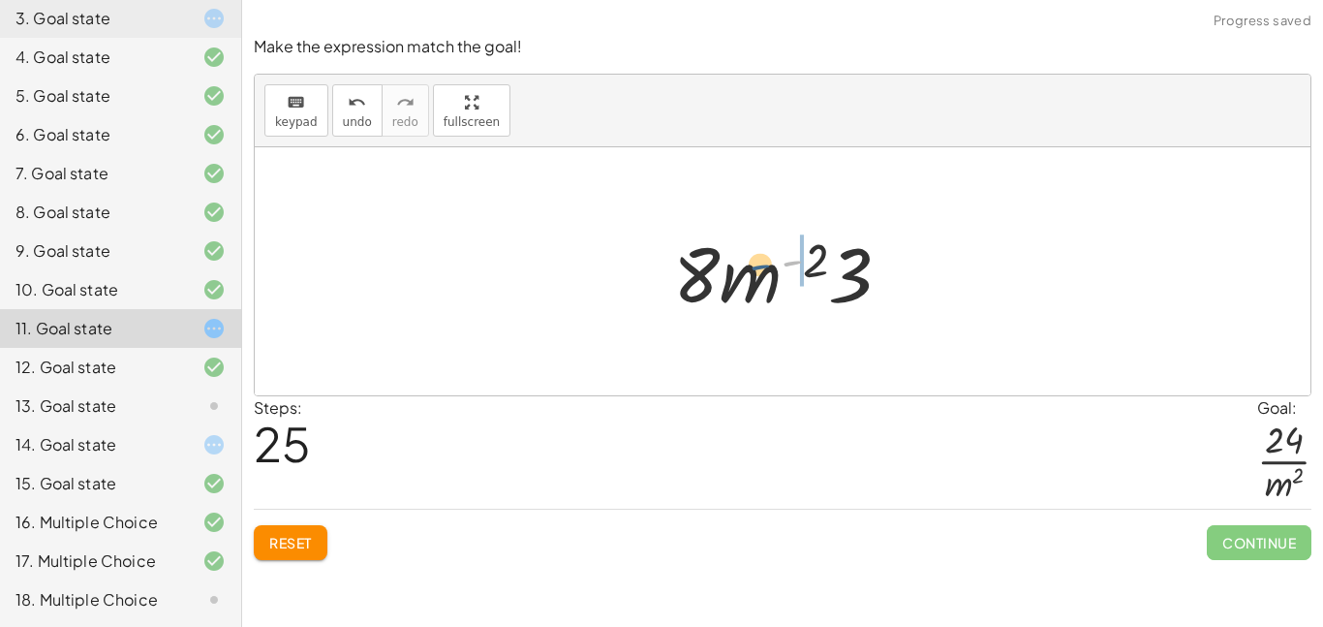
drag, startPoint x: 798, startPoint y: 268, endPoint x: 763, endPoint y: 273, distance: 35.2
click at [763, 273] on div at bounding box center [789, 272] width 253 height 100
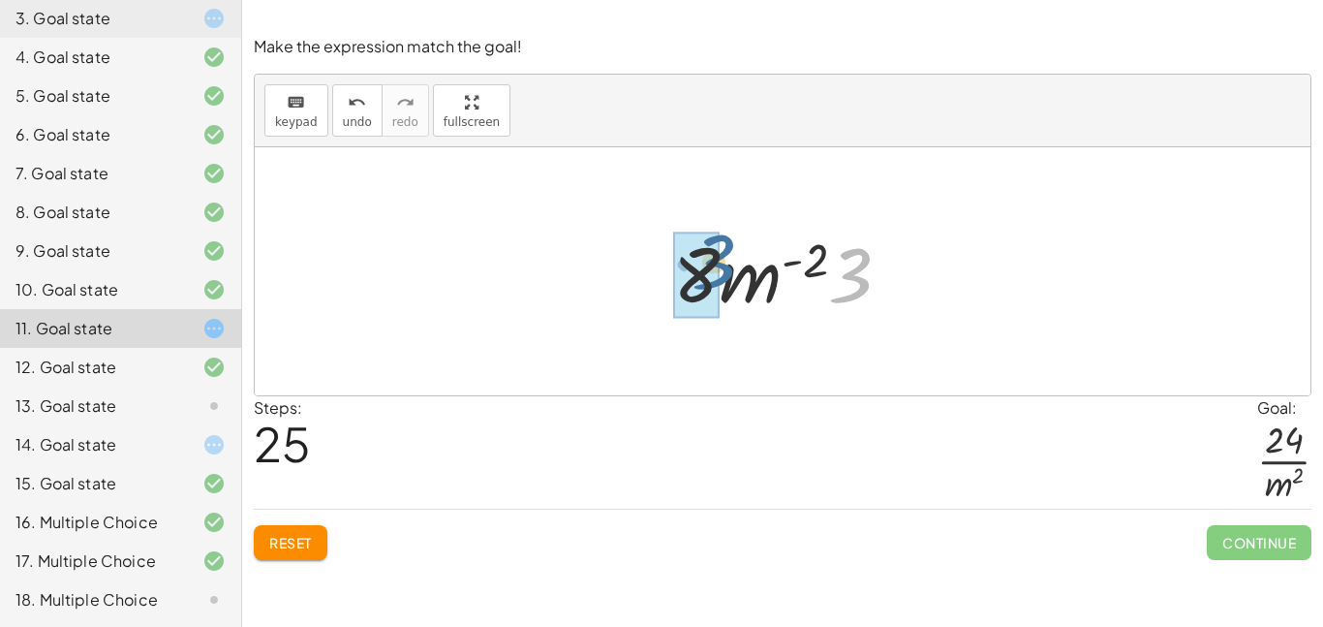
drag, startPoint x: 849, startPoint y: 281, endPoint x: 690, endPoint y: 262, distance: 159.9
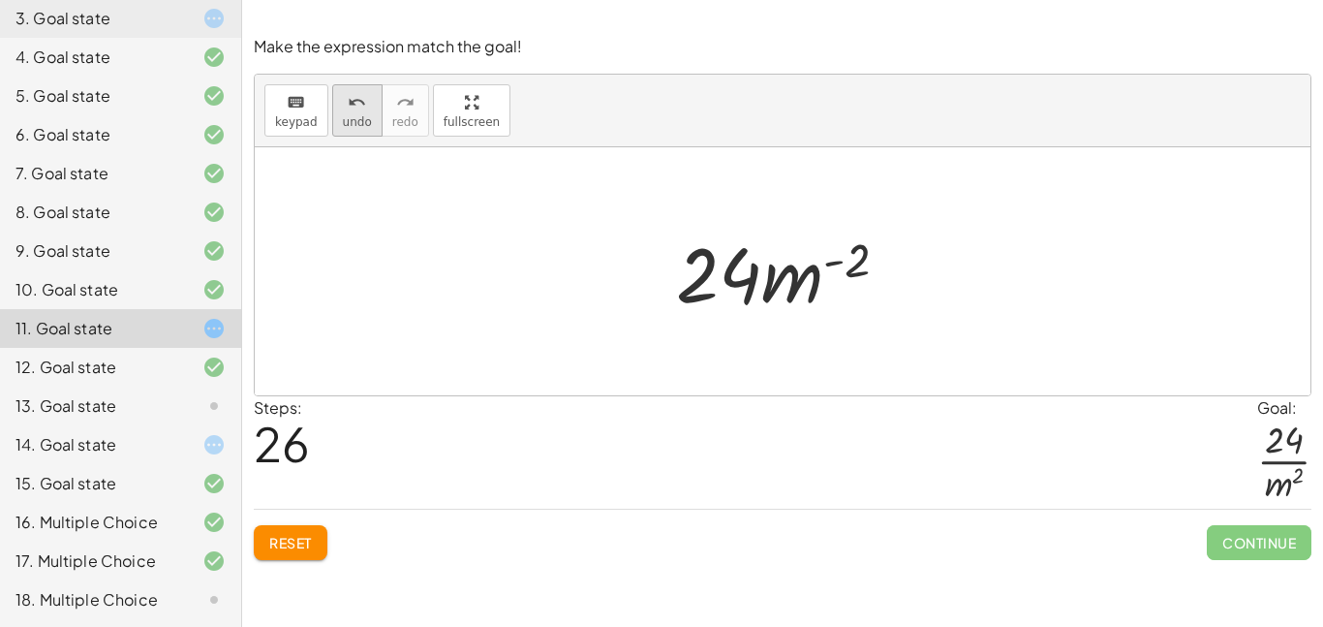
click at [370, 122] on button "undo undo" at bounding box center [357, 110] width 50 height 52
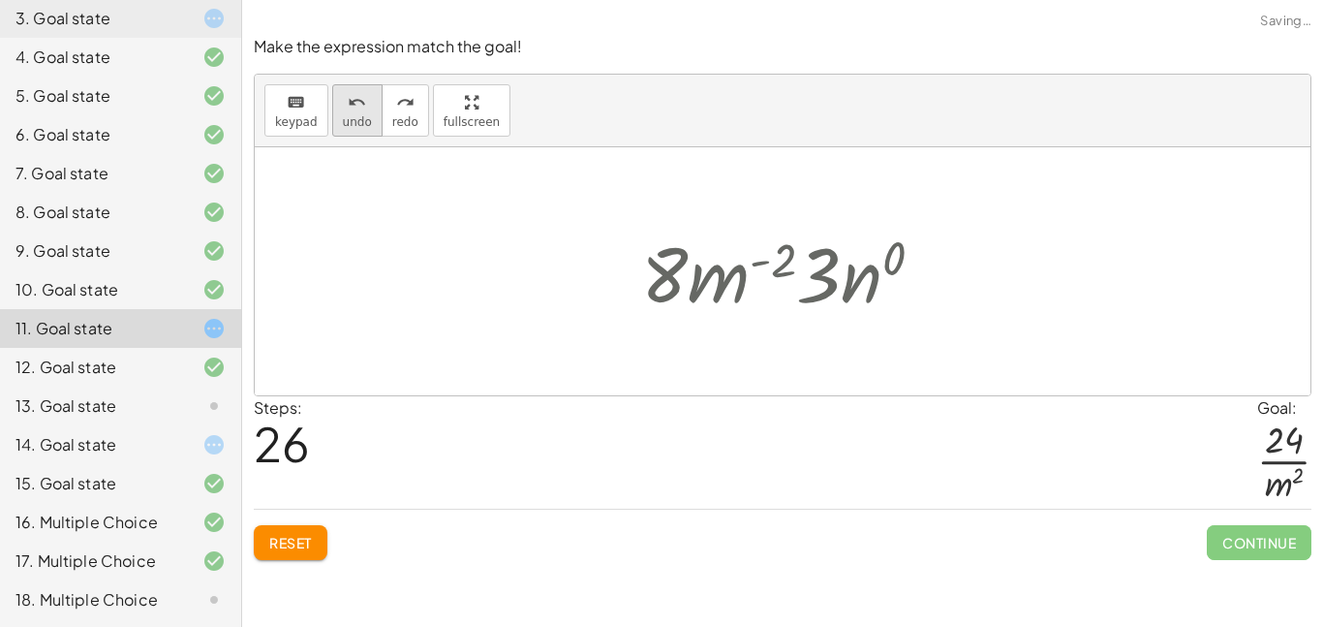
click at [370, 122] on button "undo undo" at bounding box center [357, 110] width 50 height 52
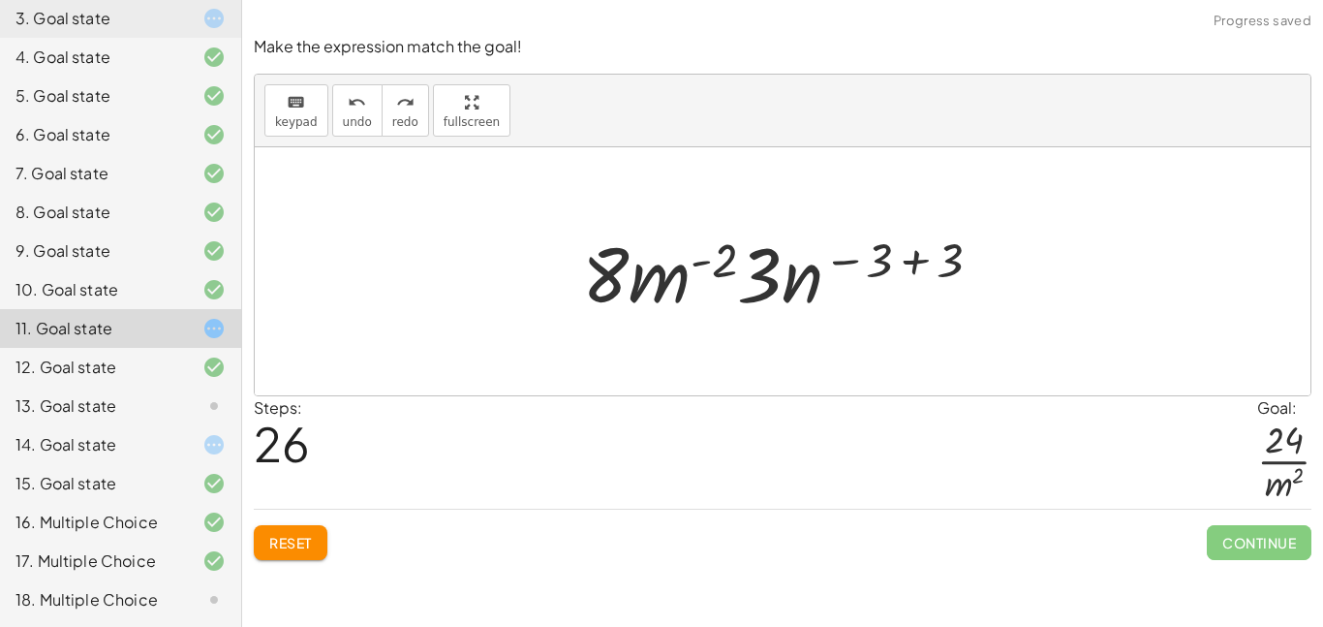
click at [163, 405] on div "13. Goal state" at bounding box center [93, 405] width 156 height 23
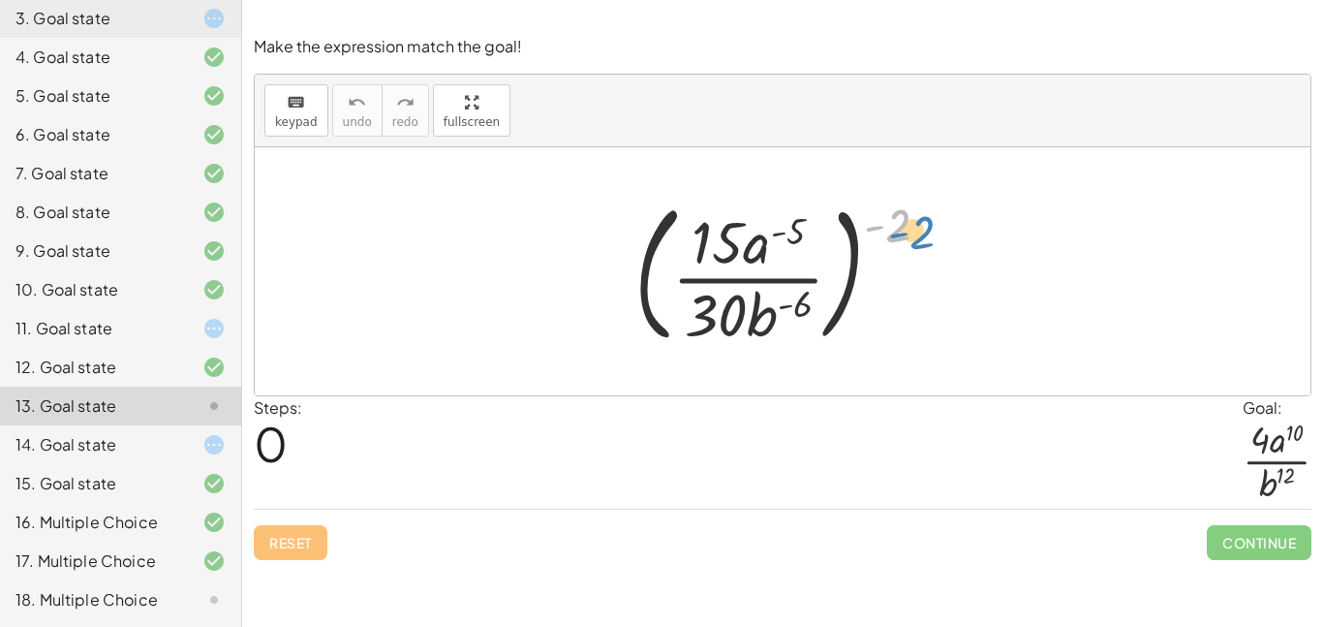
drag, startPoint x: 897, startPoint y: 219, endPoint x: 921, endPoint y: 226, distance: 25.1
click at [921, 226] on div at bounding box center [790, 271] width 330 height 161
drag, startPoint x: 757, startPoint y: 241, endPoint x: 761, endPoint y: 354, distance: 113.4
click at [761, 354] on div "· a ( - 5 ) ( · 15 · a ( - 5 ) · 30 · b ( - 6 ) ) ( - 2 )" at bounding box center [782, 271] width 354 height 170
drag, startPoint x: 760, startPoint y: 311, endPoint x: 775, endPoint y: 262, distance: 50.5
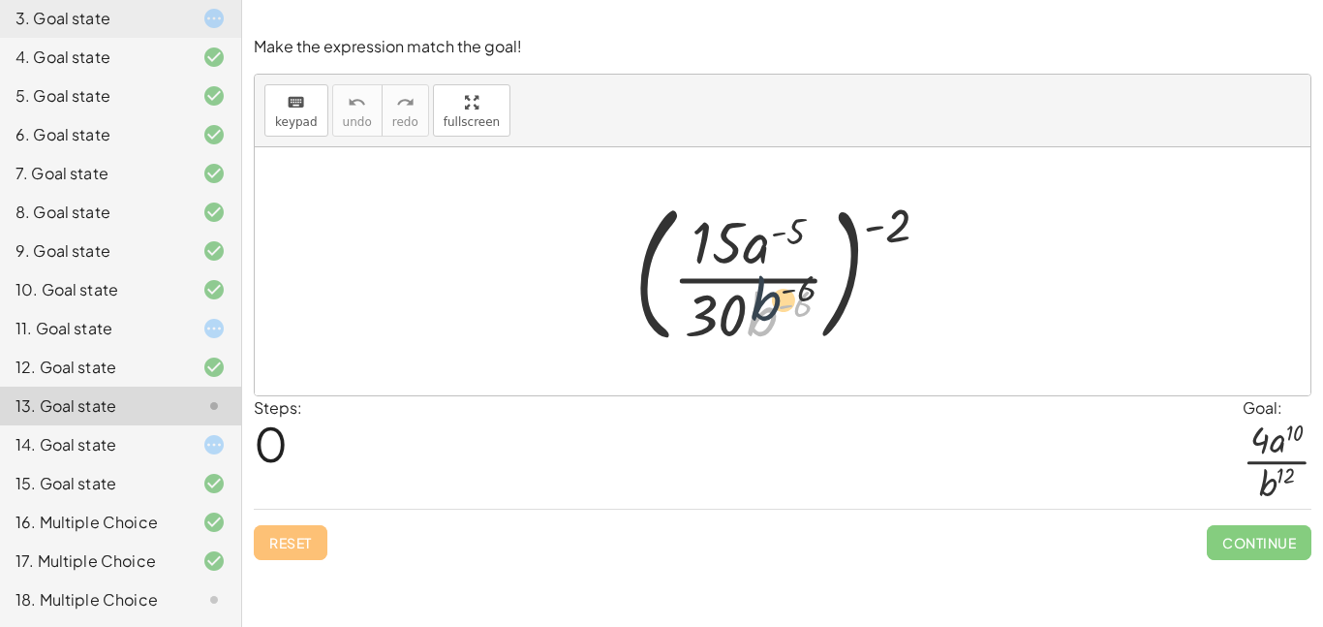
click at [775, 262] on div at bounding box center [790, 271] width 330 height 161
drag, startPoint x: 756, startPoint y: 316, endPoint x: 804, endPoint y: 194, distance: 130.9
click at [804, 194] on div at bounding box center [790, 271] width 330 height 161
drag, startPoint x: 759, startPoint y: 302, endPoint x: 810, endPoint y: 235, distance: 83.7
click at [810, 235] on div at bounding box center [790, 271] width 330 height 161
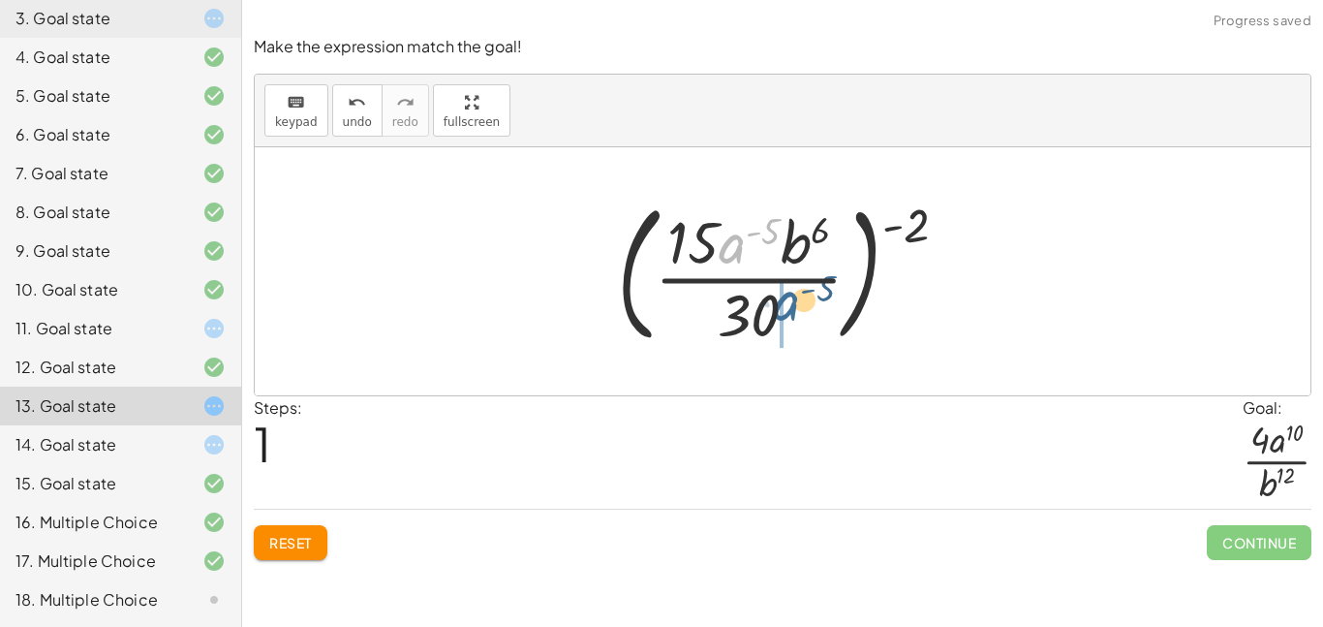
drag, startPoint x: 730, startPoint y: 238, endPoint x: 797, endPoint y: 310, distance: 98.0
click at [797, 310] on div at bounding box center [789, 271] width 365 height 161
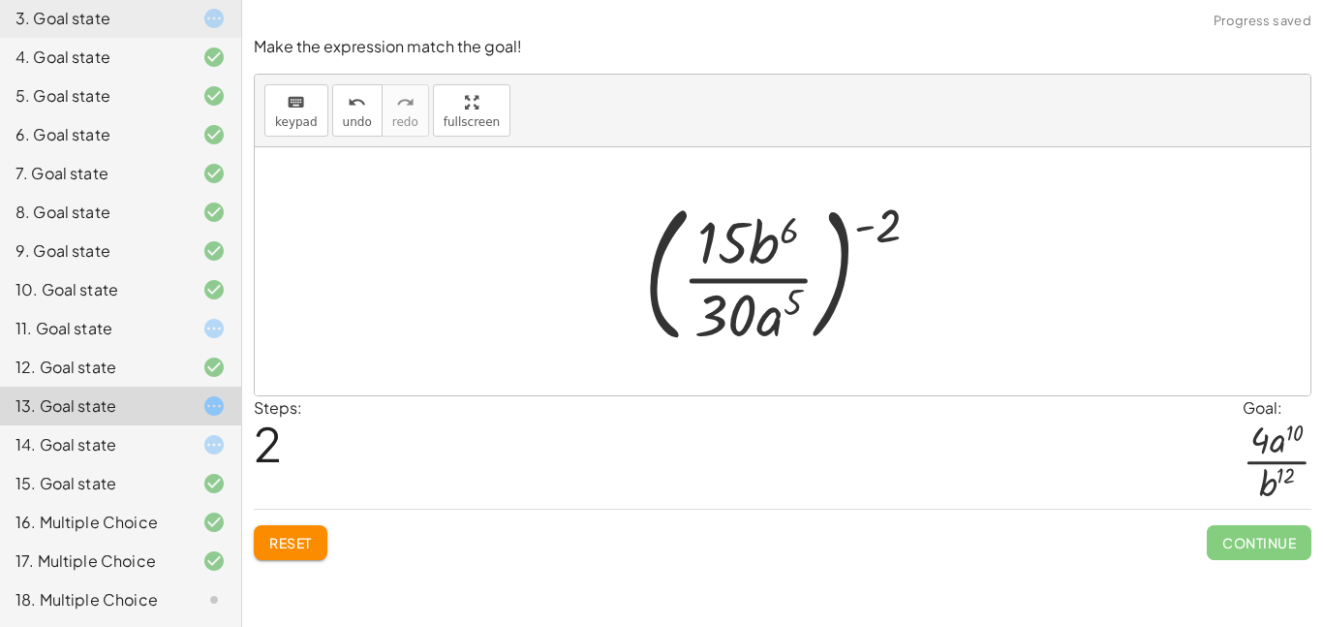
click at [722, 317] on div at bounding box center [789, 271] width 310 height 161
drag, startPoint x: 722, startPoint y: 317, endPoint x: 719, endPoint y: 268, distance: 48.5
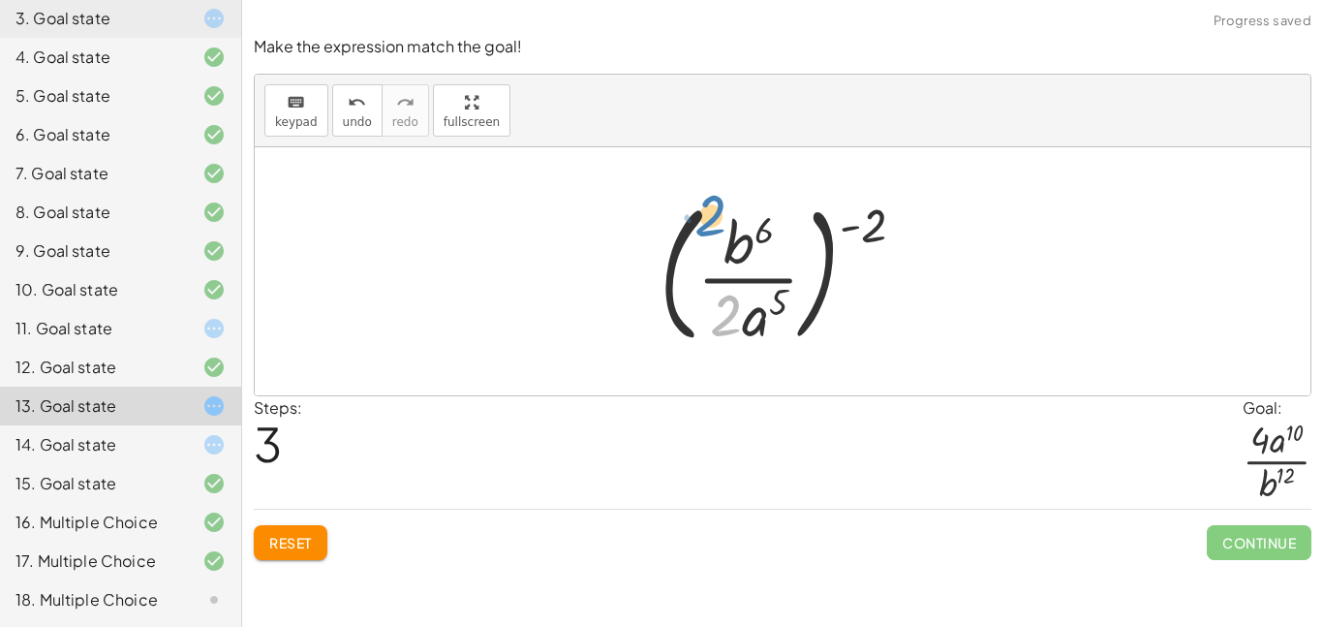
drag, startPoint x: 721, startPoint y: 317, endPoint x: 704, endPoint y: 207, distance: 110.8
click at [704, 207] on div at bounding box center [790, 271] width 280 height 161
drag, startPoint x: 724, startPoint y: 328, endPoint x: 719, endPoint y: 241, distance: 87.3
click at [719, 241] on div at bounding box center [790, 271] width 280 height 161
drag, startPoint x: 874, startPoint y: 221, endPoint x: 775, endPoint y: 214, distance: 100.0
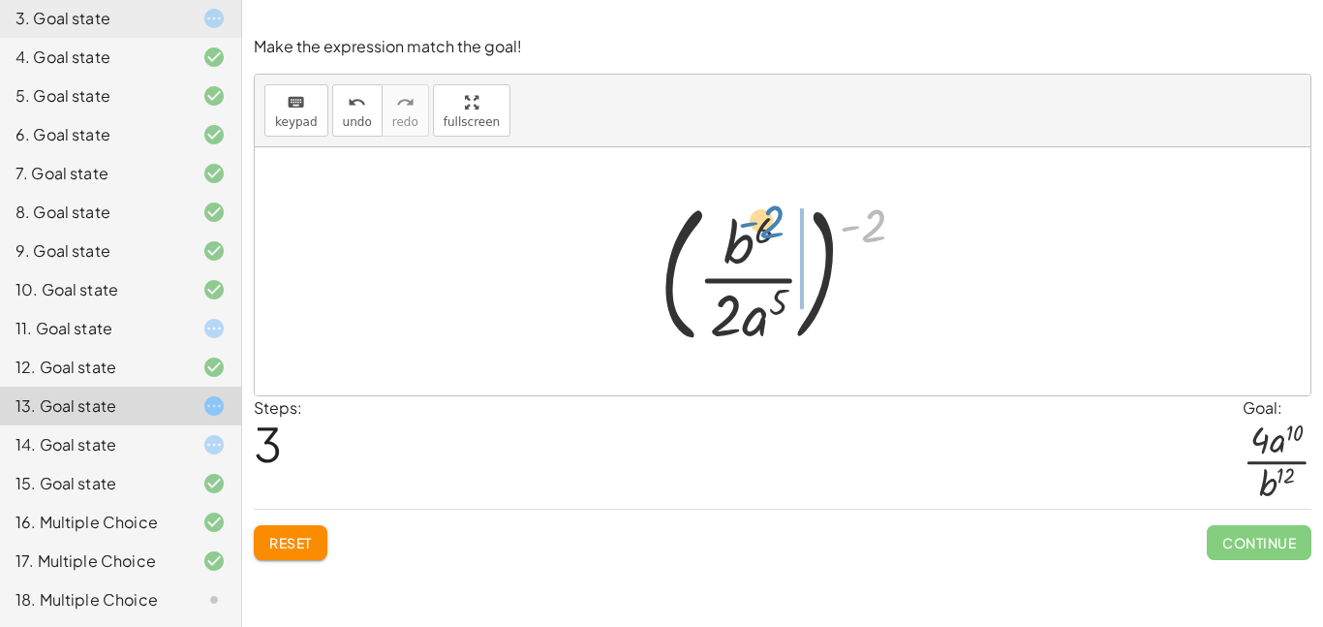
click at [775, 214] on div at bounding box center [790, 271] width 280 height 161
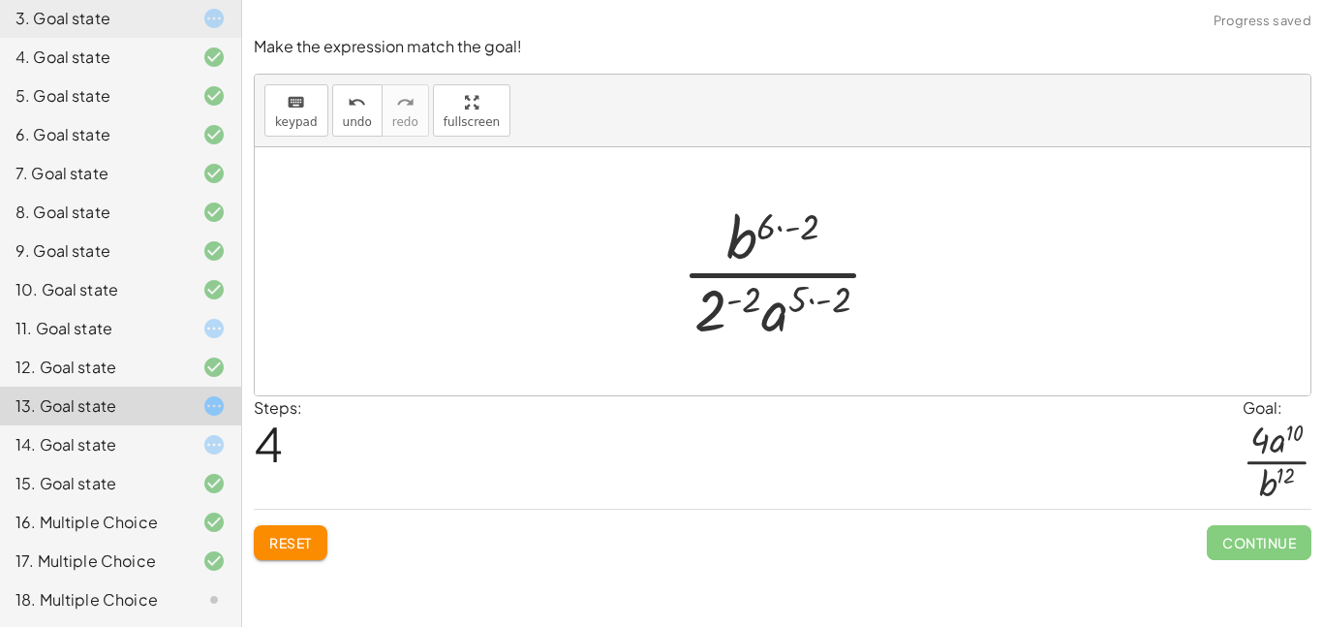
click at [715, 299] on div at bounding box center [789, 271] width 235 height 149
click at [820, 300] on div at bounding box center [790, 271] width 274 height 149
click at [832, 300] on div at bounding box center [790, 271] width 274 height 149
click at [775, 229] on div at bounding box center [790, 271] width 258 height 149
click at [777, 229] on div at bounding box center [790, 271] width 258 height 149
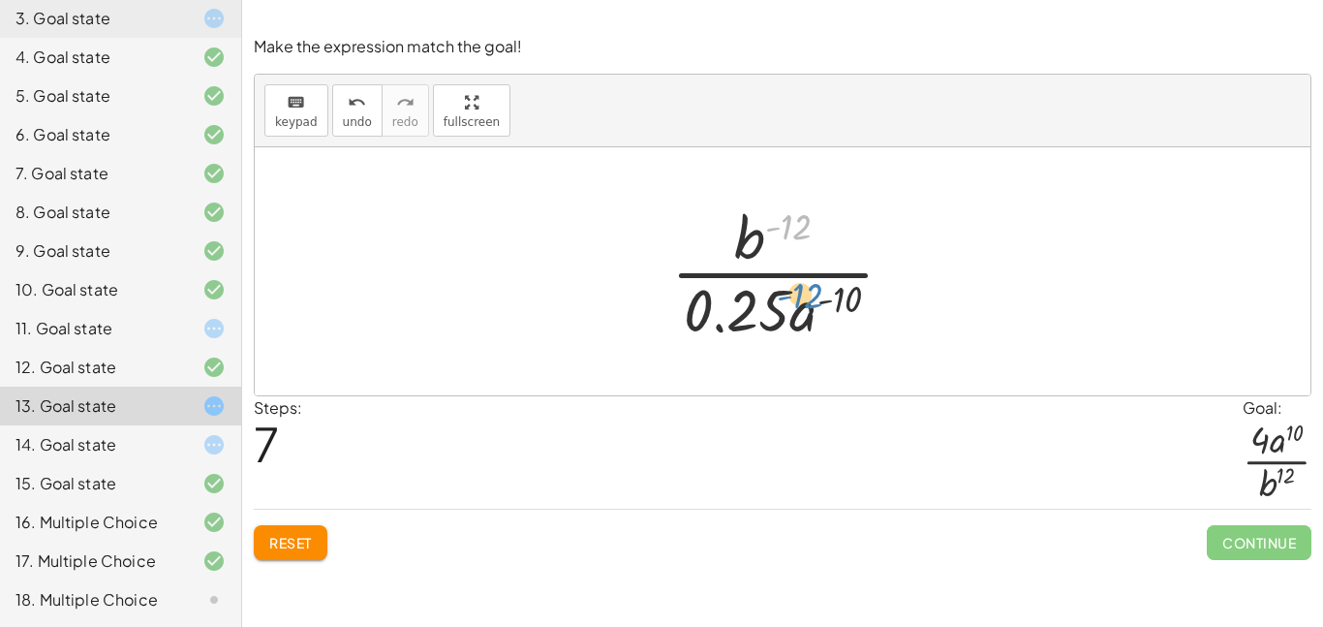
drag, startPoint x: 775, startPoint y: 237, endPoint x: 776, endPoint y: 297, distance: 60.0
click at [776, 297] on div at bounding box center [790, 271] width 258 height 149
drag, startPoint x: 747, startPoint y: 242, endPoint x: 816, endPoint y: 326, distance: 109.4
click at [816, 326] on div at bounding box center [790, 271] width 258 height 149
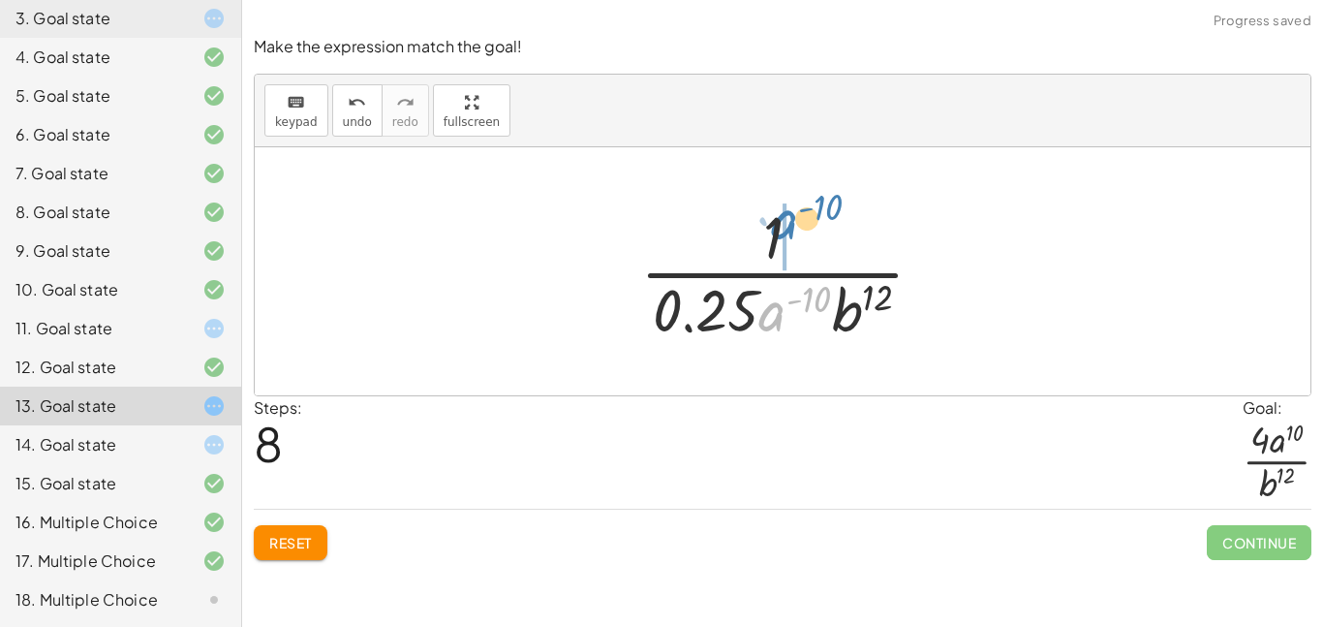
drag, startPoint x: 777, startPoint y: 310, endPoint x: 796, endPoint y: 221, distance: 91.2
click at [796, 221] on div at bounding box center [789, 271] width 319 height 149
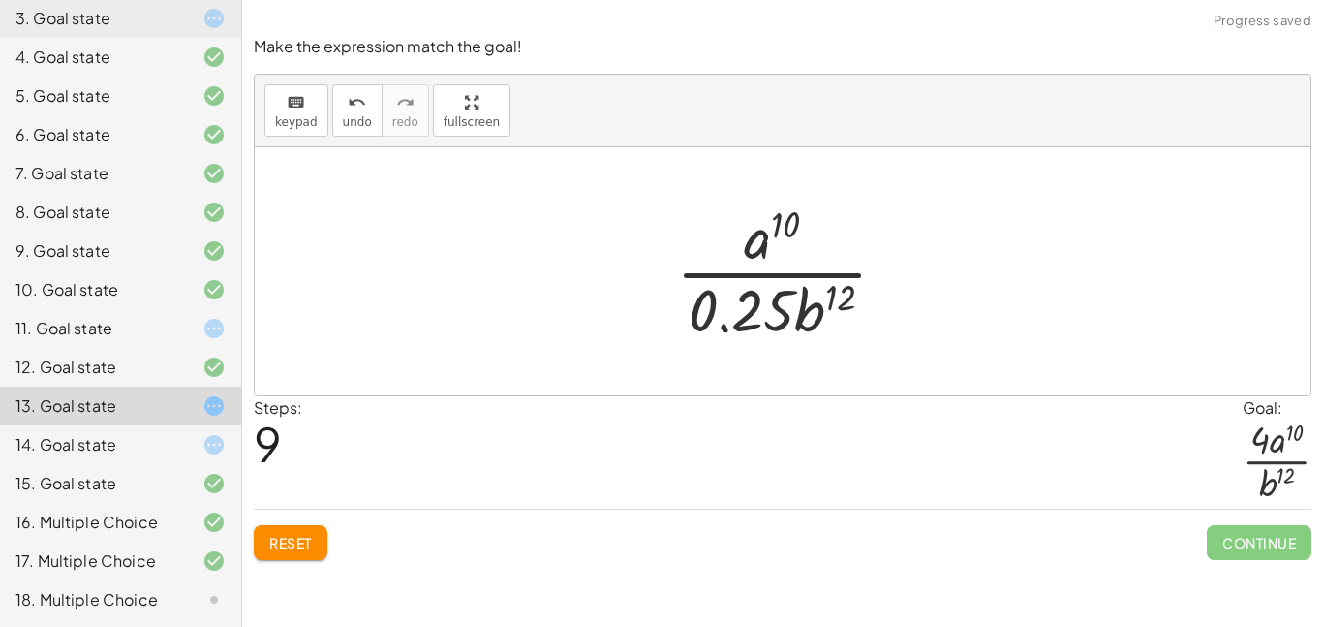
click at [732, 321] on div at bounding box center [789, 271] width 246 height 149
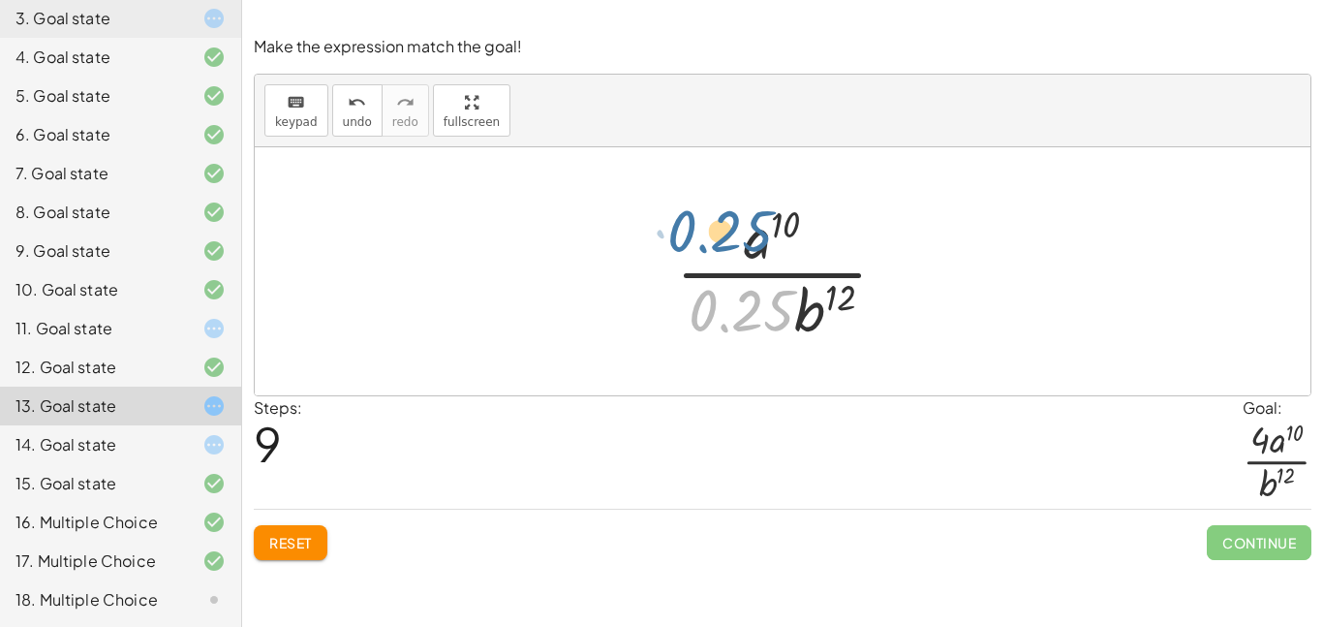
drag, startPoint x: 732, startPoint y: 321, endPoint x: 705, endPoint y: 239, distance: 86.7
click at [705, 239] on div at bounding box center [789, 271] width 246 height 149
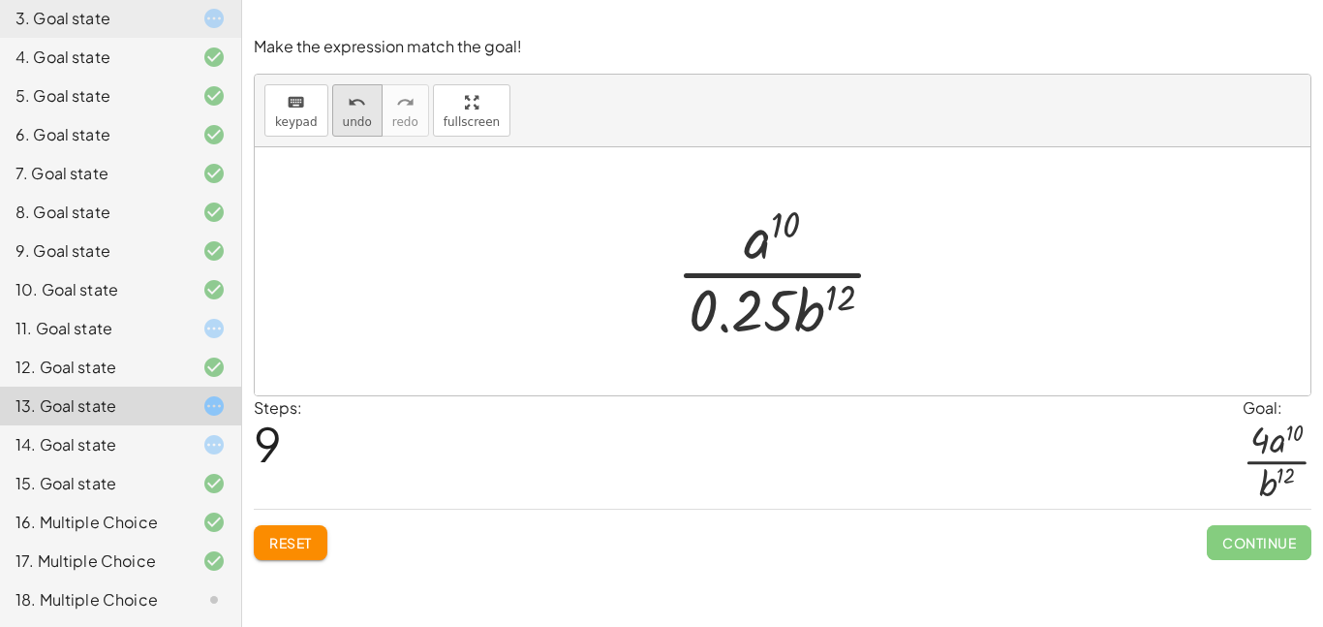
click at [350, 115] on span "undo" at bounding box center [357, 122] width 29 height 14
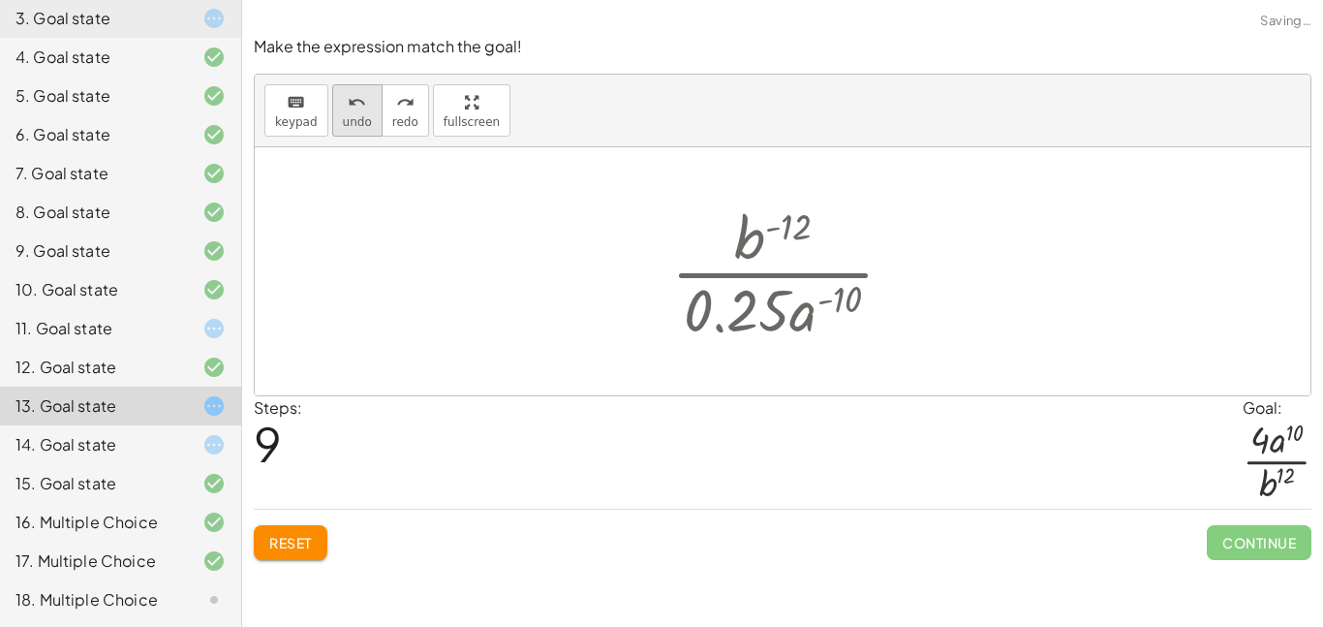
click at [350, 115] on span "undo" at bounding box center [357, 122] width 29 height 14
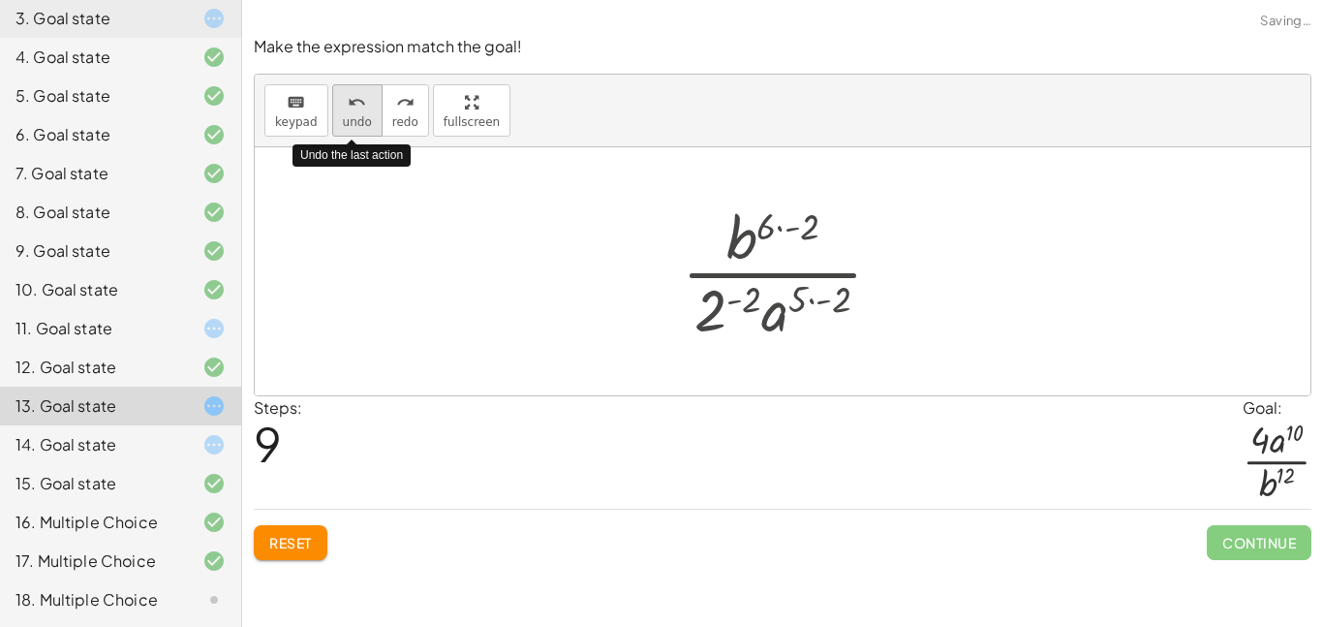
click at [350, 115] on span "undo" at bounding box center [357, 122] width 29 height 14
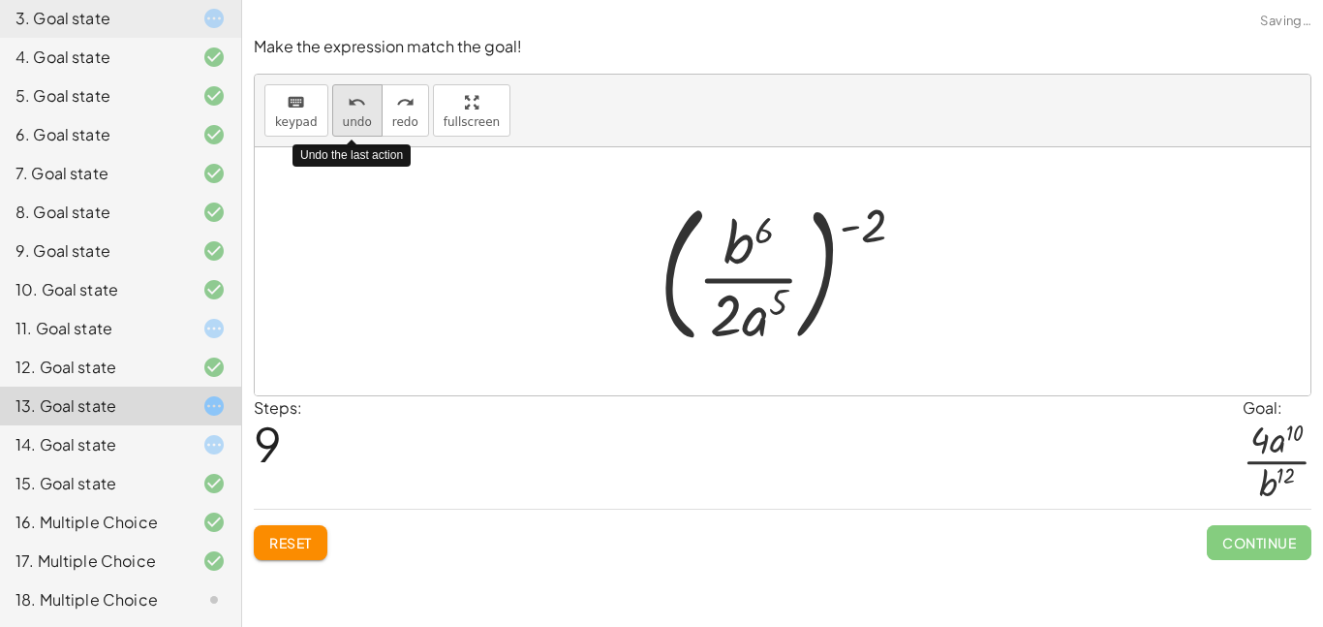
click at [350, 115] on span "undo" at bounding box center [357, 122] width 29 height 14
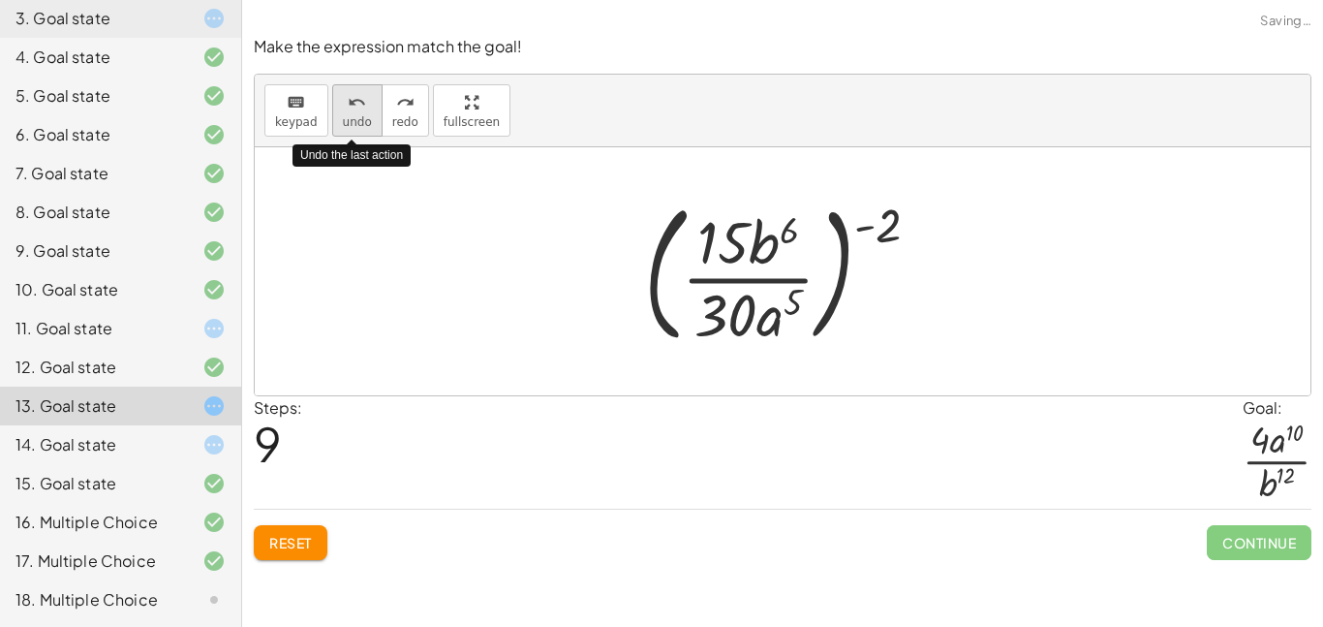
click at [350, 115] on span "undo" at bounding box center [357, 122] width 29 height 14
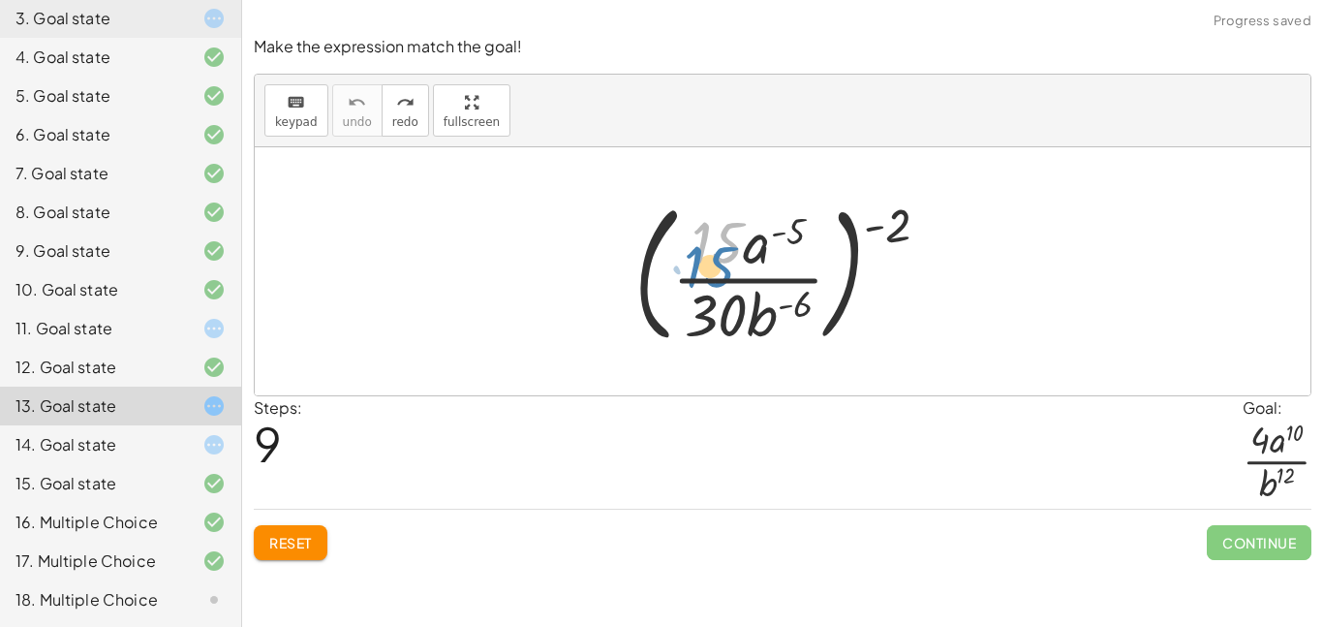
drag, startPoint x: 730, startPoint y: 222, endPoint x: 725, endPoint y: 231, distance: 10.8
click at [725, 231] on div at bounding box center [790, 271] width 330 height 161
drag, startPoint x: 705, startPoint y: 311, endPoint x: 704, endPoint y: 232, distance: 78.4
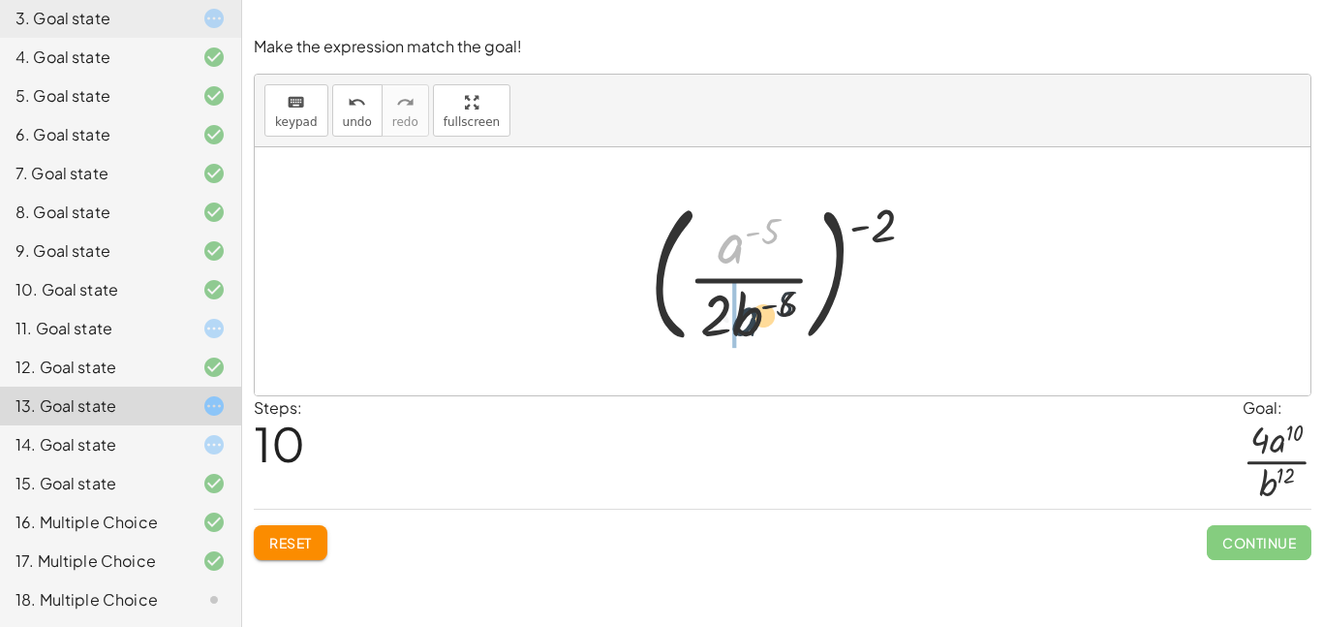
drag, startPoint x: 725, startPoint y: 237, endPoint x: 742, endPoint y: 319, distance: 83.0
click at [742, 319] on div at bounding box center [790, 271] width 300 height 161
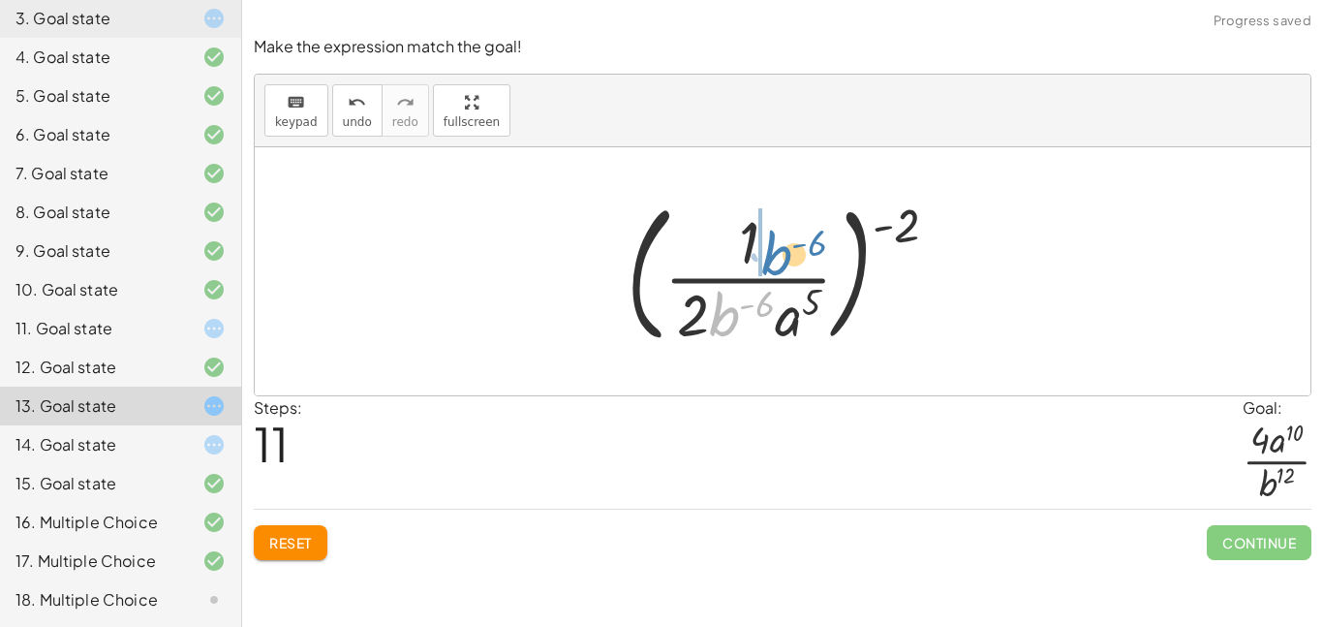
drag, startPoint x: 726, startPoint y: 313, endPoint x: 777, endPoint y: 247, distance: 82.9
click at [777, 247] on div at bounding box center [790, 271] width 346 height 161
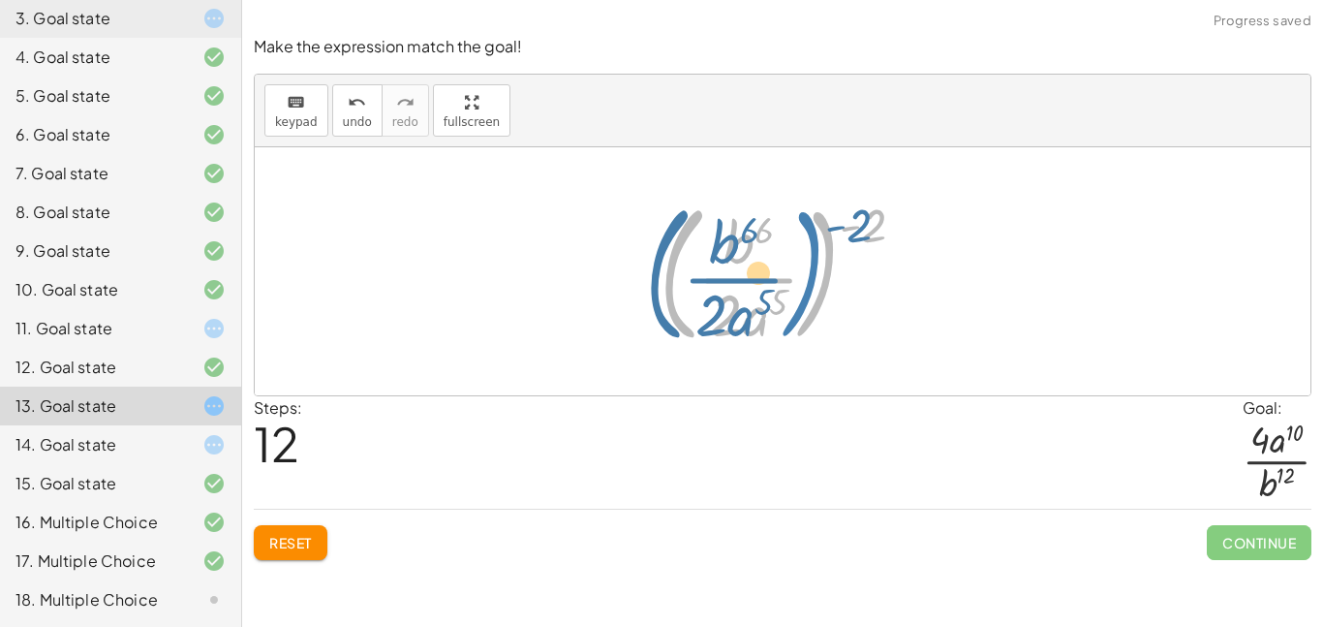
drag, startPoint x: 824, startPoint y: 240, endPoint x: 810, endPoint y: 240, distance: 13.6
click at [810, 240] on div at bounding box center [790, 271] width 280 height 161
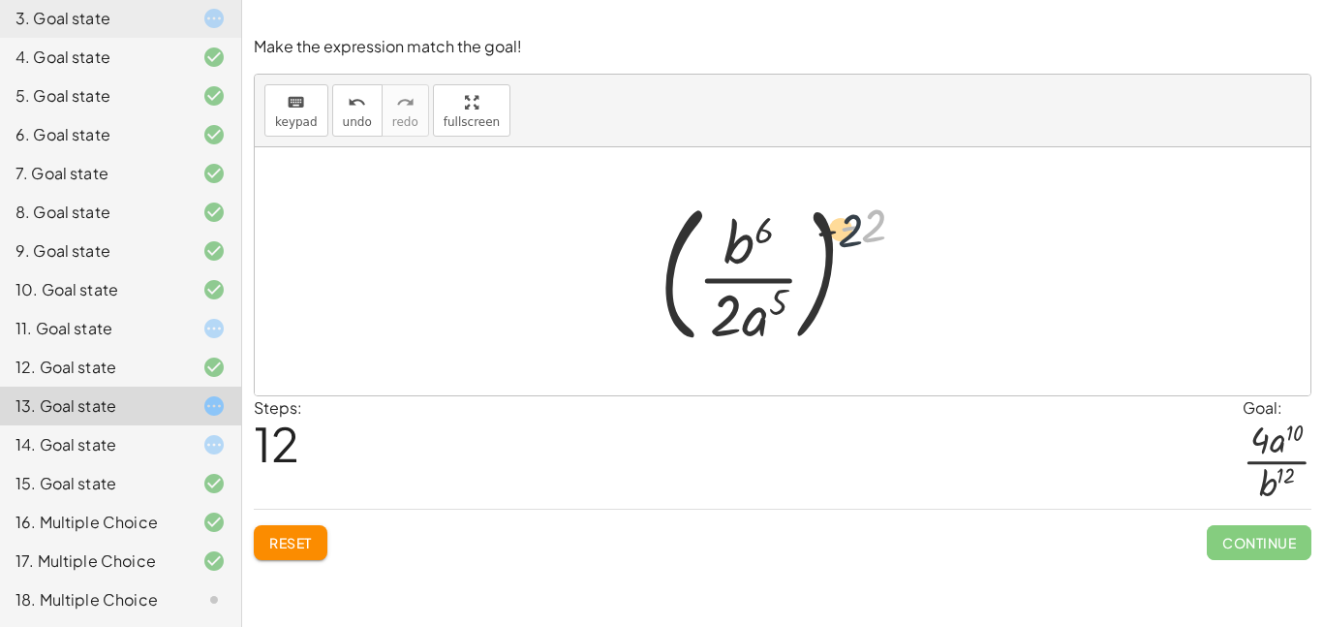
drag, startPoint x: 864, startPoint y: 224, endPoint x: 783, endPoint y: 239, distance: 81.9
click at [783, 239] on div at bounding box center [790, 271] width 280 height 161
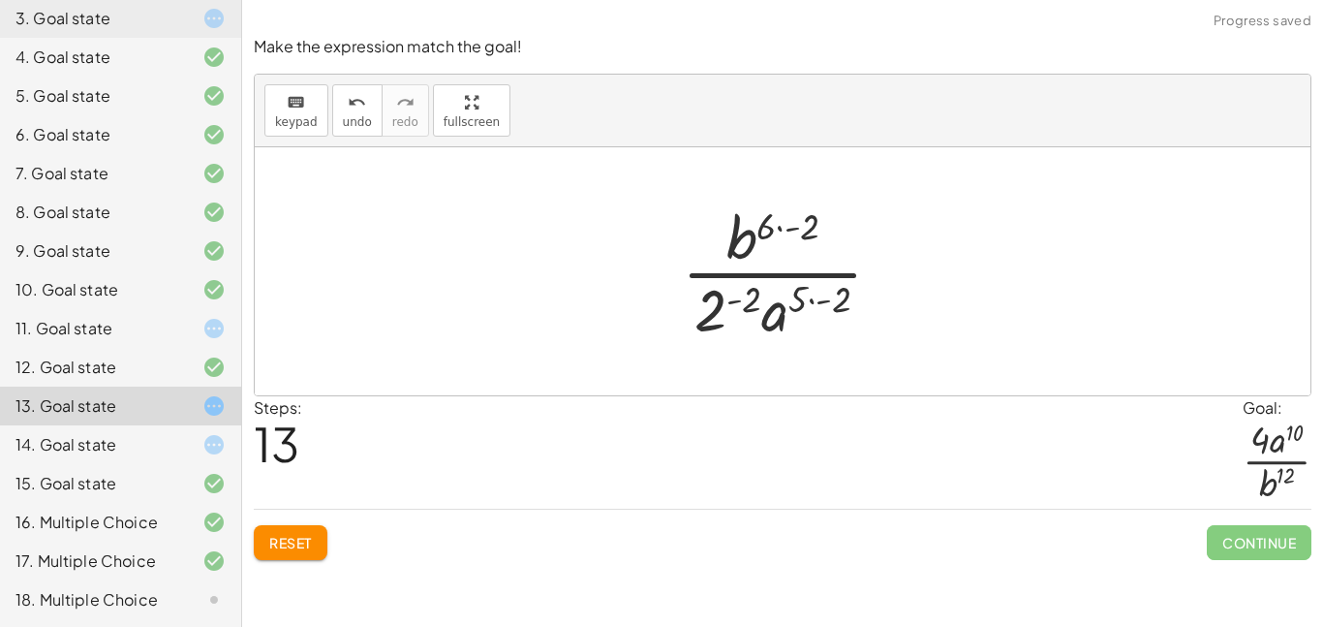
click at [777, 226] on div at bounding box center [789, 271] width 235 height 149
click at [810, 300] on div at bounding box center [789, 271] width 235 height 149
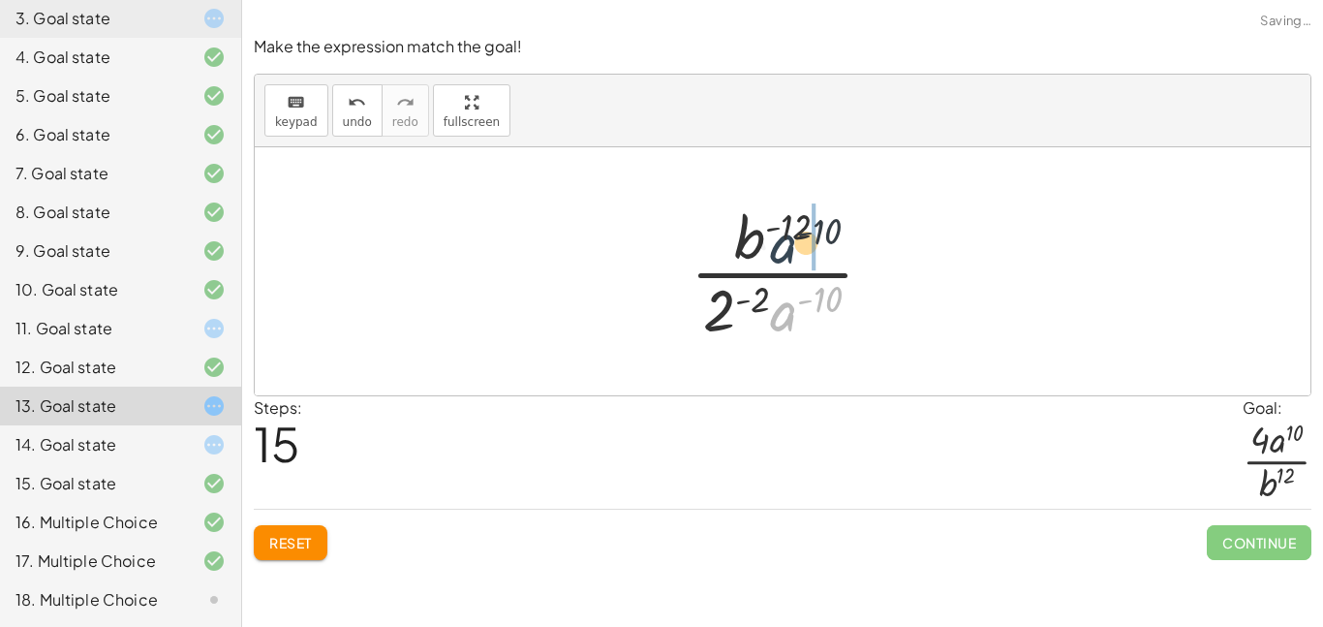
drag, startPoint x: 791, startPoint y: 315, endPoint x: 789, endPoint y: 241, distance: 73.6
click at [789, 241] on div at bounding box center [790, 271] width 218 height 149
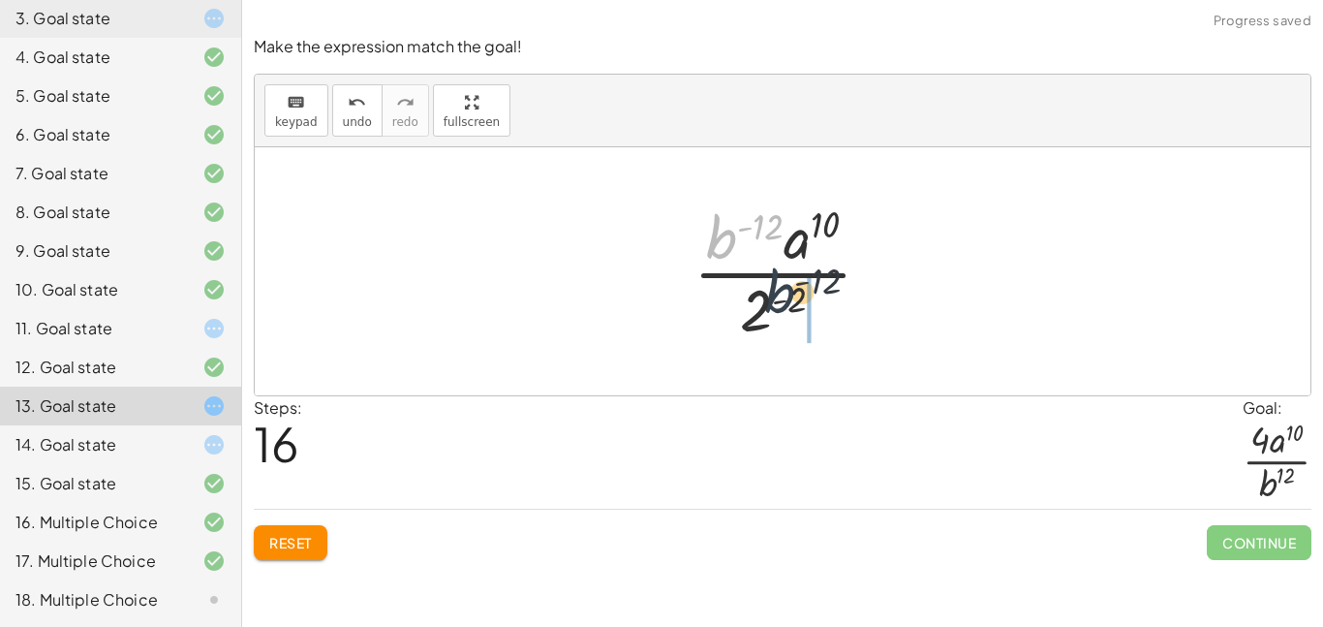
drag, startPoint x: 727, startPoint y: 233, endPoint x: 799, endPoint y: 302, distance: 99.3
click at [799, 302] on div at bounding box center [790, 271] width 213 height 149
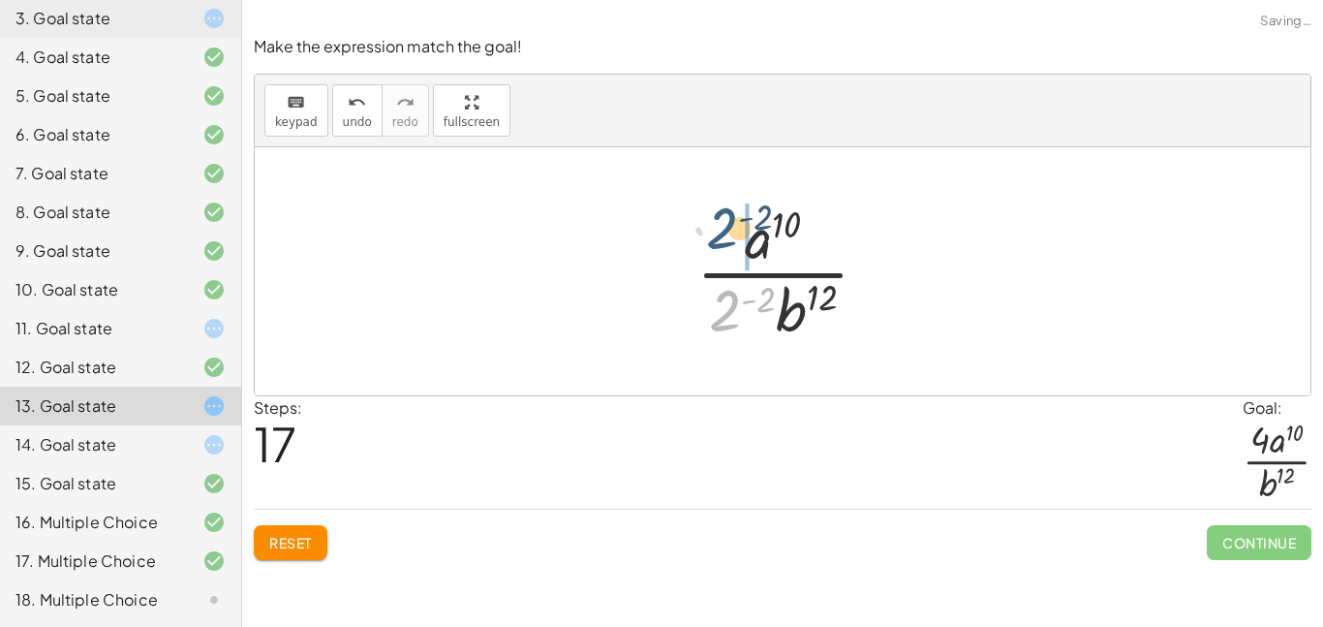
drag, startPoint x: 736, startPoint y: 302, endPoint x: 733, endPoint y: 212, distance: 90.1
click at [733, 212] on div at bounding box center [790, 271] width 207 height 149
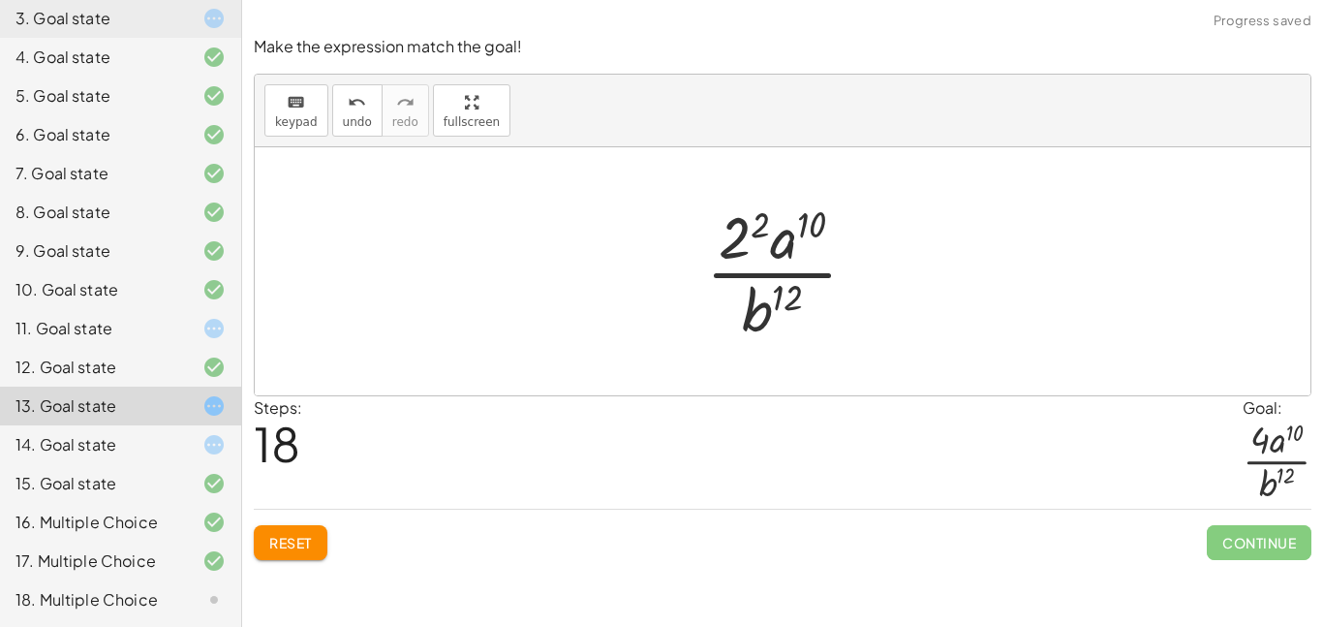
click at [749, 226] on div at bounding box center [789, 271] width 186 height 149
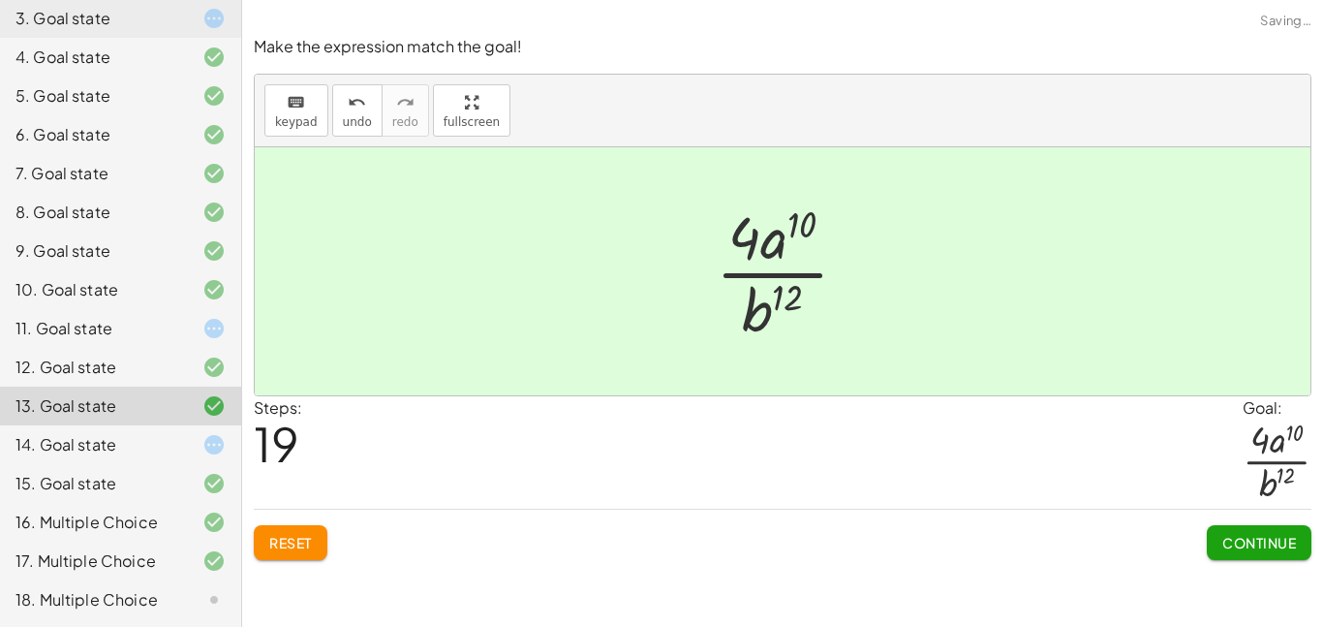
click at [1242, 534] on span "Continue" at bounding box center [1259, 542] width 74 height 17
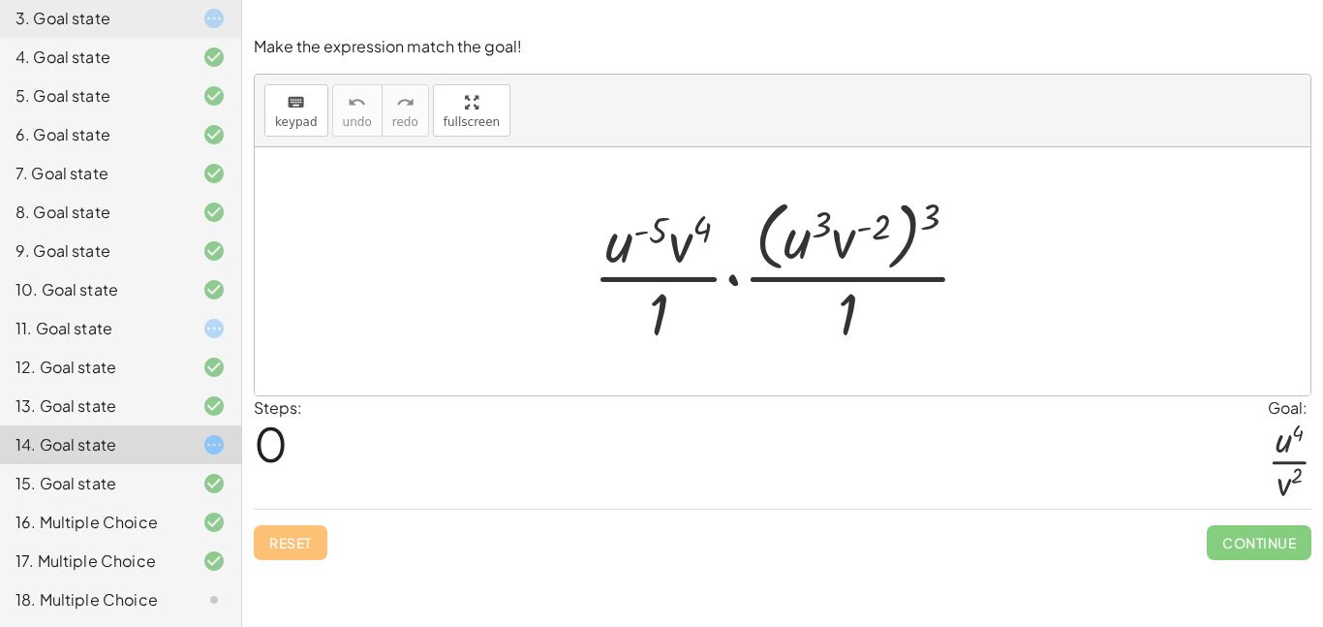
drag, startPoint x: 934, startPoint y: 213, endPoint x: 907, endPoint y: 213, distance: 27.1
click at [907, 213] on div at bounding box center [789, 271] width 413 height 158
drag, startPoint x: 936, startPoint y: 216, endPoint x: 814, endPoint y: 232, distance: 123.1
click at [814, 232] on div at bounding box center [789, 271] width 413 height 158
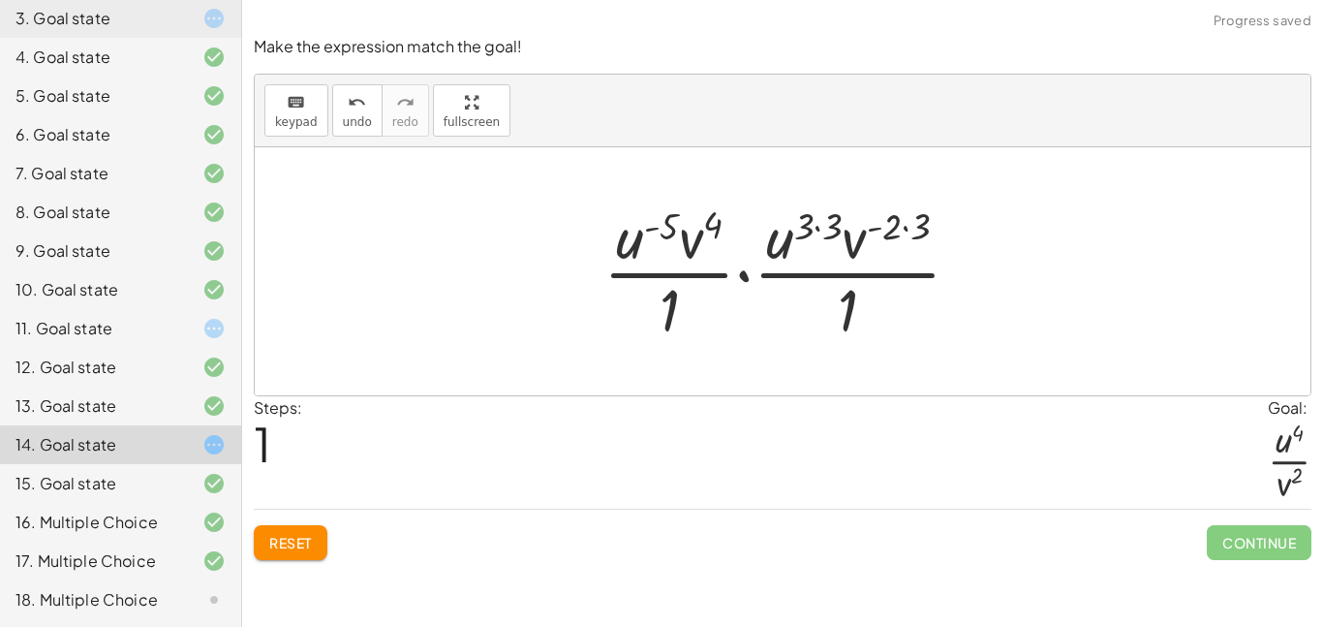
click at [819, 229] on div at bounding box center [790, 271] width 392 height 149
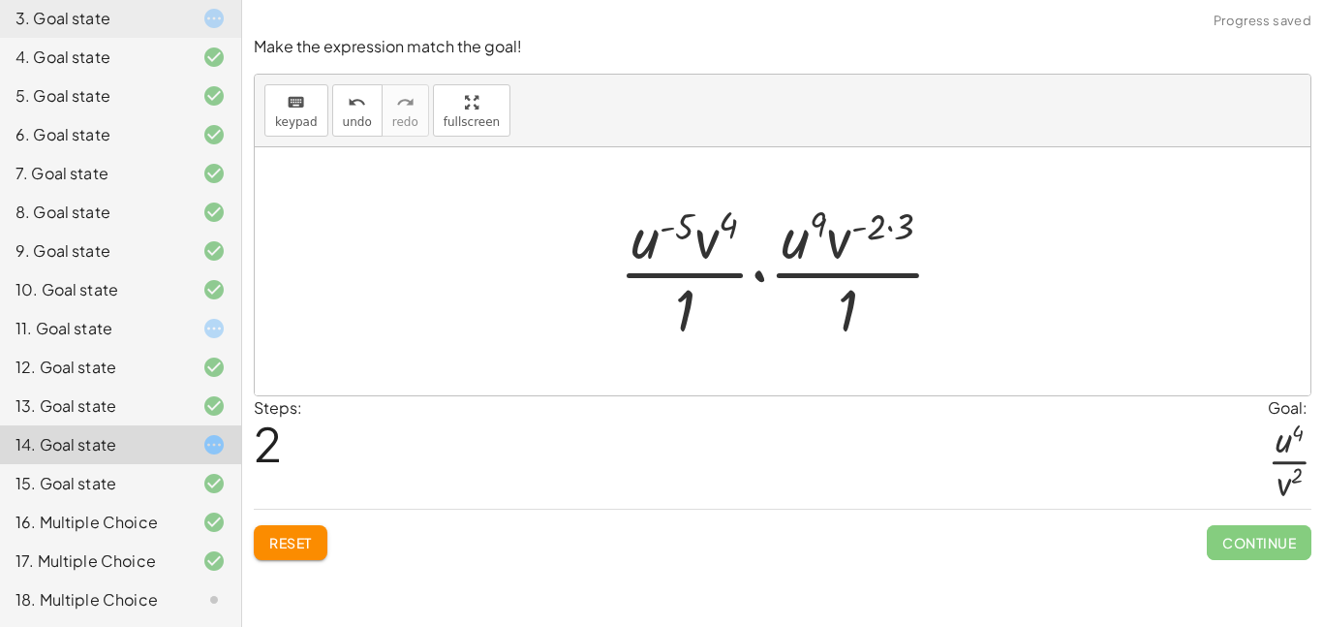
click at [891, 227] on div at bounding box center [789, 271] width 361 height 149
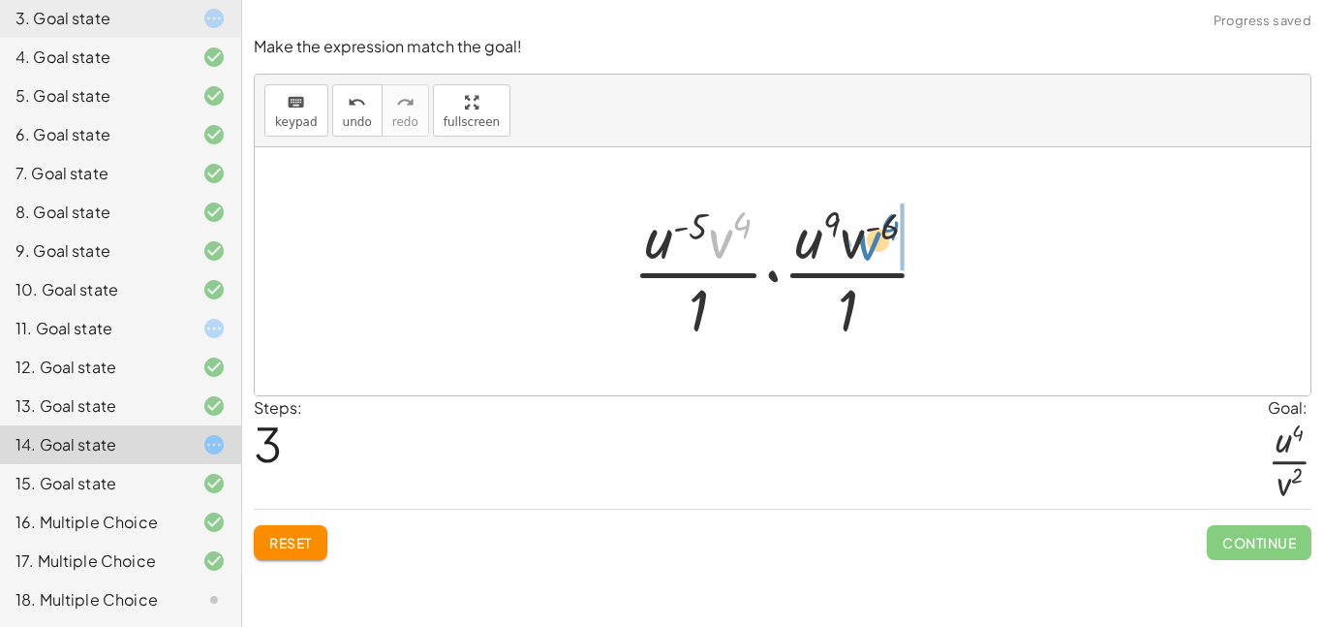
drag, startPoint x: 719, startPoint y: 236, endPoint x: 868, endPoint y: 238, distance: 149.1
click at [868, 238] on div at bounding box center [789, 271] width 333 height 149
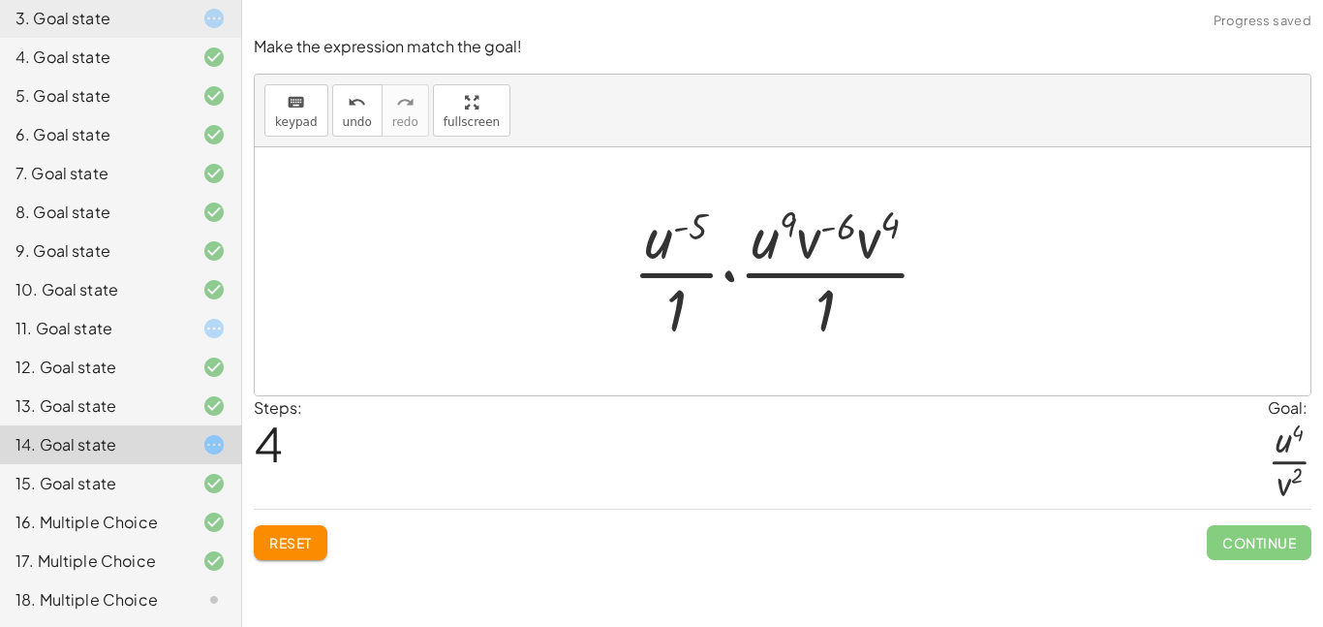
click at [842, 233] on div at bounding box center [789, 271] width 333 height 149
drag, startPoint x: 835, startPoint y: 231, endPoint x: 871, endPoint y: 227, distance: 36.2
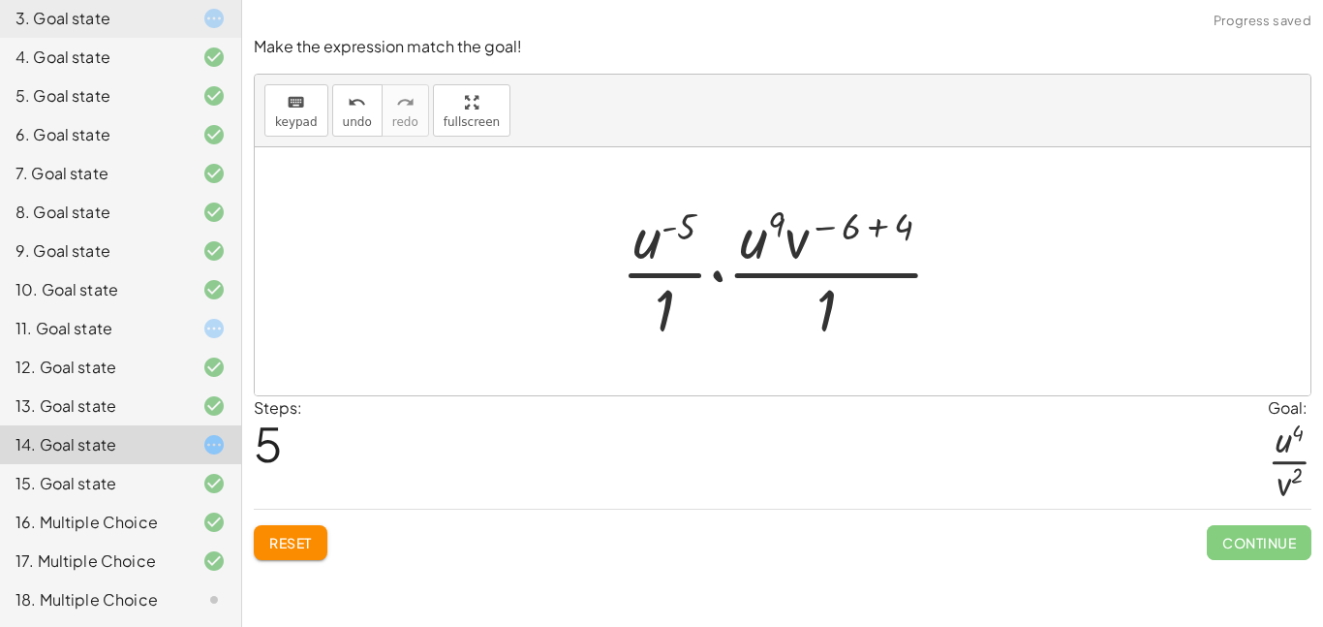
click at [871, 227] on div at bounding box center [790, 271] width 358 height 149
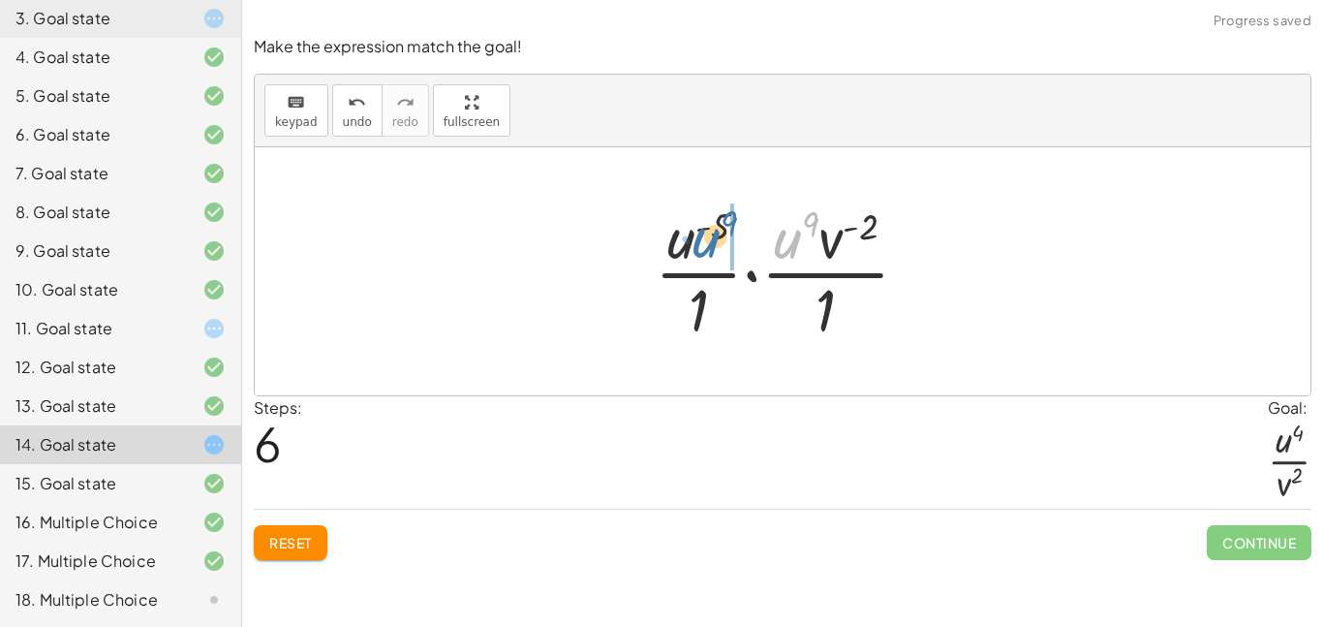
drag, startPoint x: 784, startPoint y: 253, endPoint x: 694, endPoint y: 251, distance: 90.1
click at [694, 251] on div at bounding box center [790, 271] width 290 height 149
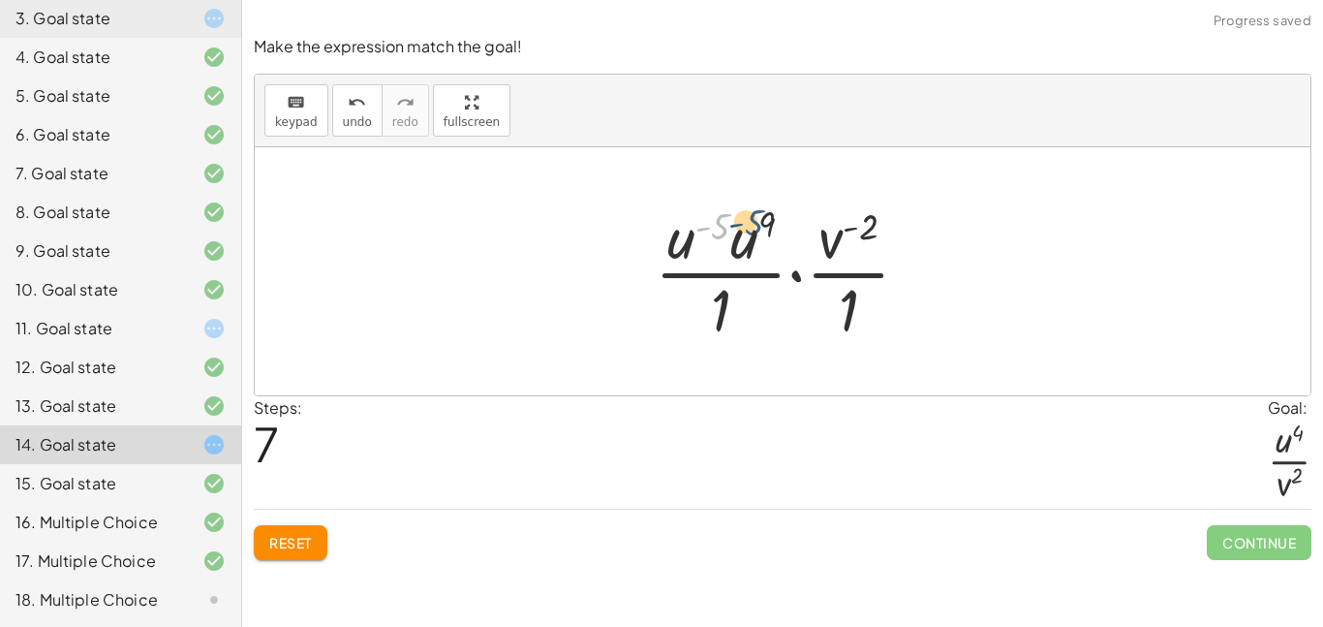
drag, startPoint x: 722, startPoint y: 229, endPoint x: 766, endPoint y: 225, distance: 43.8
click at [766, 225] on div at bounding box center [790, 271] width 290 height 149
drag, startPoint x: 720, startPoint y: 224, endPoint x: 773, endPoint y: 206, distance: 55.1
click at [773, 206] on div at bounding box center [790, 271] width 290 height 149
drag, startPoint x: 767, startPoint y: 218, endPoint x: 709, endPoint y: 220, distance: 58.1
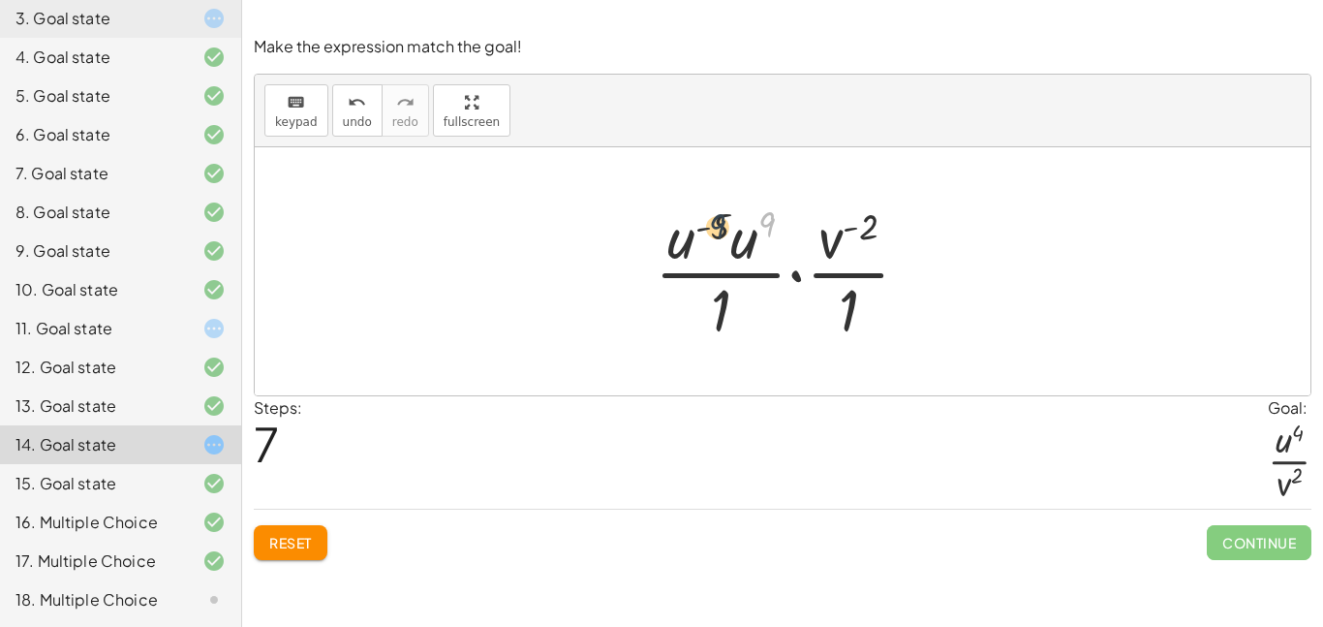
click at [709, 220] on div at bounding box center [790, 271] width 290 height 149
drag, startPoint x: 691, startPoint y: 229, endPoint x: 737, endPoint y: 228, distance: 45.6
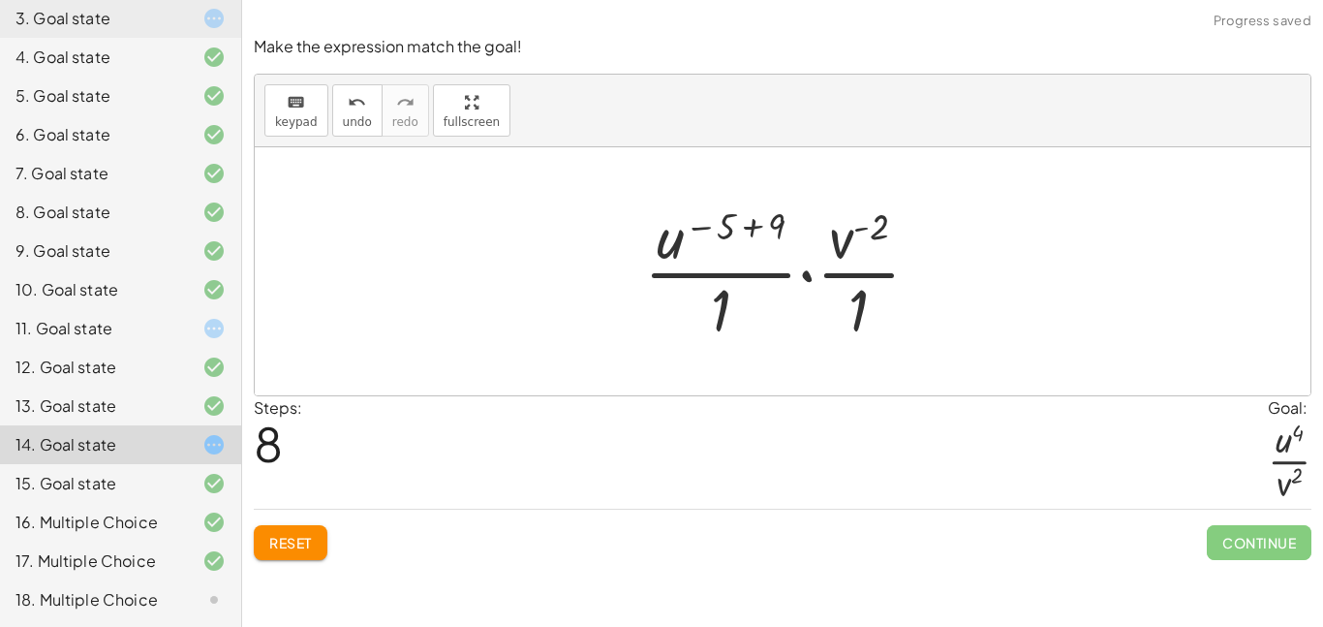
click at [745, 225] on div at bounding box center [789, 271] width 311 height 149
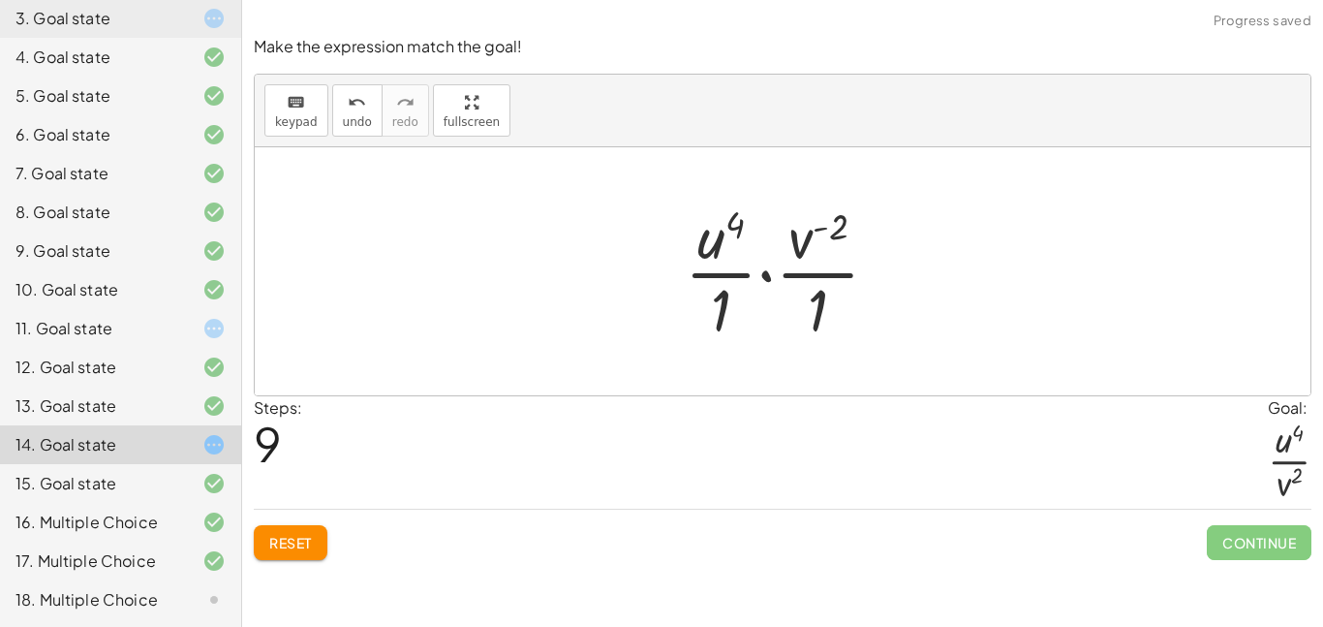
click at [763, 275] on div at bounding box center [789, 271] width 229 height 149
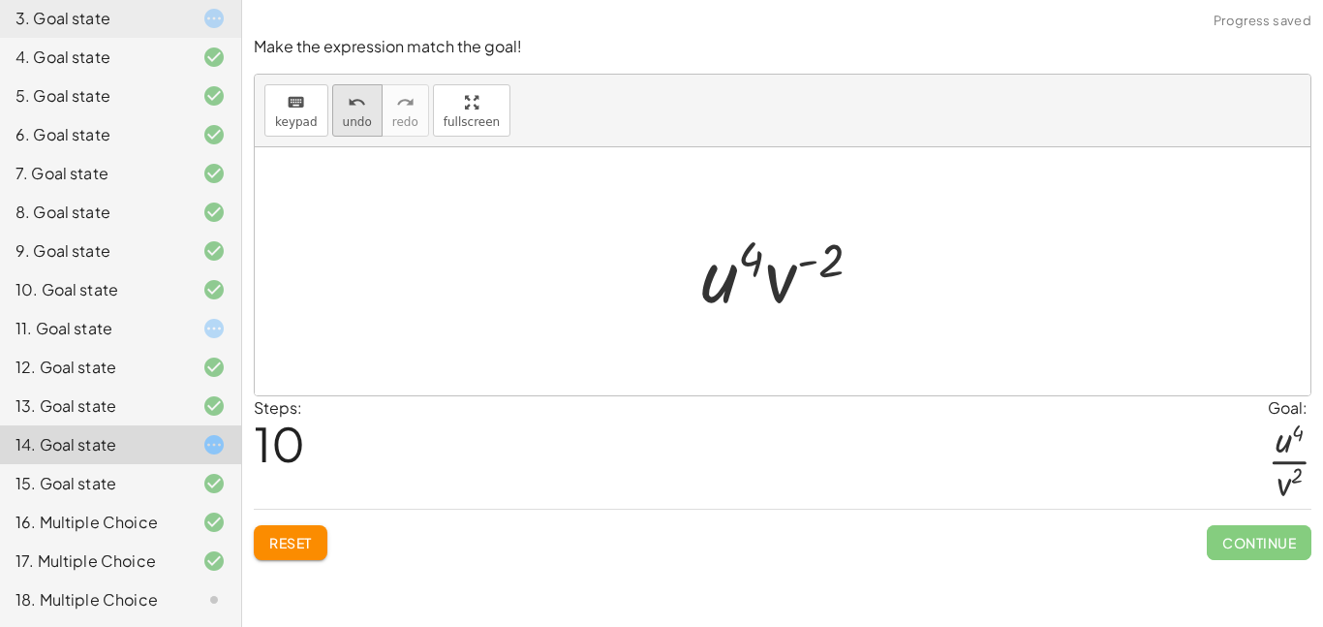
click at [350, 103] on icon "undo" at bounding box center [357, 102] width 18 height 23
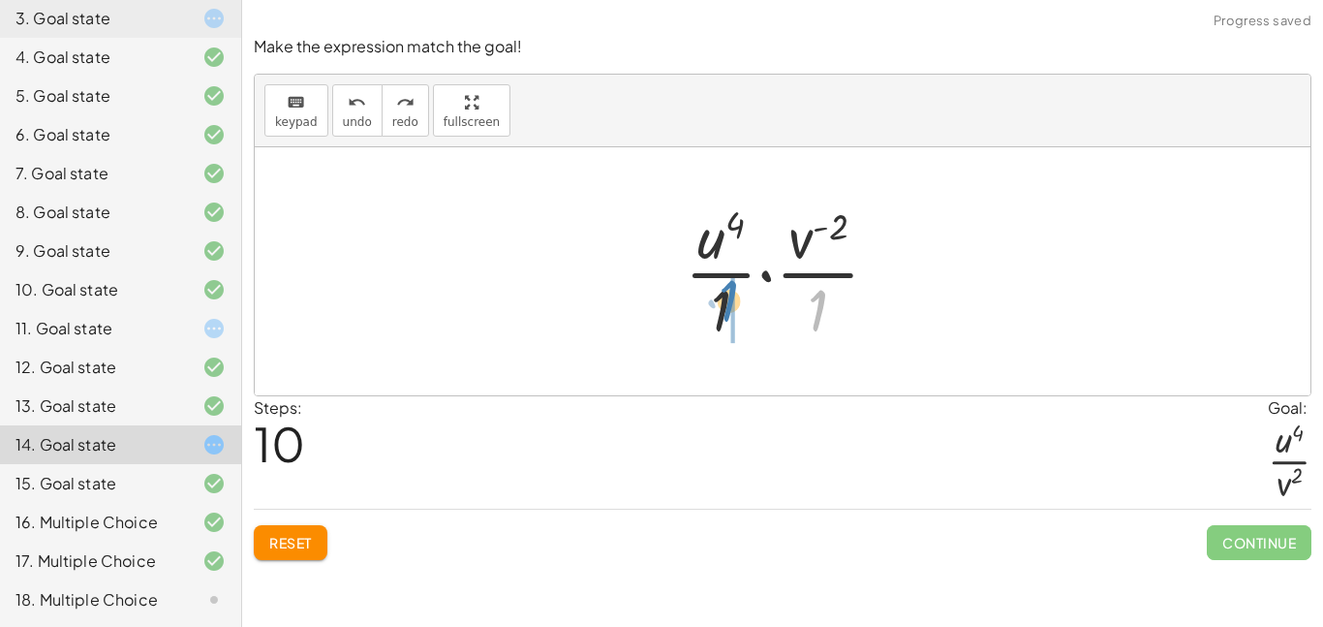
drag, startPoint x: 811, startPoint y: 293, endPoint x: 721, endPoint y: 285, distance: 90.5
click at [721, 285] on div at bounding box center [789, 271] width 229 height 149
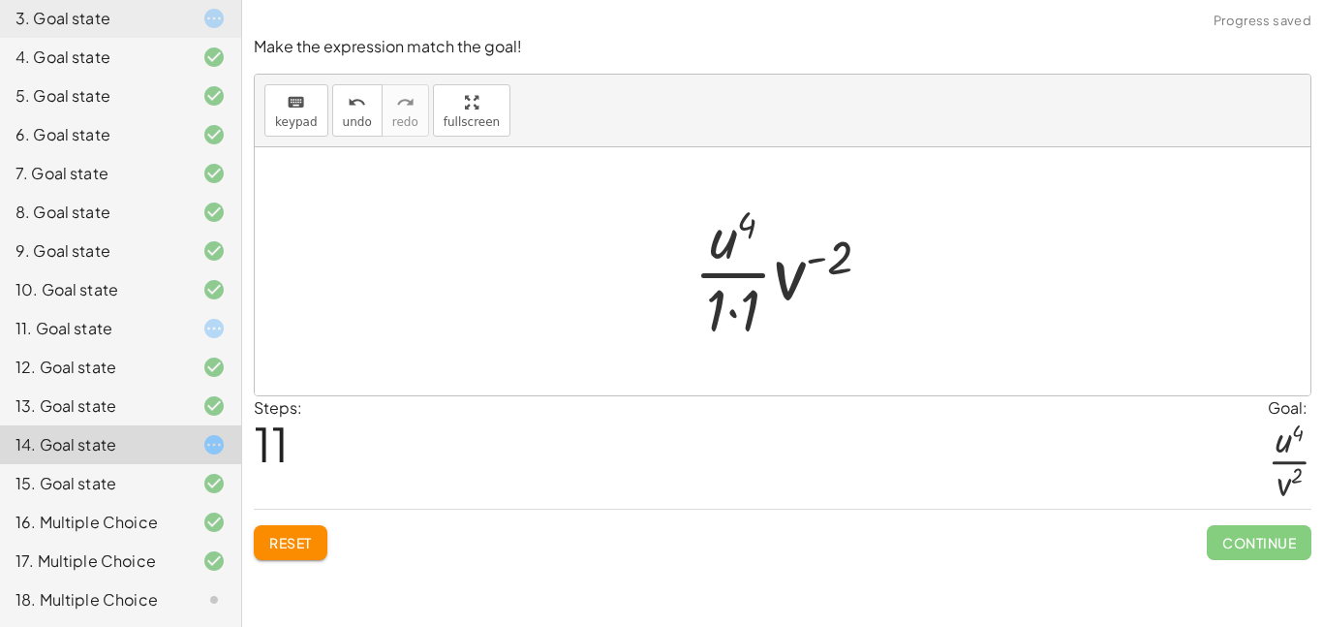
click at [735, 308] on div at bounding box center [790, 271] width 212 height 149
drag, startPoint x: 798, startPoint y: 271, endPoint x: 741, endPoint y: 309, distance: 68.5
click at [741, 309] on div at bounding box center [790, 271] width 205 height 149
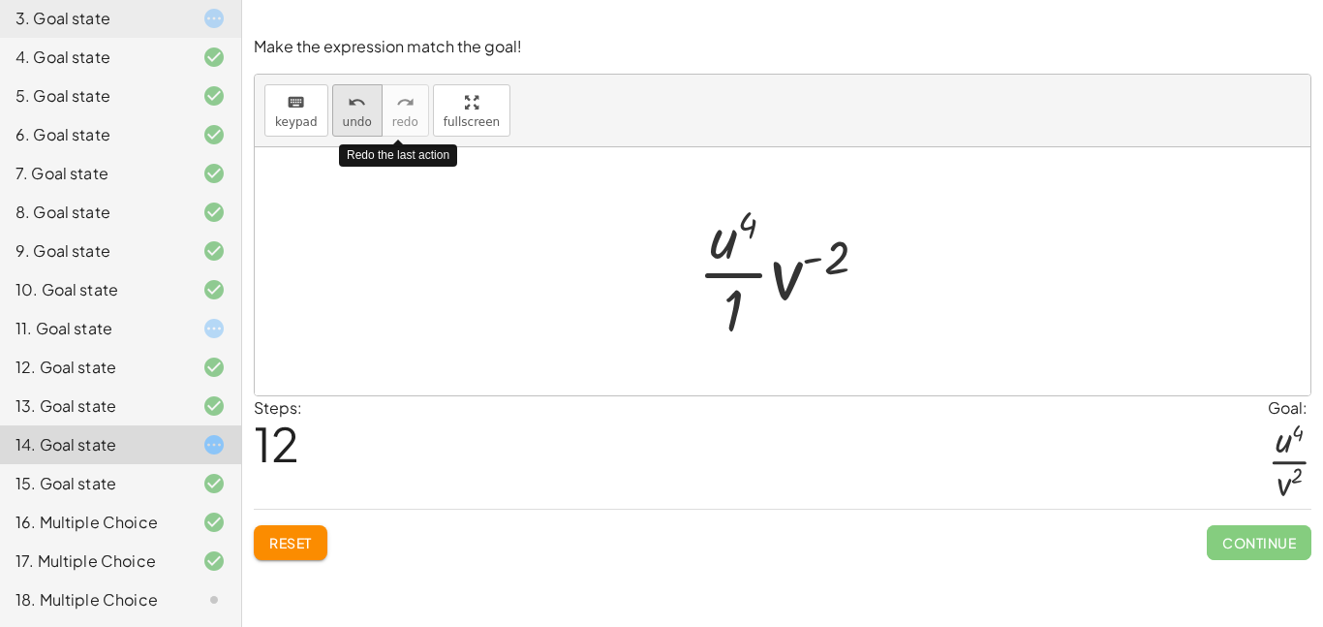
click at [363, 116] on span "undo" at bounding box center [357, 122] width 29 height 14
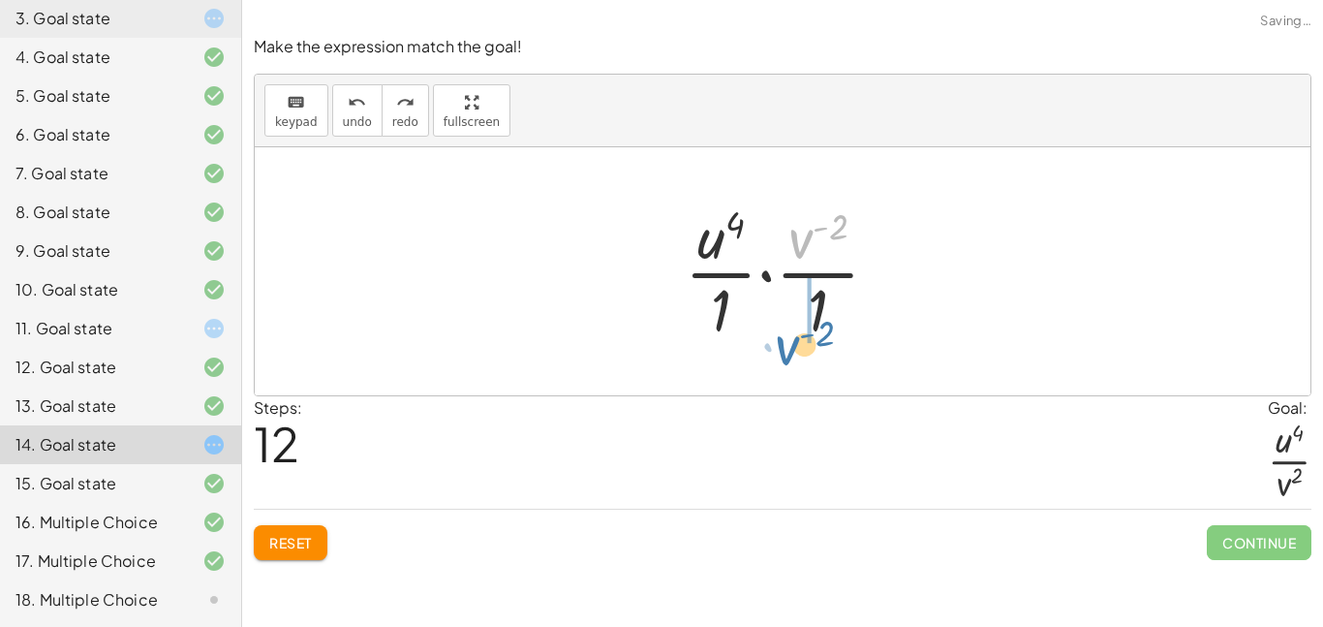
drag, startPoint x: 801, startPoint y: 232, endPoint x: 787, endPoint y: 335, distance: 103.5
click at [787, 335] on div at bounding box center [789, 271] width 229 height 149
click at [822, 301] on div at bounding box center [789, 271] width 233 height 149
drag, startPoint x: 833, startPoint y: 304, endPoint x: 713, endPoint y: 303, distance: 120.1
click at [713, 303] on div at bounding box center [789, 271] width 233 height 149
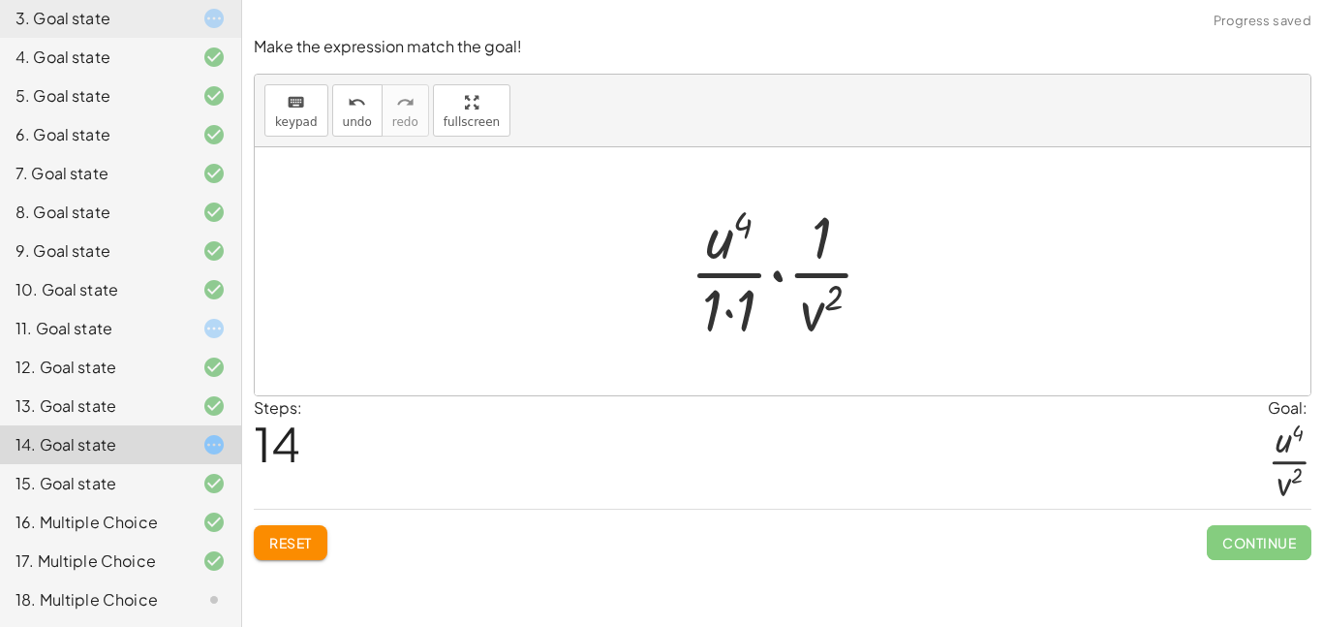
click at [730, 304] on div at bounding box center [790, 271] width 220 height 149
click at [817, 253] on div at bounding box center [790, 271] width 213 height 149
click at [778, 278] on div at bounding box center [790, 271] width 213 height 149
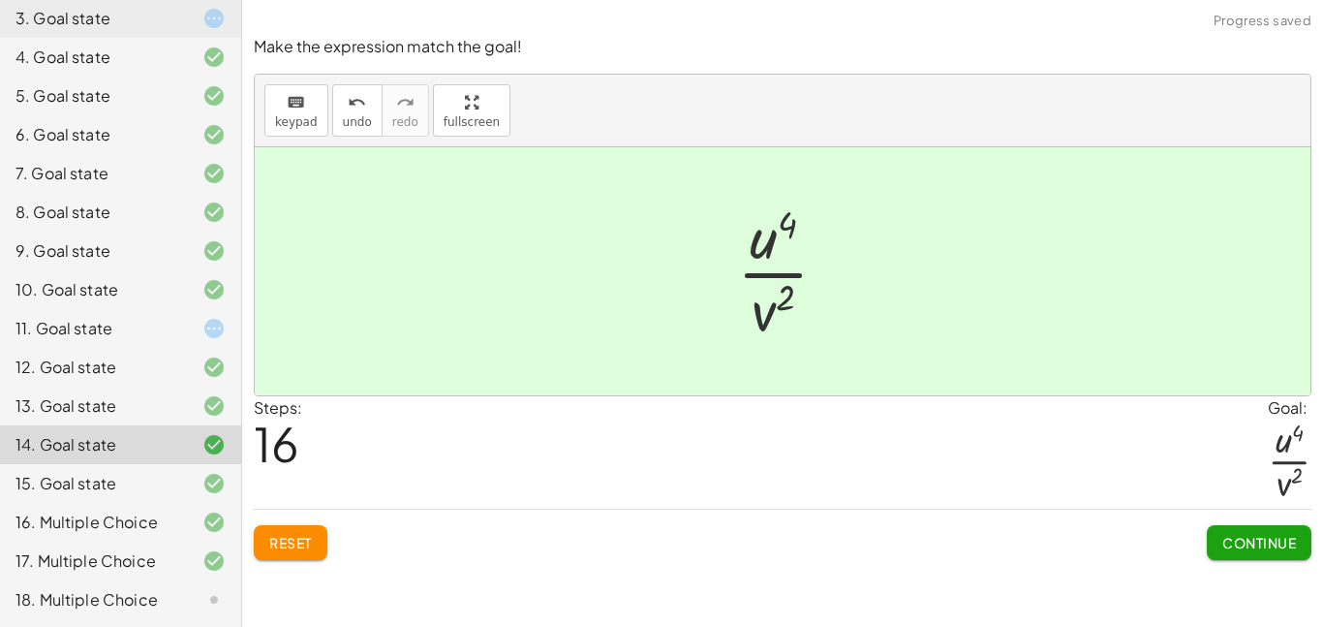
click at [153, 329] on div "11. Goal state" at bounding box center [93, 328] width 156 height 23
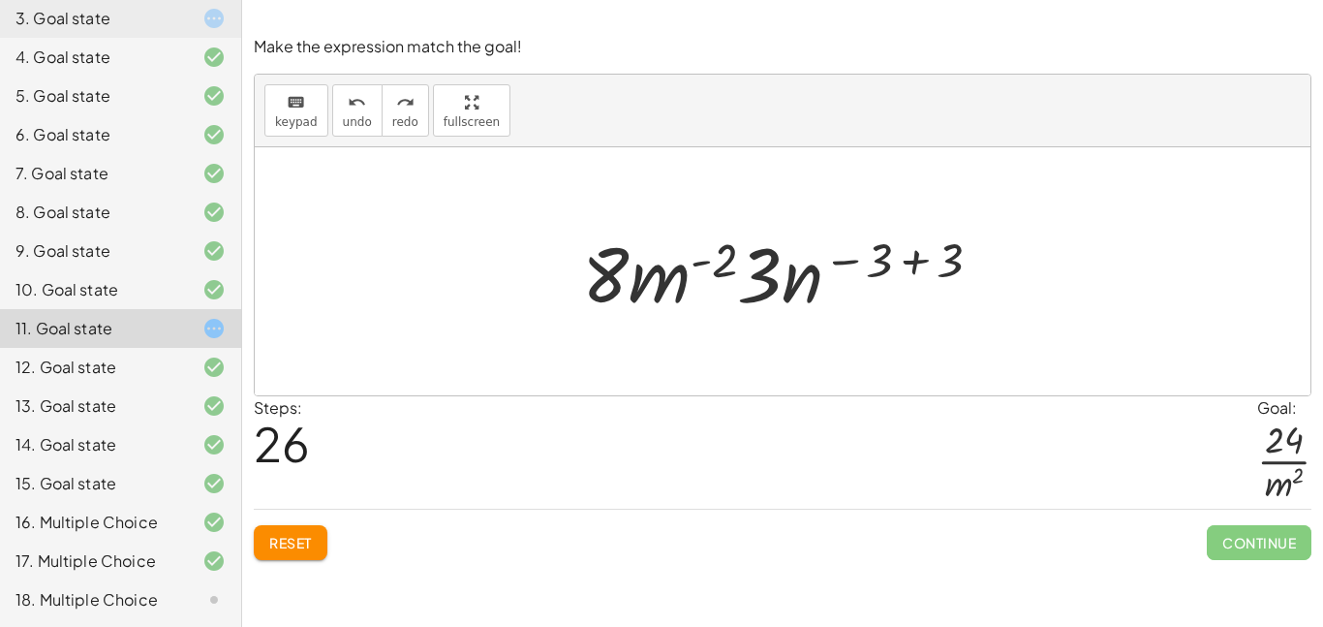
click at [168, 511] on div "16. Multiple Choice" at bounding box center [93, 521] width 156 height 23
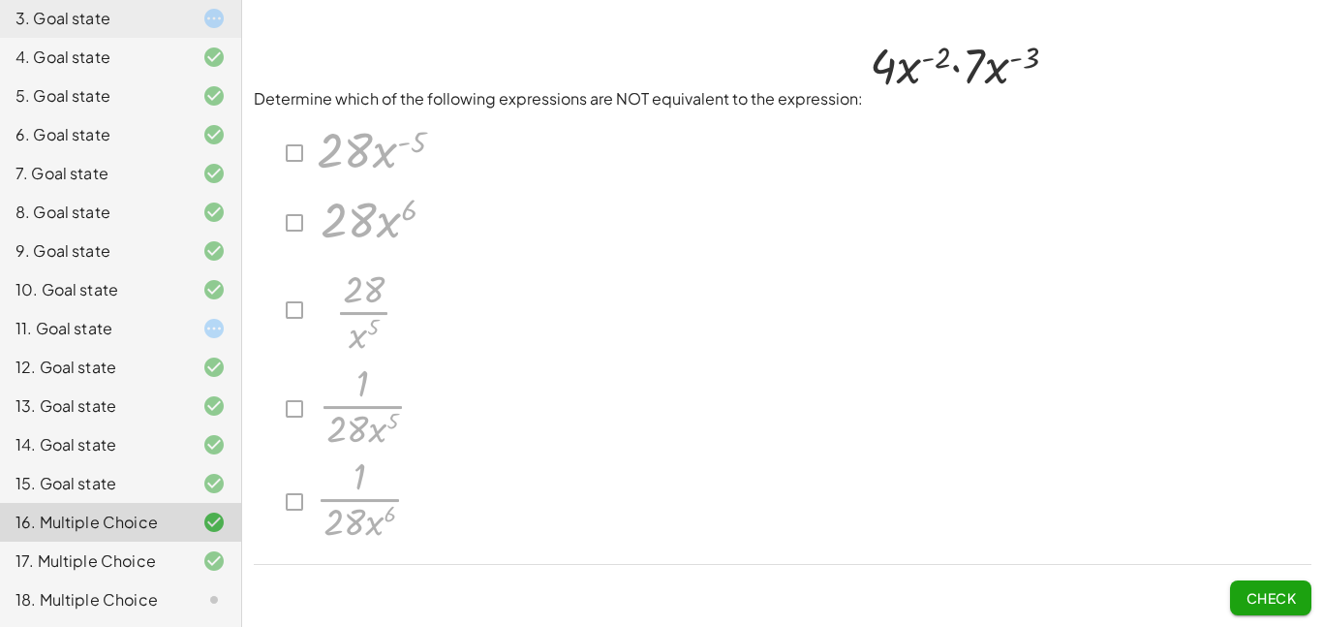
click at [151, 549] on div "17. Multiple Choice" at bounding box center [93, 560] width 156 height 23
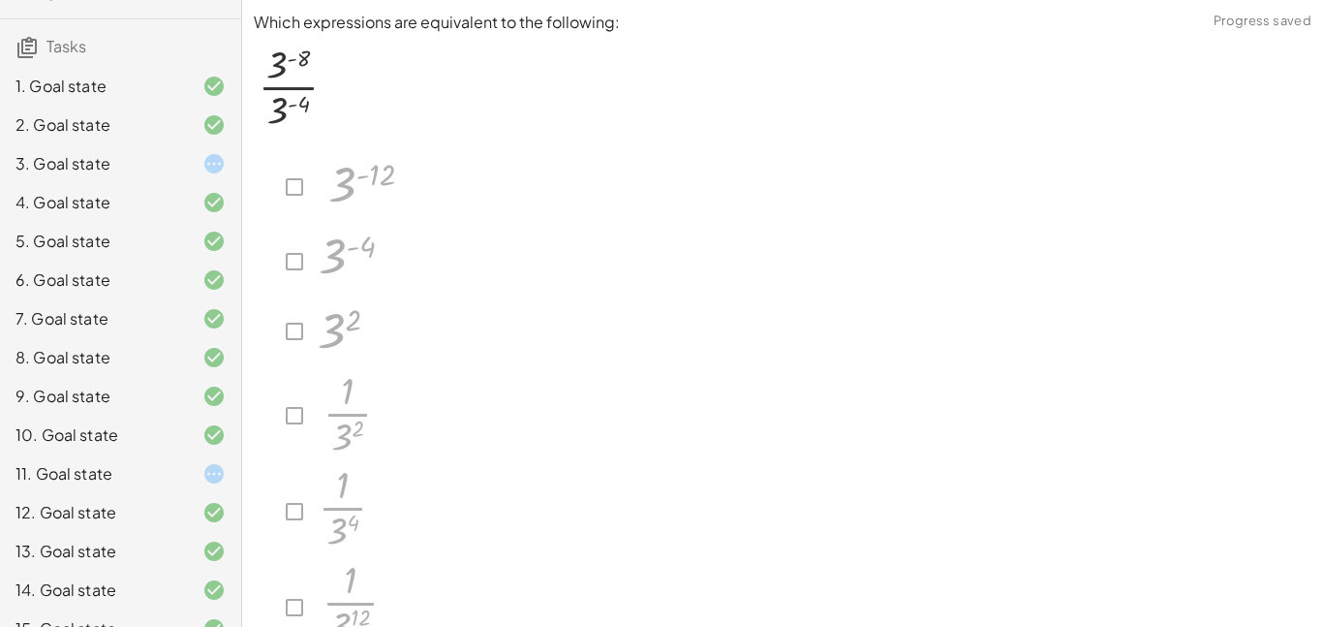
scroll to position [168, 0]
click at [174, 223] on div "3. Goal state" at bounding box center [120, 242] width 241 height 39
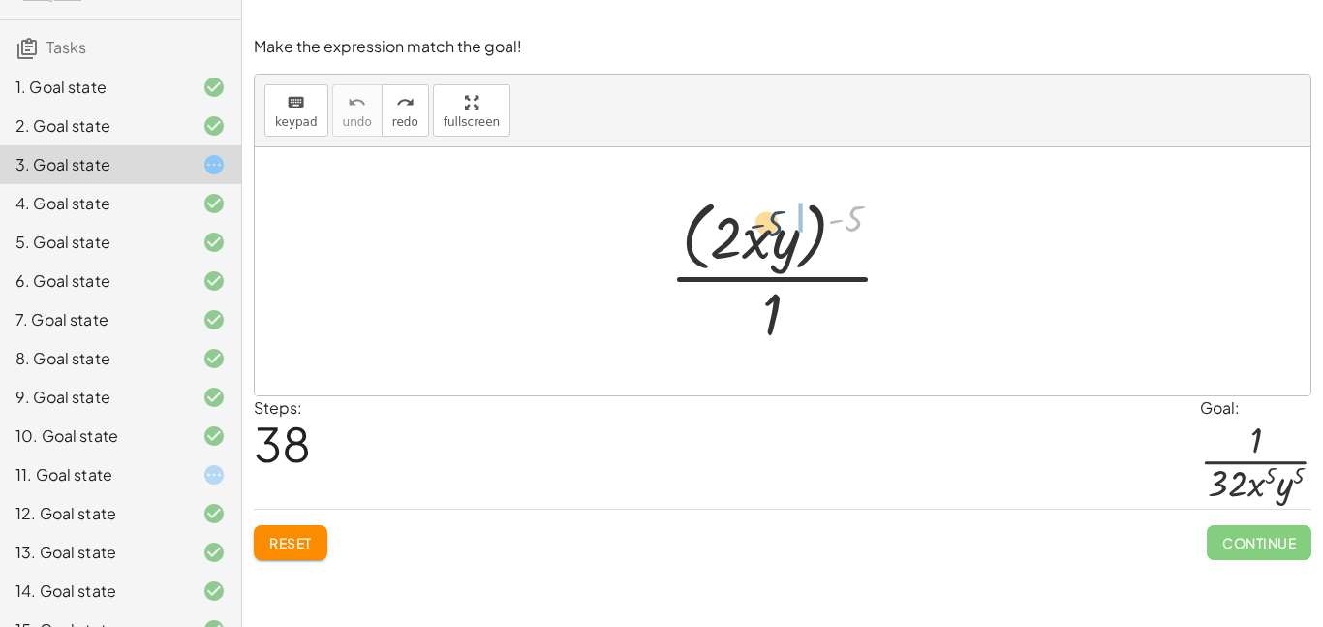
drag, startPoint x: 853, startPoint y: 208, endPoint x: 761, endPoint y: 212, distance: 92.1
click at [761, 212] on div at bounding box center [789, 271] width 260 height 158
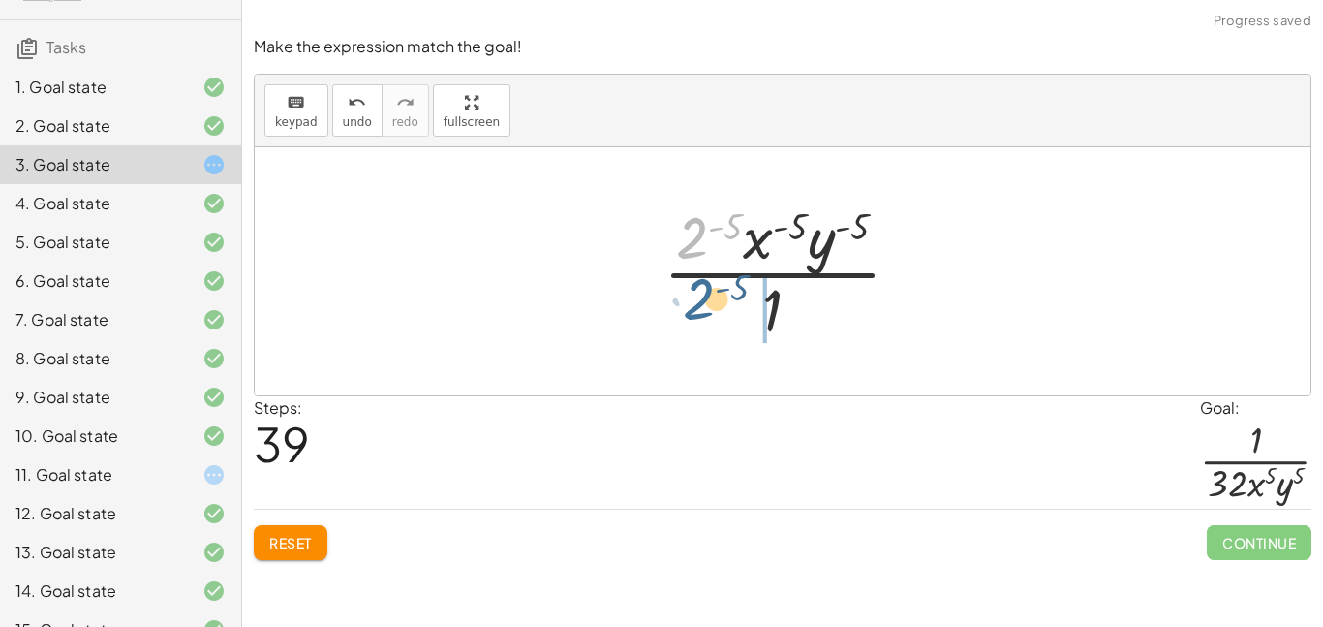
drag, startPoint x: 693, startPoint y: 221, endPoint x: 700, endPoint y: 282, distance: 61.4
click at [700, 282] on div at bounding box center [790, 271] width 272 height 149
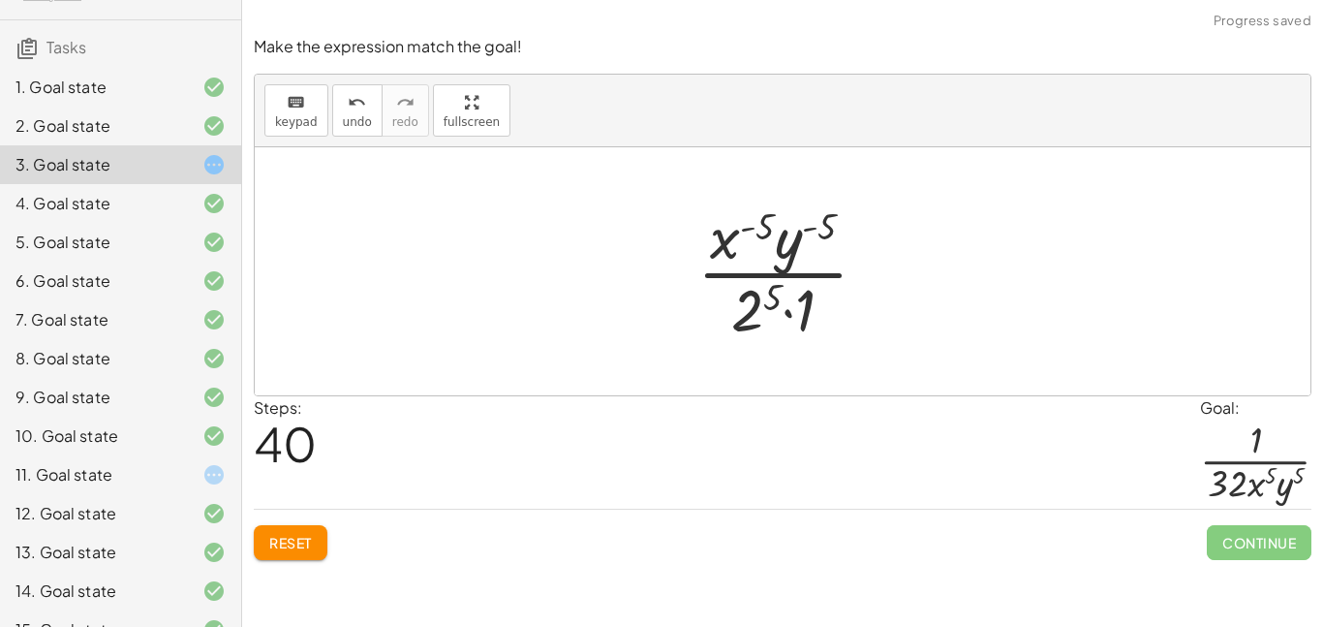
click at [751, 228] on div at bounding box center [790, 271] width 205 height 149
drag, startPoint x: 726, startPoint y: 236, endPoint x: 820, endPoint y: 321, distance: 126.8
click at [820, 321] on div at bounding box center [790, 271] width 205 height 149
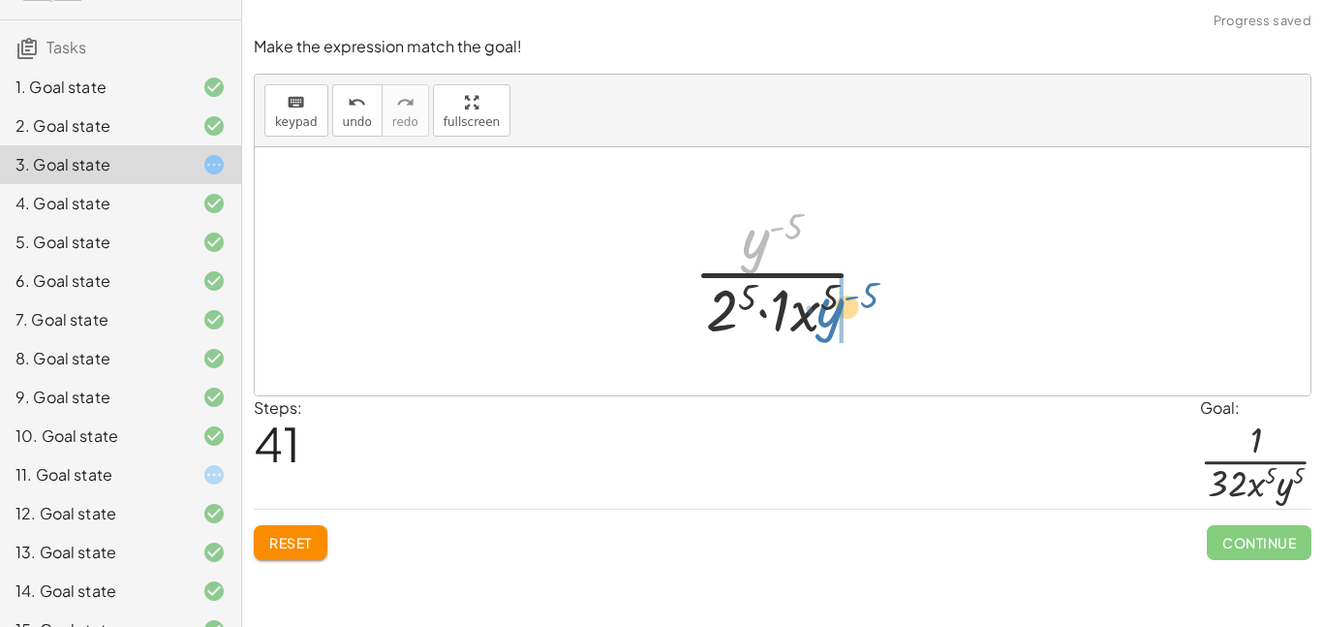
drag, startPoint x: 758, startPoint y: 256, endPoint x: 841, endPoint y: 332, distance: 112.4
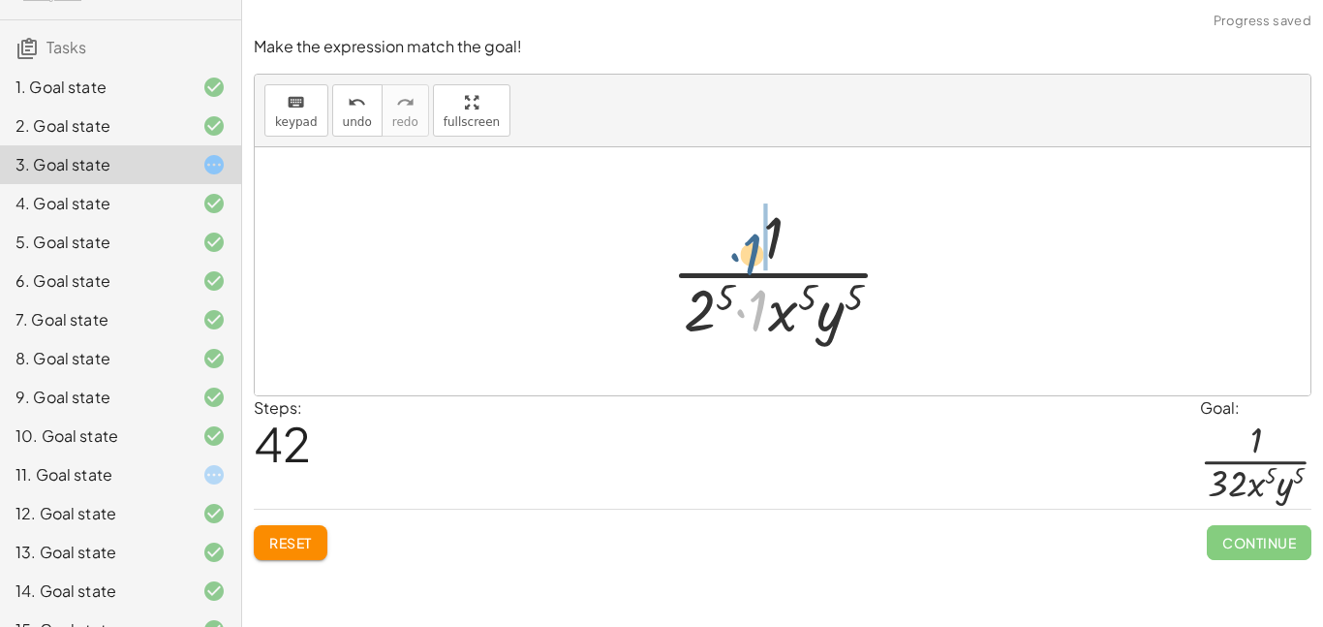
drag, startPoint x: 759, startPoint y: 315, endPoint x: 752, endPoint y: 255, distance: 60.4
click at [752, 255] on div at bounding box center [790, 271] width 258 height 149
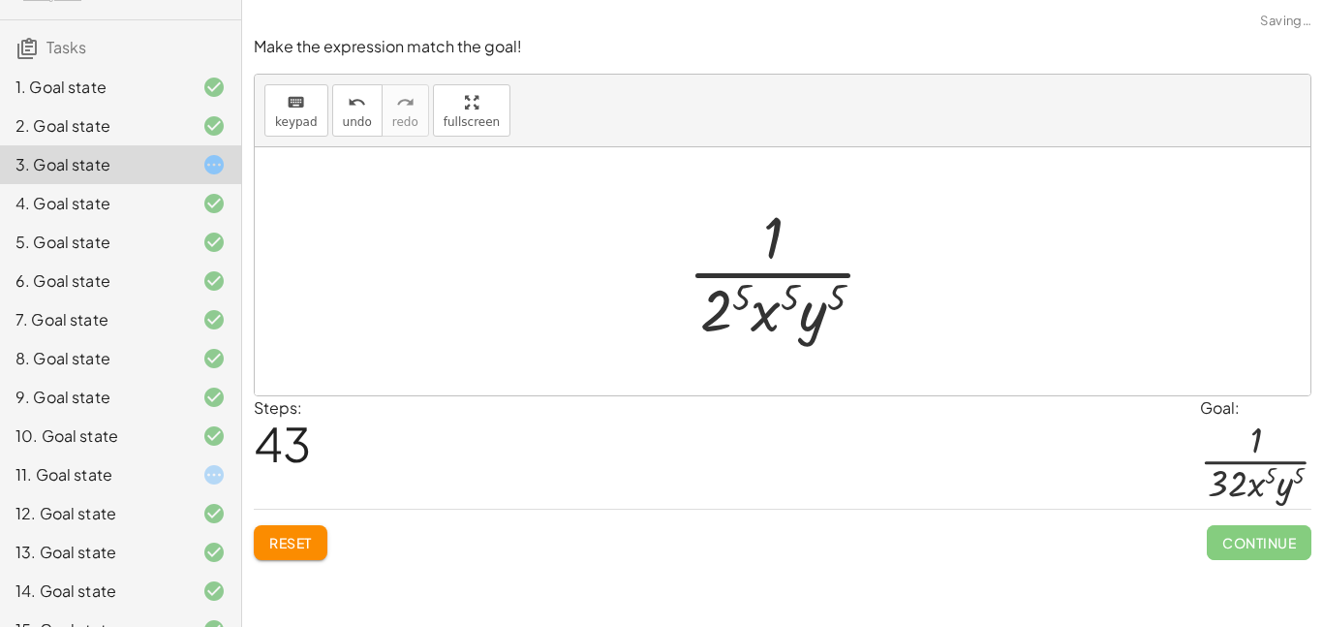
click at [734, 288] on div at bounding box center [790, 271] width 224 height 149
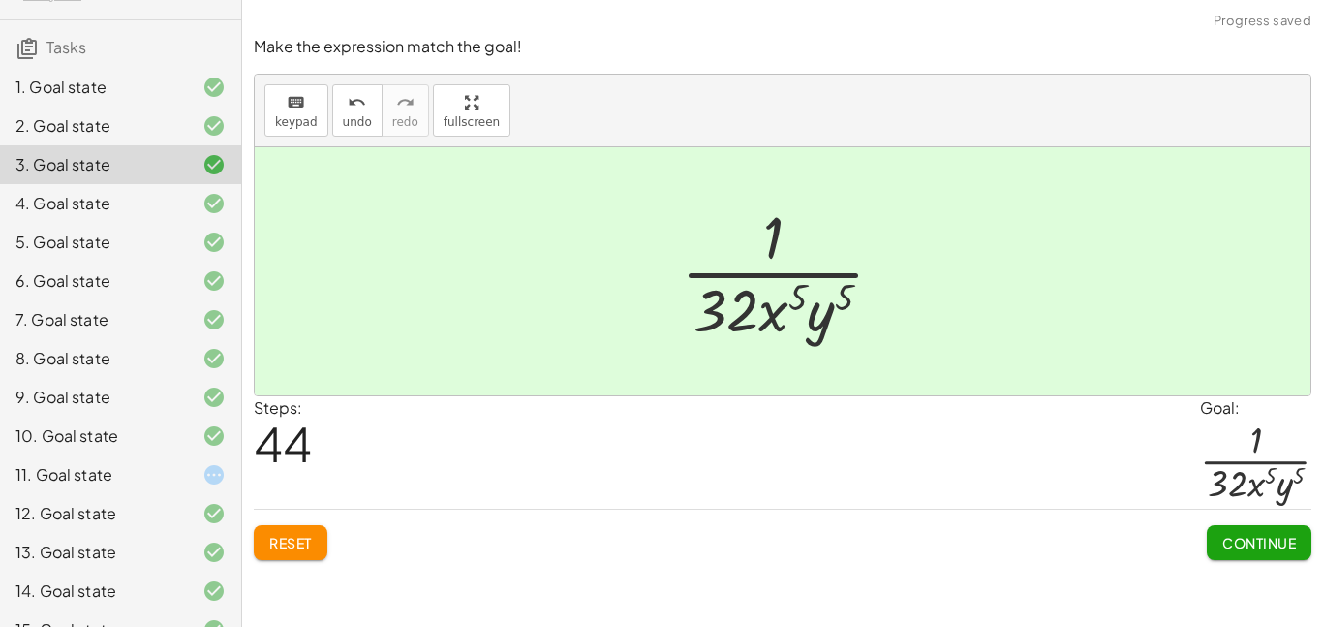
click at [1239, 541] on span "Continue" at bounding box center [1259, 542] width 74 height 17
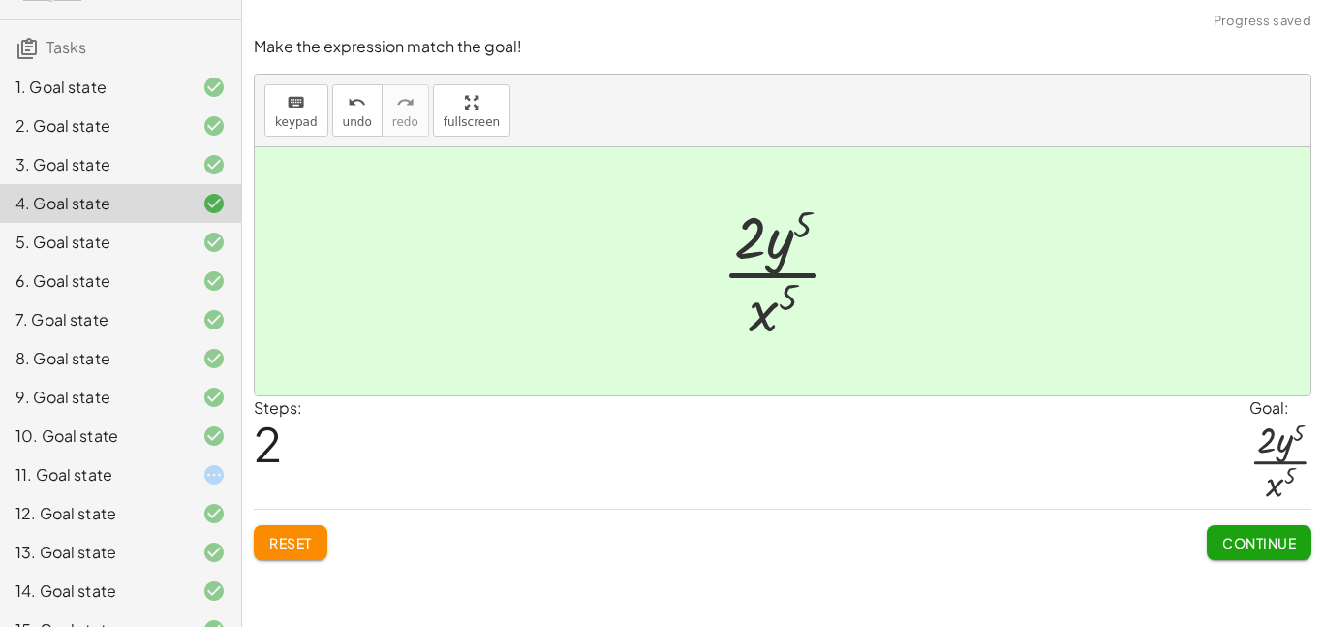
click at [163, 468] on div "11. Goal state" at bounding box center [93, 474] width 156 height 23
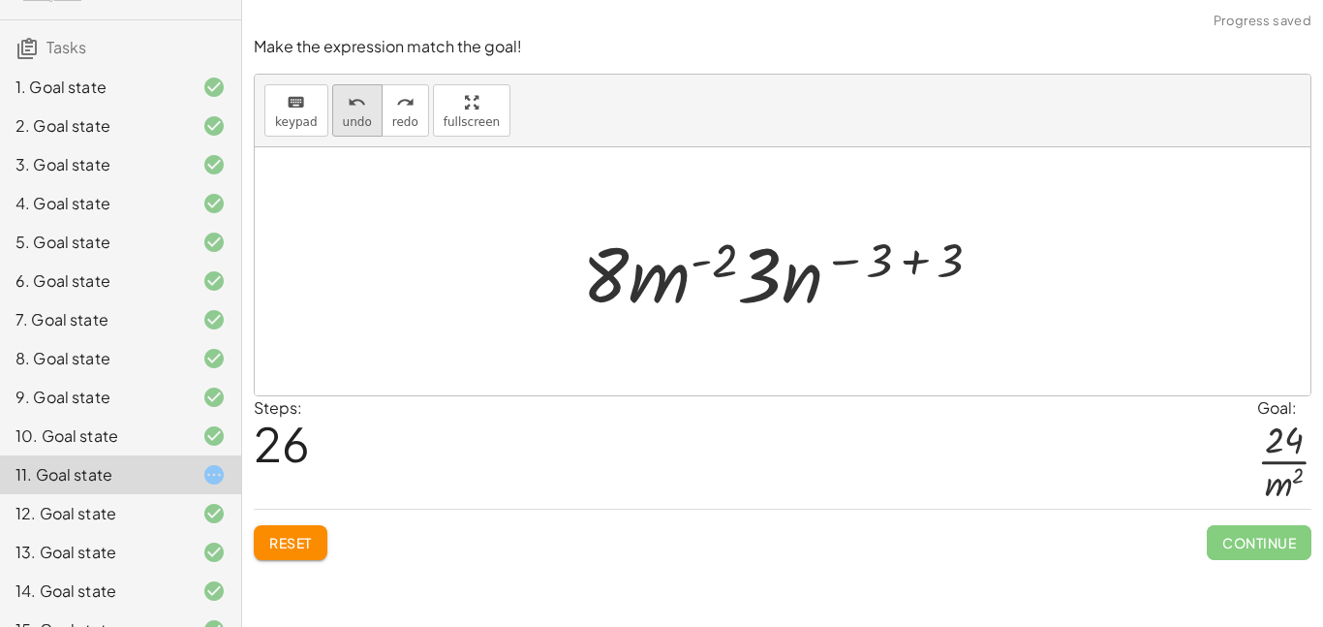
click at [347, 124] on span "undo" at bounding box center [357, 122] width 29 height 14
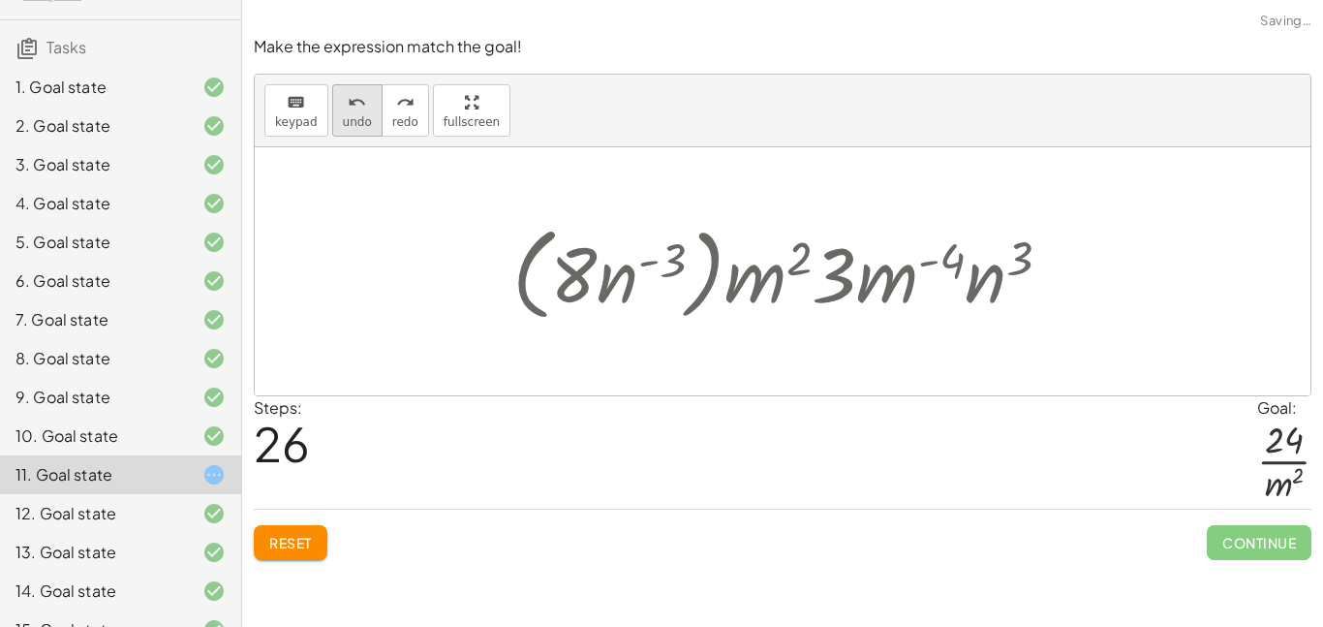
click at [347, 124] on span "undo" at bounding box center [357, 122] width 29 height 14
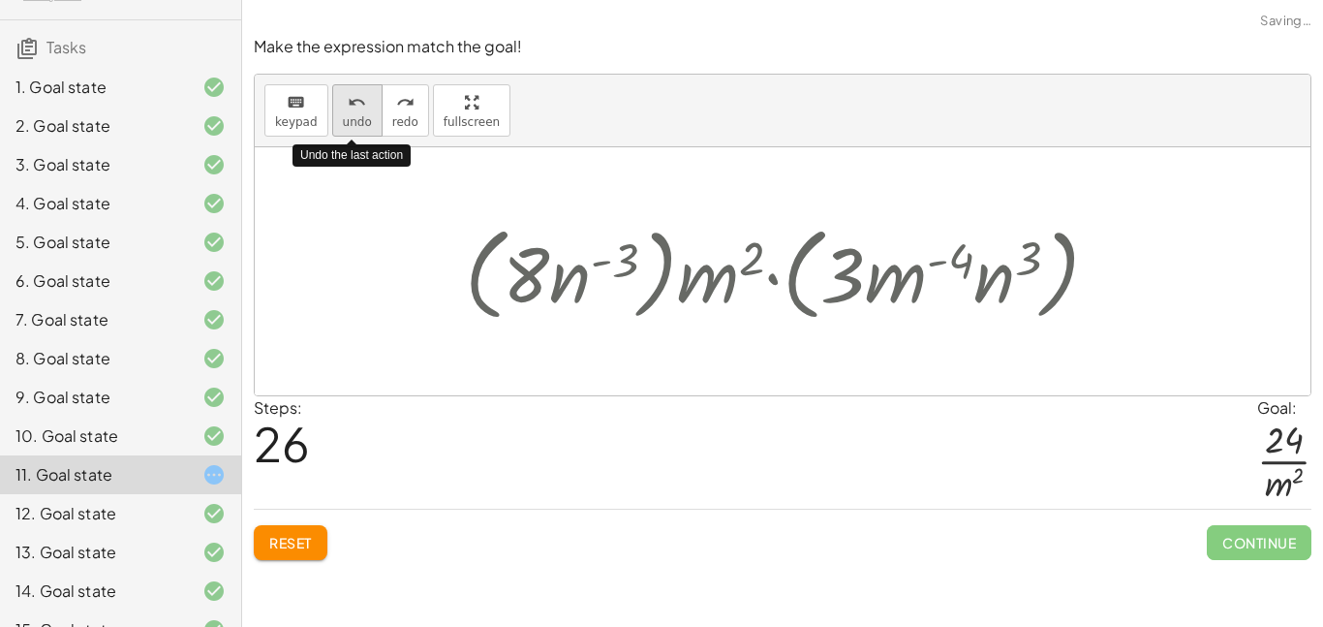
click at [347, 124] on span "undo" at bounding box center [357, 122] width 29 height 14
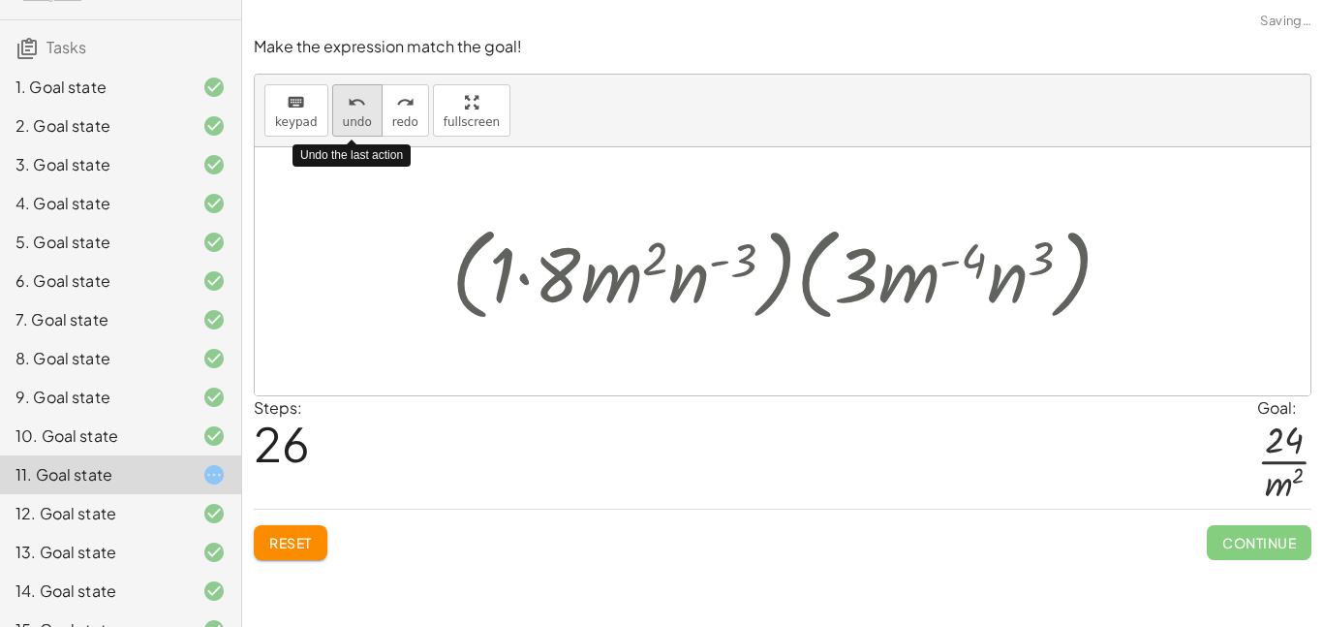
click at [347, 124] on span "undo" at bounding box center [357, 122] width 29 height 14
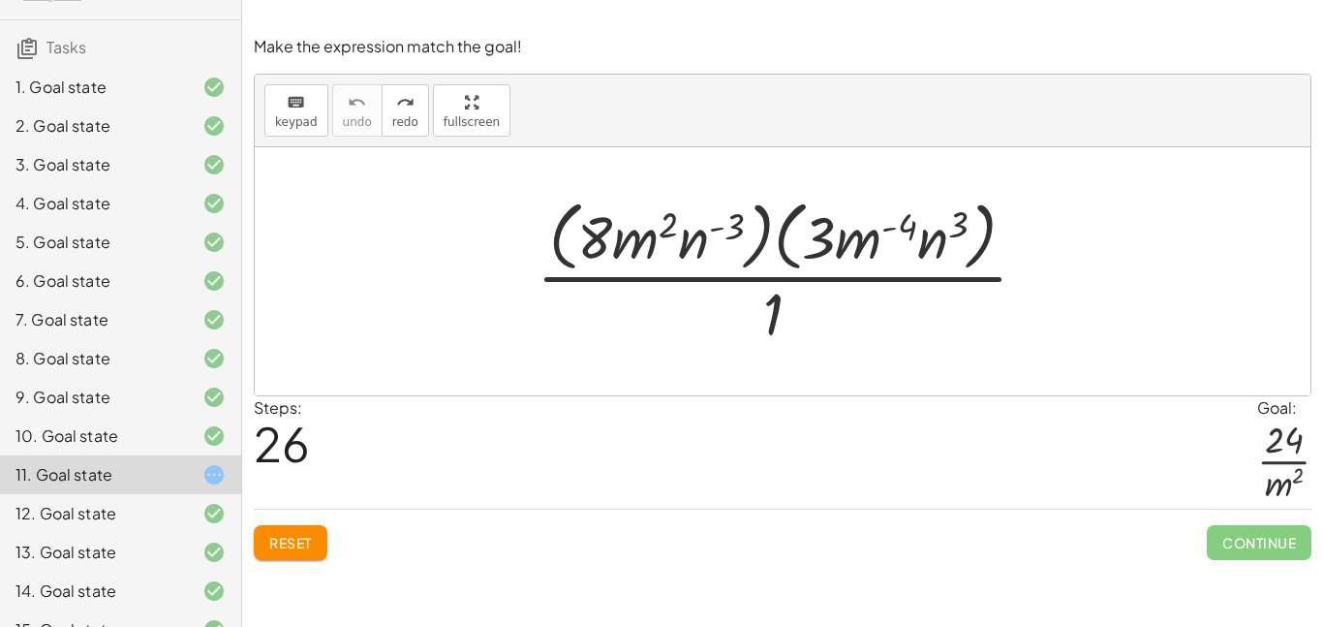
scroll to position [314, 0]
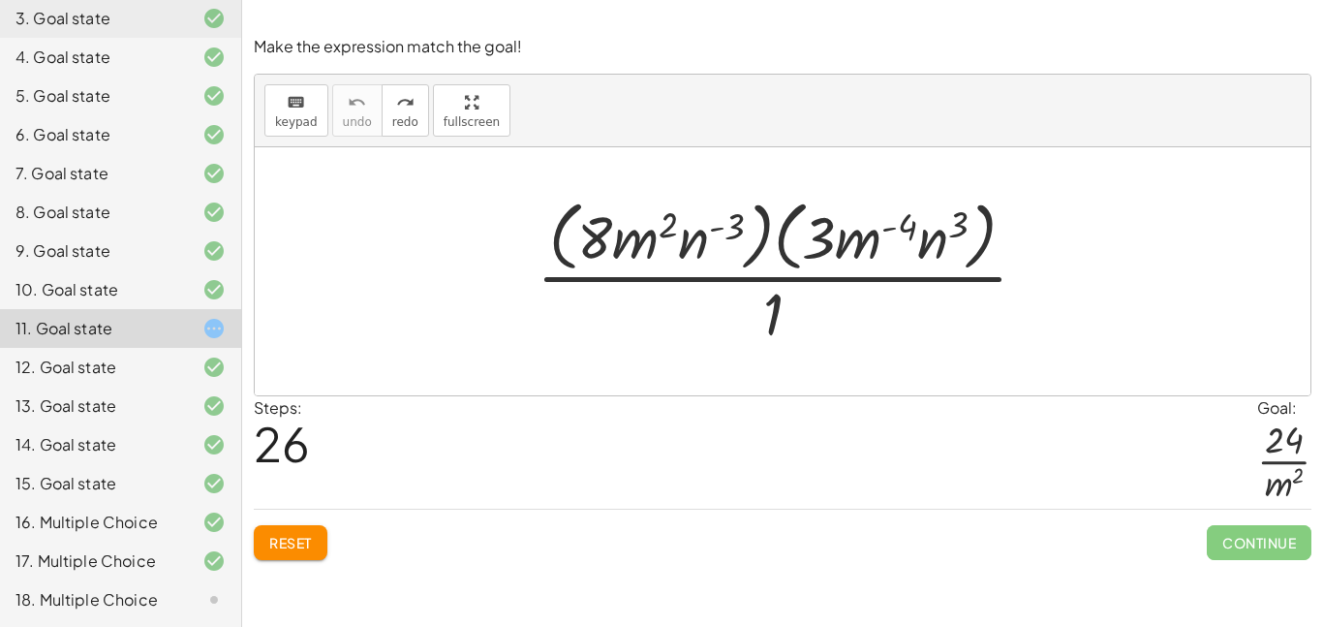
click at [776, 238] on div at bounding box center [790, 271] width 526 height 158
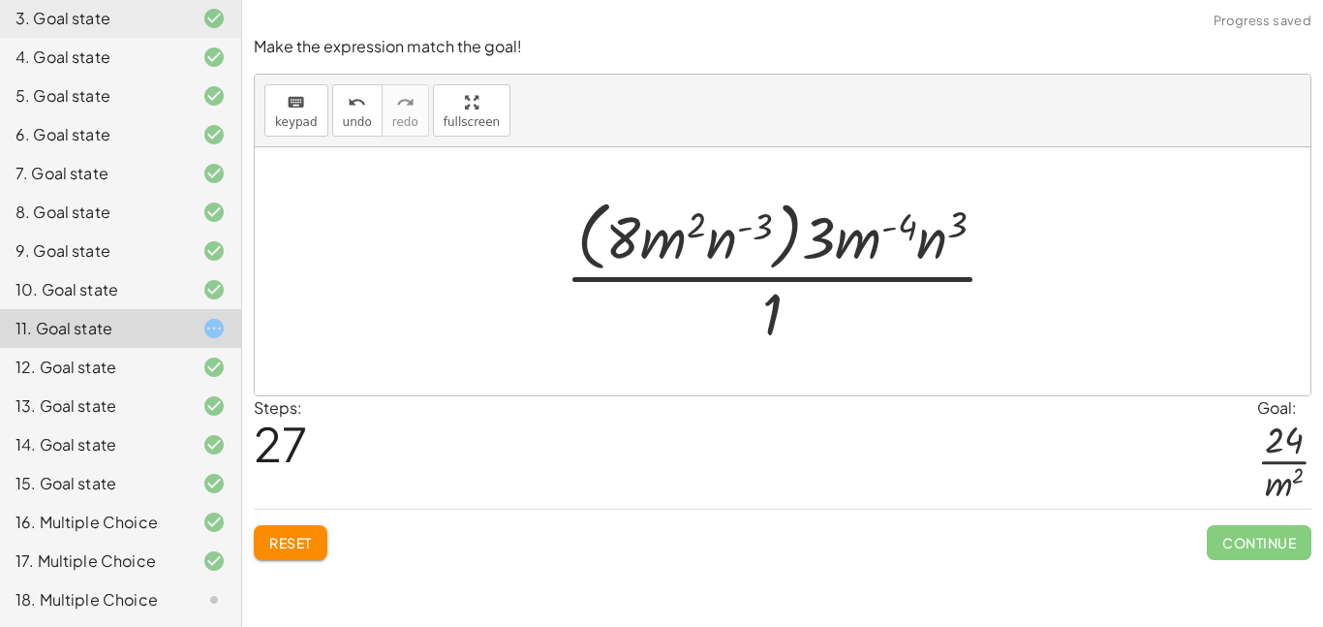
click at [782, 243] on div at bounding box center [789, 271] width 469 height 158
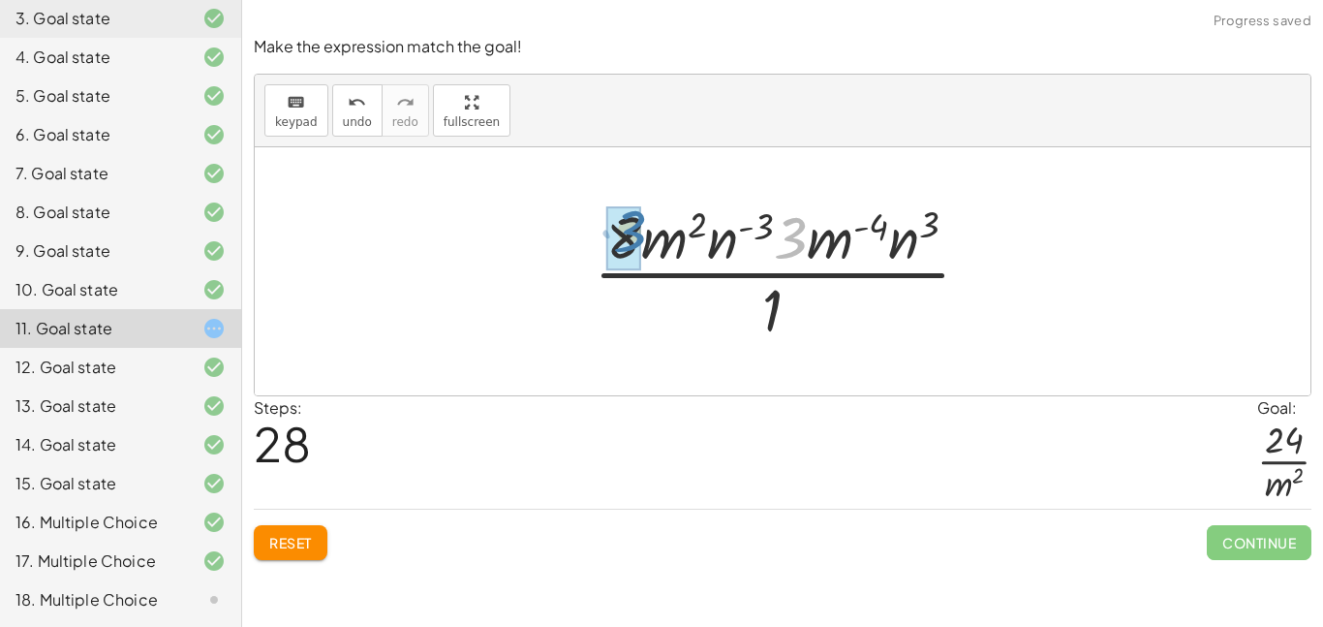
drag, startPoint x: 782, startPoint y: 243, endPoint x: 620, endPoint y: 236, distance: 162.8
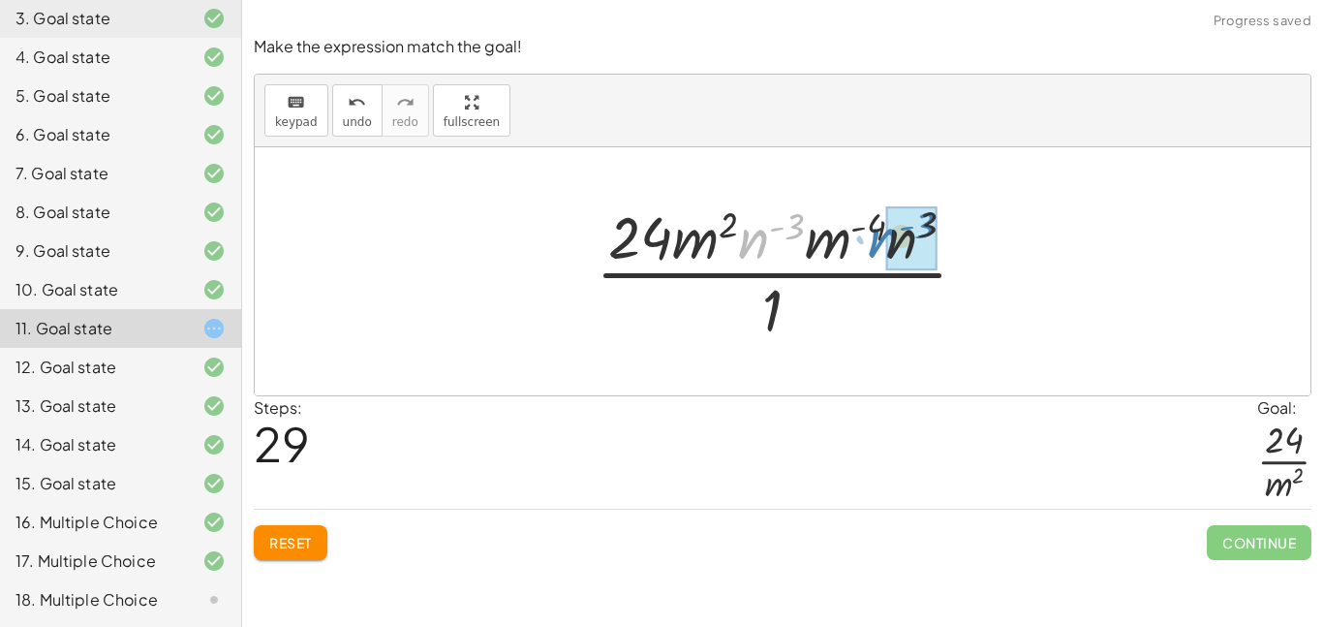
drag, startPoint x: 736, startPoint y: 248, endPoint x: 900, endPoint y: 246, distance: 163.7
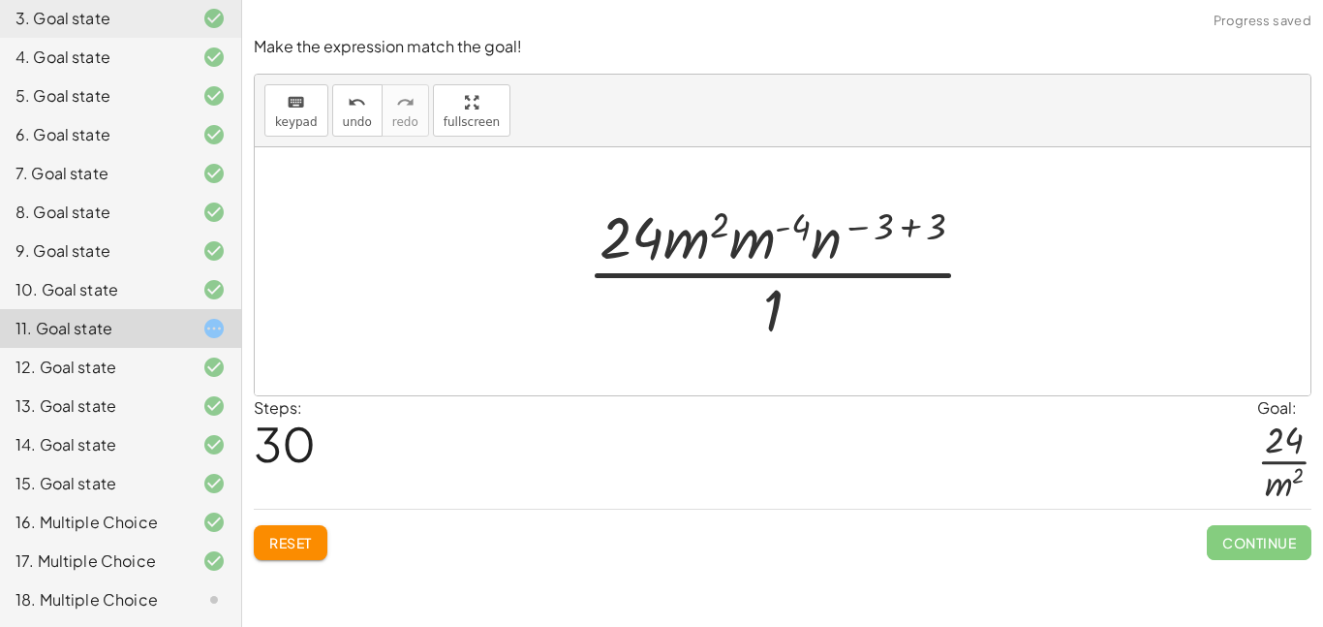
click at [908, 226] on div at bounding box center [789, 271] width 425 height 149
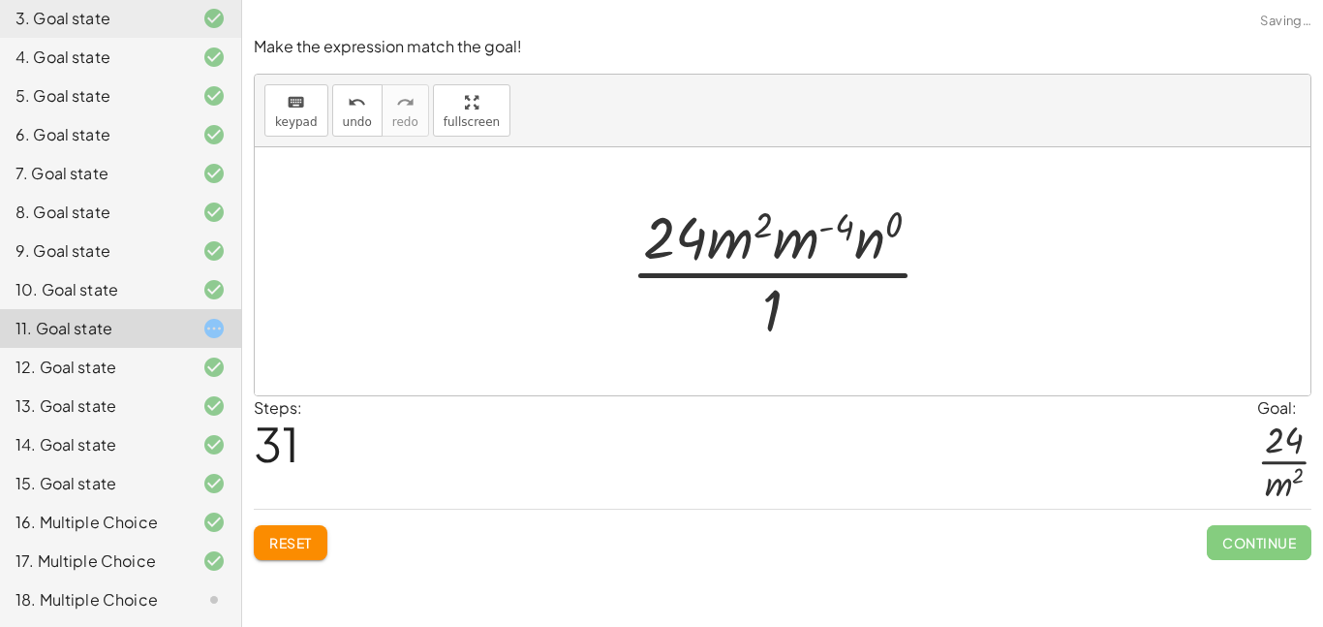
click at [894, 227] on div at bounding box center [790, 271] width 338 height 149
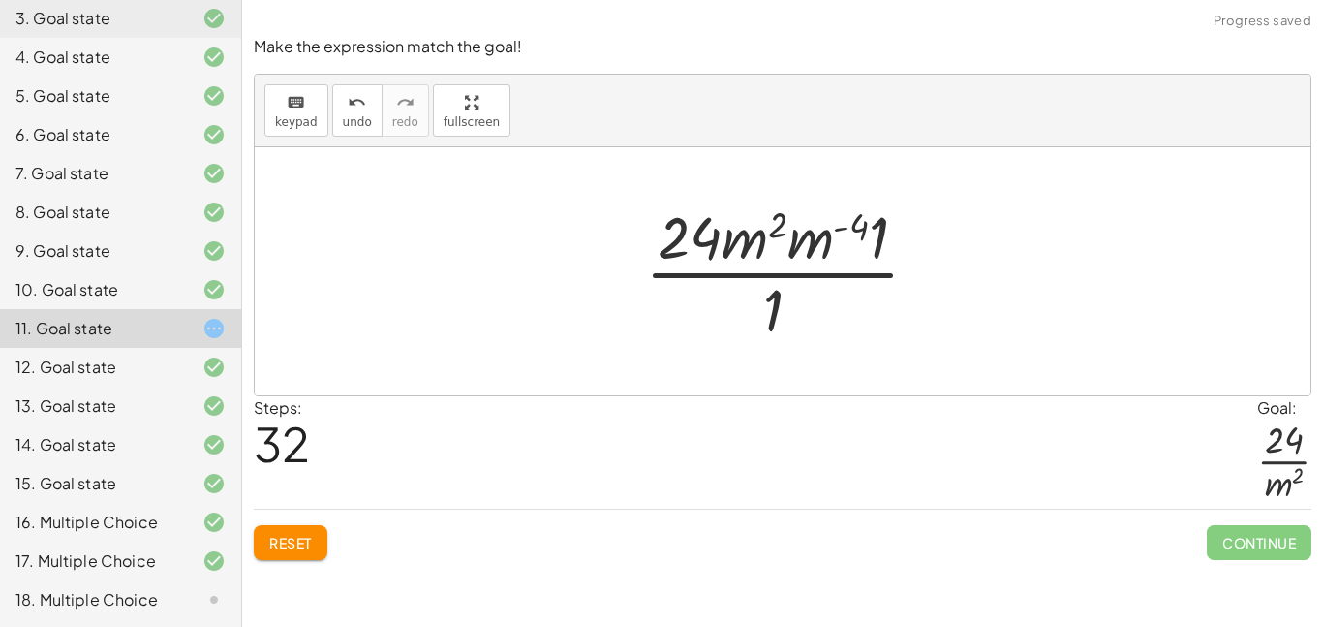
click at [791, 231] on div at bounding box center [789, 271] width 309 height 149
click at [794, 227] on div at bounding box center [790, 271] width 280 height 149
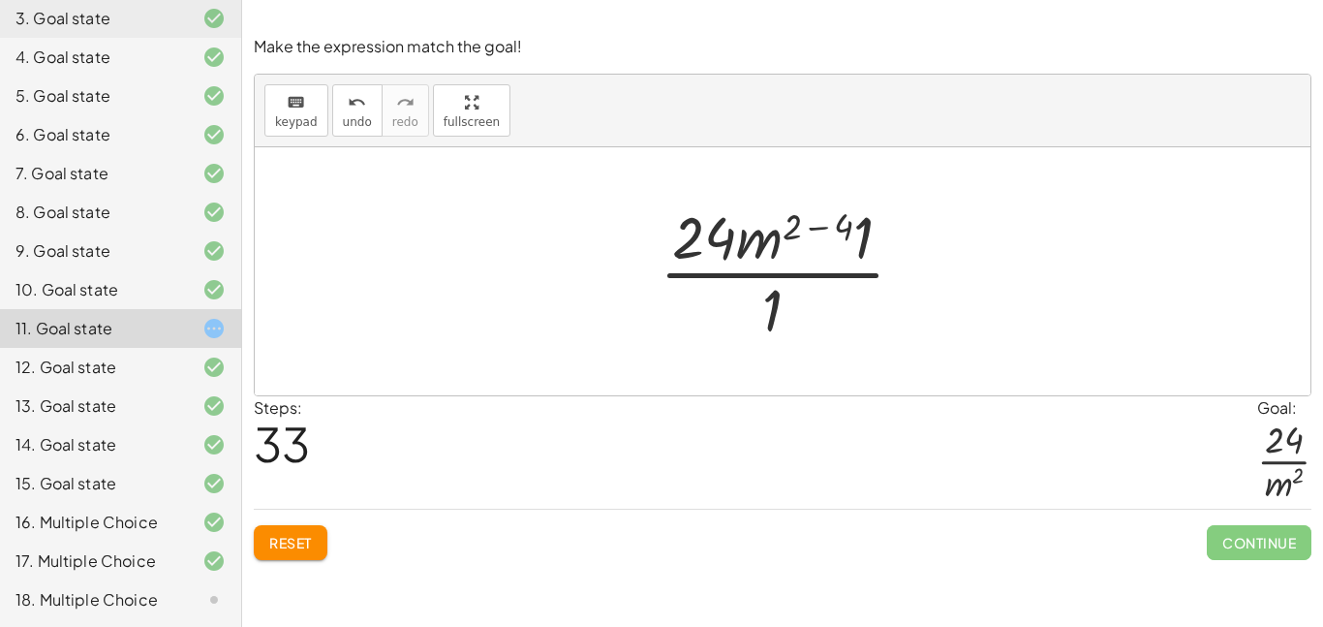
click at [818, 230] on div at bounding box center [790, 271] width 280 height 149
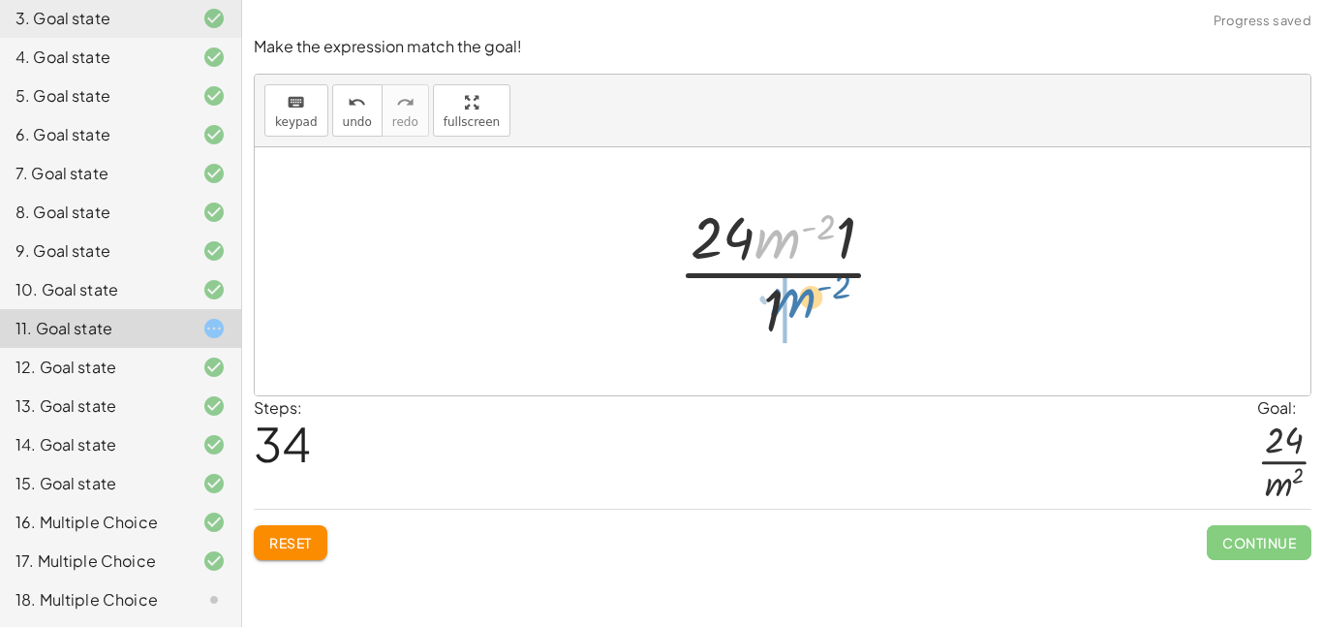
drag, startPoint x: 775, startPoint y: 232, endPoint x: 790, endPoint y: 298, distance: 67.6
click at [790, 298] on div at bounding box center [790, 271] width 244 height 149
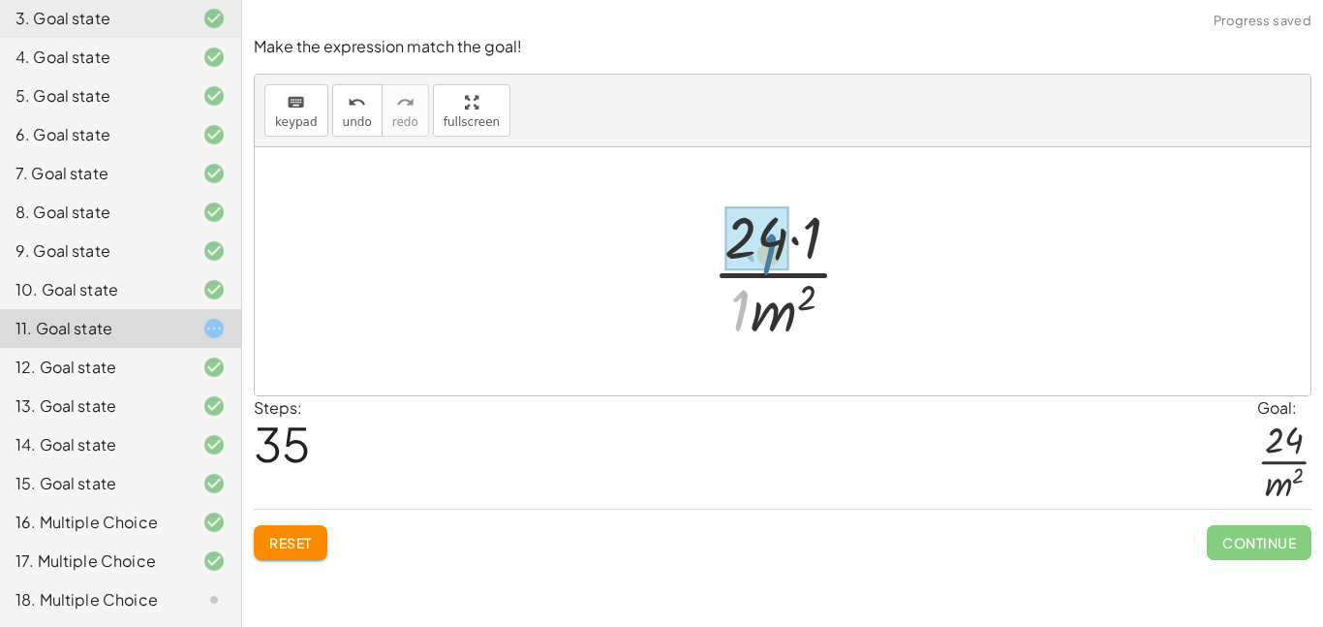
drag, startPoint x: 743, startPoint y: 306, endPoint x: 771, endPoint y: 250, distance: 62.8
click at [794, 242] on div at bounding box center [790, 271] width 176 height 149
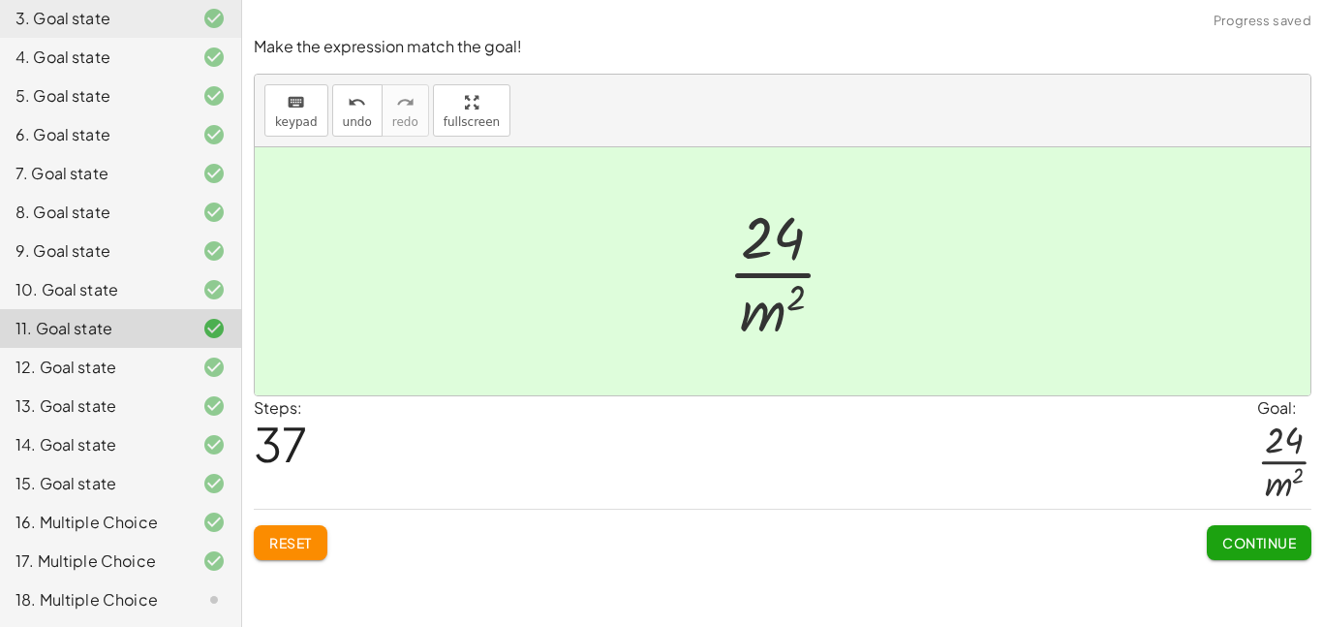
click at [1224, 549] on span "Continue" at bounding box center [1259, 542] width 74 height 17
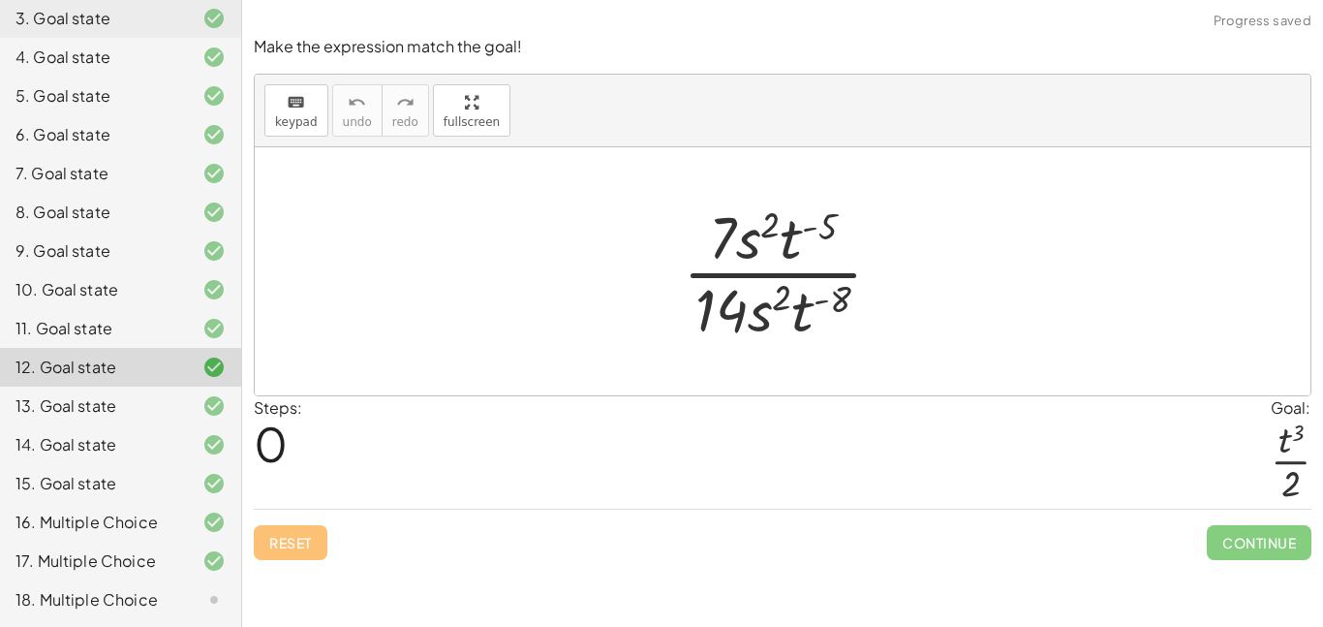
click at [118, 600] on div "18. Multiple Choice" at bounding box center [93, 599] width 156 height 23
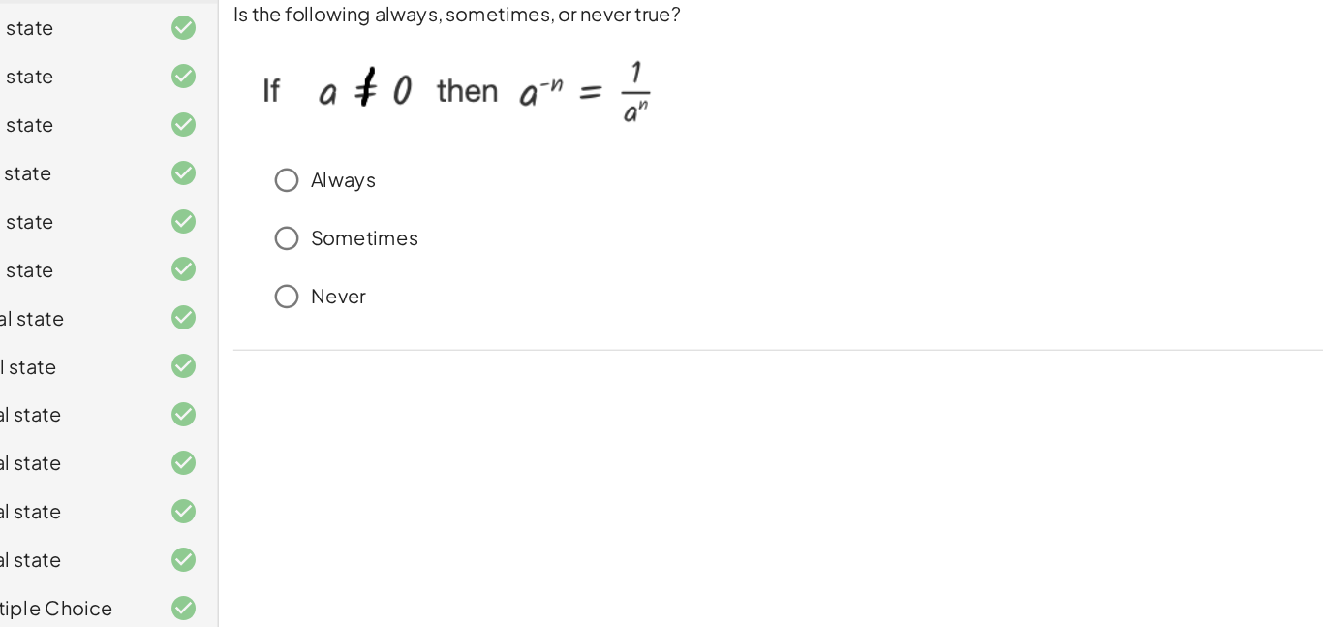
click at [318, 175] on p "Always" at bounding box center [342, 179] width 52 height 22
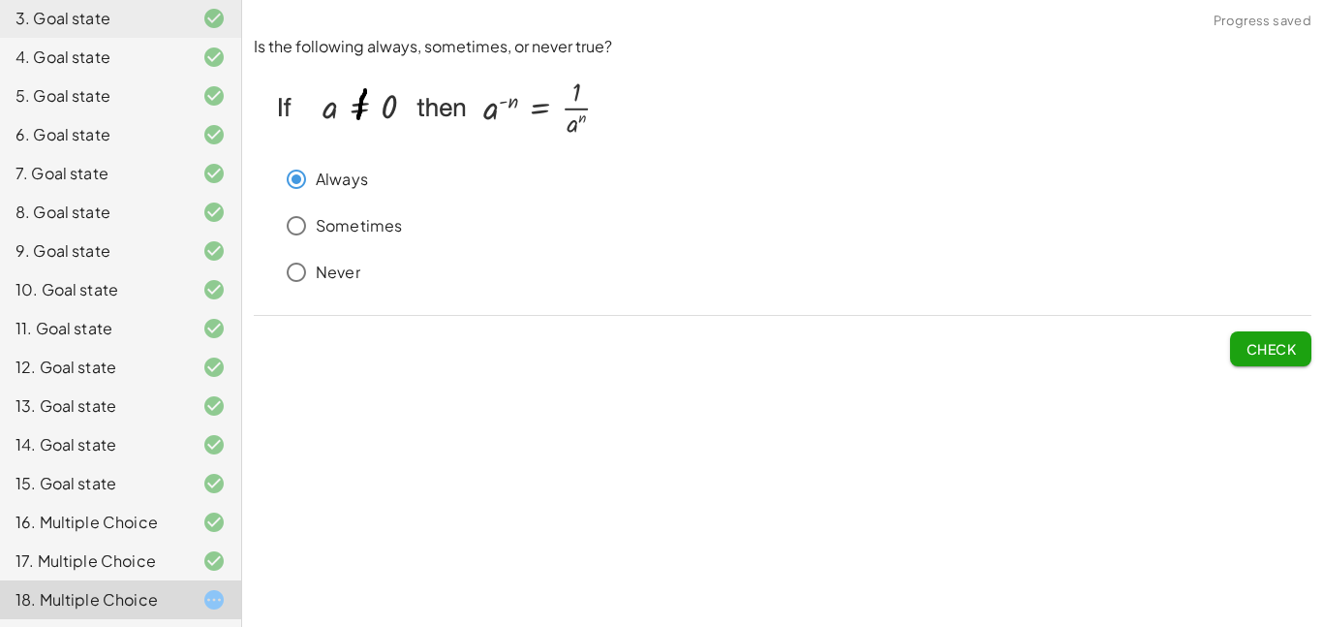
click at [1255, 368] on div "Is the following always, sometimes, or never true? Always Sometimes Never Check" at bounding box center [782, 200] width 1081 height 353
click at [1254, 362] on button "Check" at bounding box center [1270, 348] width 81 height 35
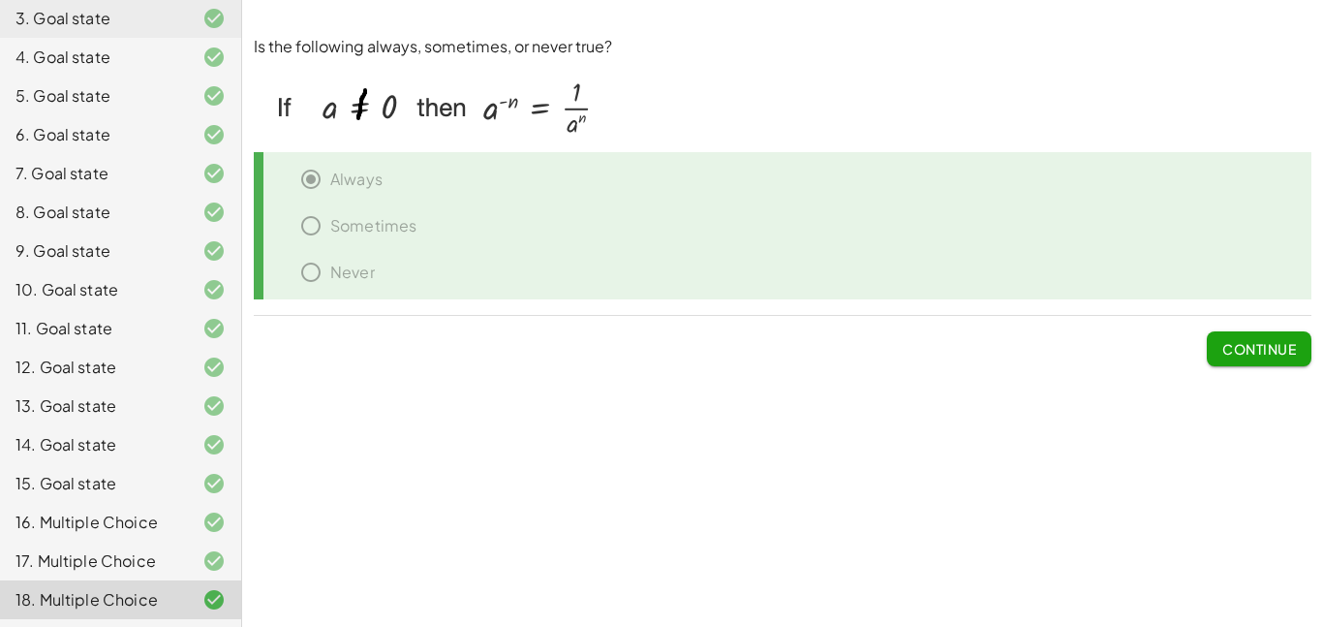
click at [296, 224] on div "Sometimes" at bounding box center [789, 229] width 1043 height 46
click at [301, 224] on div "Sometimes" at bounding box center [789, 229] width 1043 height 46
click at [1222, 343] on span "Continue" at bounding box center [1259, 348] width 74 height 17
